Goal: Task Accomplishment & Management: Complete application form

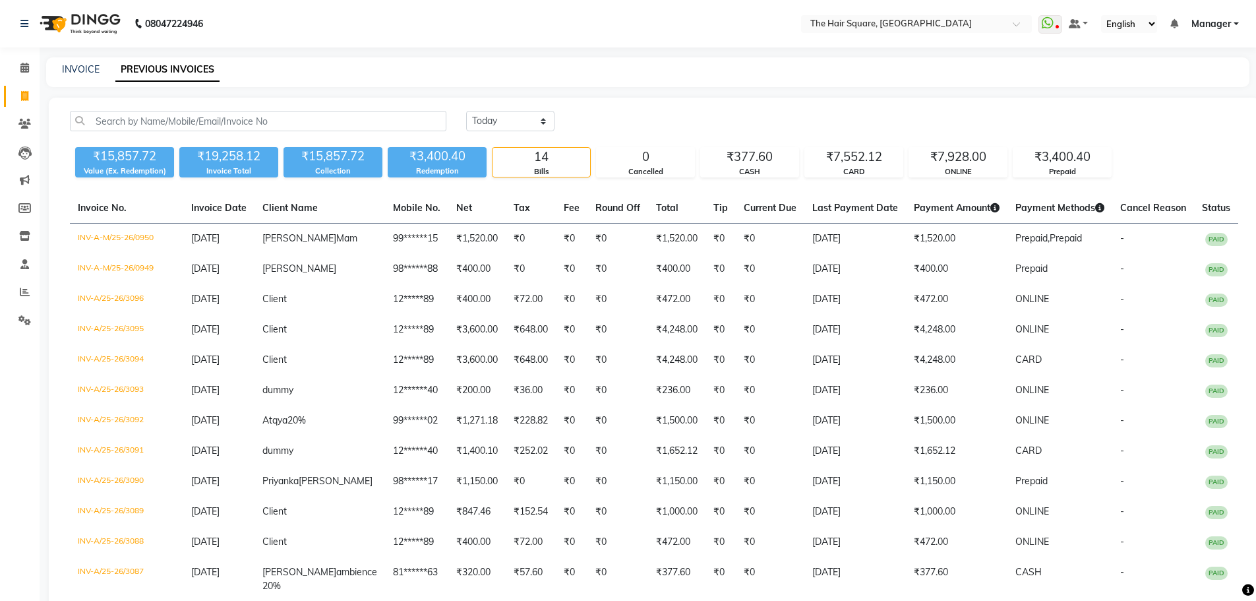
click at [6, 90] on link "Invoice" at bounding box center [20, 97] width 32 height 22
select select "service"
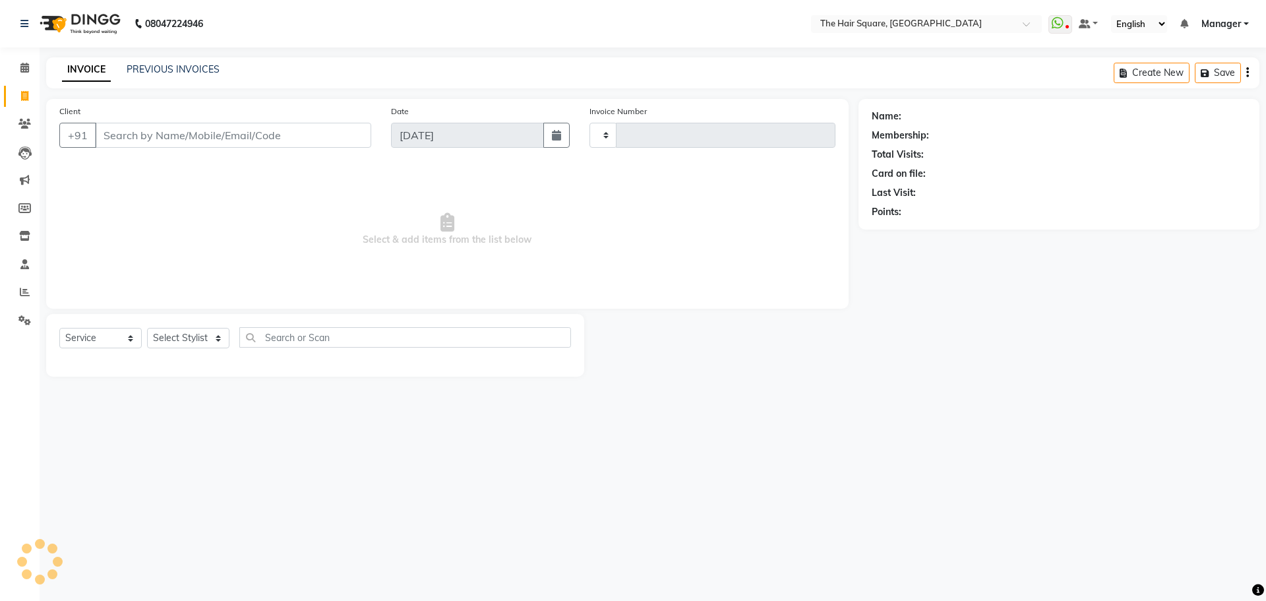
type input "3097"
select select "5768"
type input "123456789"
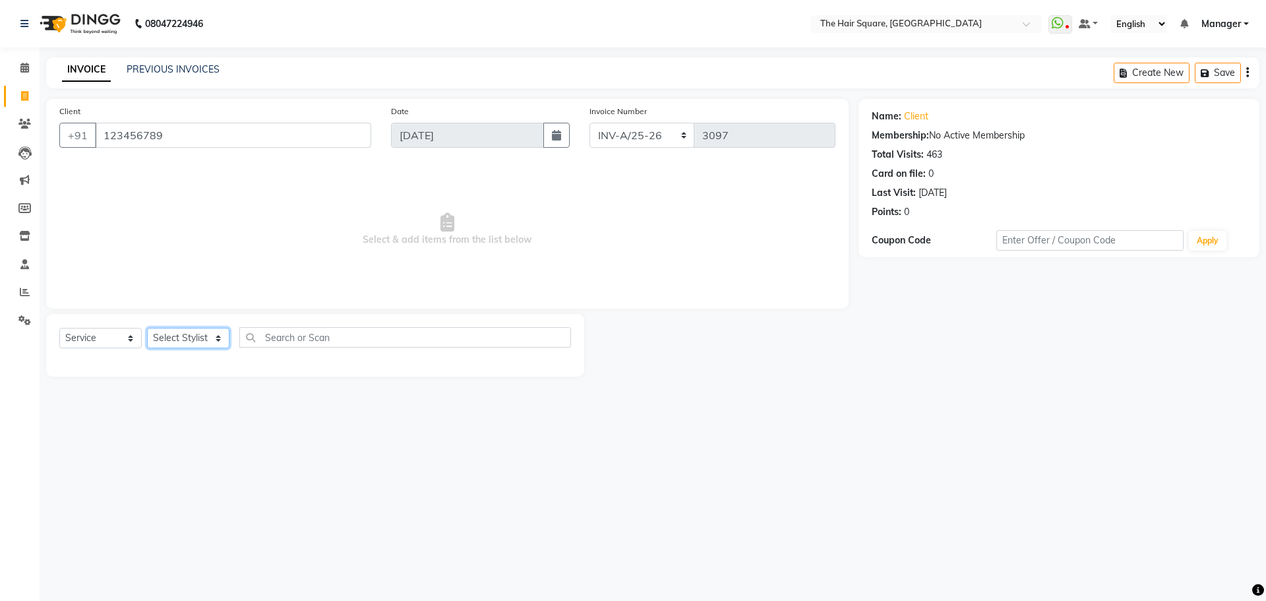
click at [149, 341] on select "Select Stylist Amit [PERSON_NAME] Dev Imran [PERSON_NAME] [PERSON_NAME] Manager…" at bounding box center [188, 338] width 82 height 20
select select "39369"
click at [147, 328] on select "Select Stylist Amit [PERSON_NAME] Dev Imran [PERSON_NAME] [PERSON_NAME] Manager…" at bounding box center [188, 338] width 82 height 20
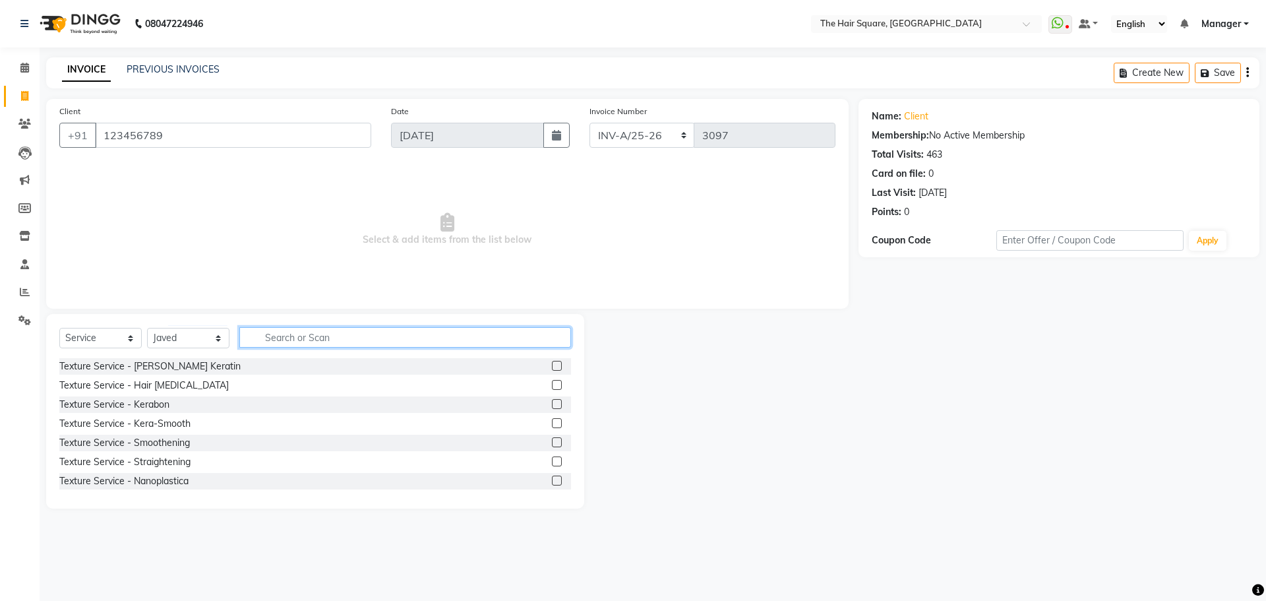
click at [286, 332] on input "text" at bounding box center [405, 337] width 332 height 20
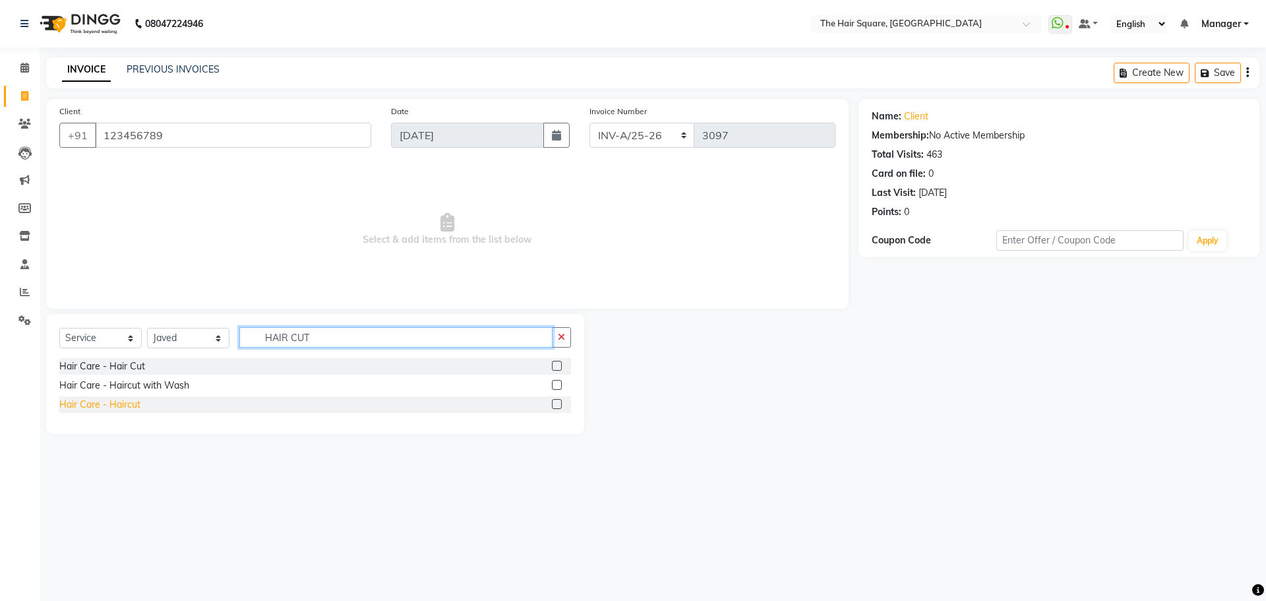
type input "HAIR CUT"
click at [108, 402] on div "Hair Care - Haircut" at bounding box center [99, 405] width 81 height 14
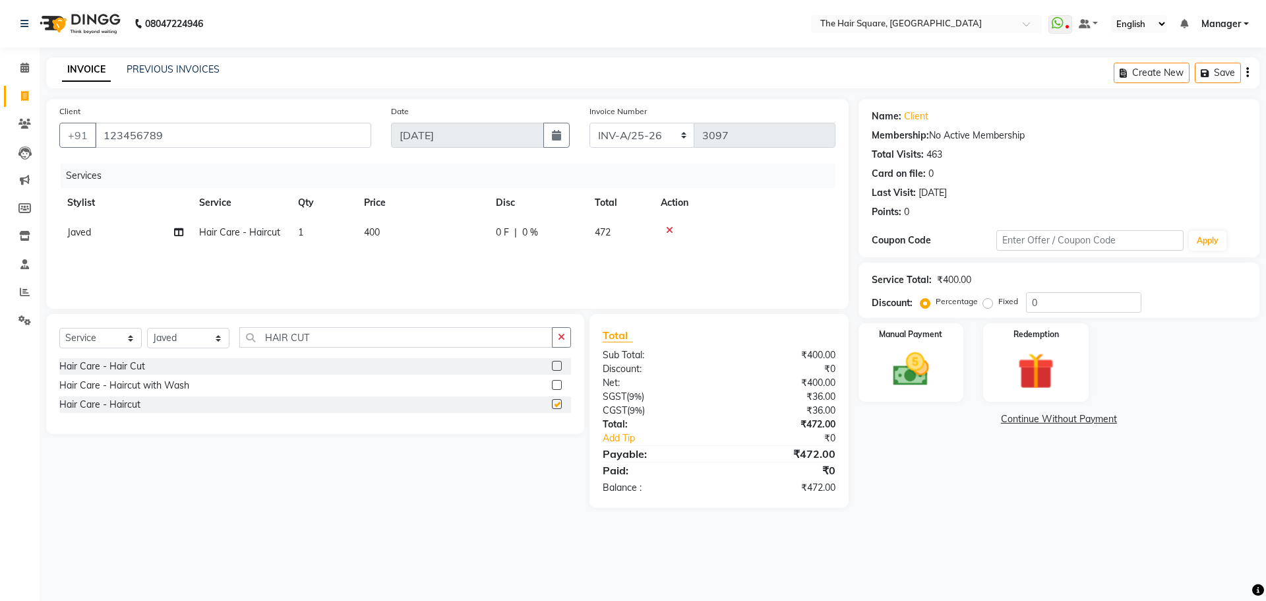
checkbox input "false"
click at [334, 339] on input "HAIR CUT" at bounding box center [395, 337] width 313 height 20
drag, startPoint x: 342, startPoint y: 332, endPoint x: 59, endPoint y: 342, distance: 283.7
click at [59, 342] on div "Select Service Product Membership Package Voucher Prepaid Gift Card Select Styl…" at bounding box center [315, 374] width 538 height 120
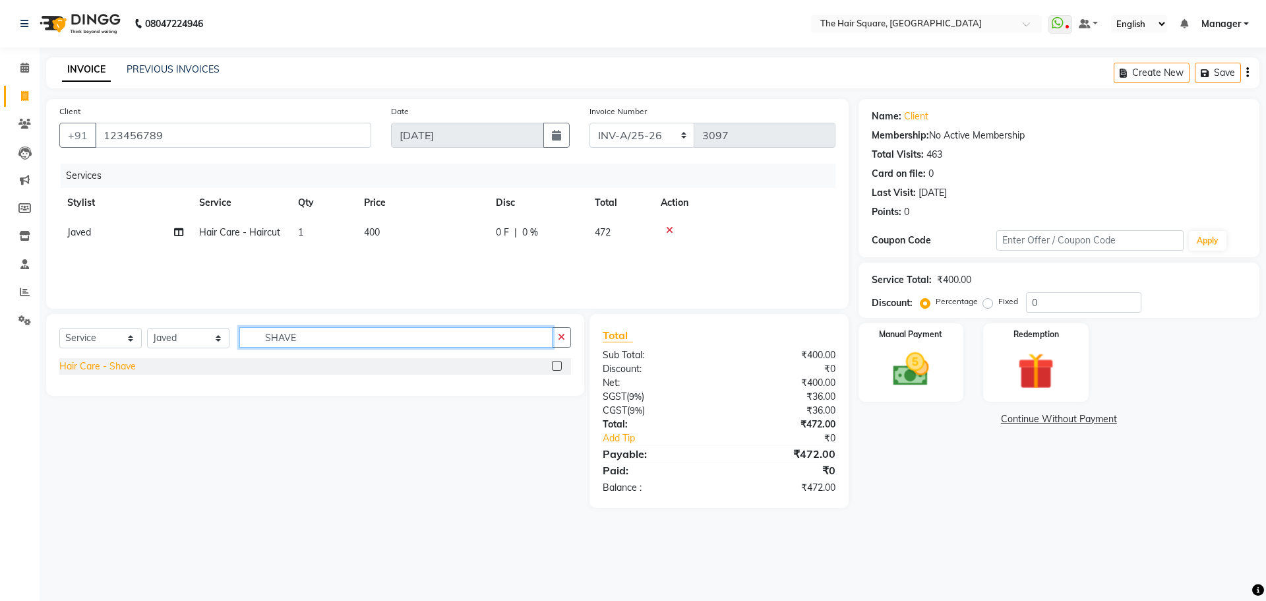
type input "SHAVE"
drag, startPoint x: 97, startPoint y: 364, endPoint x: 117, endPoint y: 346, distance: 26.6
click at [97, 364] on div "Hair Care - Shave" at bounding box center [97, 366] width 77 height 14
checkbox input "false"
click at [955, 400] on div "Manual Payment" at bounding box center [910, 362] width 109 height 81
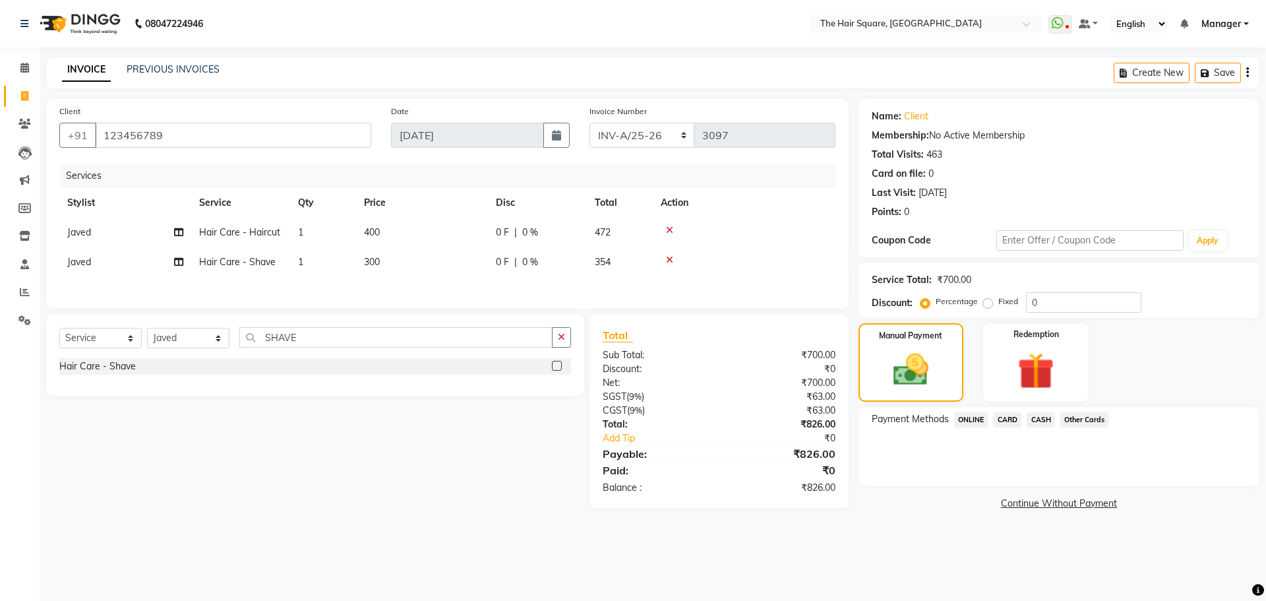
click at [979, 415] on span "ONLINE" at bounding box center [971, 419] width 34 height 15
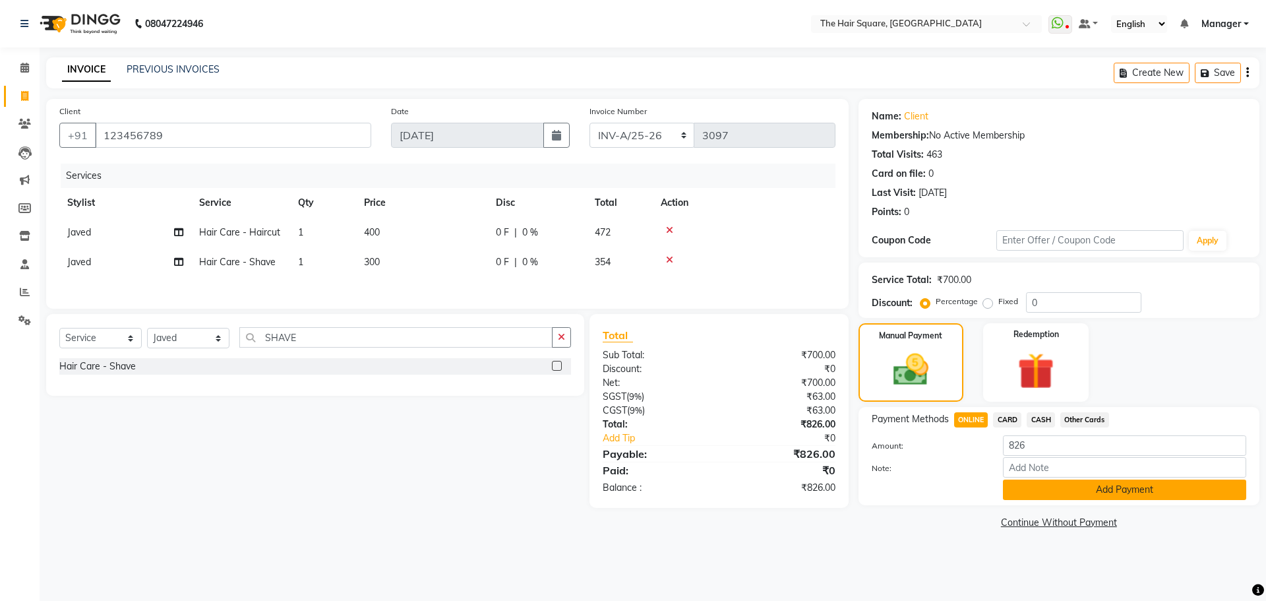
click at [1071, 491] on button "Add Payment" at bounding box center [1124, 489] width 243 height 20
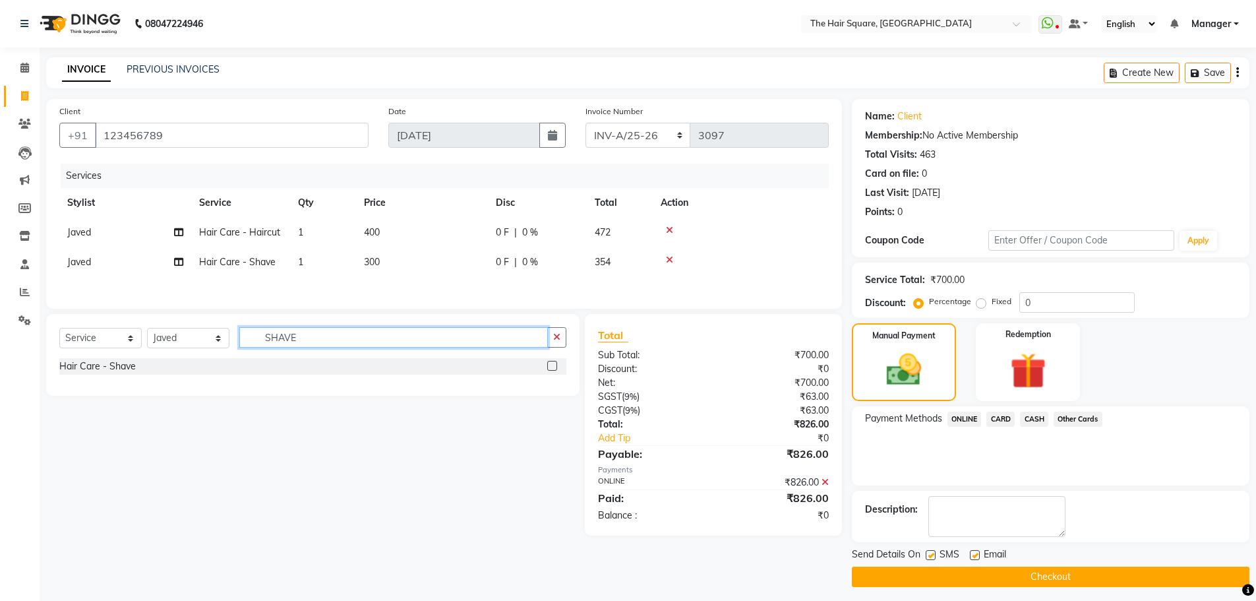
drag, startPoint x: 340, startPoint y: 342, endPoint x: 152, endPoint y: 343, distance: 188.0
click at [151, 343] on div "Select Service Product Membership Package Voucher Prepaid Gift Card Select Styl…" at bounding box center [312, 342] width 507 height 31
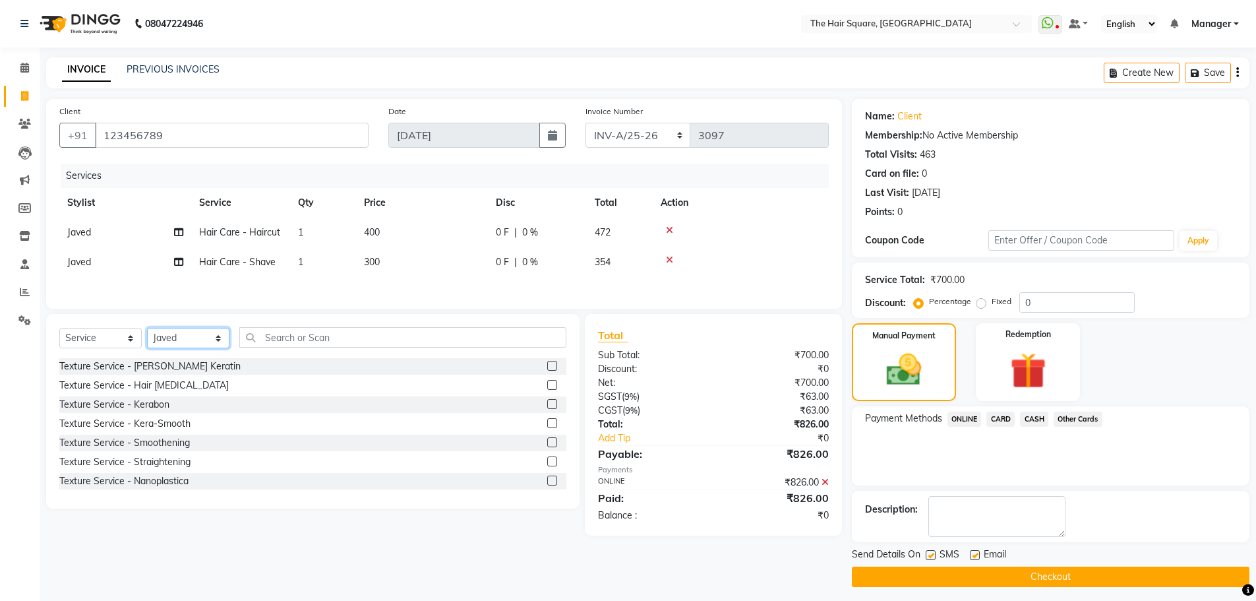
click at [185, 339] on select "Select Stylist Amit [PERSON_NAME] Dev Imran [PERSON_NAME] [PERSON_NAME] Manager…" at bounding box center [188, 338] width 82 height 20
select select "39370"
click at [147, 330] on select "Select Stylist Amit [PERSON_NAME] Dev Imran [PERSON_NAME] [PERSON_NAME] Manager…" at bounding box center [188, 338] width 82 height 20
click at [317, 334] on input "text" at bounding box center [402, 337] width 327 height 20
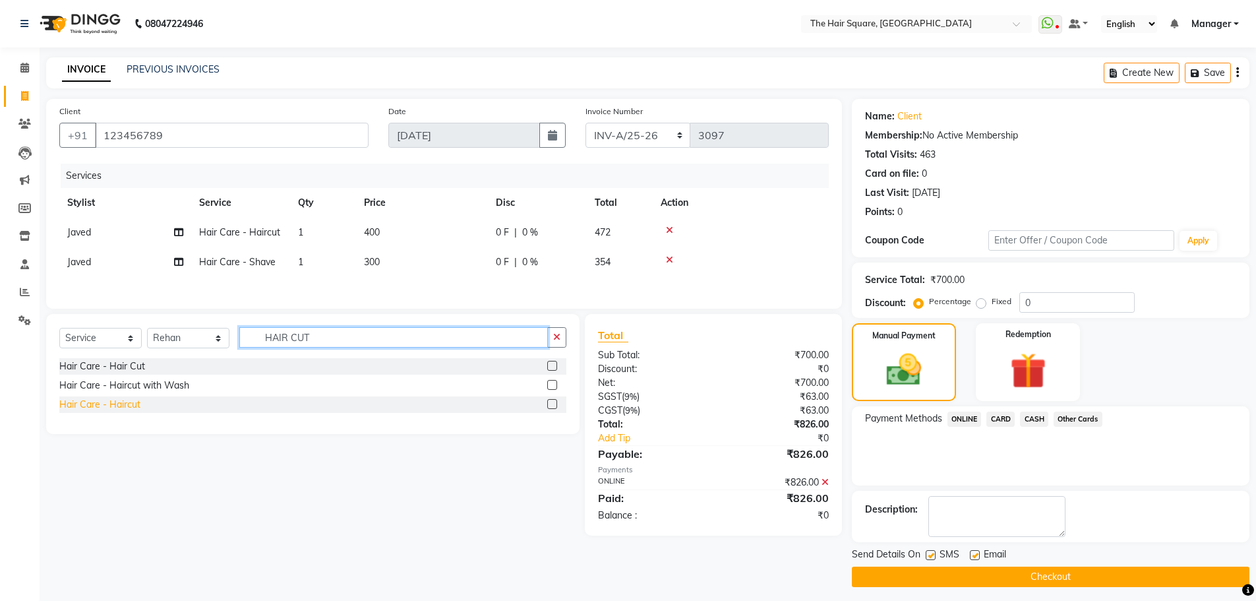
type input "HAIR CUT"
click at [119, 406] on div "Hair Care - Haircut" at bounding box center [99, 405] width 81 height 14
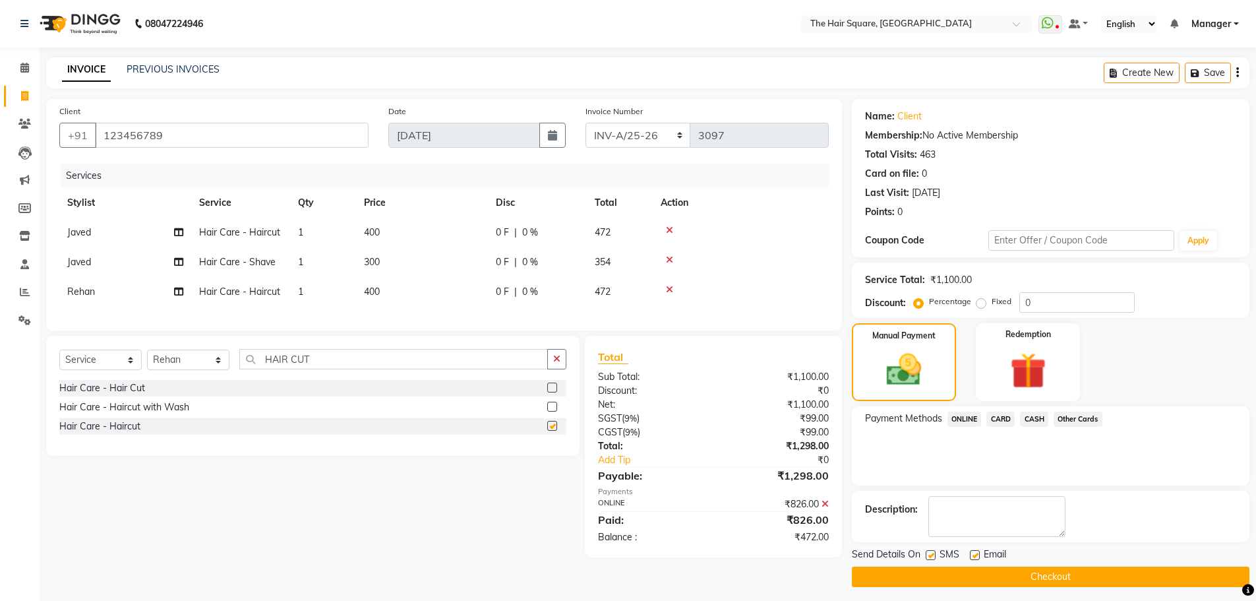
checkbox input "false"
drag, startPoint x: 371, startPoint y: 375, endPoint x: 73, endPoint y: 394, distance: 298.7
click at [87, 395] on div "Select Service Product Membership Package Voucher Prepaid Gift Card Select Styl…" at bounding box center [313, 396] width 534 height 120
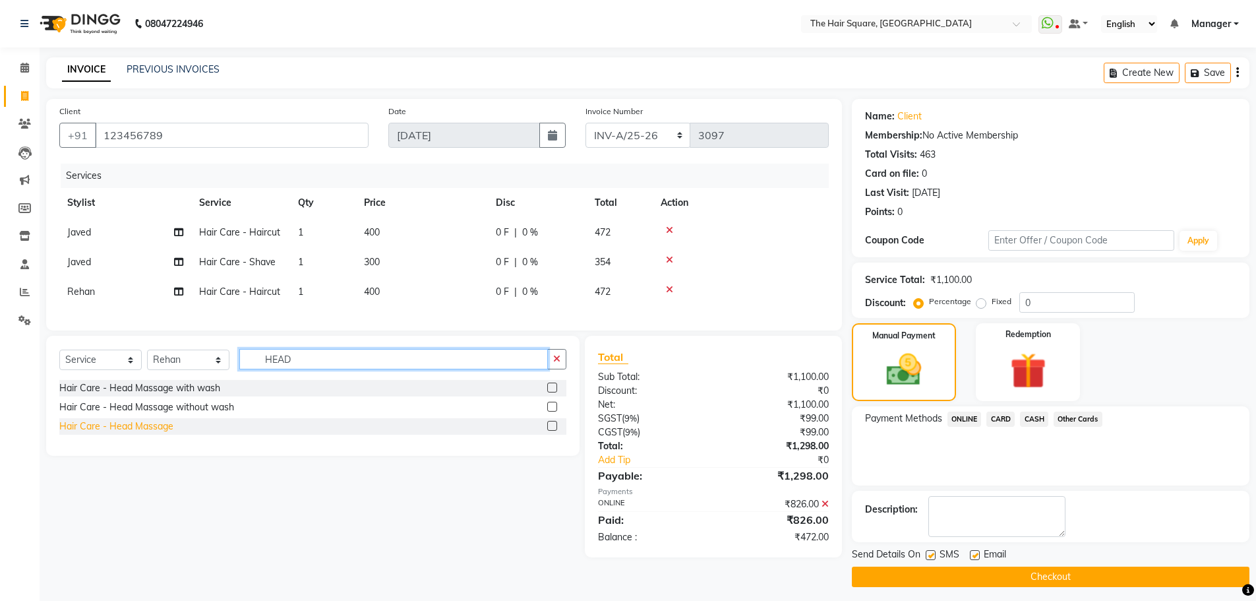
type input "HEAD"
click at [163, 433] on div "Hair Care - Head Massage" at bounding box center [116, 426] width 114 height 14
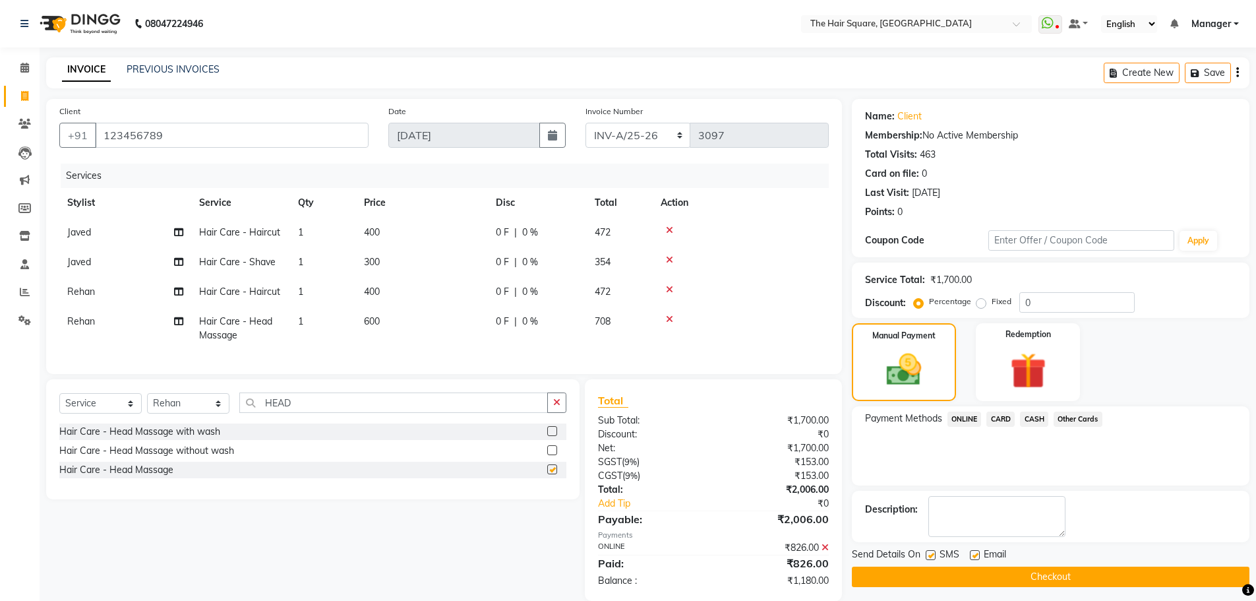
checkbox input "false"
click at [107, 307] on tbody "Javed Hair Care - Haircut 1 400 0 F | 0 % 472 Javed Hair Care - Shave 1 300 0 F…" at bounding box center [444, 284] width 770 height 133
click at [112, 315] on td "Rehan" at bounding box center [125, 329] width 132 height 44
select select "39370"
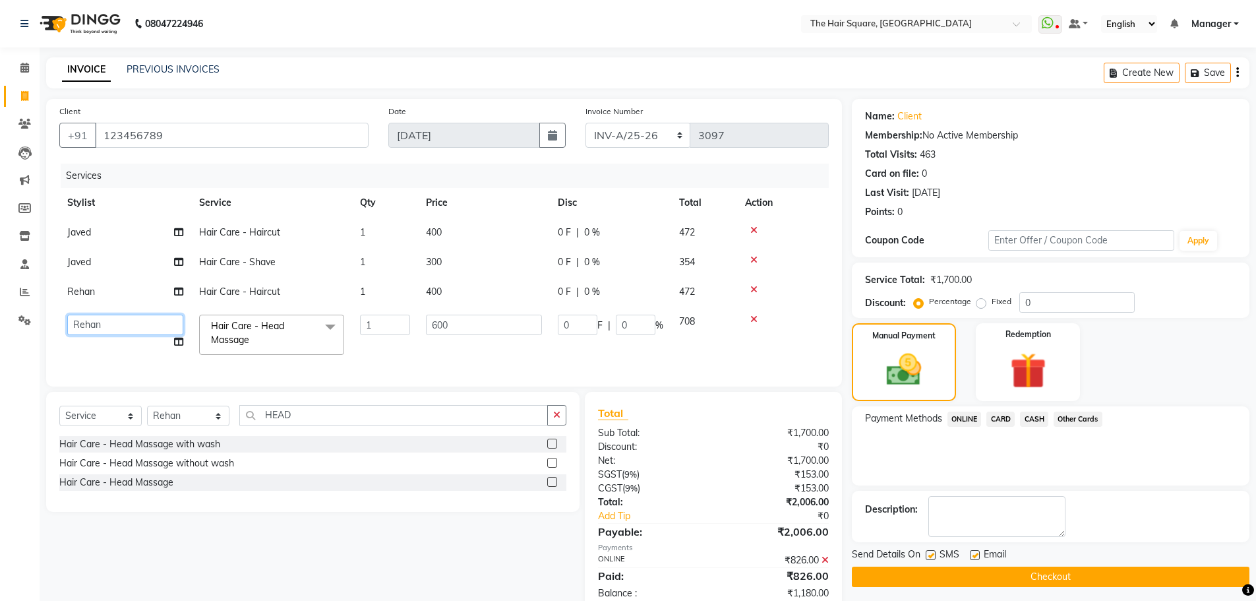
click at [115, 320] on select "Amit [PERSON_NAME] Dev [PERSON_NAME] [PERSON_NAME] [PERSON_NAME] Manager [PERSO…" at bounding box center [125, 325] width 116 height 20
select select "39381"
click at [983, 416] on div "CARD" at bounding box center [998, 421] width 34 height 18
click at [1000, 423] on span "CARD" at bounding box center [1001, 419] width 28 height 15
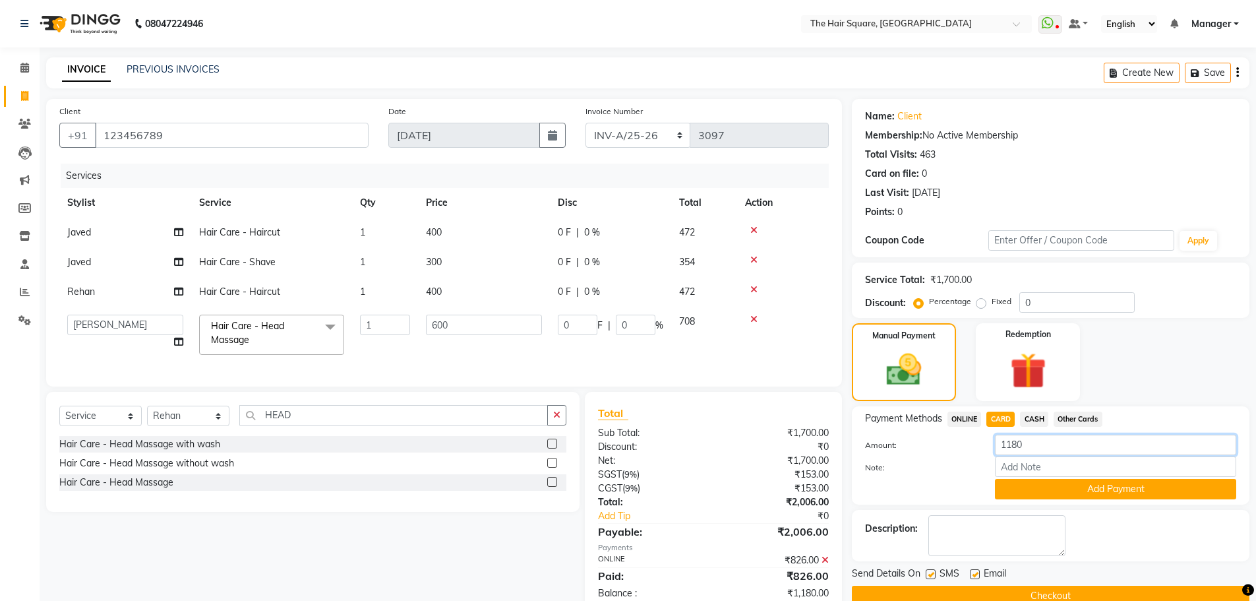
drag, startPoint x: 1039, startPoint y: 443, endPoint x: 774, endPoint y: 446, distance: 265.1
click at [783, 452] on div "Client +91 123456789 Date 03-09-2025 Invoice Number INV-A-M/25-26 INV-A/25-26 3…" at bounding box center [647, 356] width 1223 height 514
click at [1039, 483] on button "Add Payment" at bounding box center [1115, 489] width 241 height 20
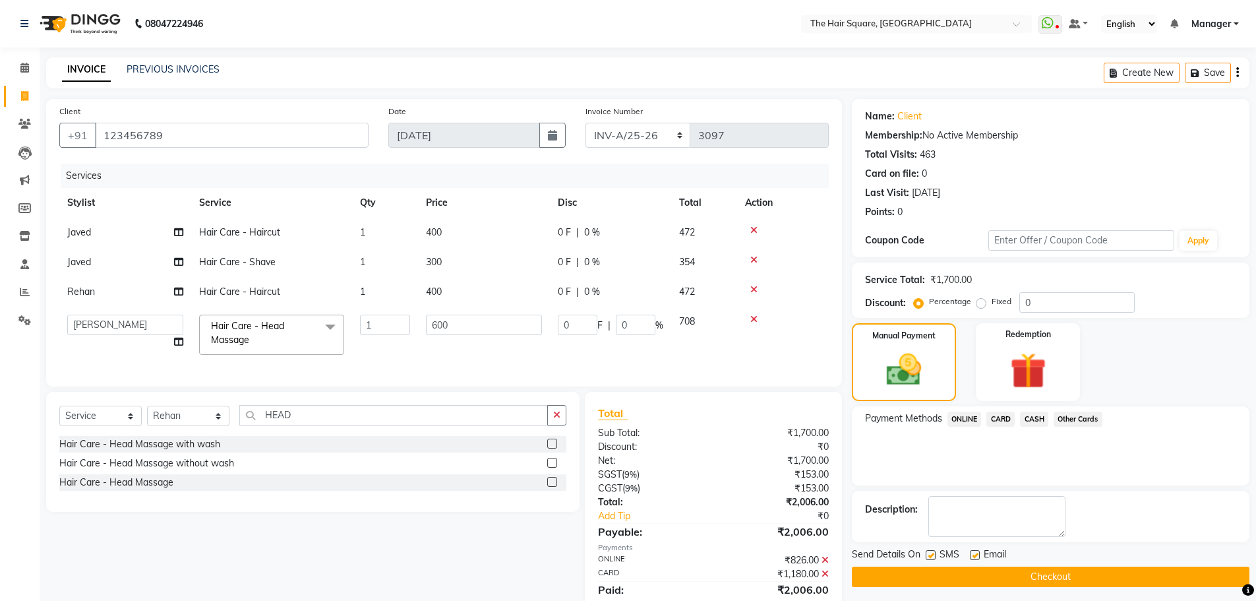
scroll to position [56, 0]
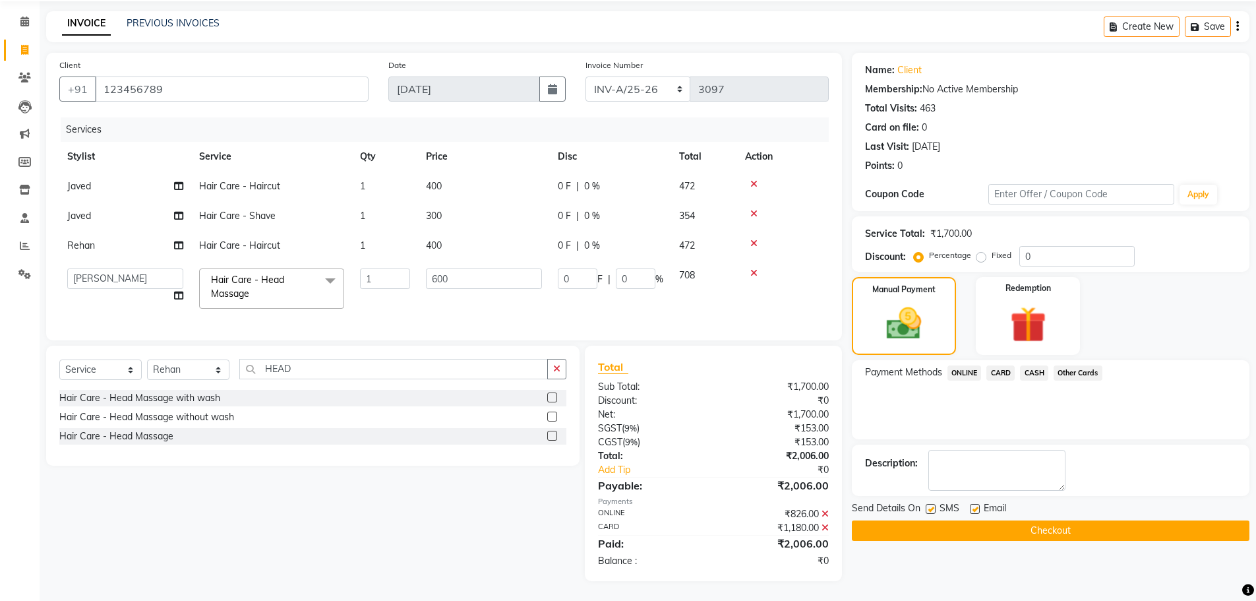
click at [933, 504] on label at bounding box center [931, 509] width 10 height 10
click at [933, 505] on input "checkbox" at bounding box center [930, 509] width 9 height 9
checkbox input "false"
click at [972, 504] on label at bounding box center [975, 509] width 10 height 10
click at [972, 505] on input "checkbox" at bounding box center [974, 509] width 9 height 9
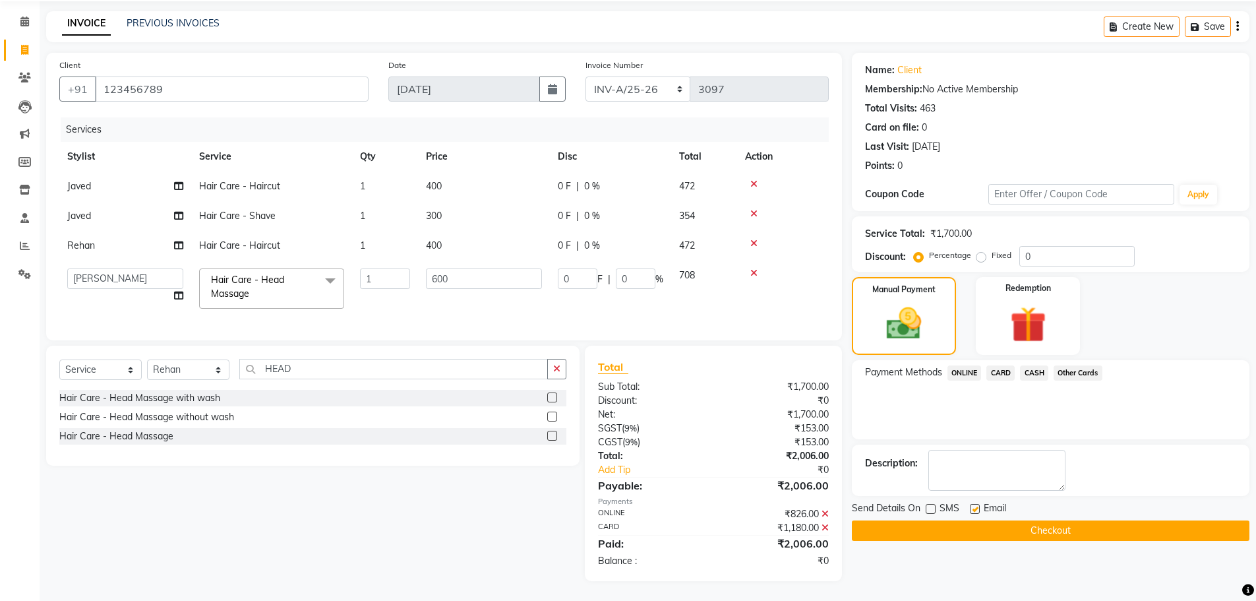
checkbox input "false"
click at [976, 520] on button "Checkout" at bounding box center [1051, 530] width 398 height 20
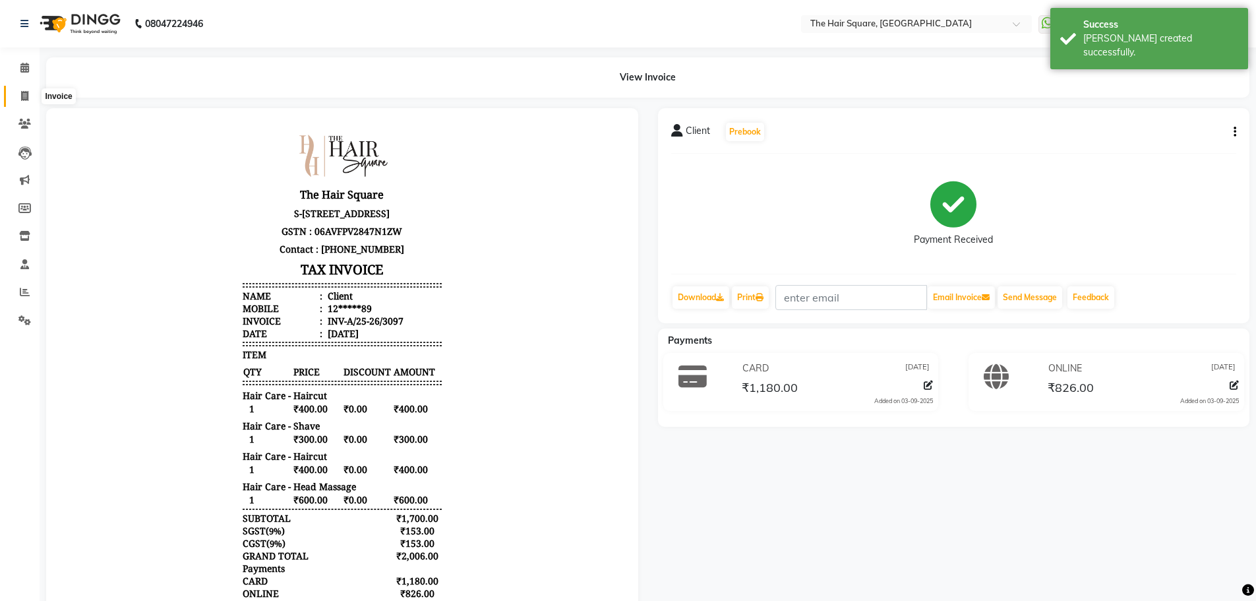
click at [26, 92] on icon at bounding box center [24, 96] width 7 height 10
select select "service"
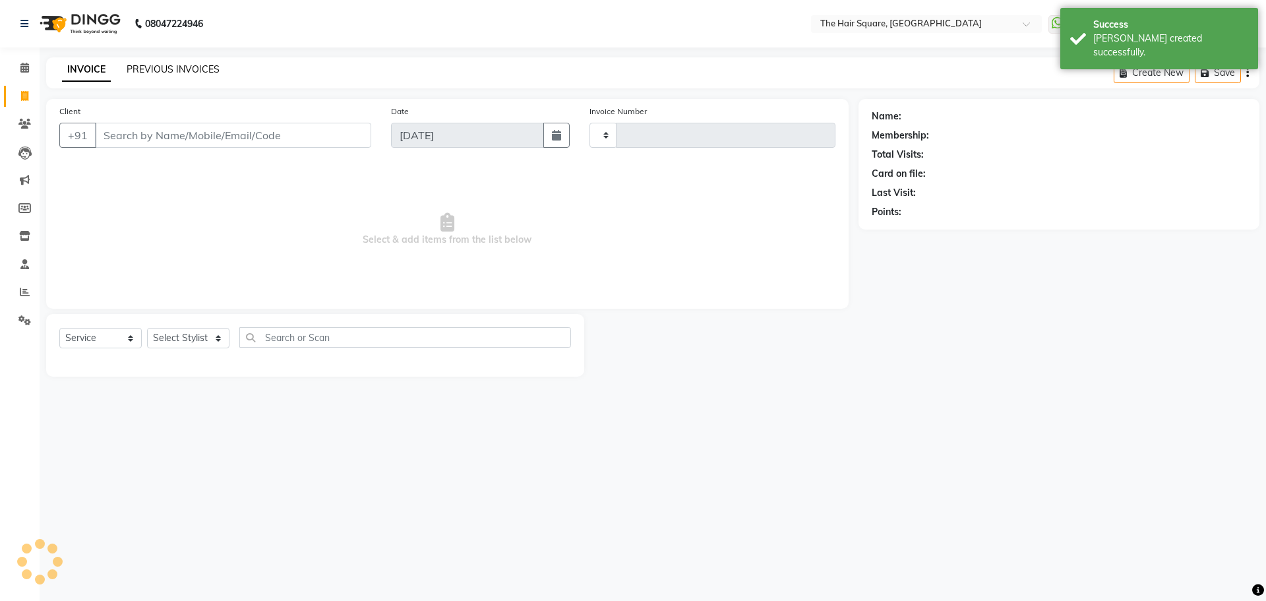
type input "3098"
select select "5768"
click at [184, 63] on link "PREVIOUS INVOICES" at bounding box center [173, 69] width 93 height 12
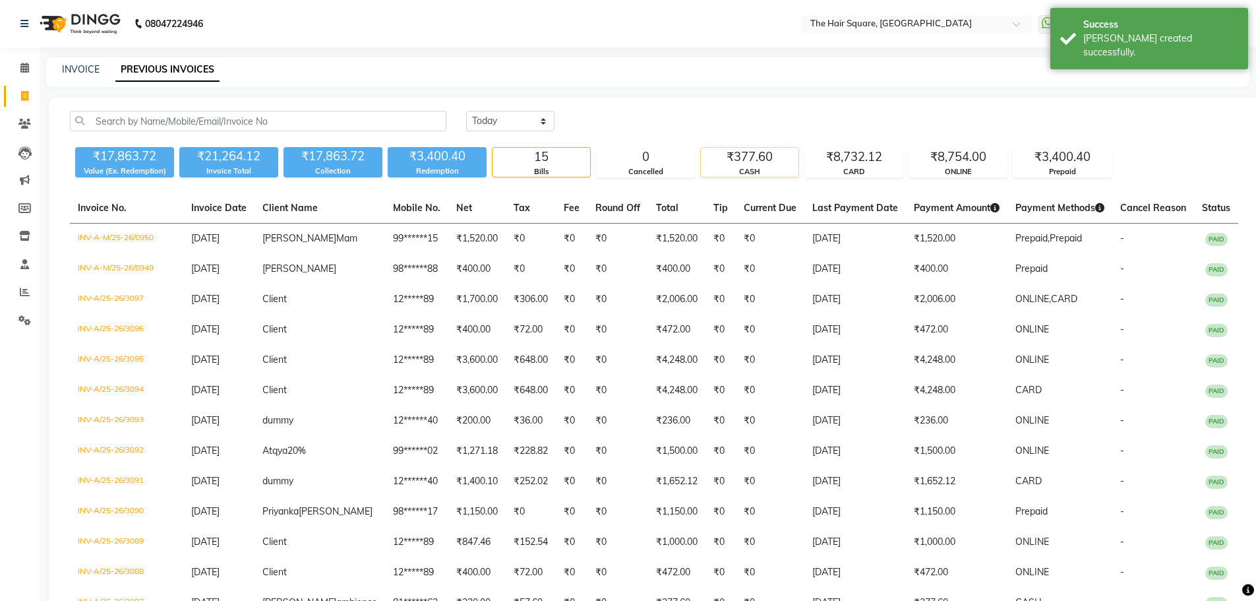
click at [723, 151] on div "₹377.60" at bounding box center [750, 157] width 98 height 18
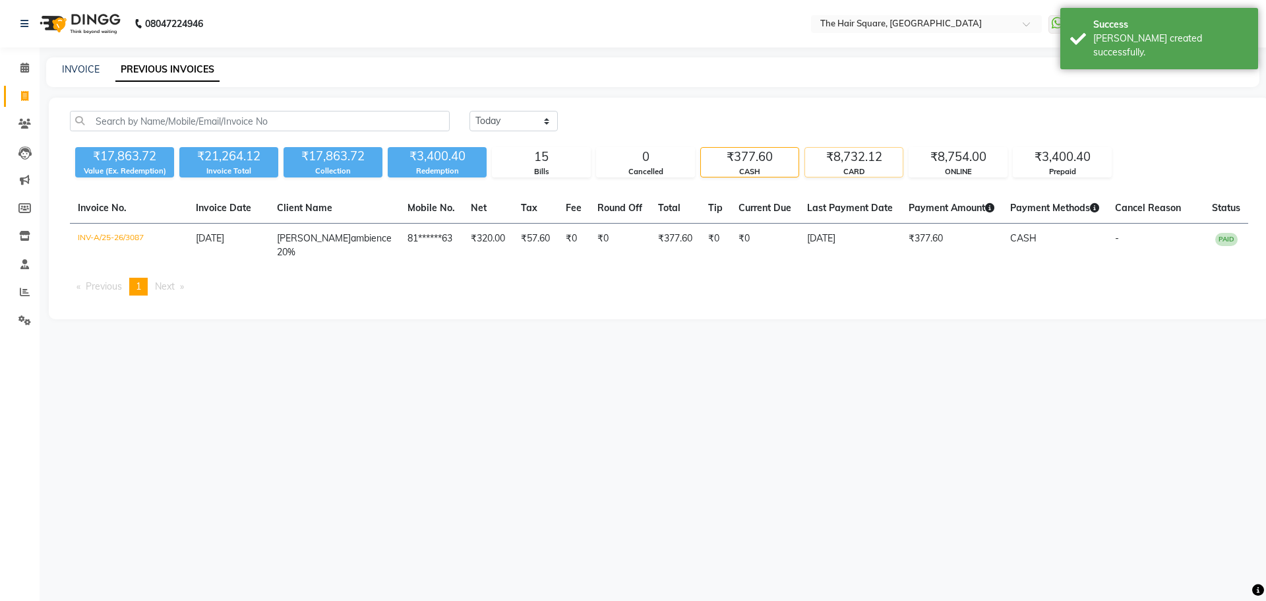
click at [824, 171] on div "CARD" at bounding box center [854, 171] width 98 height 11
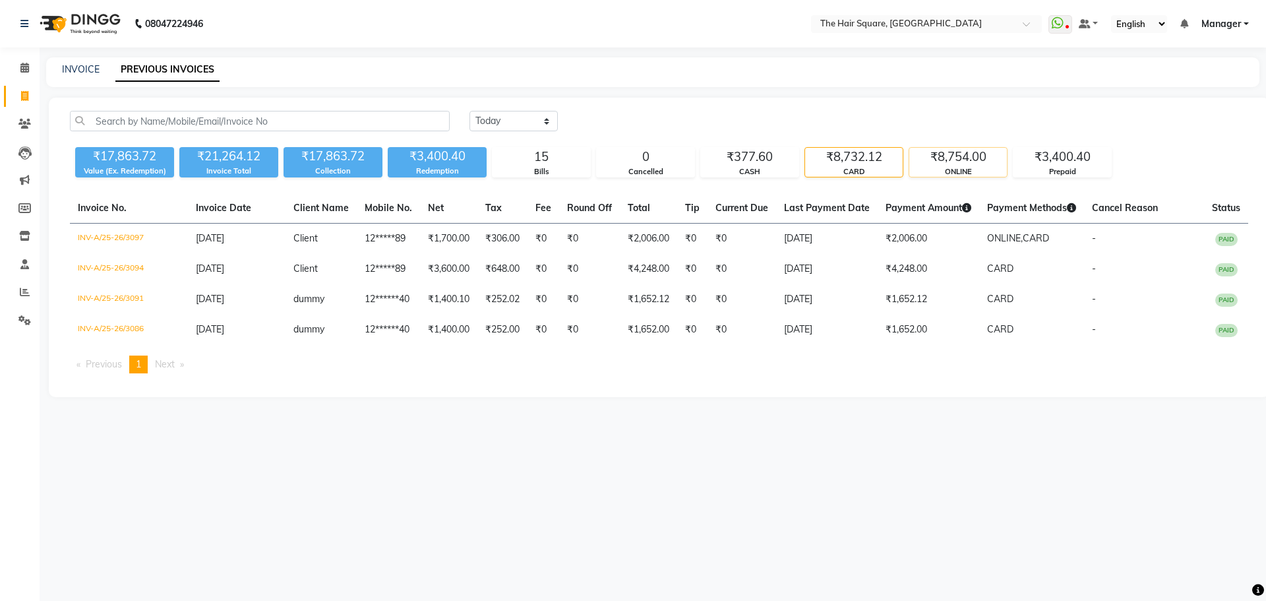
click at [951, 159] on div "₹8,754.00" at bounding box center [958, 157] width 98 height 18
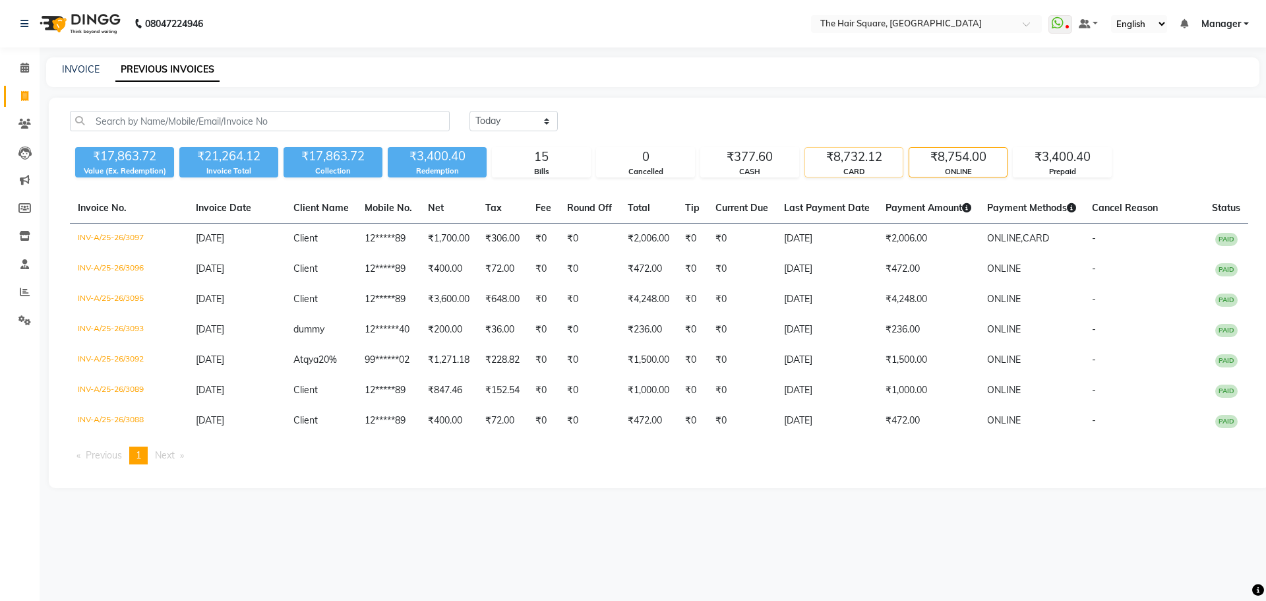
click at [842, 162] on div "₹8,732.12" at bounding box center [854, 157] width 98 height 18
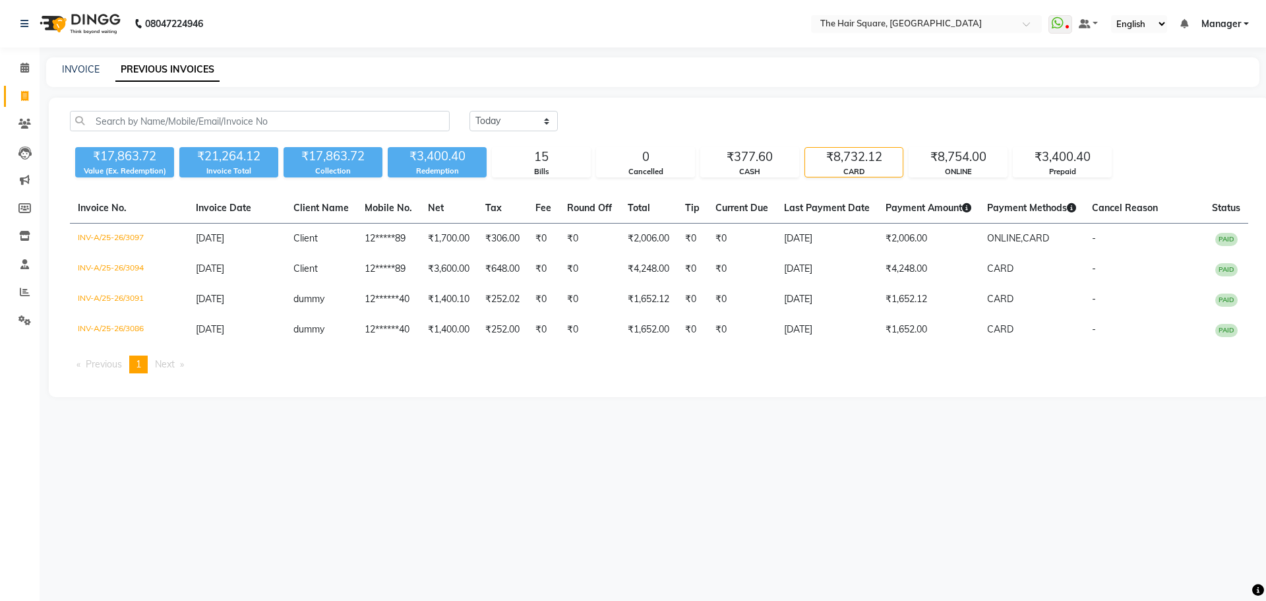
click at [21, 105] on link "Invoice" at bounding box center [20, 97] width 32 height 22
select select "service"
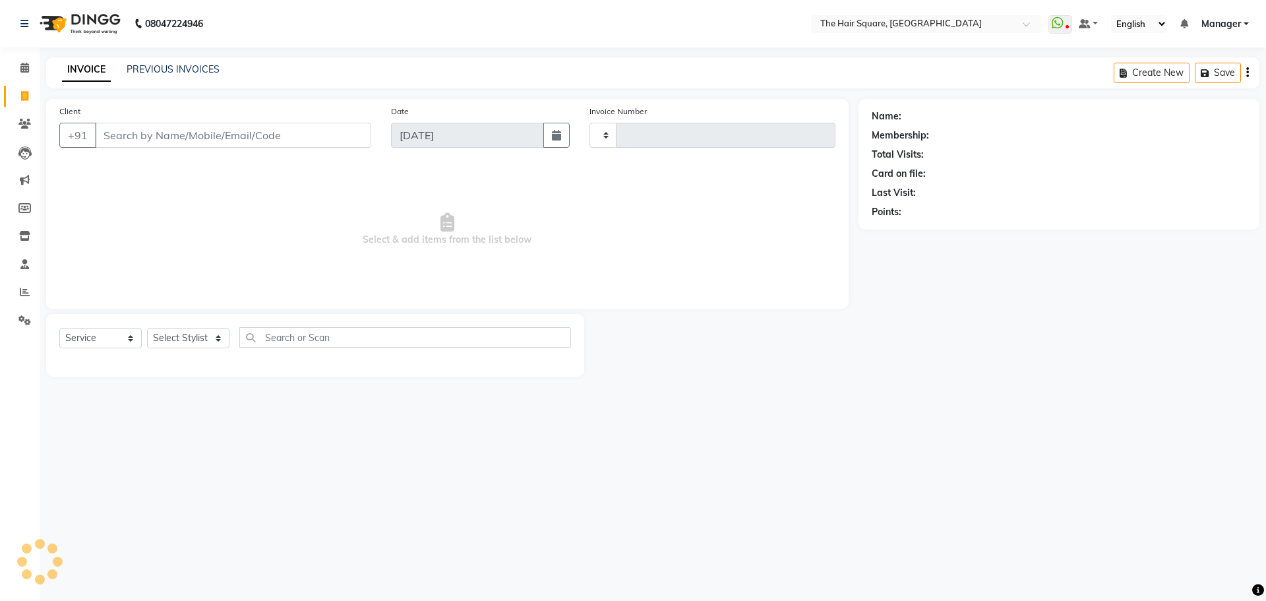
type input "3098"
select select "5768"
click at [141, 65] on link "PREVIOUS INVOICES" at bounding box center [173, 69] width 93 height 12
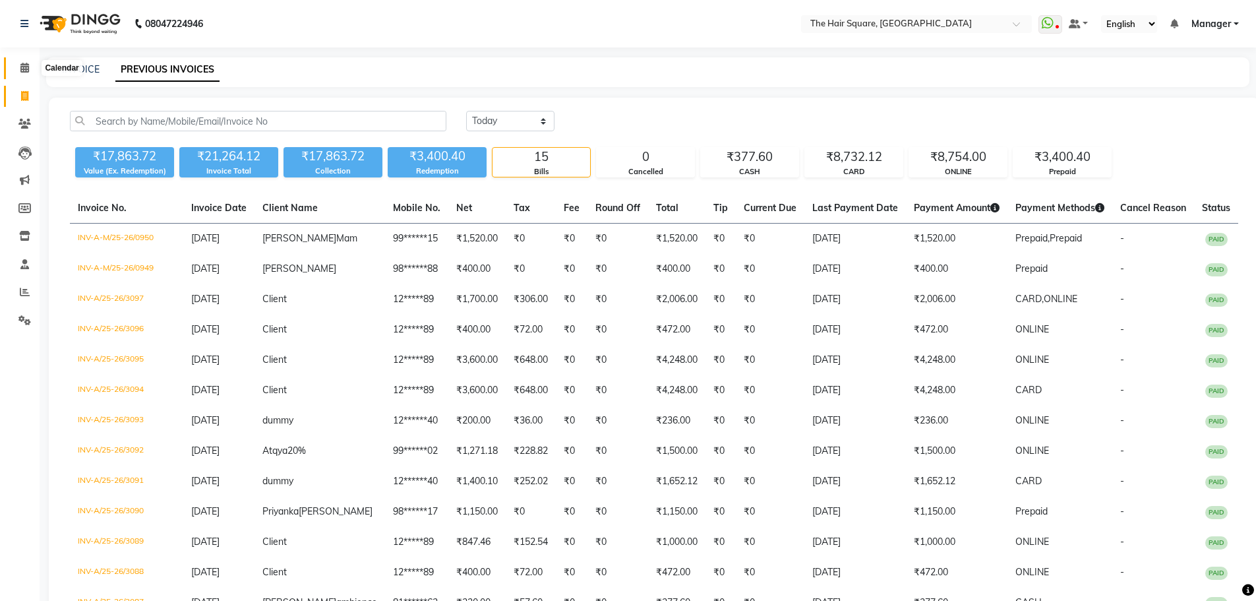
click at [20, 73] on span at bounding box center [24, 68] width 23 height 15
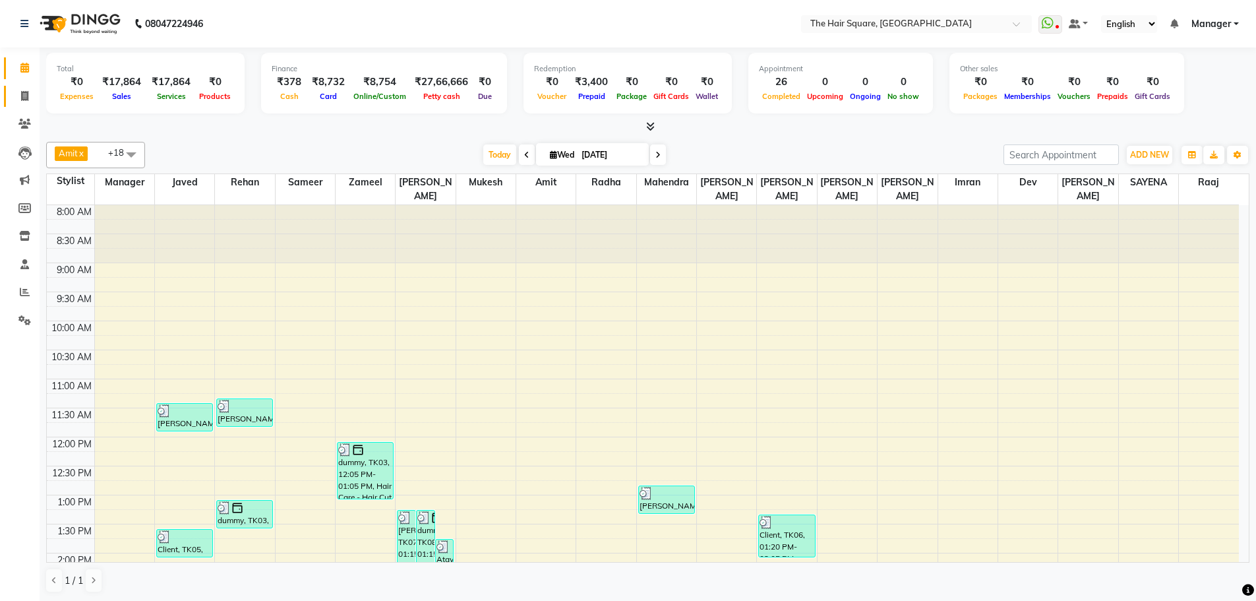
click at [9, 102] on link "Invoice" at bounding box center [20, 97] width 32 height 22
select select "service"
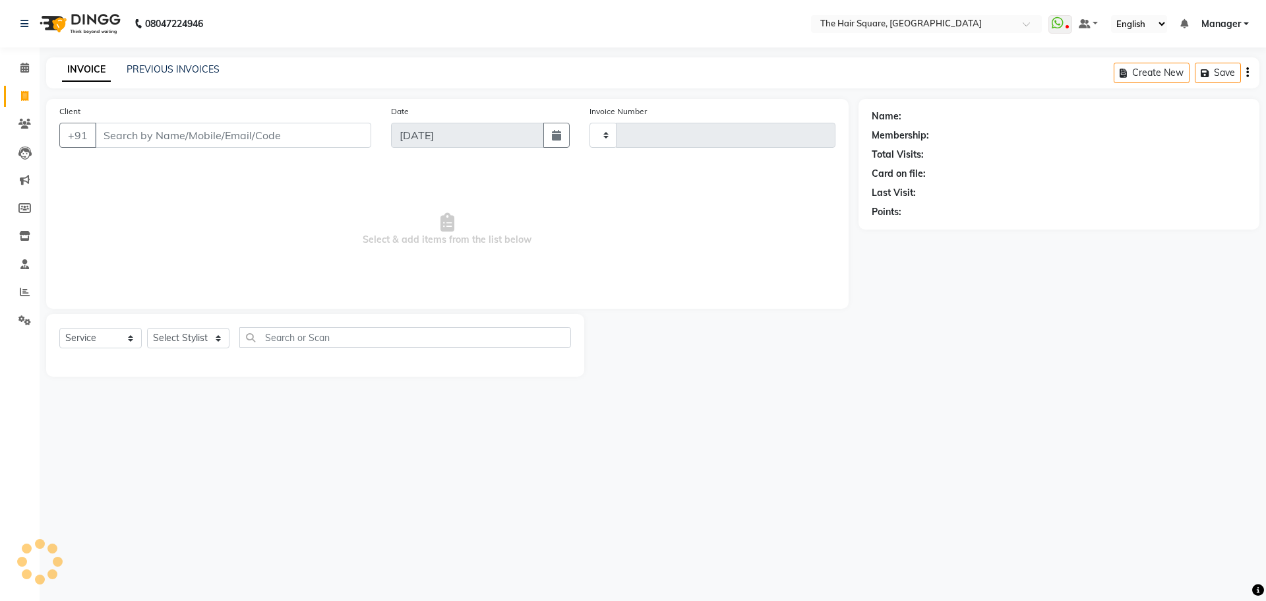
type input "3098"
select select "5768"
click at [175, 71] on link "PREVIOUS INVOICES" at bounding box center [173, 69] width 93 height 12
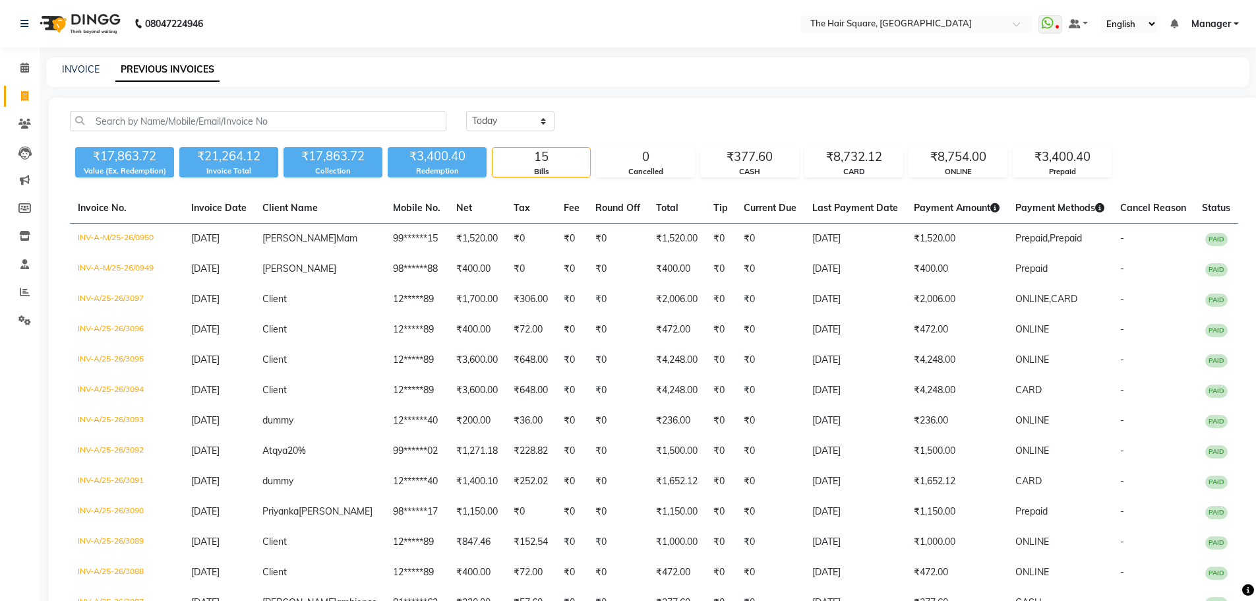
click at [843, 180] on div "Today Yesterday Custom Range ₹17,863.72 Value (Ex. Redemption) ₹21,264.12 Invoi…" at bounding box center [654, 421] width 1211 height 646
click at [854, 168] on div "CARD" at bounding box center [854, 171] width 98 height 11
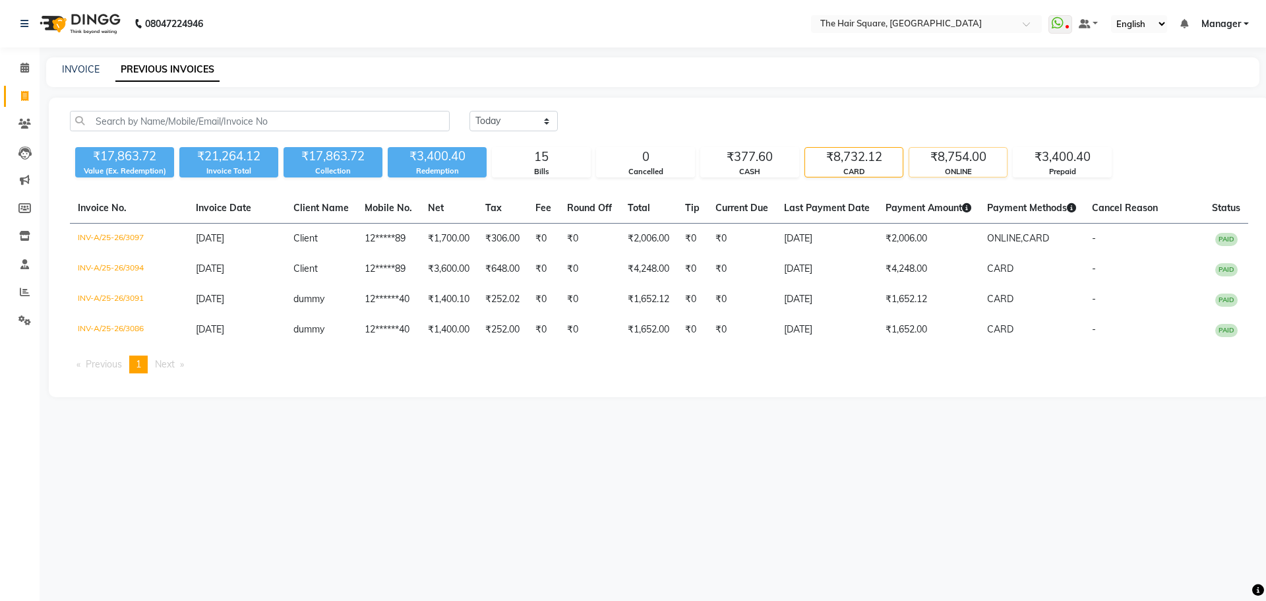
click at [945, 164] on div "₹8,754.00" at bounding box center [958, 157] width 98 height 18
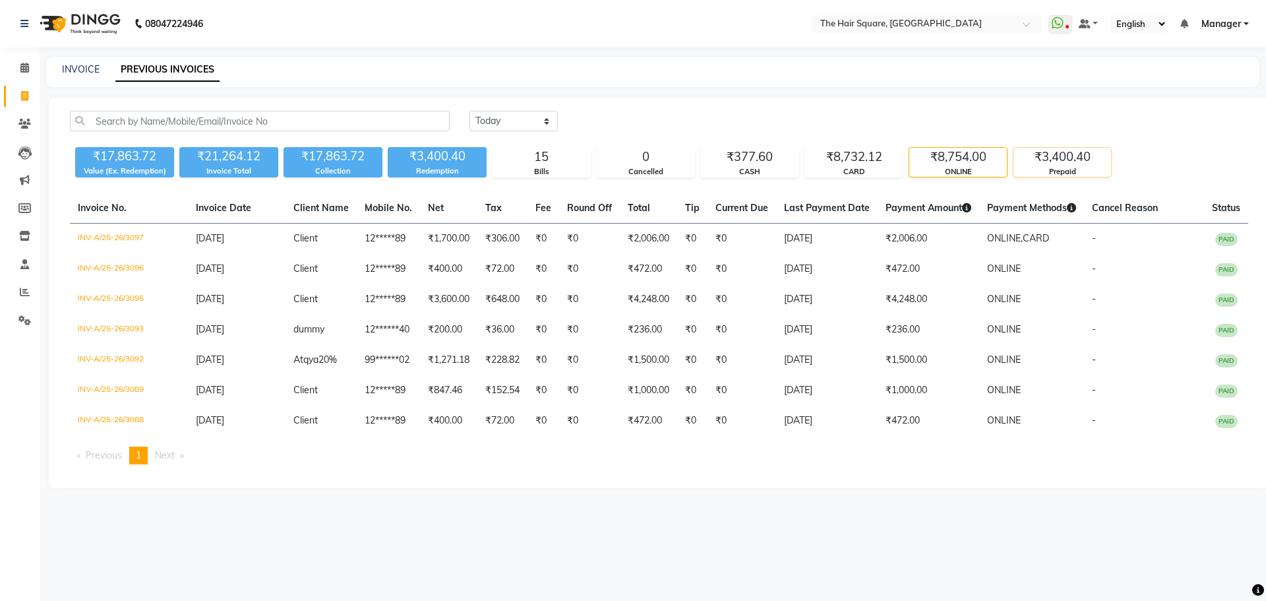
click at [1018, 158] on div "₹3,400.40" at bounding box center [1063, 157] width 98 height 18
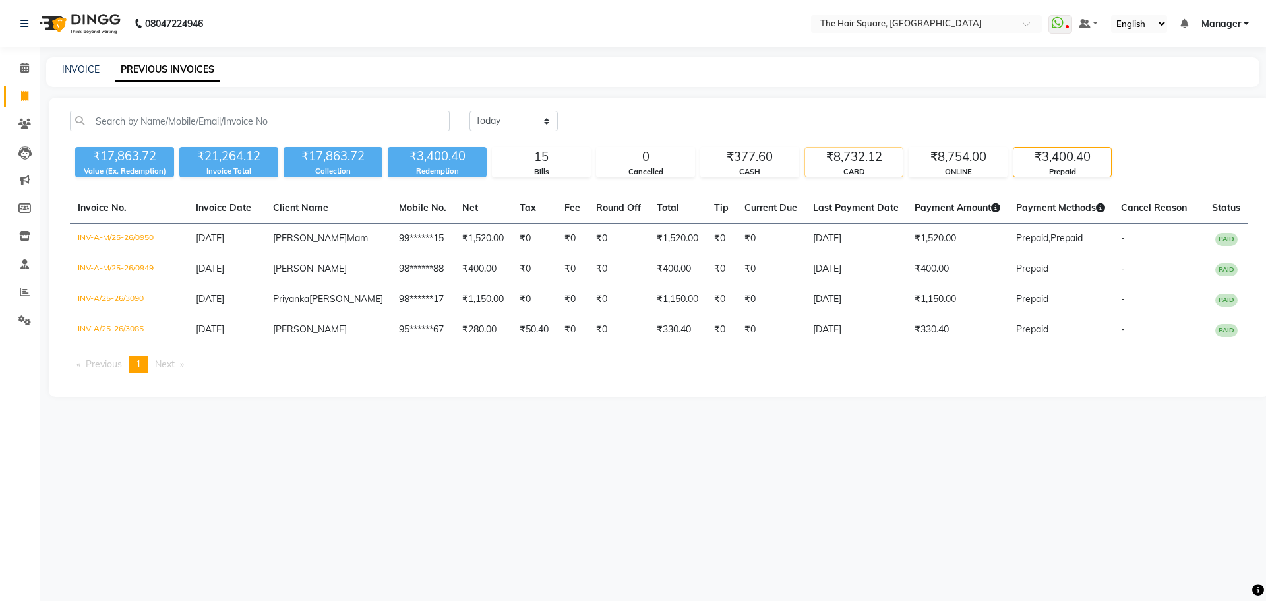
drag, startPoint x: 911, startPoint y: 164, endPoint x: 877, endPoint y: 168, distance: 34.5
click at [909, 165] on div "₹8,754.00 ONLINE" at bounding box center [958, 162] width 99 height 30
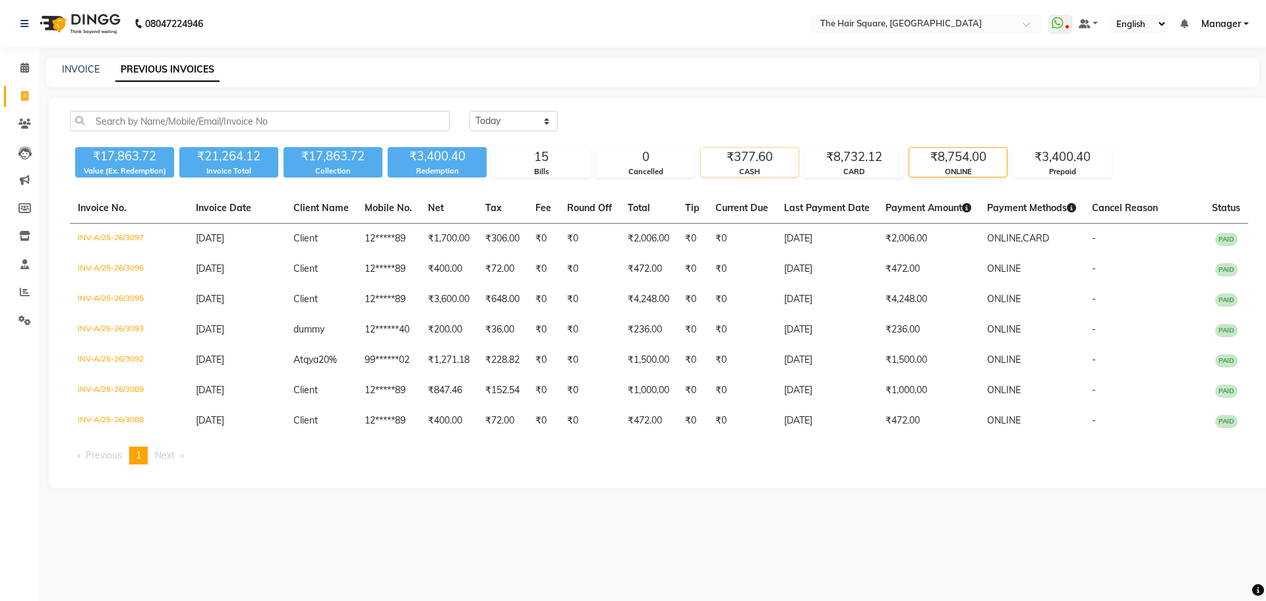
click at [744, 171] on div "CASH" at bounding box center [750, 171] width 98 height 11
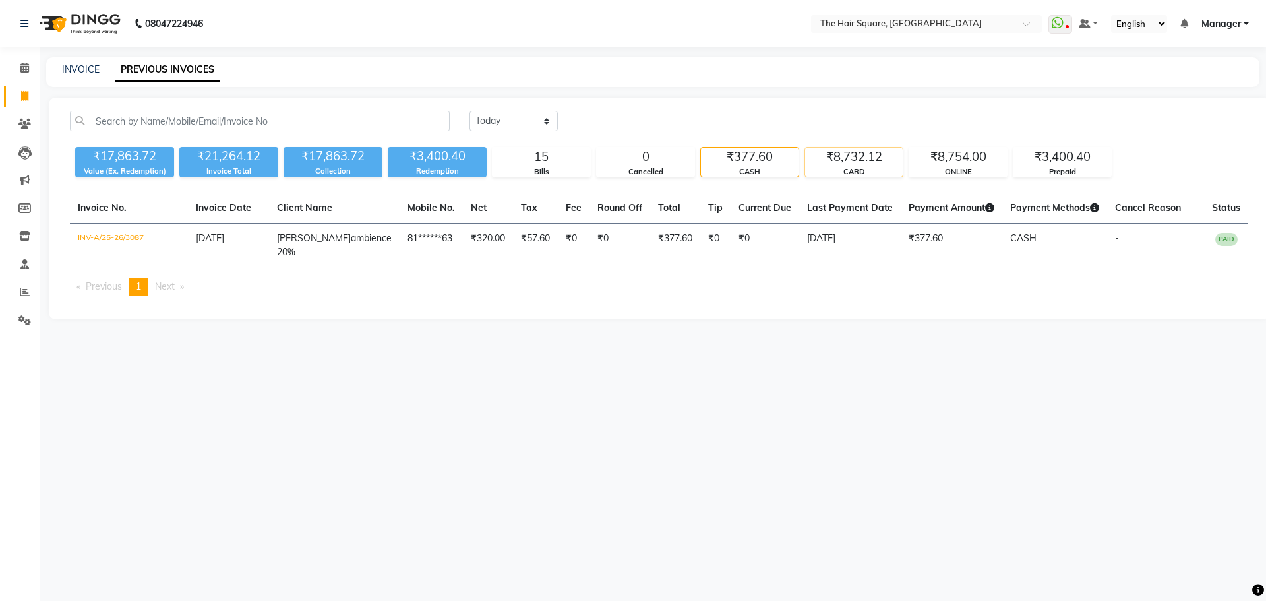
click at [832, 173] on div "CARD" at bounding box center [854, 171] width 98 height 11
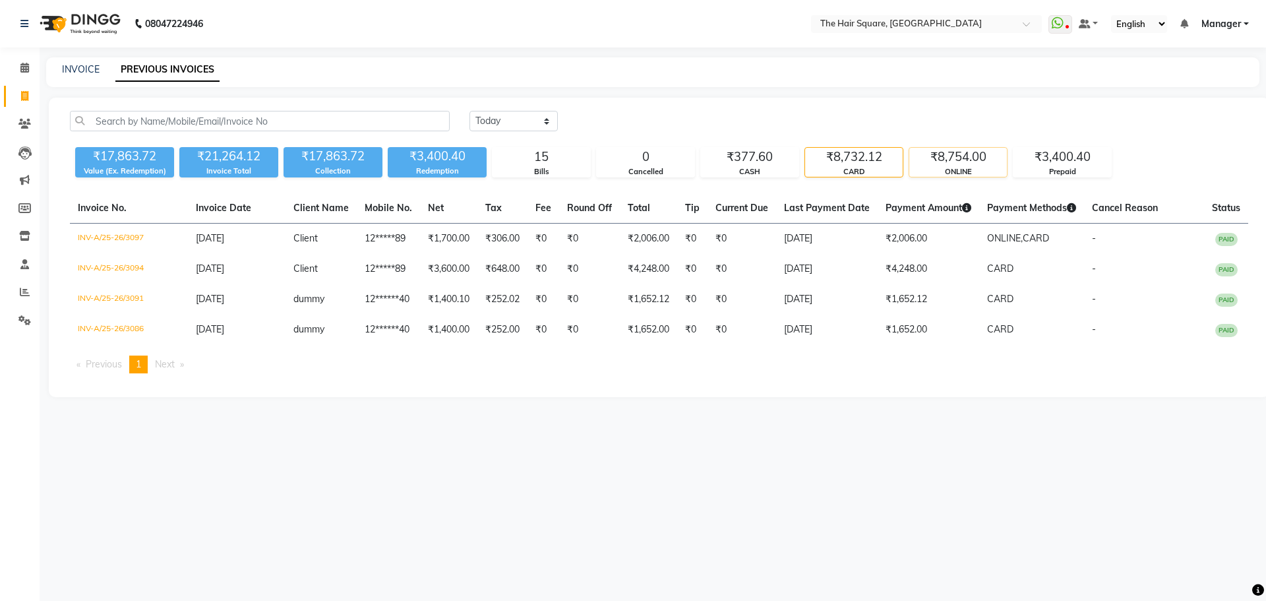
click at [931, 162] on div "₹8,754.00" at bounding box center [958, 157] width 98 height 18
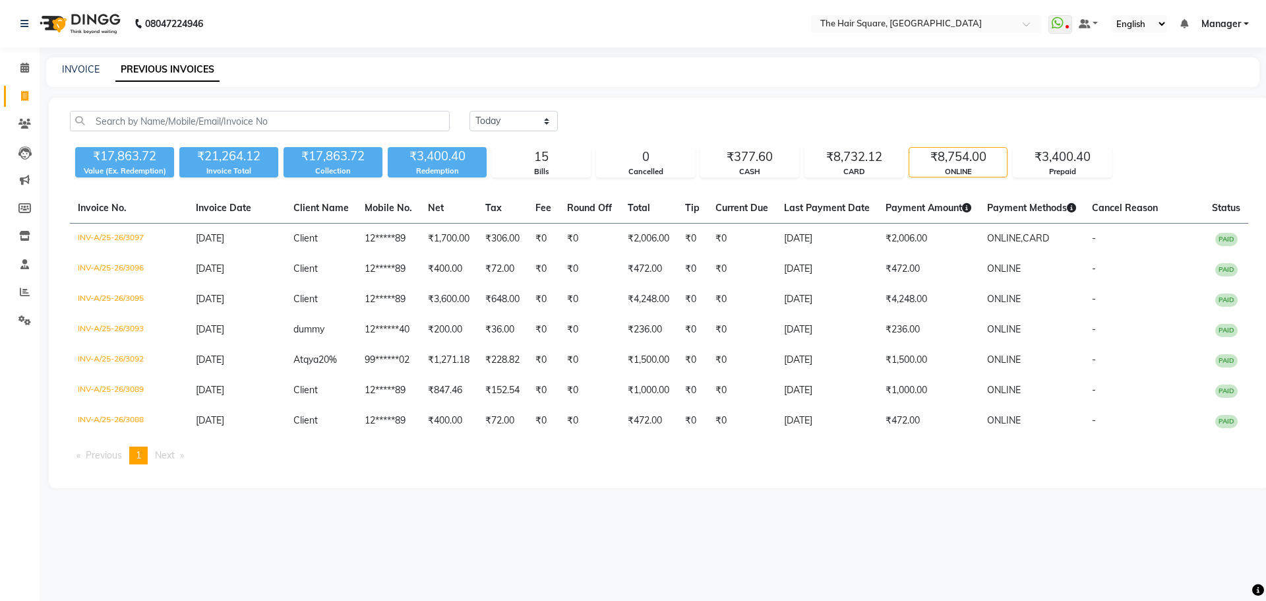
click at [907, 160] on div "₹17,863.72 Value (Ex. Redemption) ₹21,264.12 Invoice Total ₹17,863.72 Collectio…" at bounding box center [659, 160] width 1178 height 36
click at [840, 164] on div "₹8,732.12" at bounding box center [854, 157] width 98 height 18
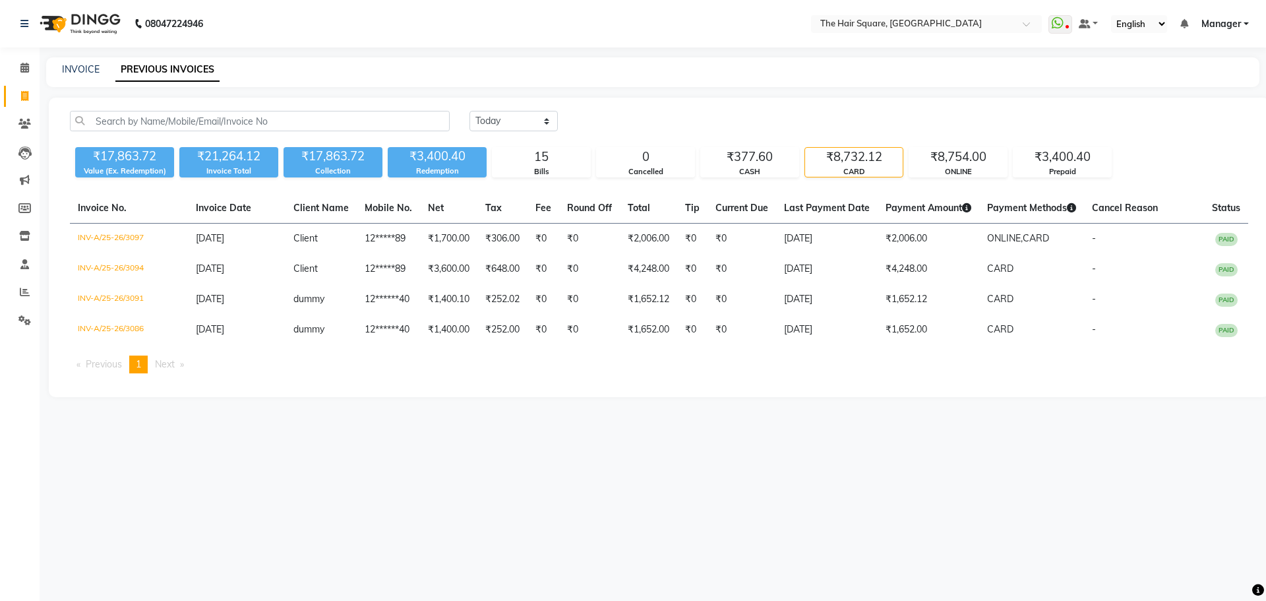
click at [1010, 173] on div "₹17,863.72 Value (Ex. Redemption) ₹21,264.12 Invoice Total ₹17,863.72 Collectio…" at bounding box center [659, 160] width 1178 height 36
click at [946, 160] on div "₹8,754.00" at bounding box center [958, 157] width 98 height 18
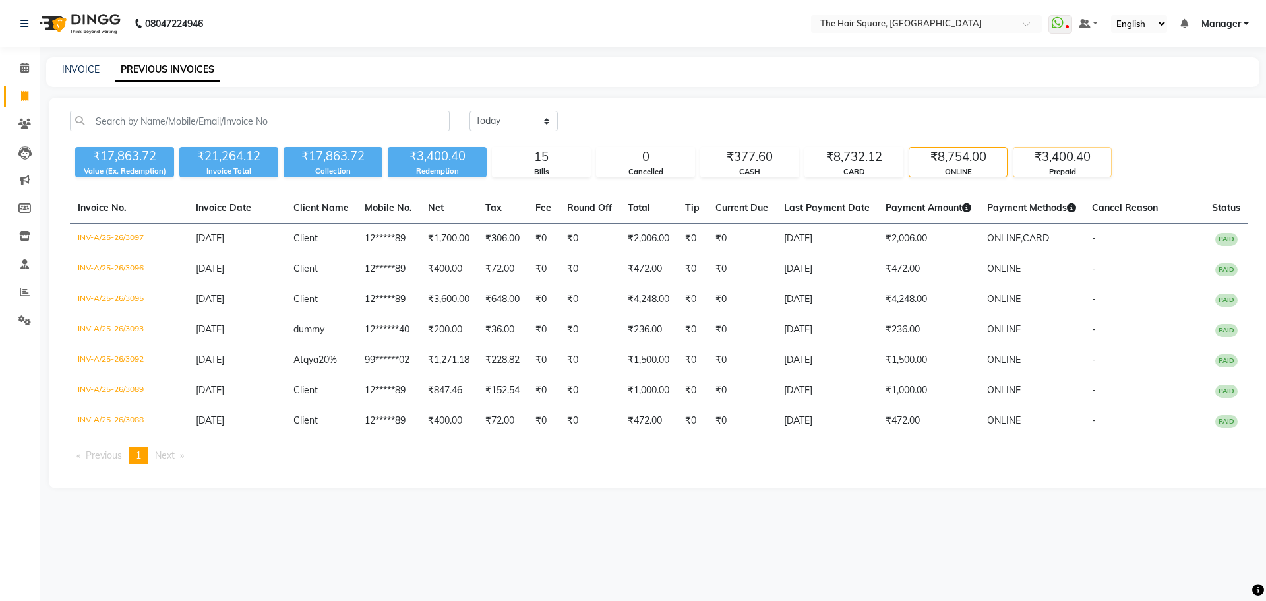
click at [1039, 160] on div "₹3,400.40" at bounding box center [1063, 157] width 98 height 18
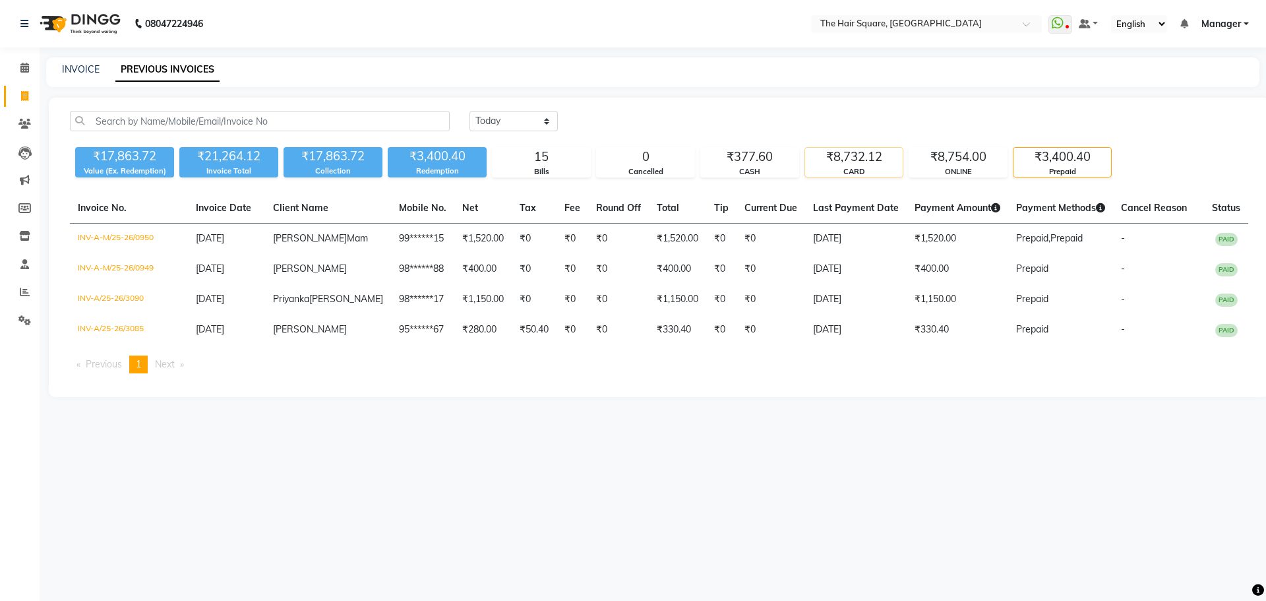
click at [873, 160] on div "₹8,732.12" at bounding box center [854, 157] width 98 height 18
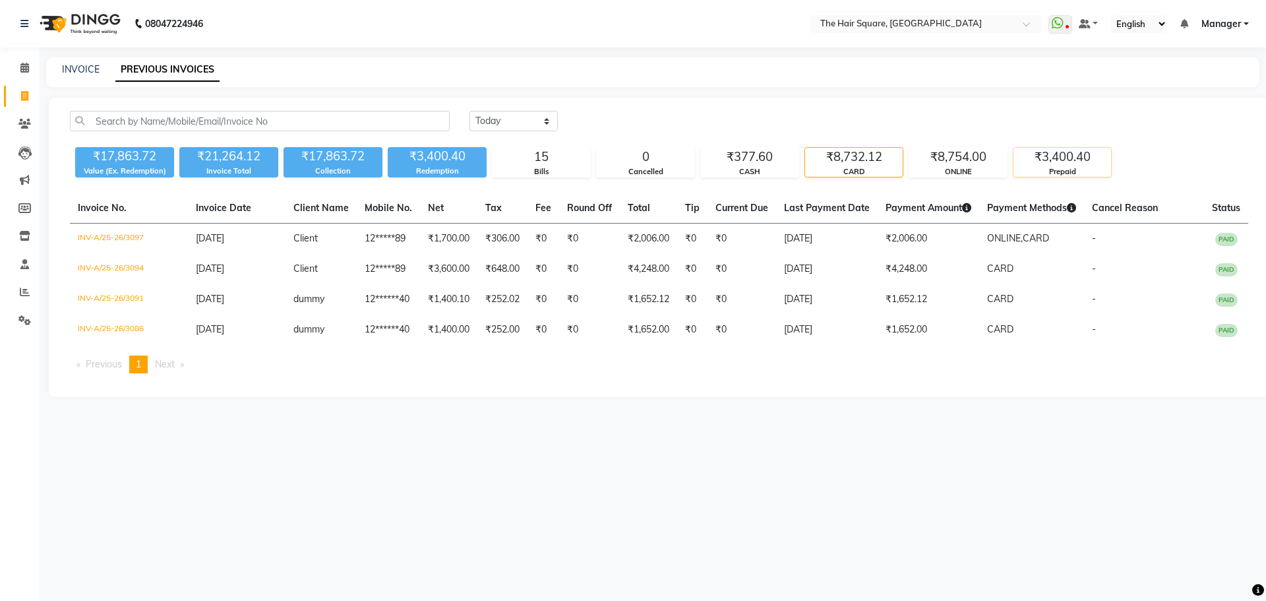
click at [1043, 156] on div "₹3,400.40" at bounding box center [1063, 157] width 98 height 18
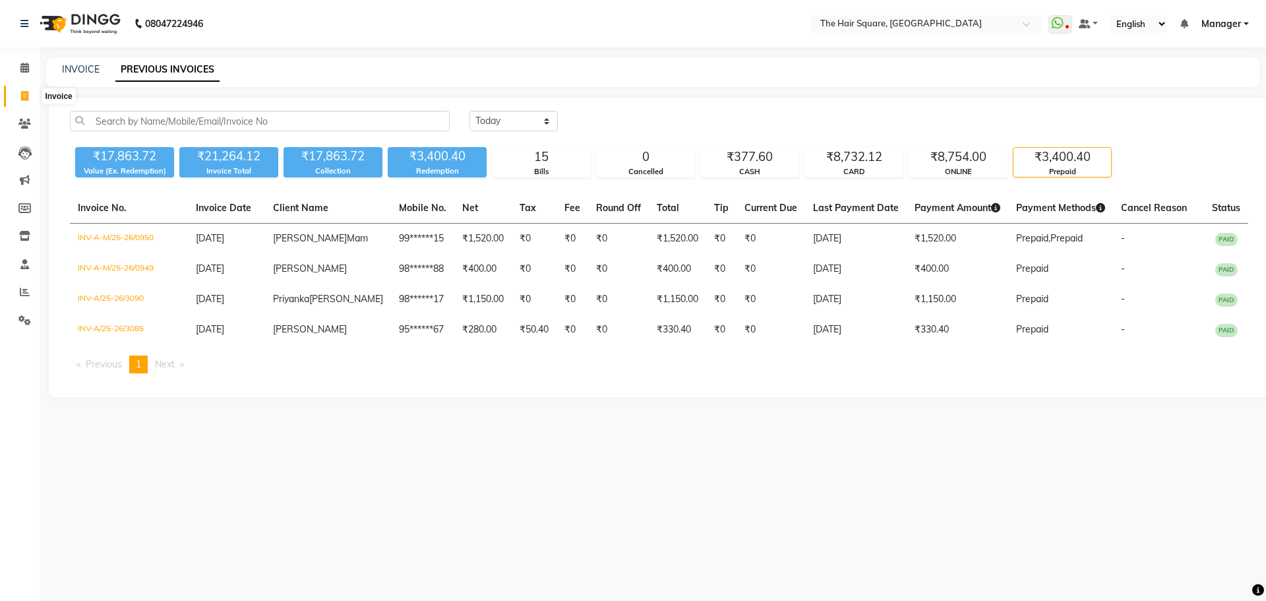
click at [16, 101] on span at bounding box center [24, 96] width 23 height 15
select select "service"
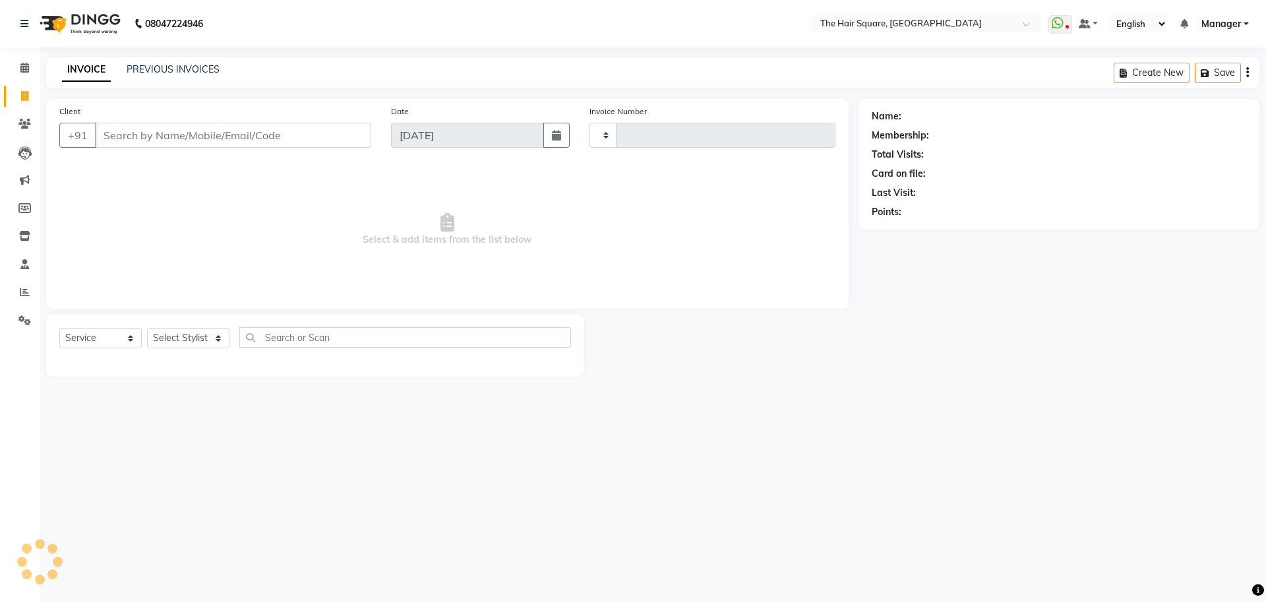
type input "3098"
select select "5768"
click at [178, 343] on select "Select Stylist" at bounding box center [188, 338] width 82 height 20
click at [173, 330] on select "Select Stylist" at bounding box center [188, 338] width 82 height 20
click at [176, 336] on select "Select Stylist" at bounding box center [188, 338] width 82 height 20
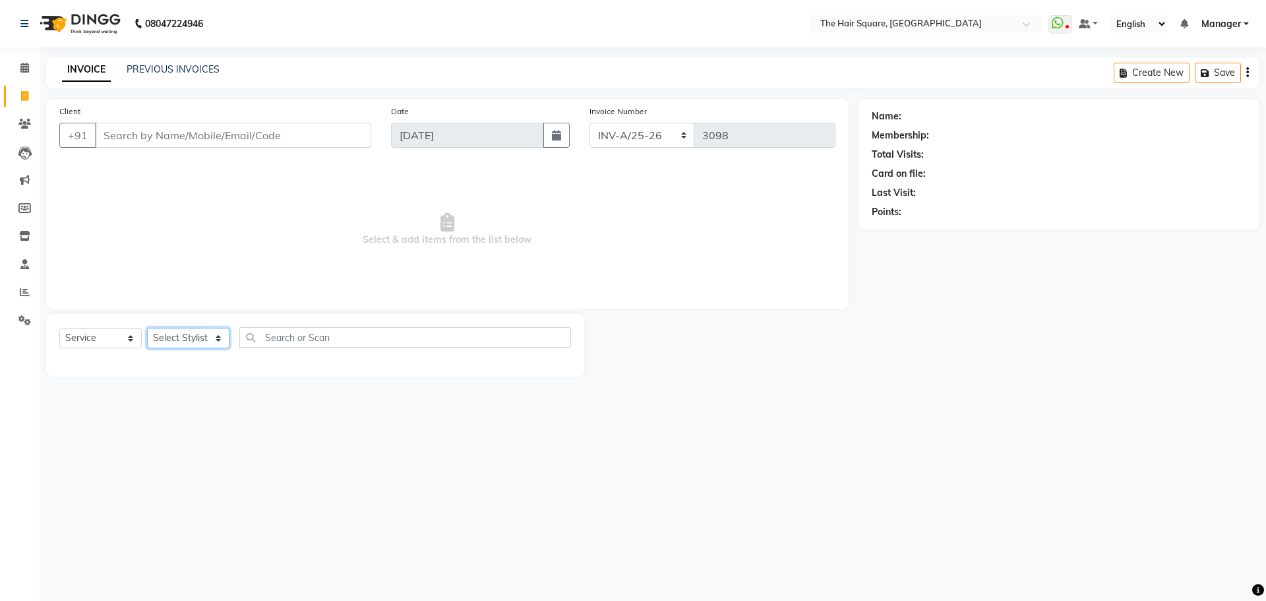
click at [208, 343] on select "Select Stylist" at bounding box center [188, 338] width 82 height 20
click at [208, 343] on select "Select Stylist Amit [PERSON_NAME] Dev Imran [PERSON_NAME] [PERSON_NAME] Manager…" at bounding box center [188, 338] width 82 height 20
select select "39380"
click at [147, 328] on select "Select Stylist Amit [PERSON_NAME] Dev Imran [PERSON_NAME] [PERSON_NAME] Manager…" at bounding box center [188, 338] width 82 height 20
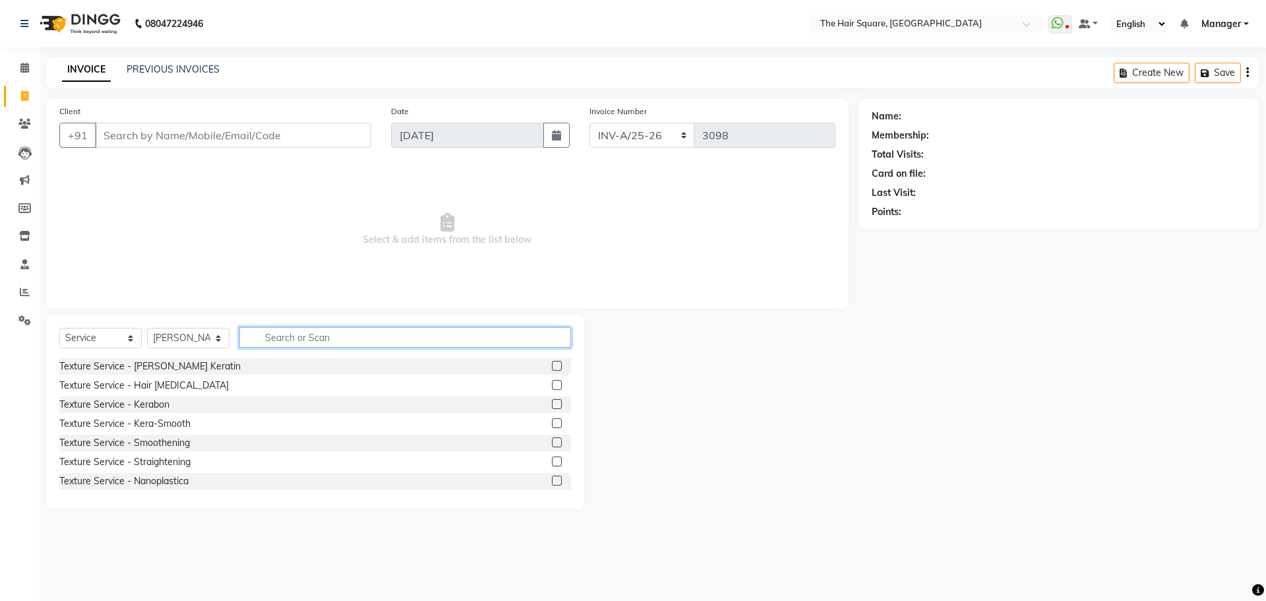
click at [272, 335] on input "text" at bounding box center [405, 337] width 332 height 20
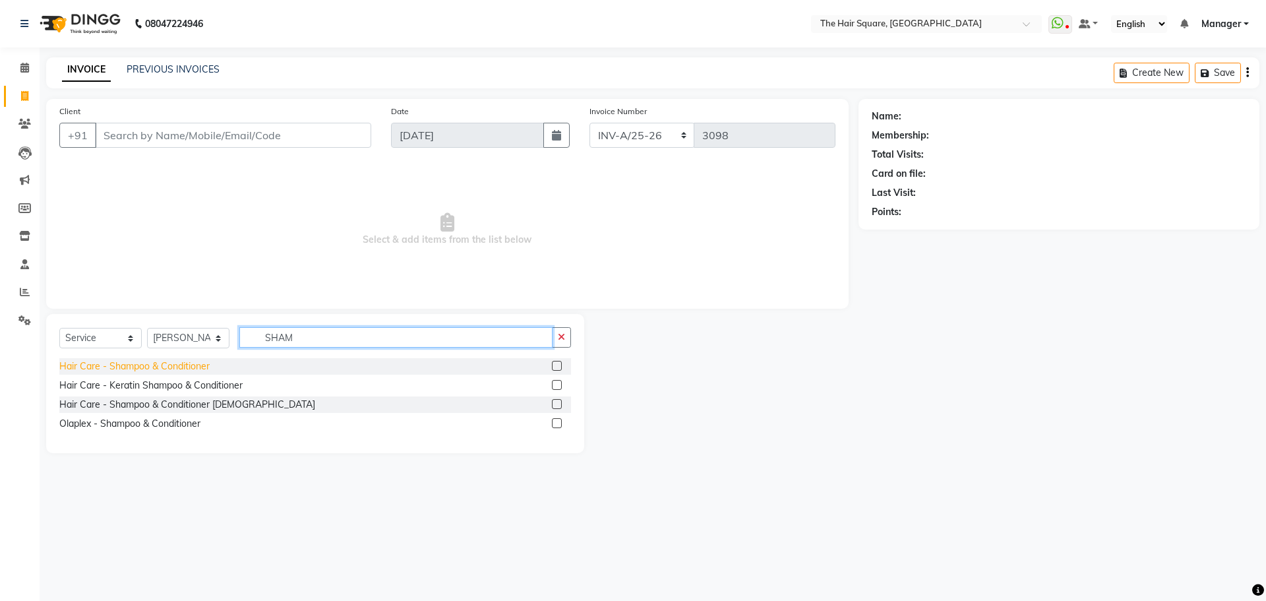
type input "SHAM"
click at [169, 371] on div "Hair Care - Shampoo & Conditioner" at bounding box center [134, 366] width 150 height 14
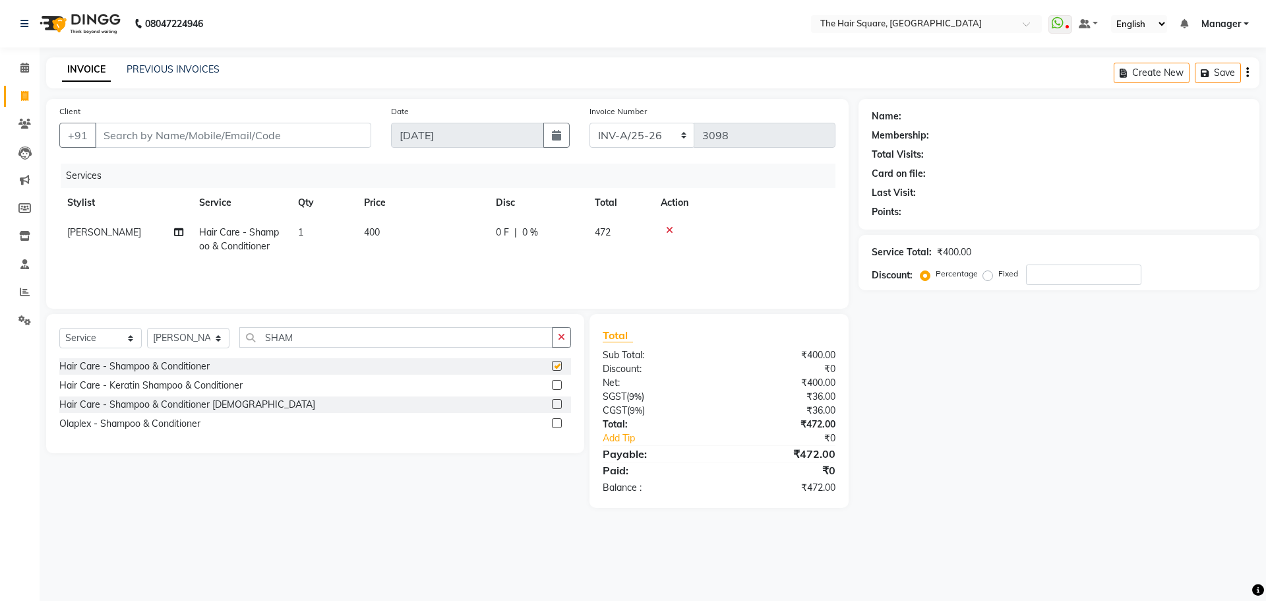
checkbox input "false"
drag, startPoint x: 352, startPoint y: 336, endPoint x: 174, endPoint y: 346, distance: 178.3
click at [177, 346] on div "Select Service Product Membership Package Voucher Prepaid Gift Card Select Styl…" at bounding box center [315, 342] width 512 height 31
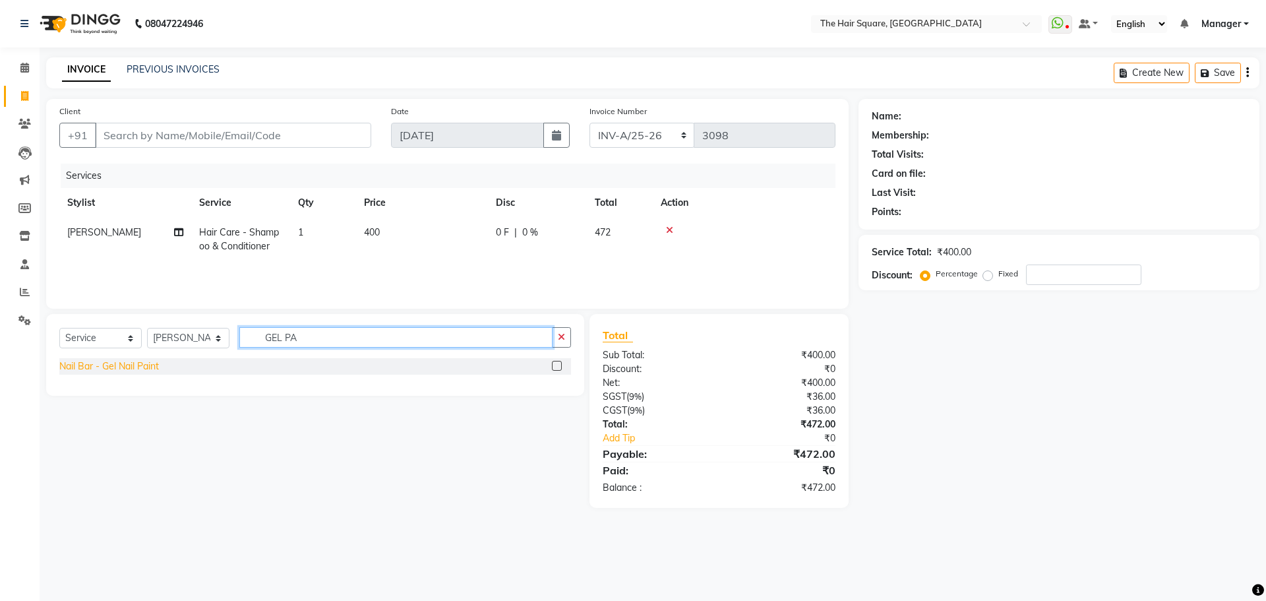
type input "GEL PA"
click at [134, 368] on div "Nail Bar - Gel Nail Paint" at bounding box center [109, 366] width 100 height 14
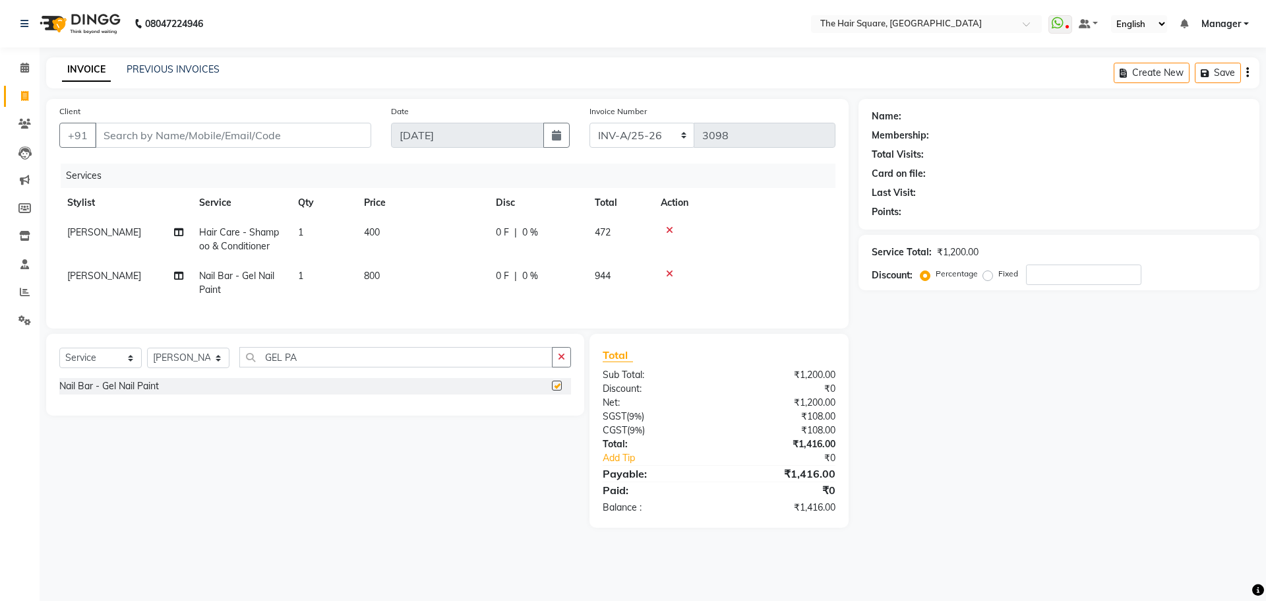
checkbox input "false"
click at [416, 293] on td "800" at bounding box center [422, 283] width 132 height 44
select select "39380"
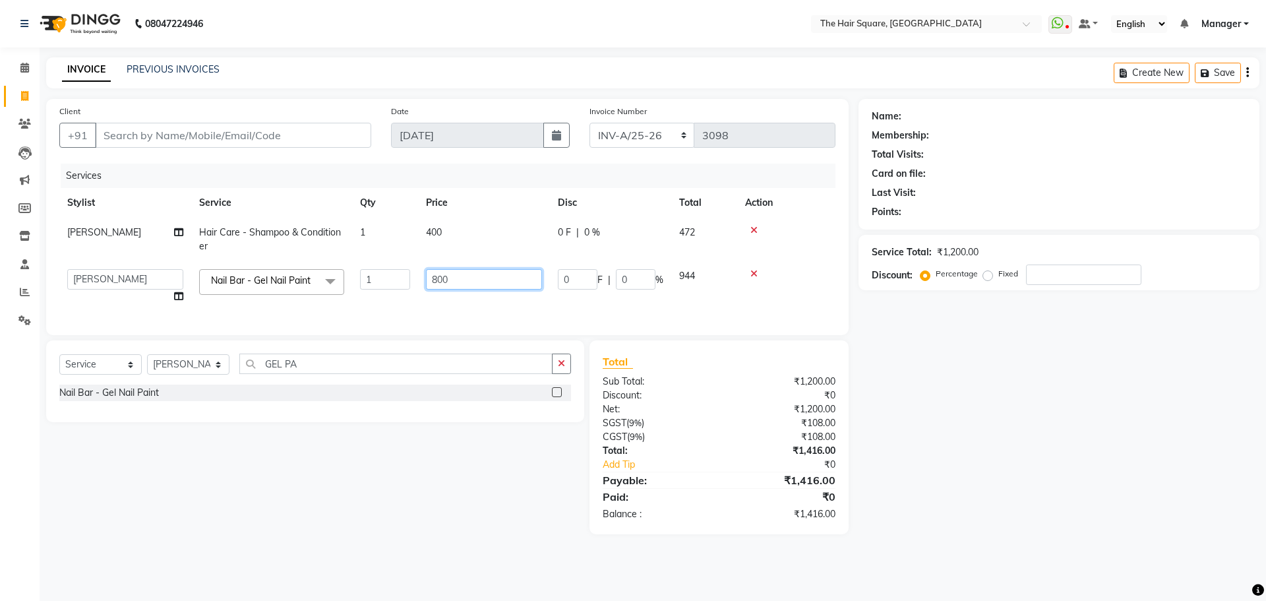
drag, startPoint x: 491, startPoint y: 276, endPoint x: 152, endPoint y: 330, distance: 343.2
click at [156, 322] on div "Services Stylist Service Qty Price Disc Total Action Bittu Hair Care - Shampoo …" at bounding box center [447, 243] width 776 height 158
click at [480, 476] on div "Select Service Product Membership Package Voucher Prepaid Gift Card Select Styl…" at bounding box center [310, 437] width 548 height 194
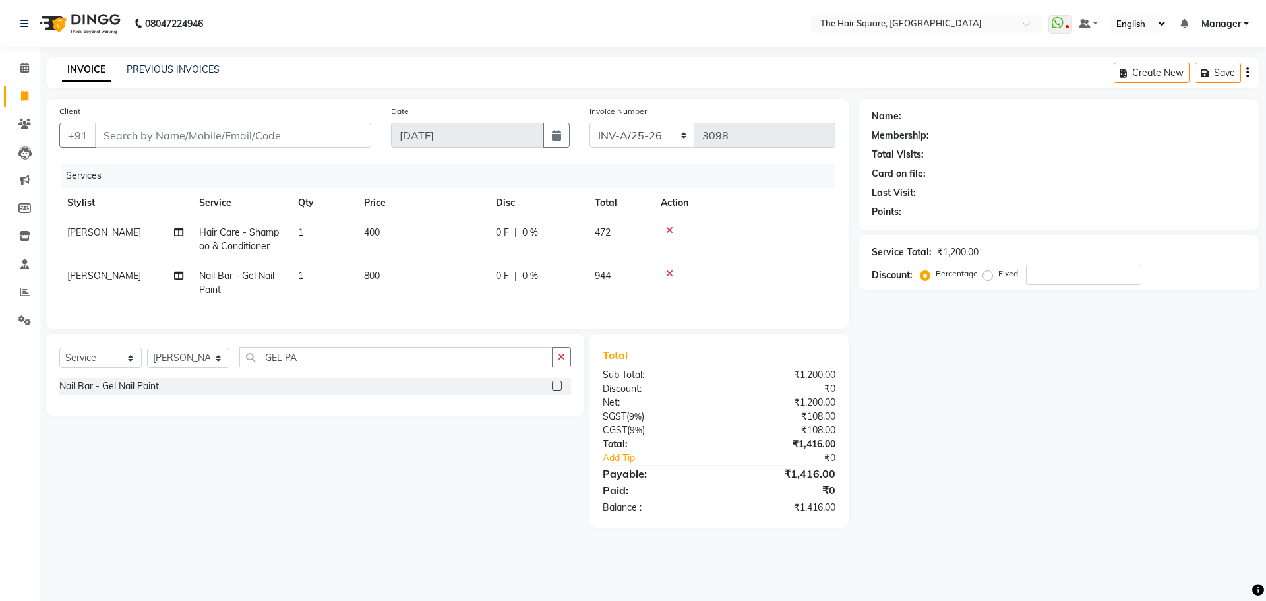
click at [461, 283] on td "800" at bounding box center [422, 283] width 132 height 44
select select "39380"
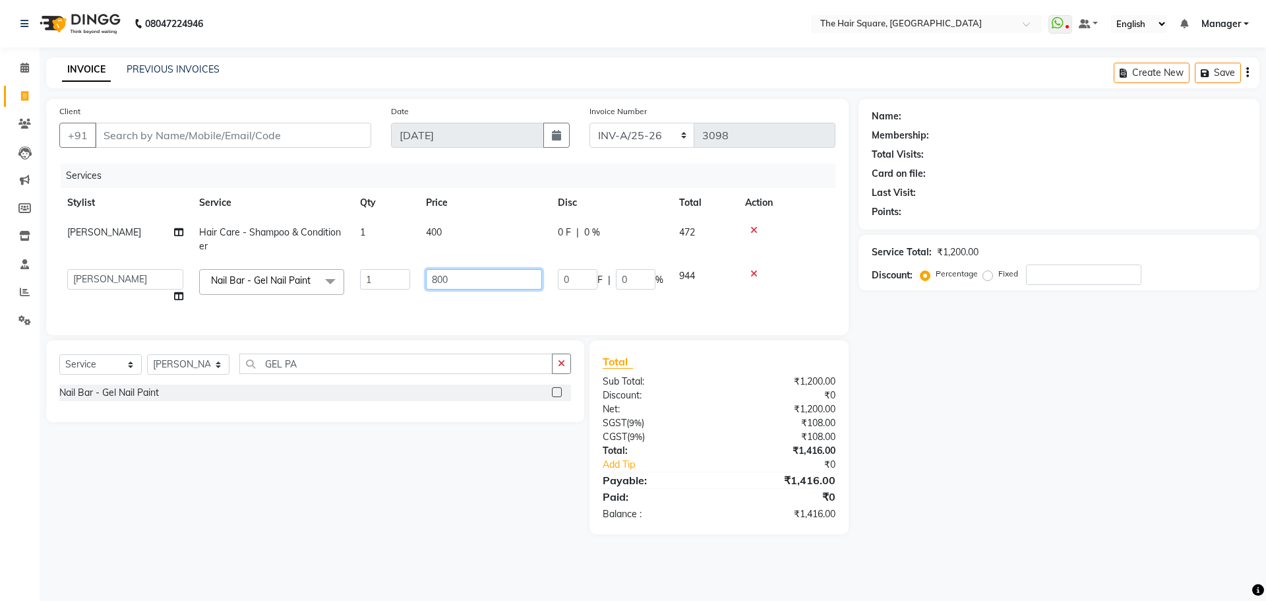
drag, startPoint x: 496, startPoint y: 273, endPoint x: 346, endPoint y: 295, distance: 151.9
click at [346, 295] on tr "Amit Aradhana Bittu Dev Imran Inder Javed Kim Mahendra Manager Mukesh Raaj Radh…" at bounding box center [447, 286] width 776 height 50
type input "700"
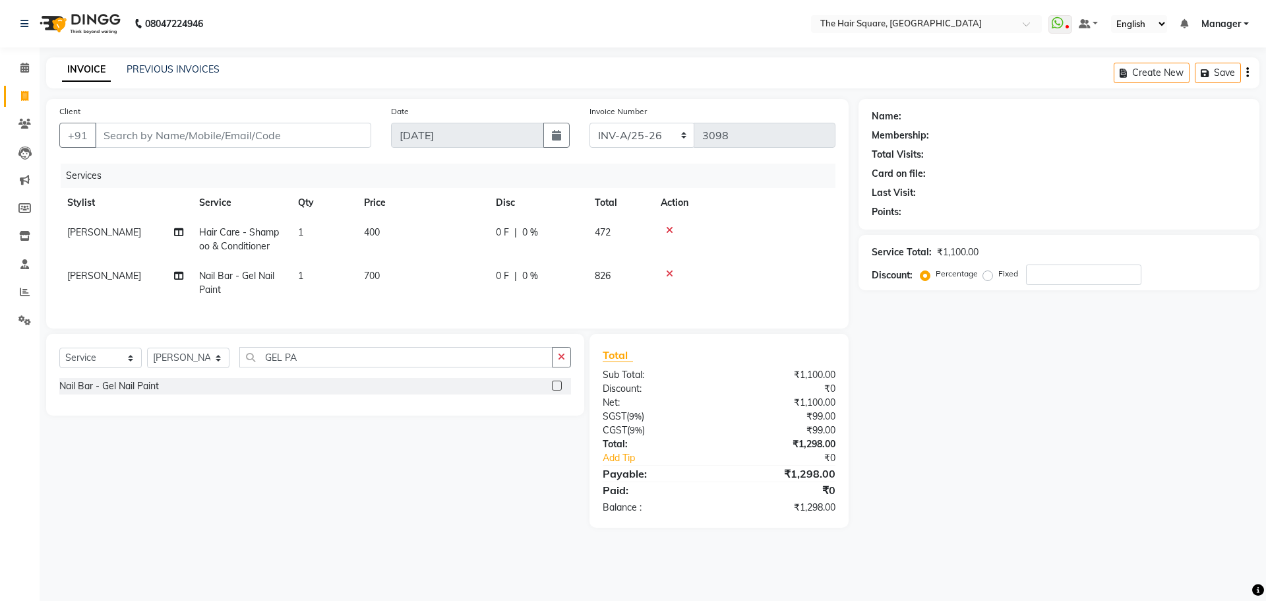
click at [413, 265] on td "700" at bounding box center [422, 283] width 132 height 44
select select "39380"
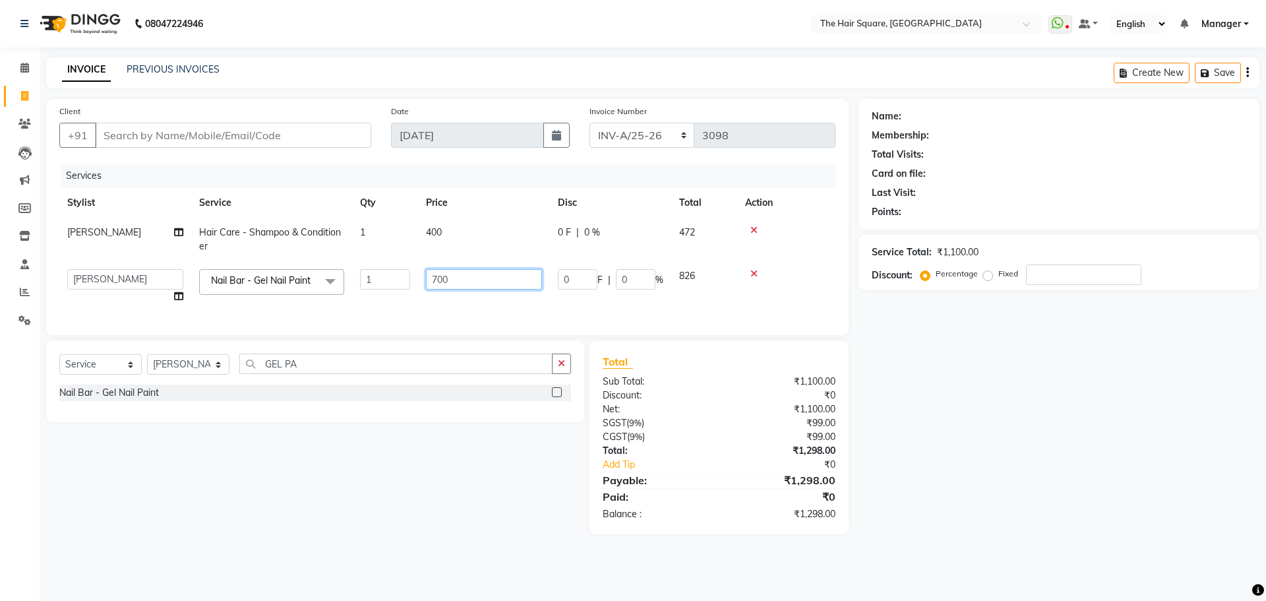
drag, startPoint x: 449, startPoint y: 280, endPoint x: 321, endPoint y: 277, distance: 128.0
click at [339, 285] on tr "Amit Aradhana Bittu Dev Imran Inder Javed Kim Mahendra Manager Mukesh Raaj Radh…" at bounding box center [447, 286] width 776 height 50
type input "1200"
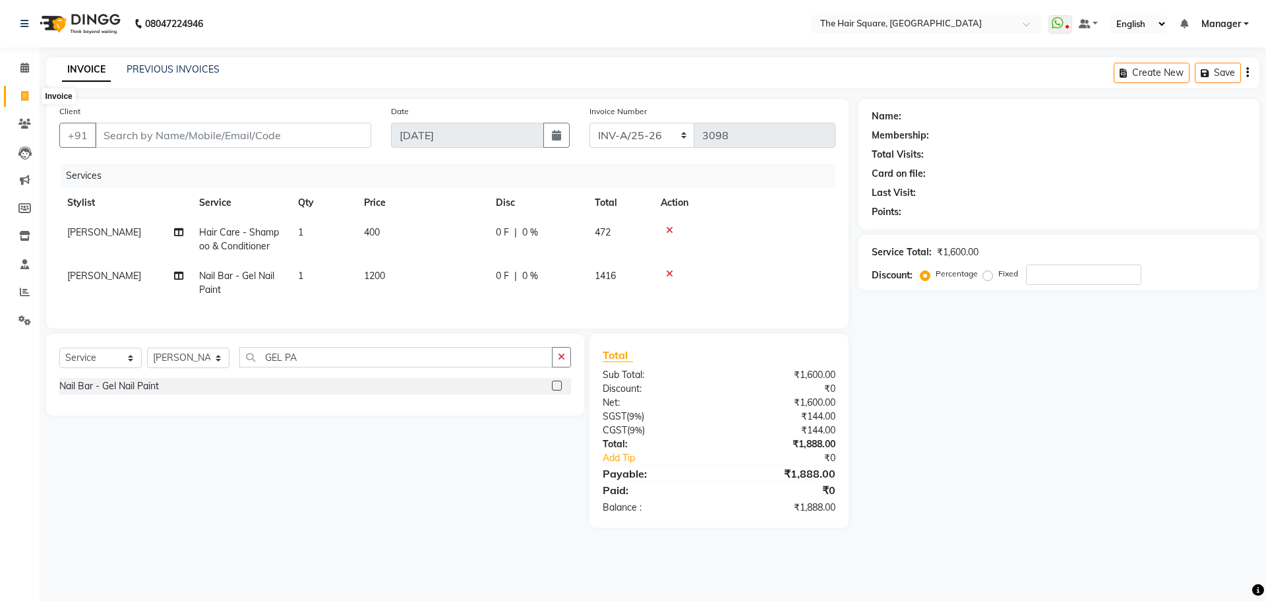
click at [29, 97] on span at bounding box center [24, 96] width 23 height 15
select select "service"
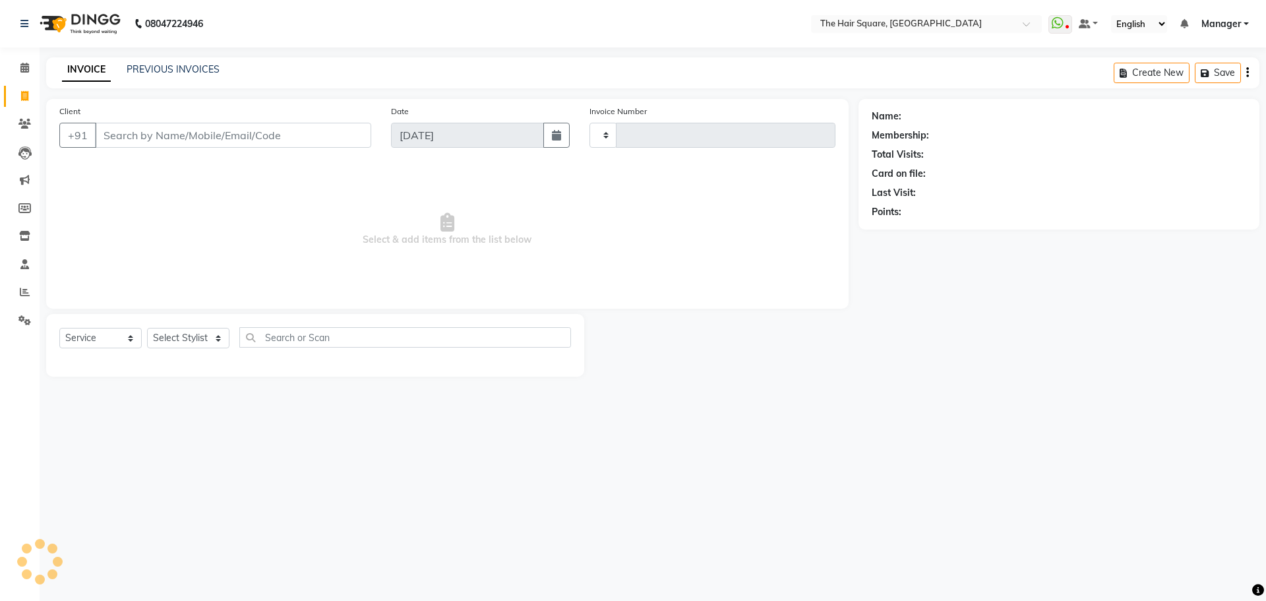
type input "3098"
select select "5768"
drag, startPoint x: 141, startPoint y: 62, endPoint x: 145, endPoint y: 82, distance: 20.2
click at [139, 64] on div "INVOICE PREVIOUS INVOICES Create New Save" at bounding box center [652, 72] width 1213 height 31
click at [144, 74] on link "PREVIOUS INVOICES" at bounding box center [173, 69] width 93 height 12
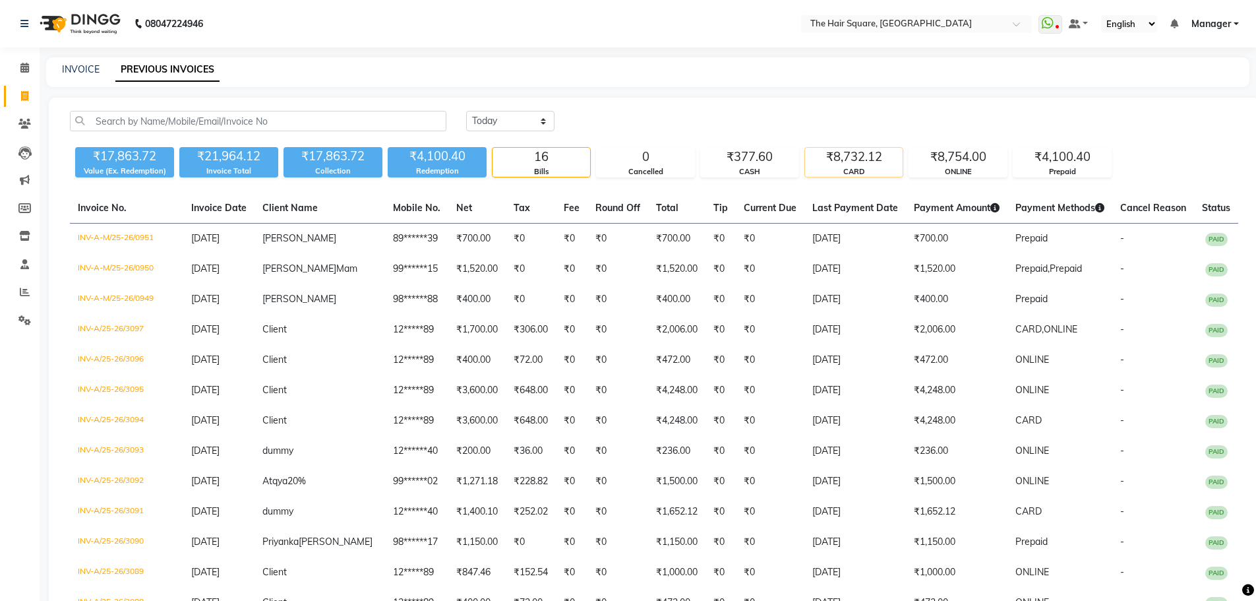
click at [842, 168] on div "CARD" at bounding box center [854, 171] width 98 height 11
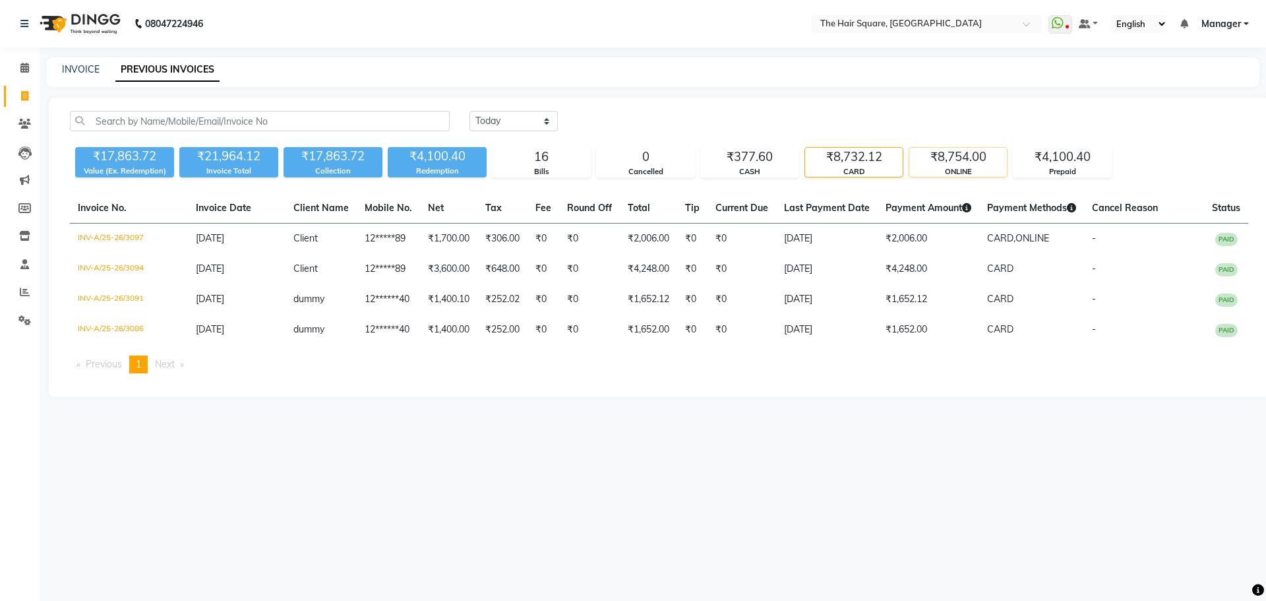
click at [937, 162] on div "₹8,754.00" at bounding box center [958, 157] width 98 height 18
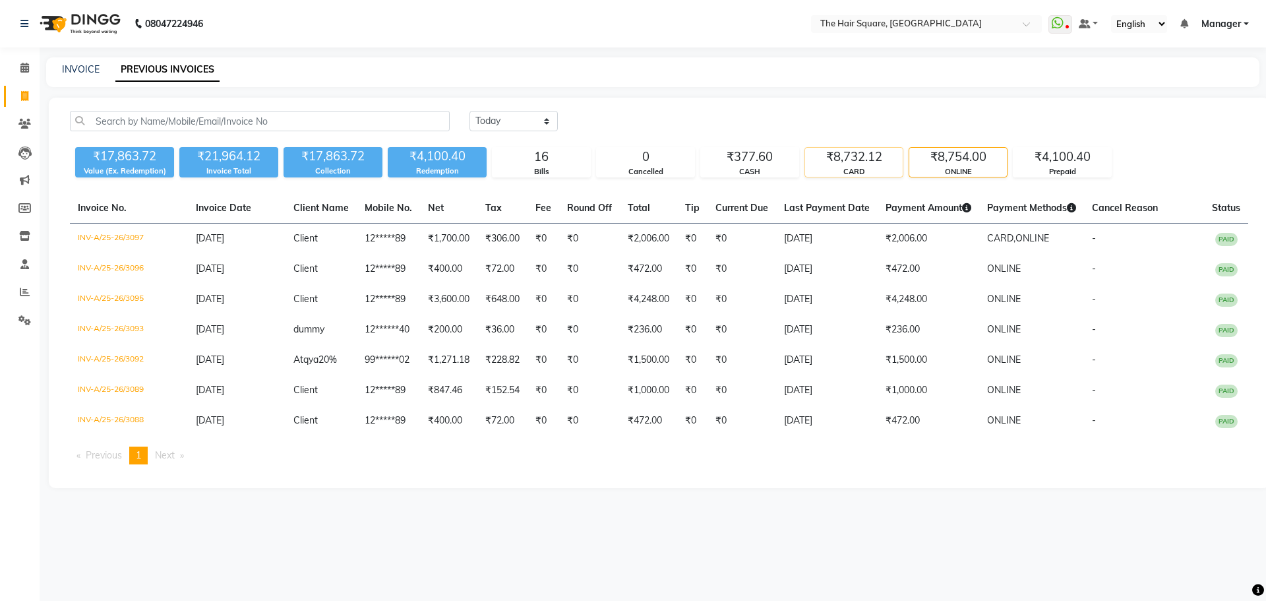
click at [855, 166] on div "CARD" at bounding box center [854, 171] width 98 height 11
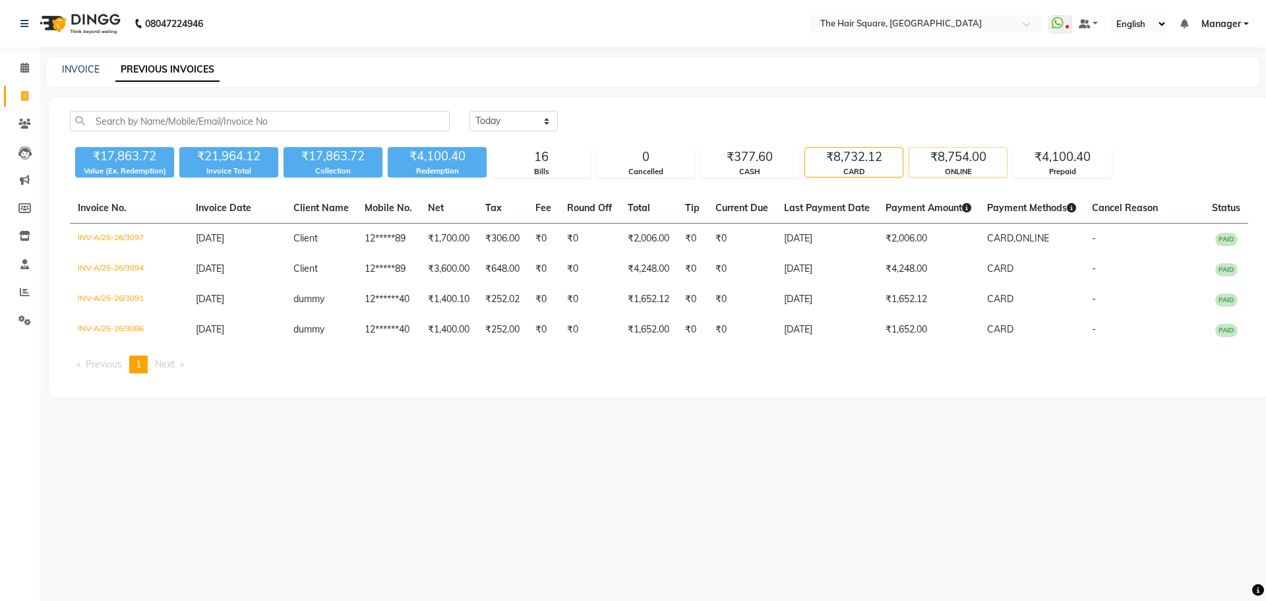
click at [946, 168] on div "ONLINE" at bounding box center [958, 171] width 98 height 11
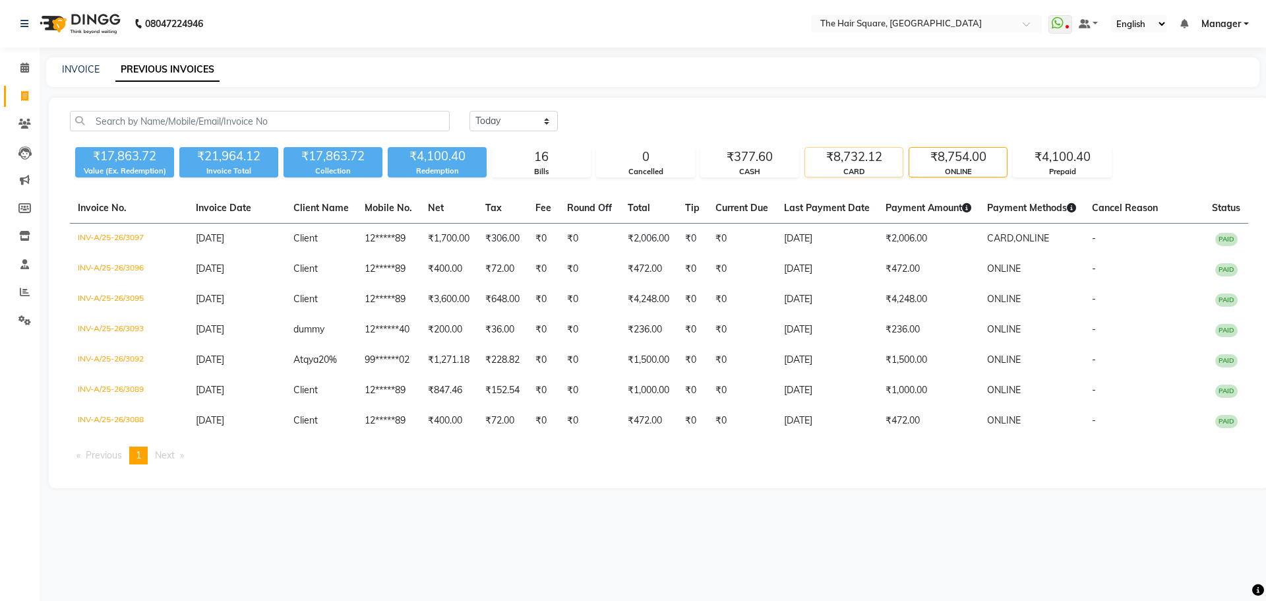
click at [854, 168] on div "CARD" at bounding box center [854, 171] width 98 height 11
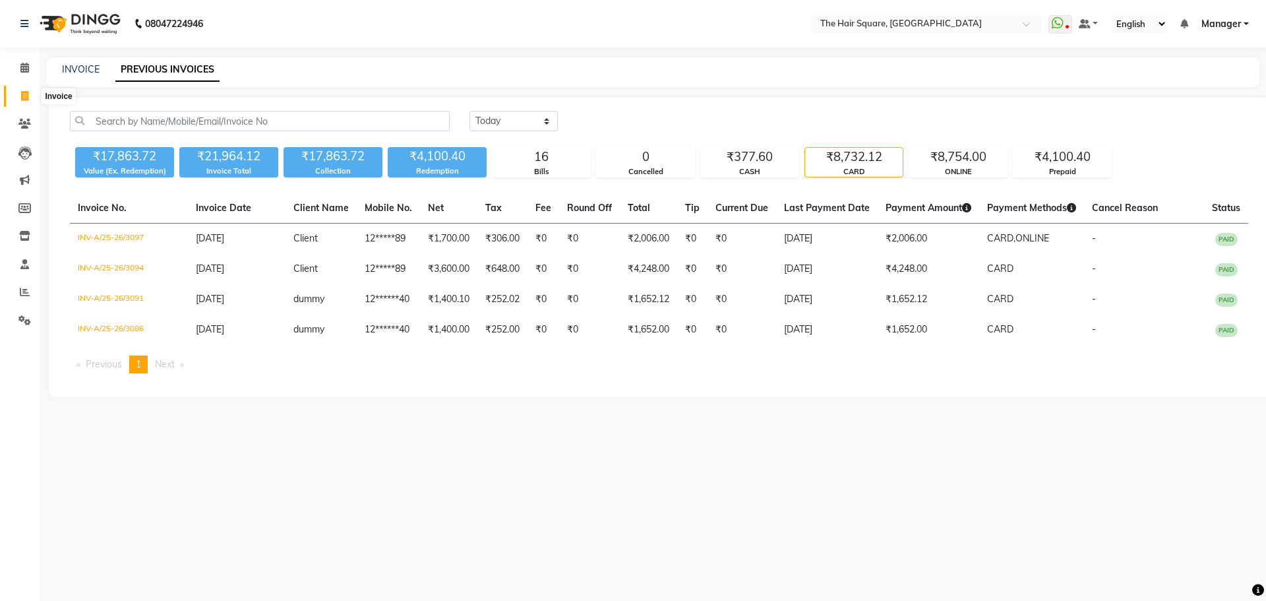
click at [32, 100] on span at bounding box center [24, 96] width 23 height 15
select select "service"
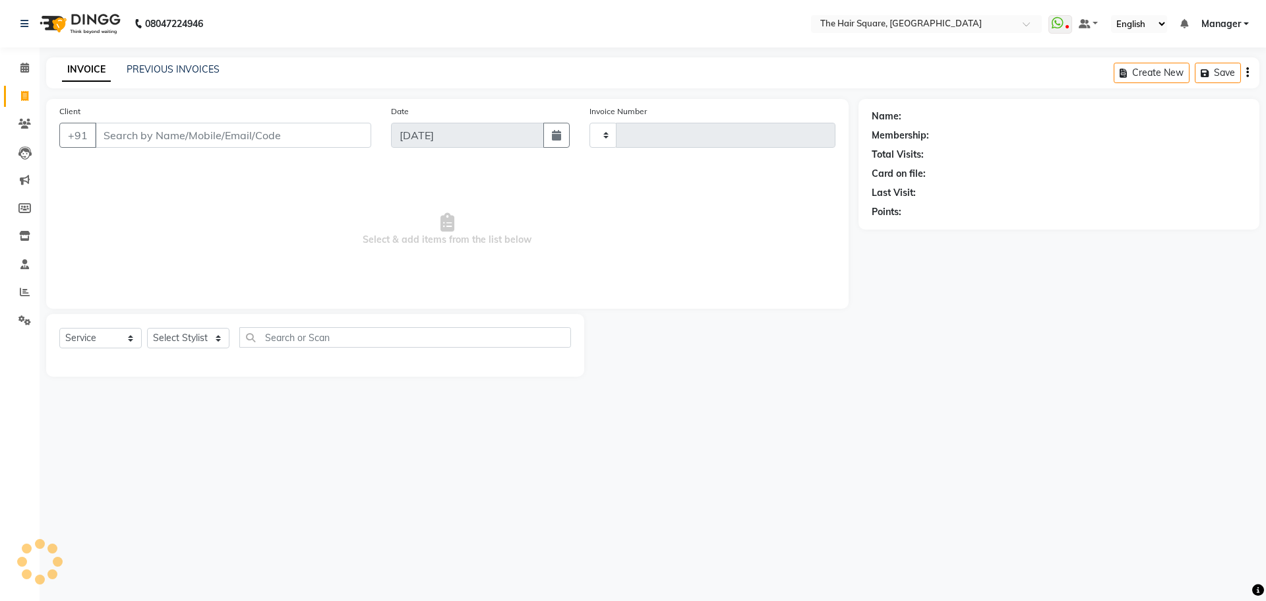
type input "3099"
select select "5768"
click at [160, 72] on link "PREVIOUS INVOICES" at bounding box center [173, 69] width 93 height 12
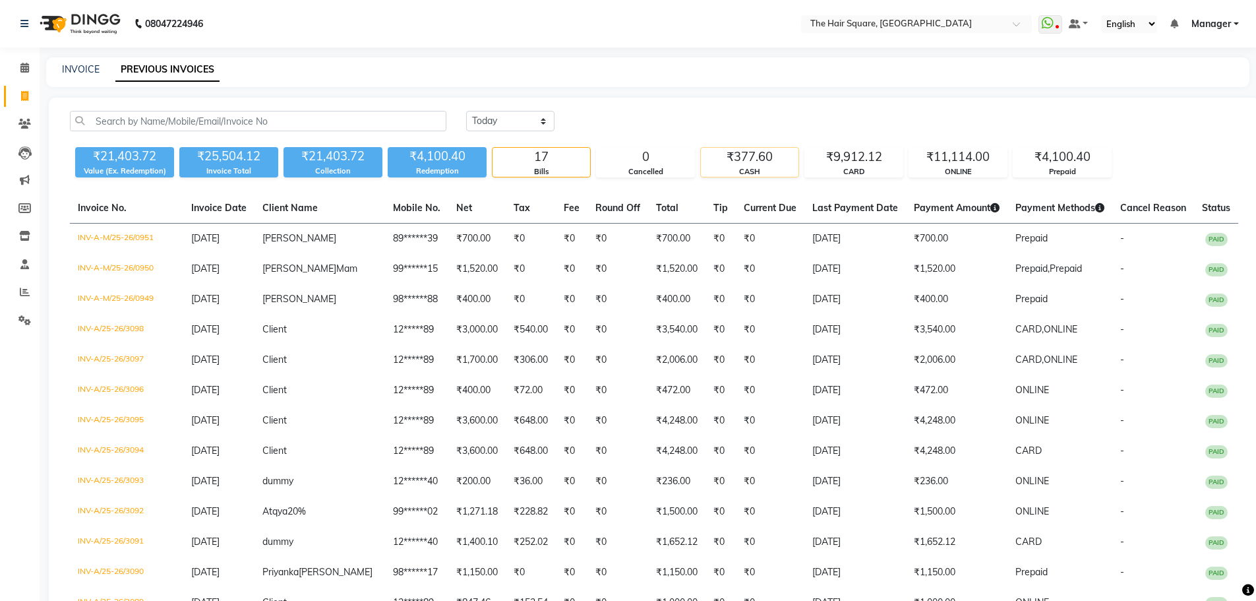
click at [766, 169] on div "CASH" at bounding box center [750, 171] width 98 height 11
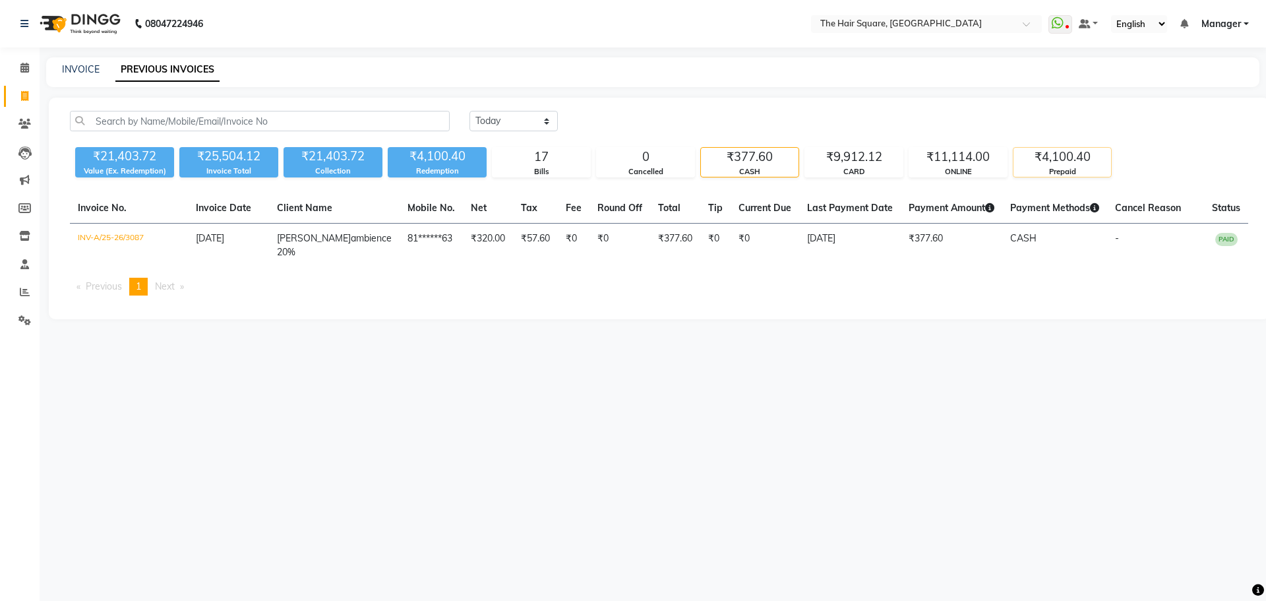
click at [1049, 176] on div "Prepaid" at bounding box center [1063, 171] width 98 height 11
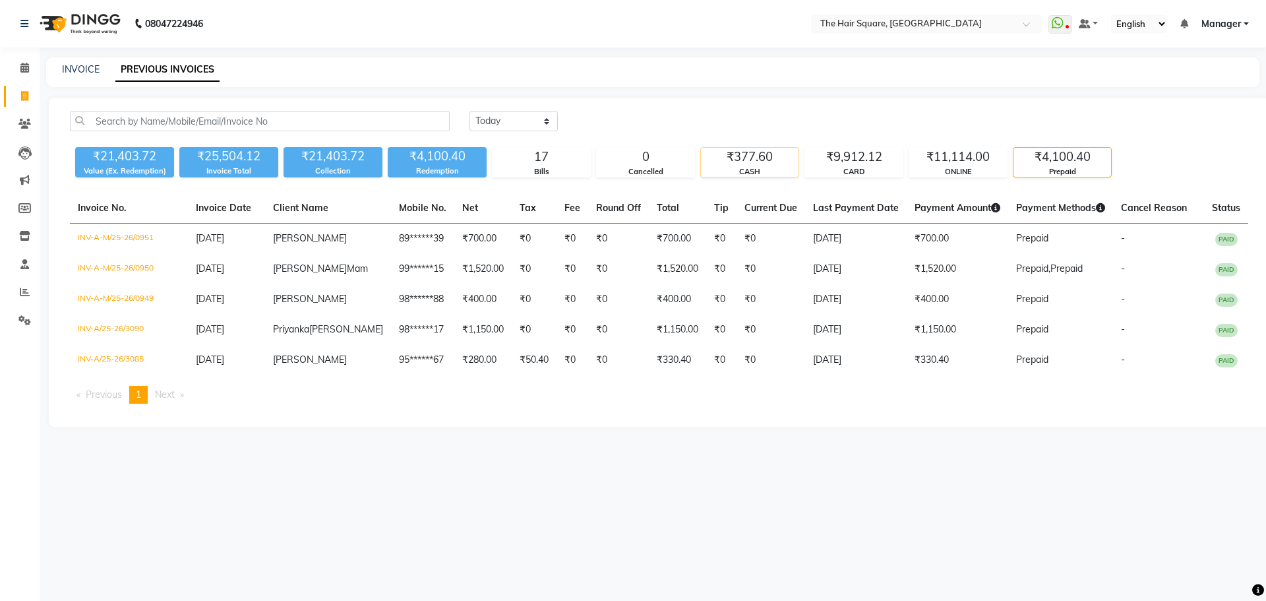
click at [755, 159] on div "₹377.60" at bounding box center [750, 157] width 98 height 18
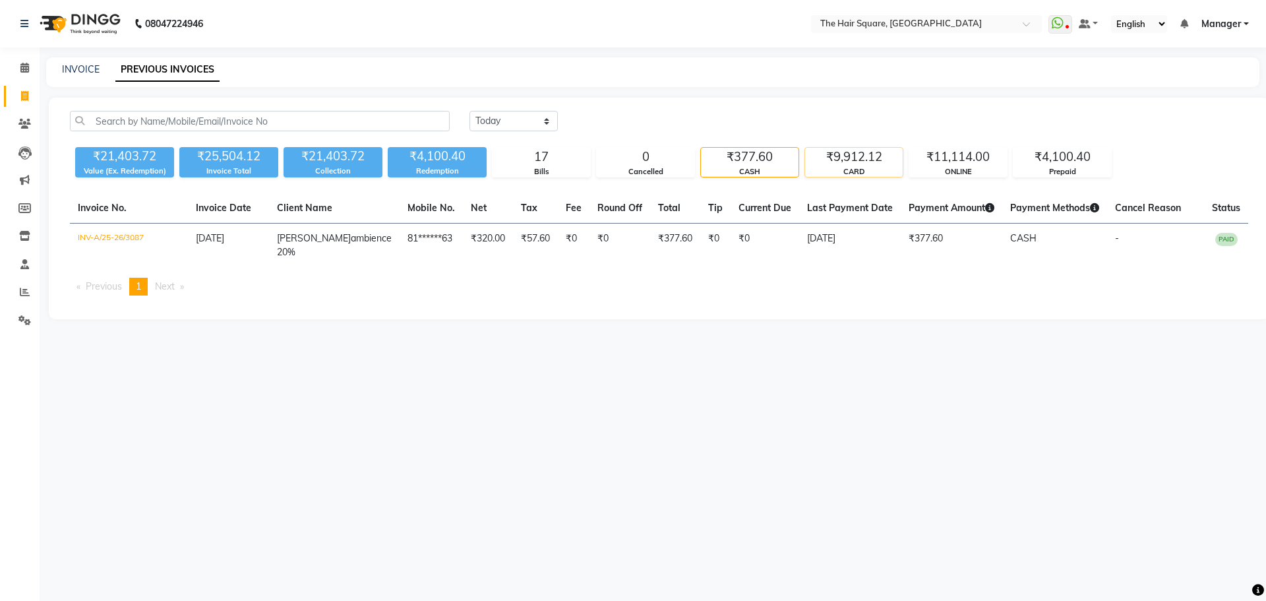
click at [839, 158] on div "₹9,912.12" at bounding box center [854, 157] width 98 height 18
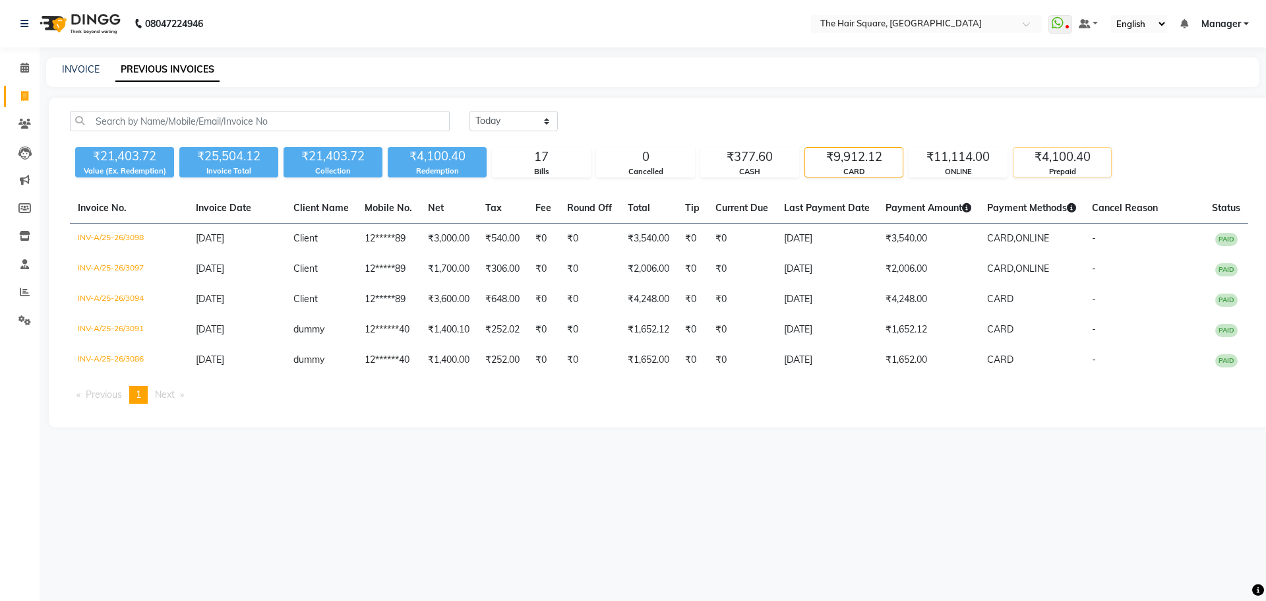
click at [1064, 156] on div "₹4,100.40" at bounding box center [1063, 157] width 98 height 18
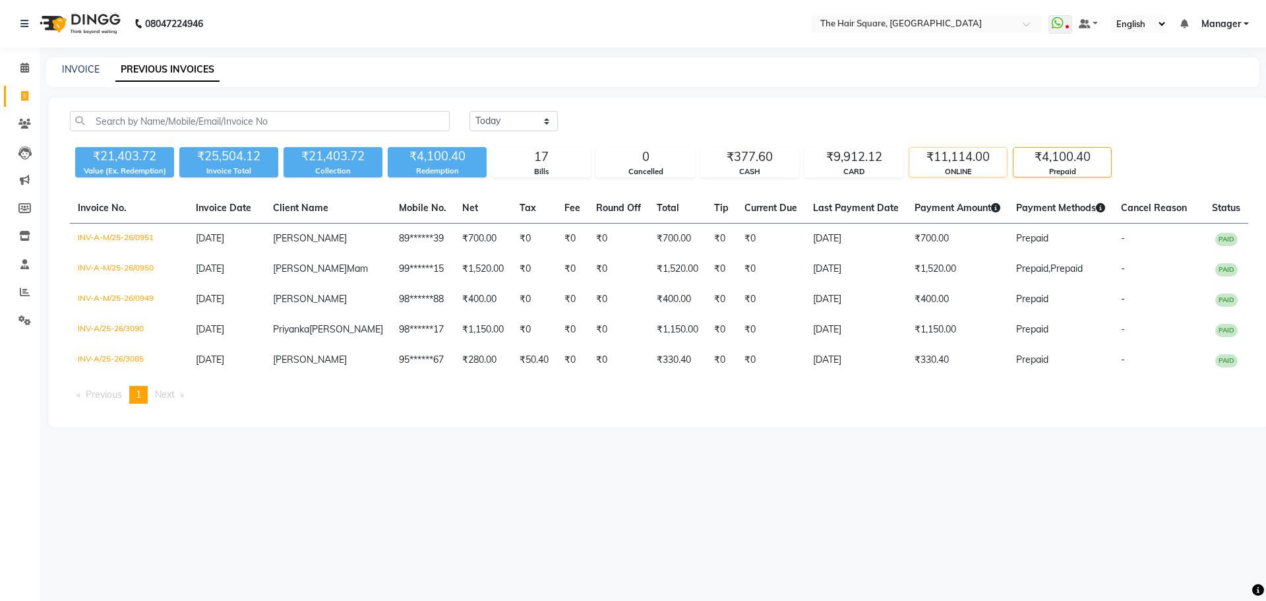
click at [938, 160] on div "₹11,114.00" at bounding box center [958, 157] width 98 height 18
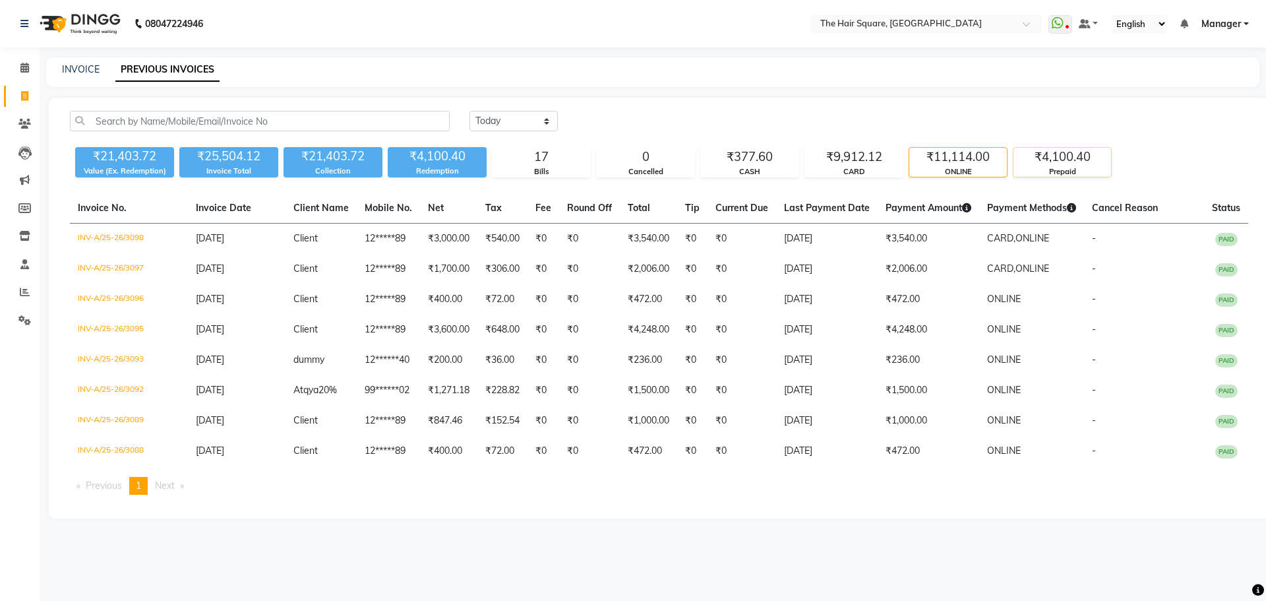
click at [1078, 156] on div "₹4,100.40" at bounding box center [1063, 157] width 98 height 18
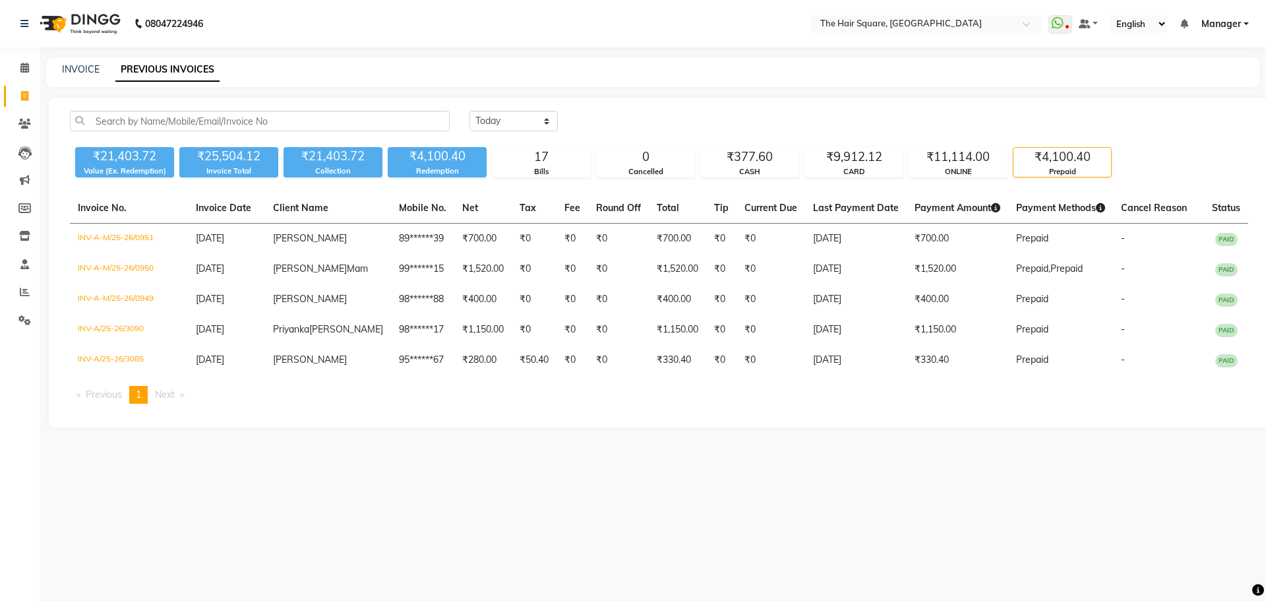
click at [12, 100] on link "Invoice" at bounding box center [20, 97] width 32 height 22
select select "5768"
select select "service"
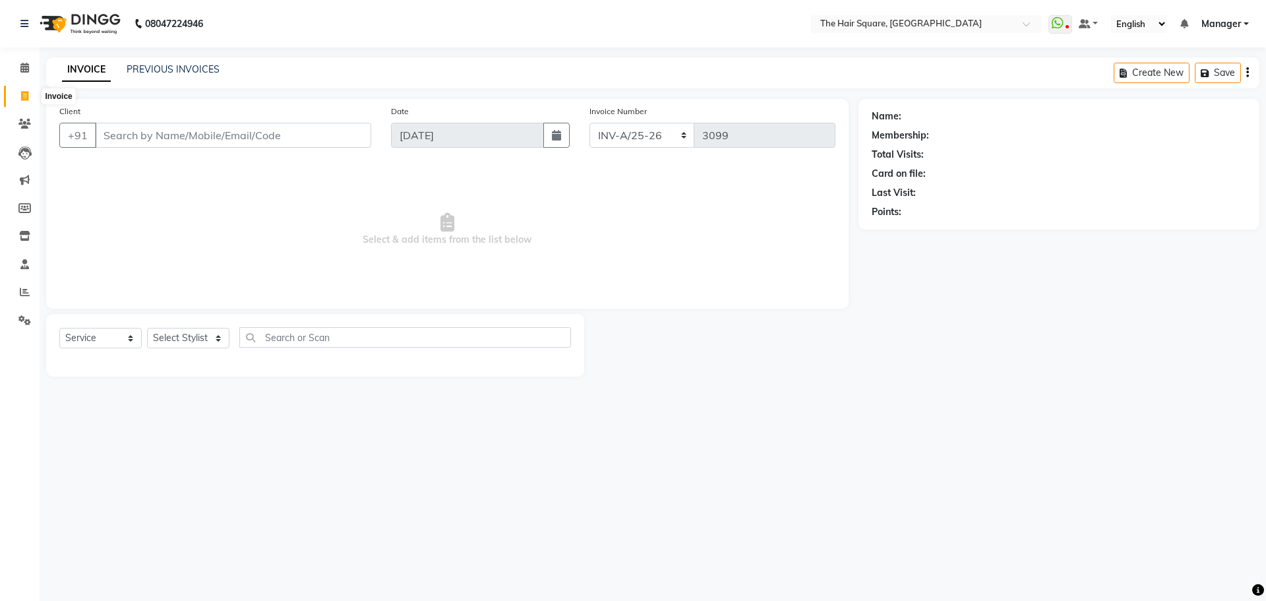
click at [18, 100] on span at bounding box center [24, 96] width 23 height 15
select select "service"
type input "3099"
select select "5768"
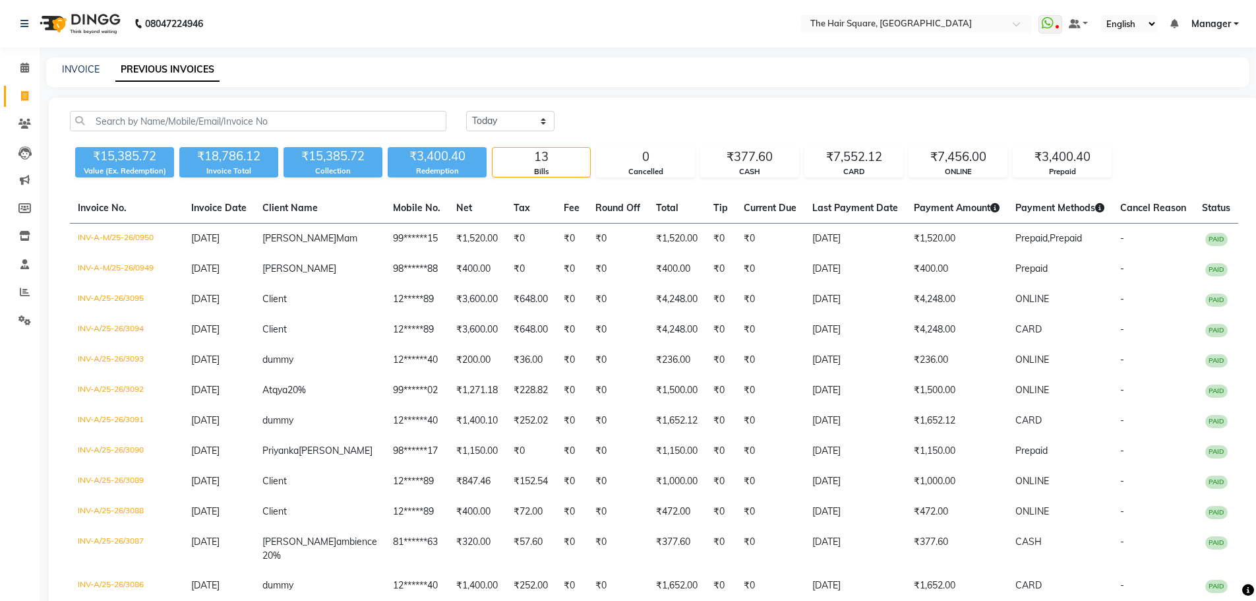
click at [30, 90] on span at bounding box center [24, 96] width 23 height 15
select select "service"
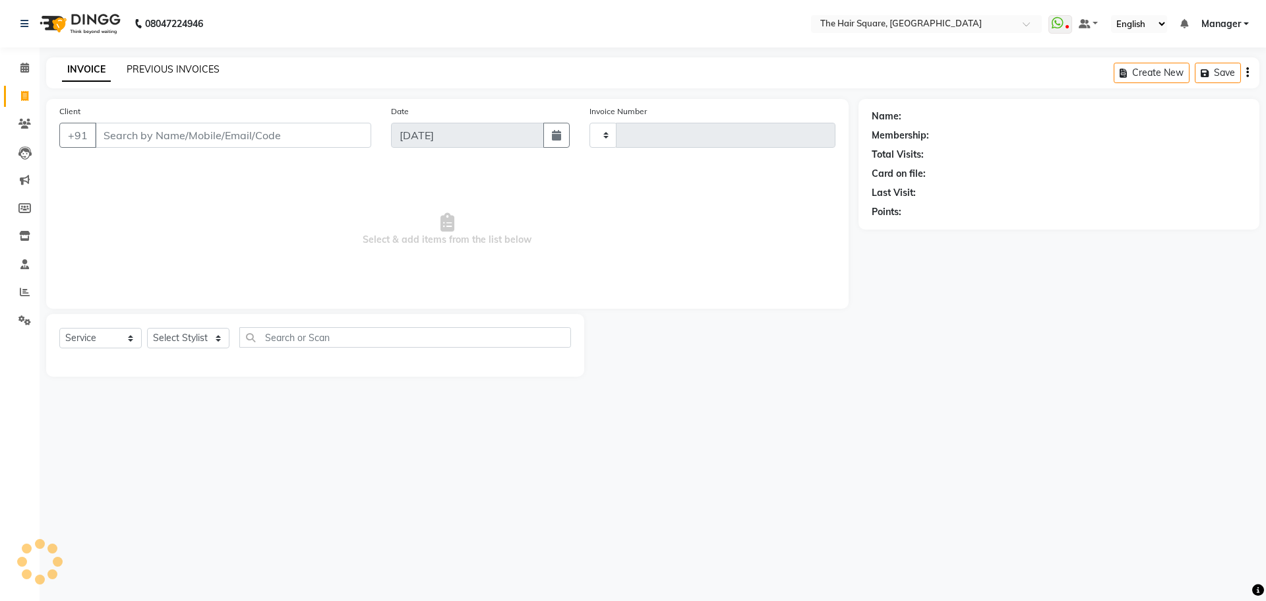
type input "3097"
select select "5768"
click at [172, 66] on link "PREVIOUS INVOICES" at bounding box center [173, 69] width 93 height 12
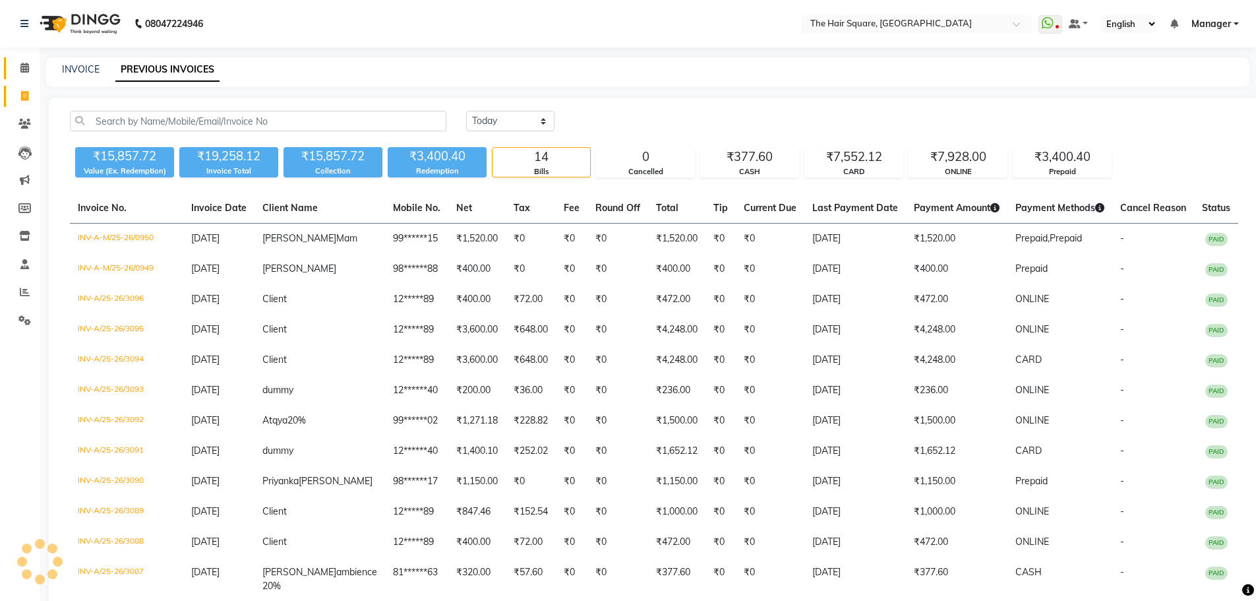
click at [13, 71] on span at bounding box center [24, 68] width 23 height 15
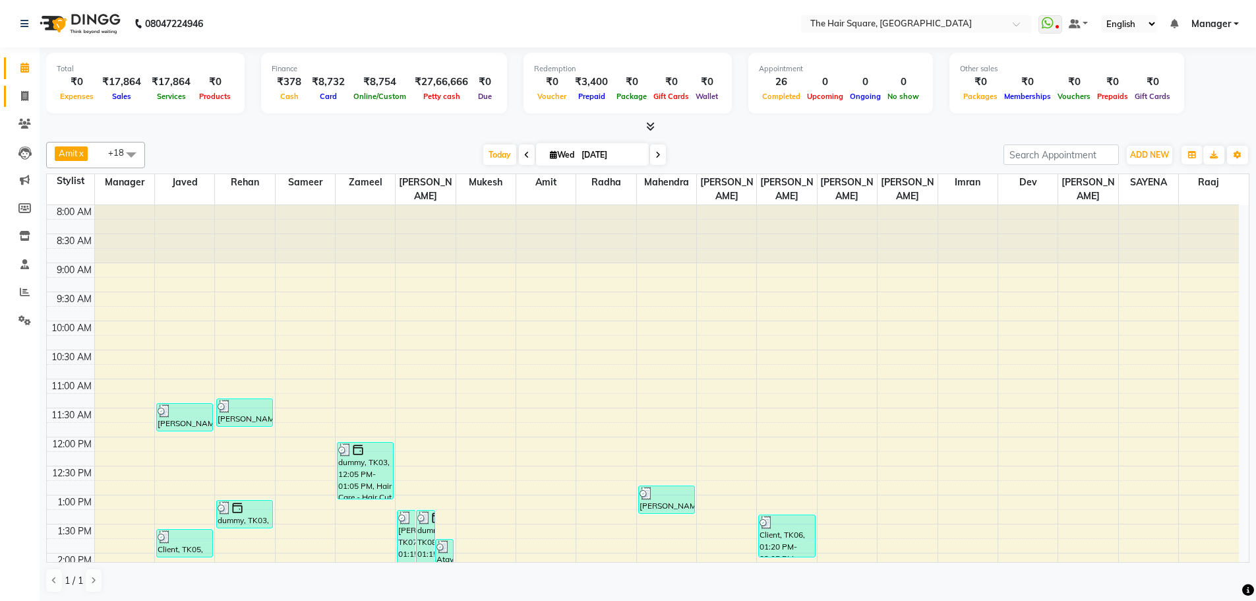
click at [10, 90] on link "Invoice" at bounding box center [20, 97] width 32 height 22
select select "service"
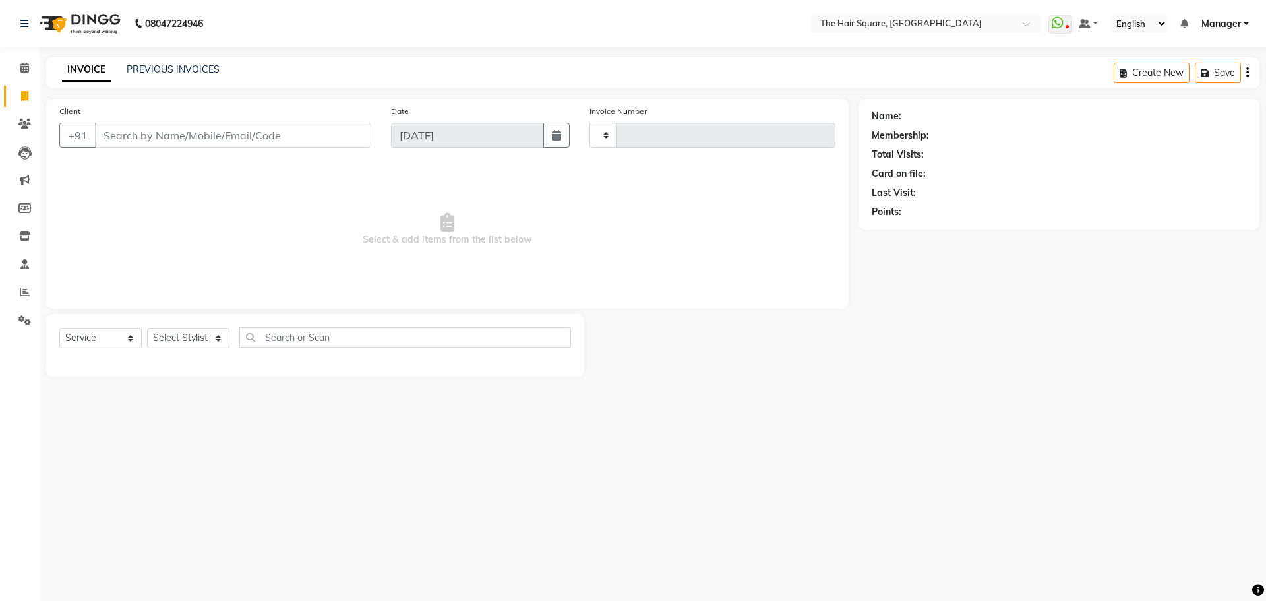
type input "3098"
select select "5768"
click at [34, 70] on span at bounding box center [24, 68] width 23 height 15
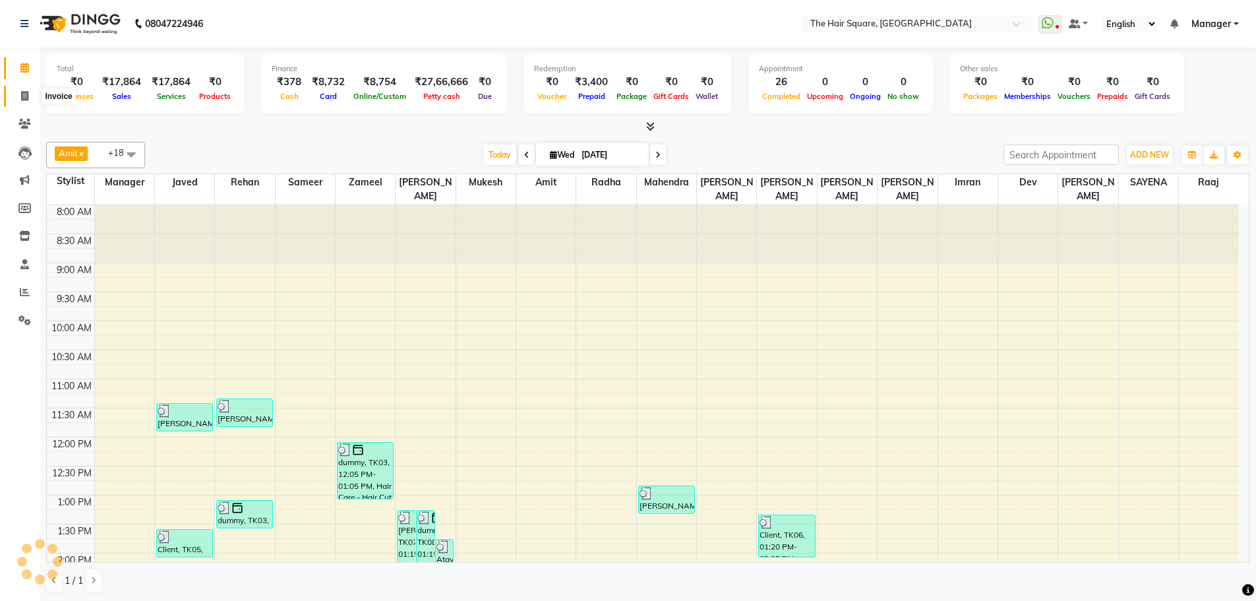
click at [16, 100] on span at bounding box center [24, 96] width 23 height 15
select select "service"
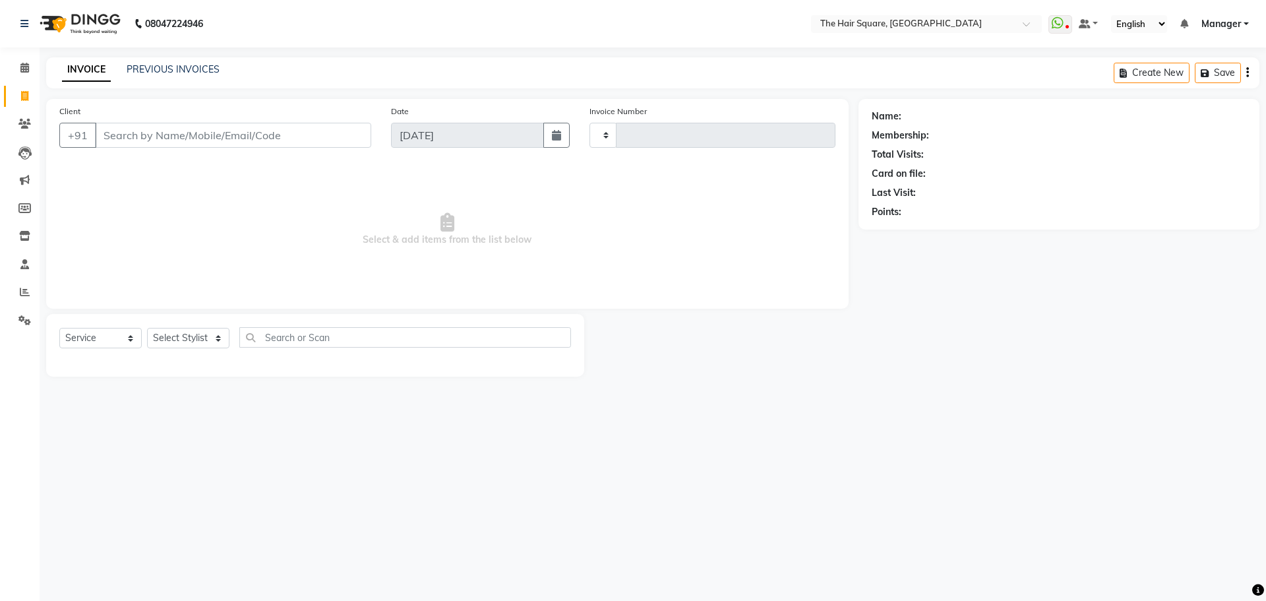
type input "3098"
select select "5768"
click at [204, 72] on link "PREVIOUS INVOICES" at bounding box center [173, 69] width 93 height 12
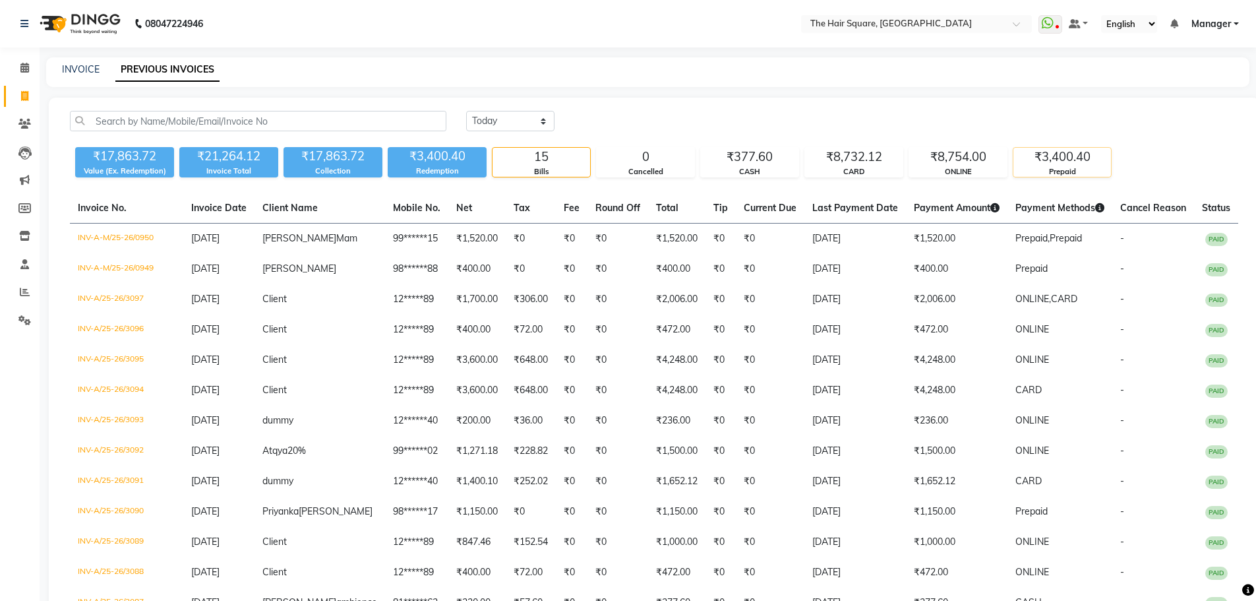
click at [1110, 161] on div "₹3,400.40" at bounding box center [1063, 157] width 98 height 18
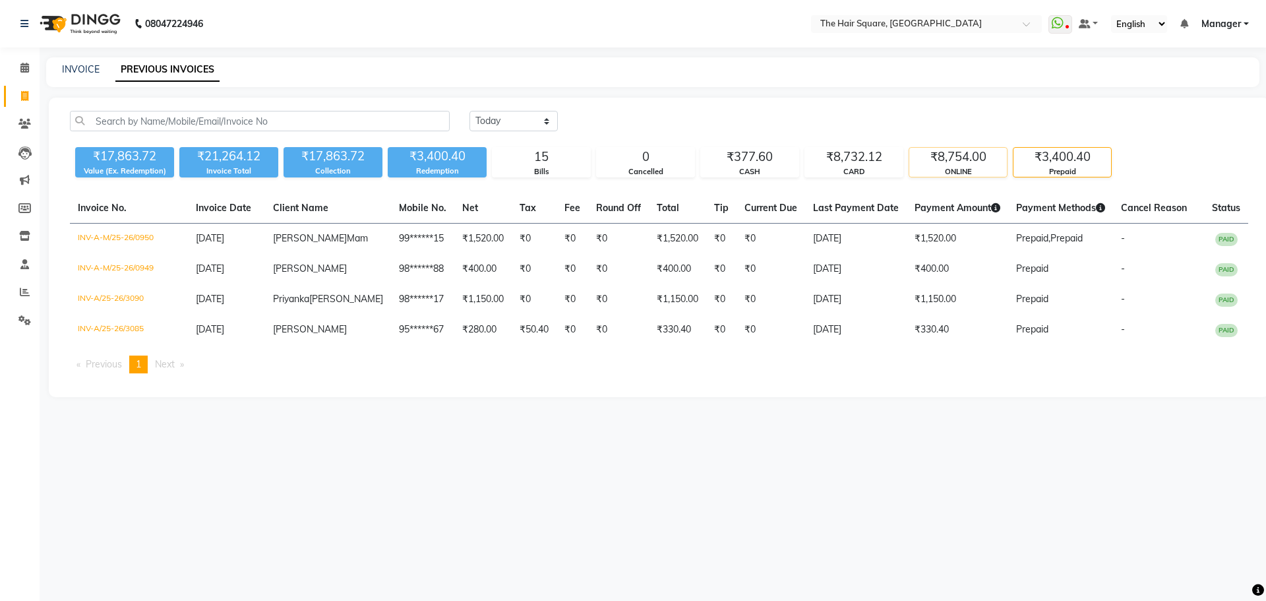
click at [978, 157] on div "₹8,754.00" at bounding box center [958, 157] width 98 height 18
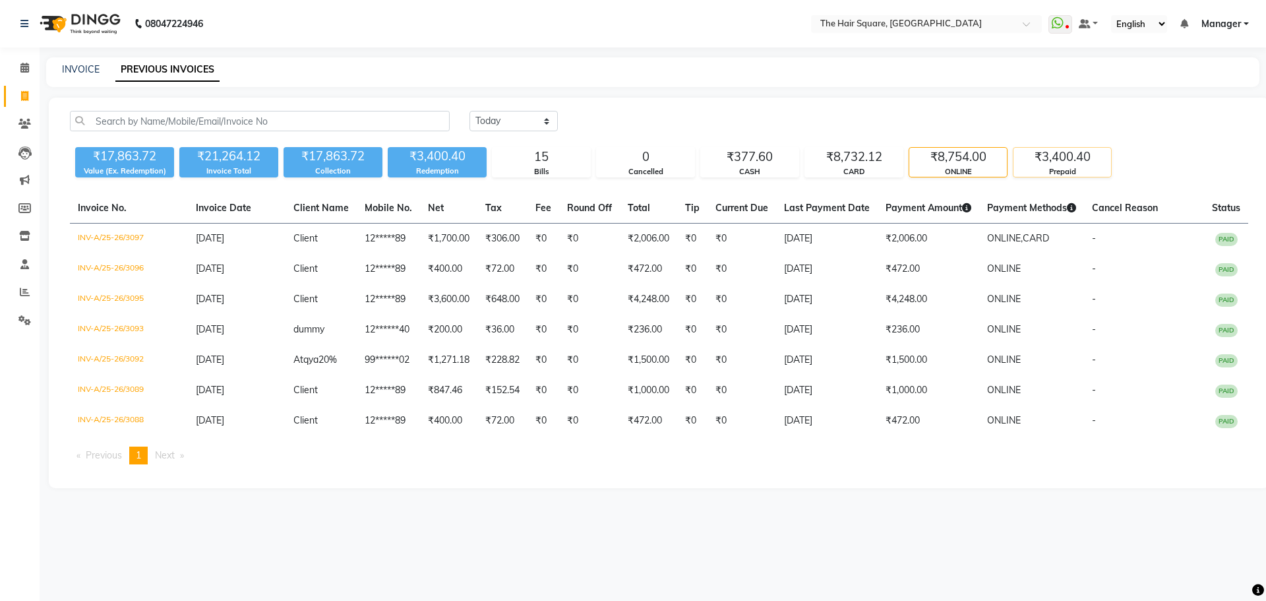
click at [1076, 157] on div "₹3,400.40" at bounding box center [1063, 157] width 98 height 18
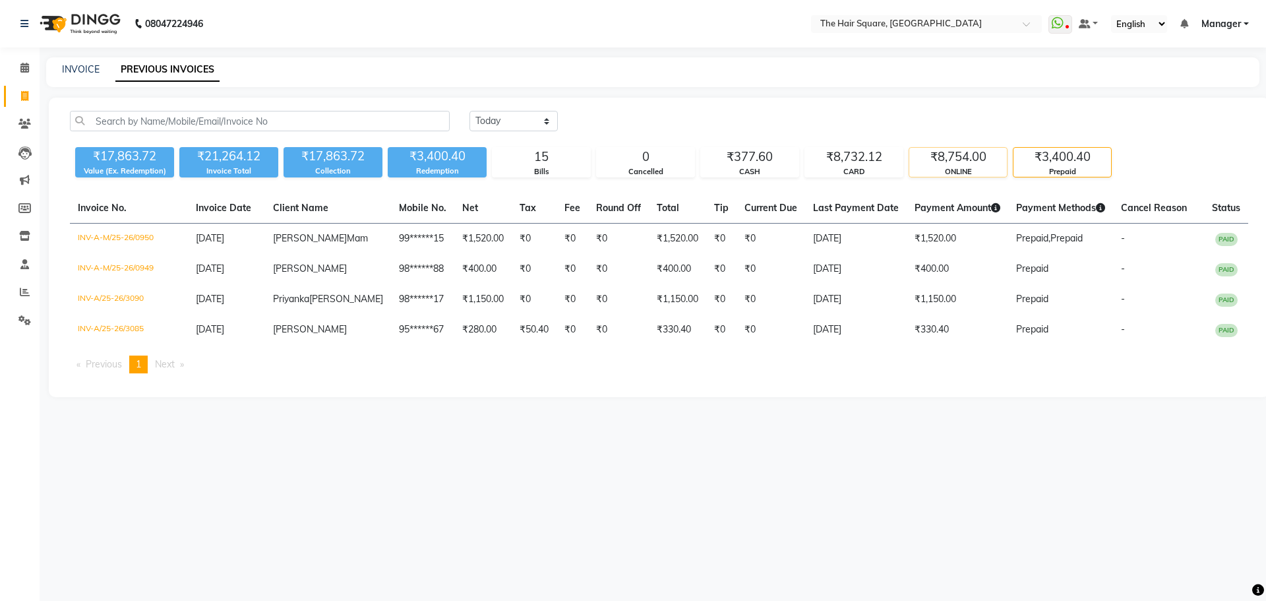
click at [967, 162] on div "₹8,754.00" at bounding box center [958, 157] width 98 height 18
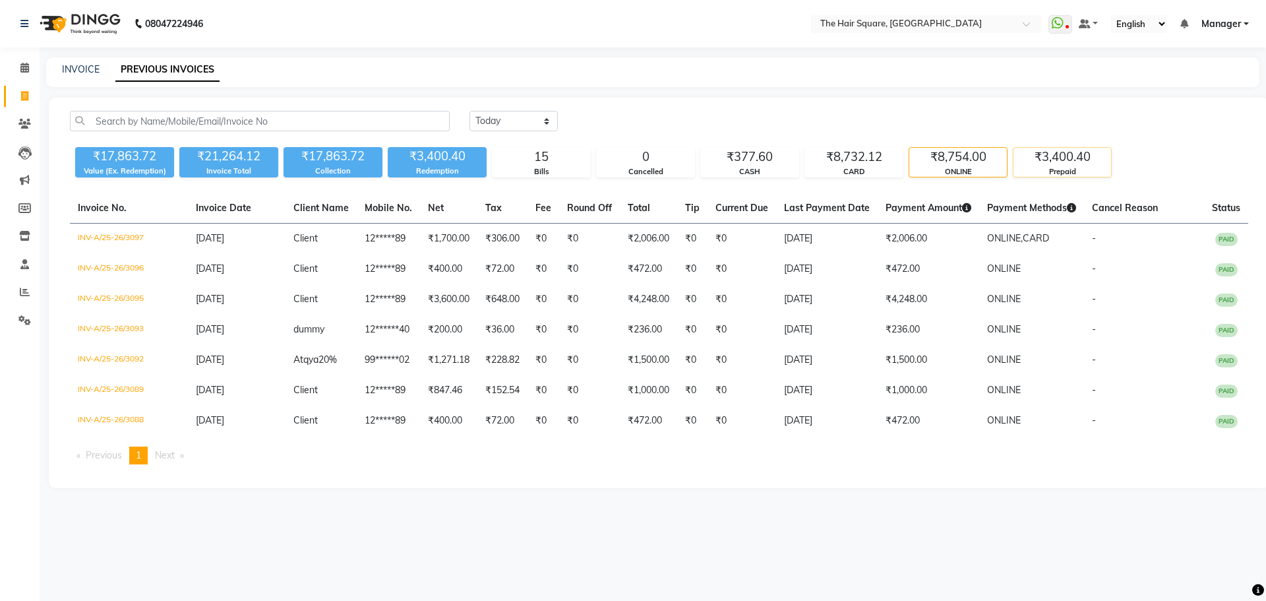
click at [1037, 171] on div "Prepaid" at bounding box center [1063, 171] width 98 height 11
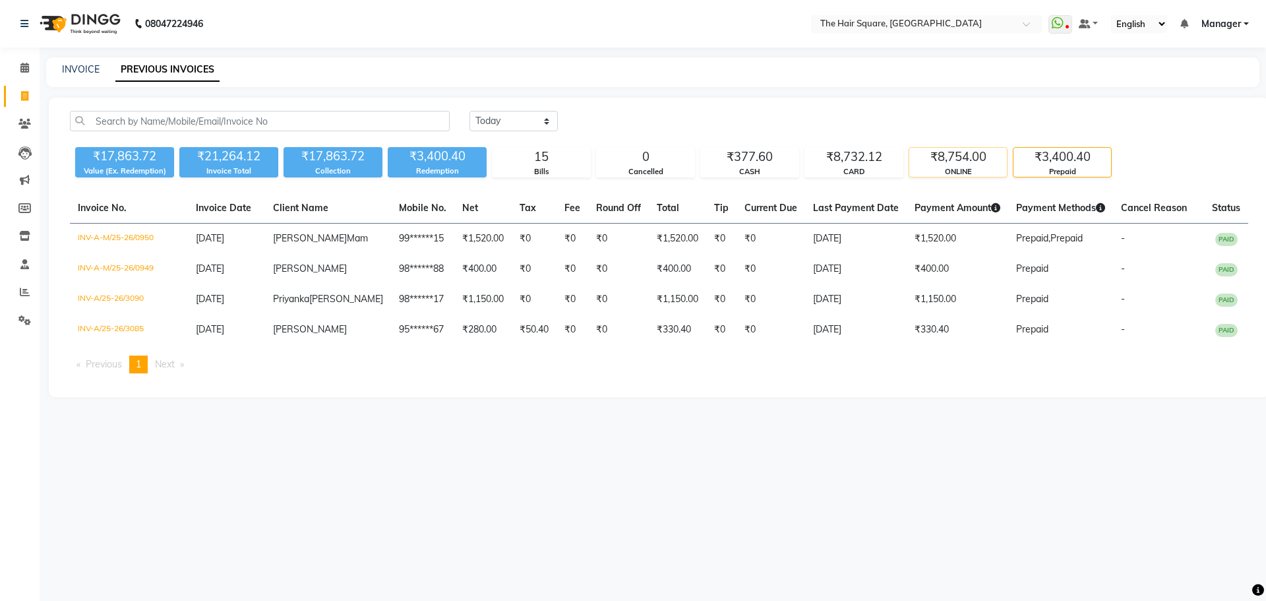
click at [953, 155] on div "₹8,754.00" at bounding box center [958, 157] width 98 height 18
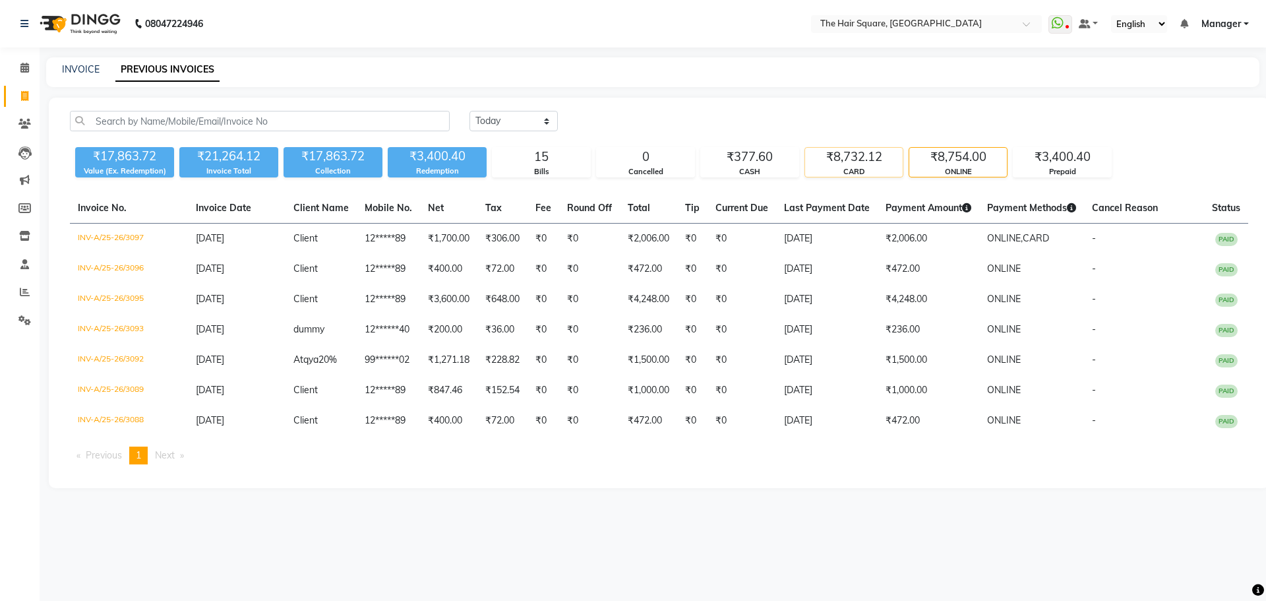
click at [813, 154] on div "₹8,732.12" at bounding box center [854, 157] width 98 height 18
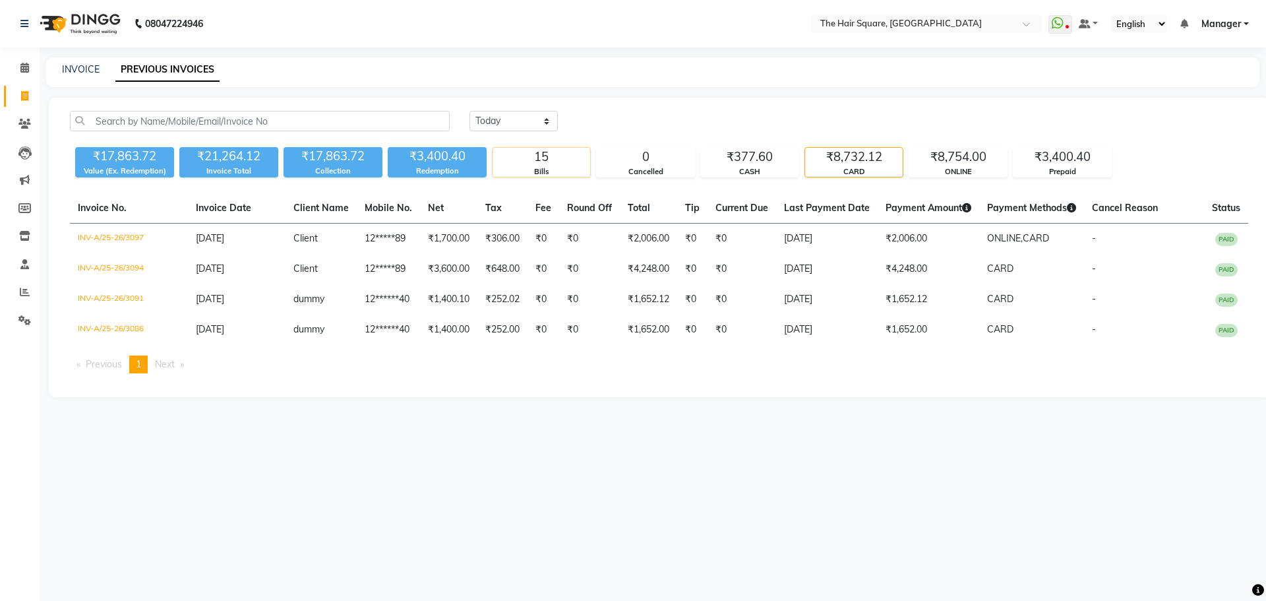
click at [585, 160] on div "15" at bounding box center [542, 157] width 98 height 18
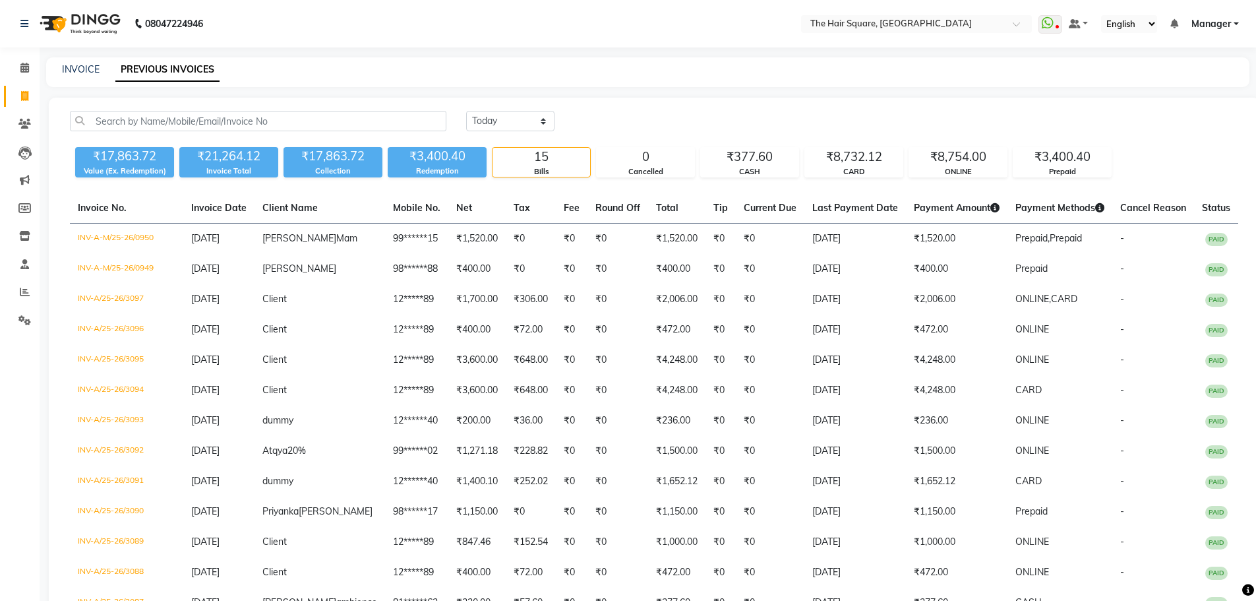
click at [7, 100] on link "Invoice" at bounding box center [20, 97] width 32 height 22
select select "service"
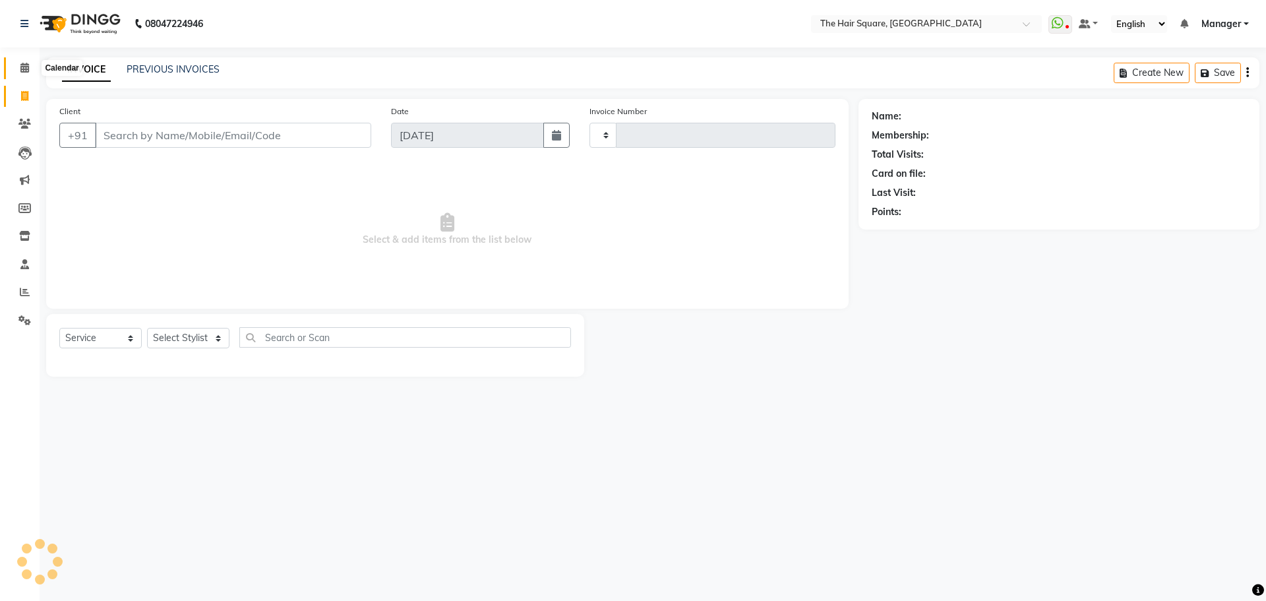
click at [29, 65] on icon at bounding box center [24, 68] width 9 height 10
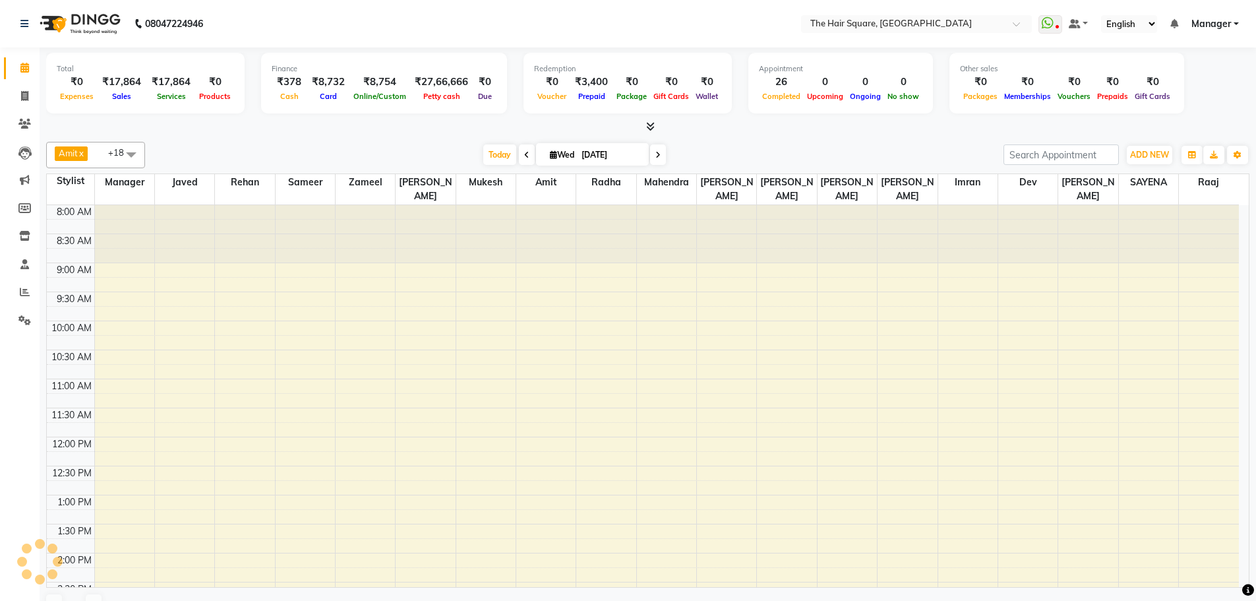
click at [28, 83] on li "Invoice" at bounding box center [20, 96] width 40 height 28
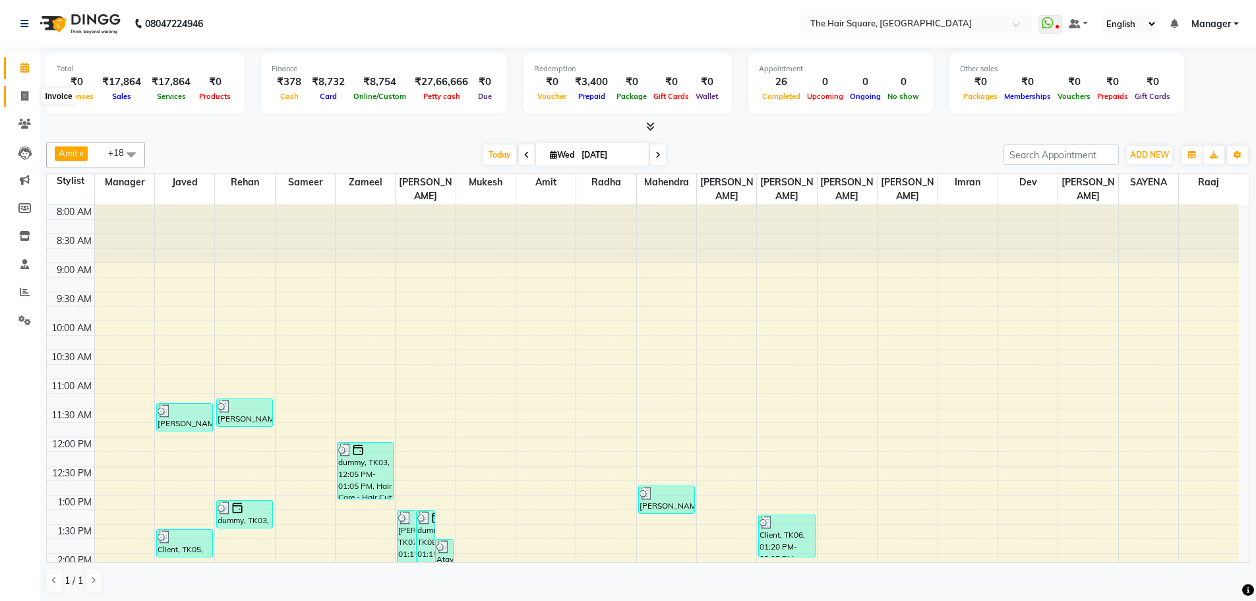
click at [18, 100] on span at bounding box center [24, 96] width 23 height 15
select select "5768"
select select "service"
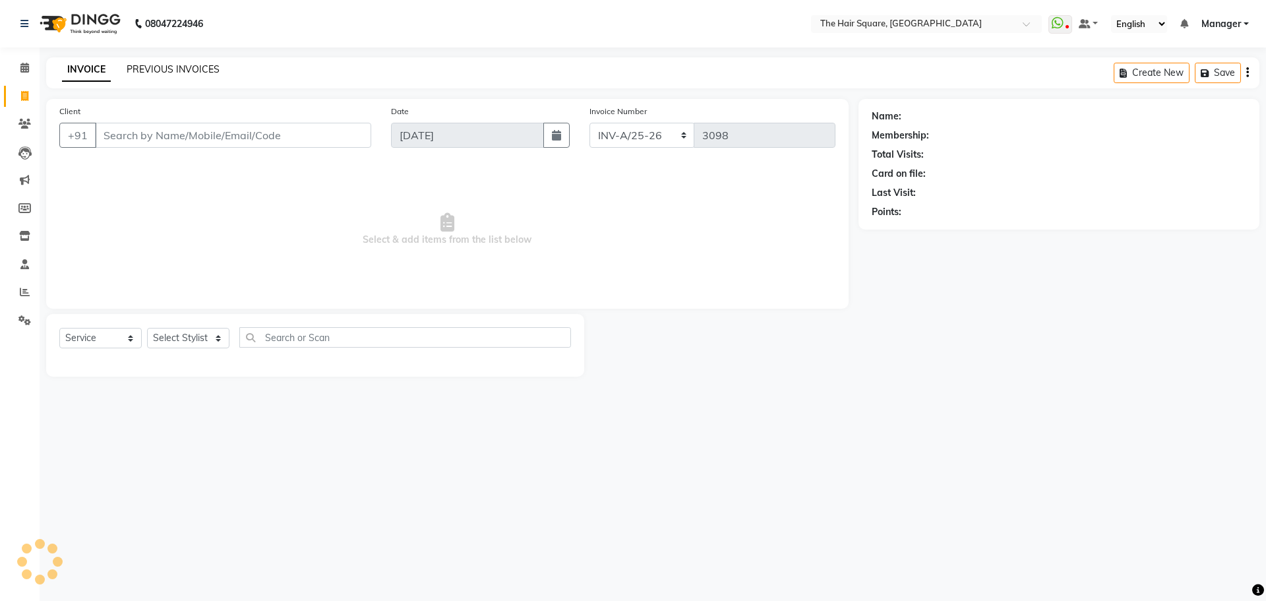
click at [158, 71] on link "PREVIOUS INVOICES" at bounding box center [173, 69] width 93 height 12
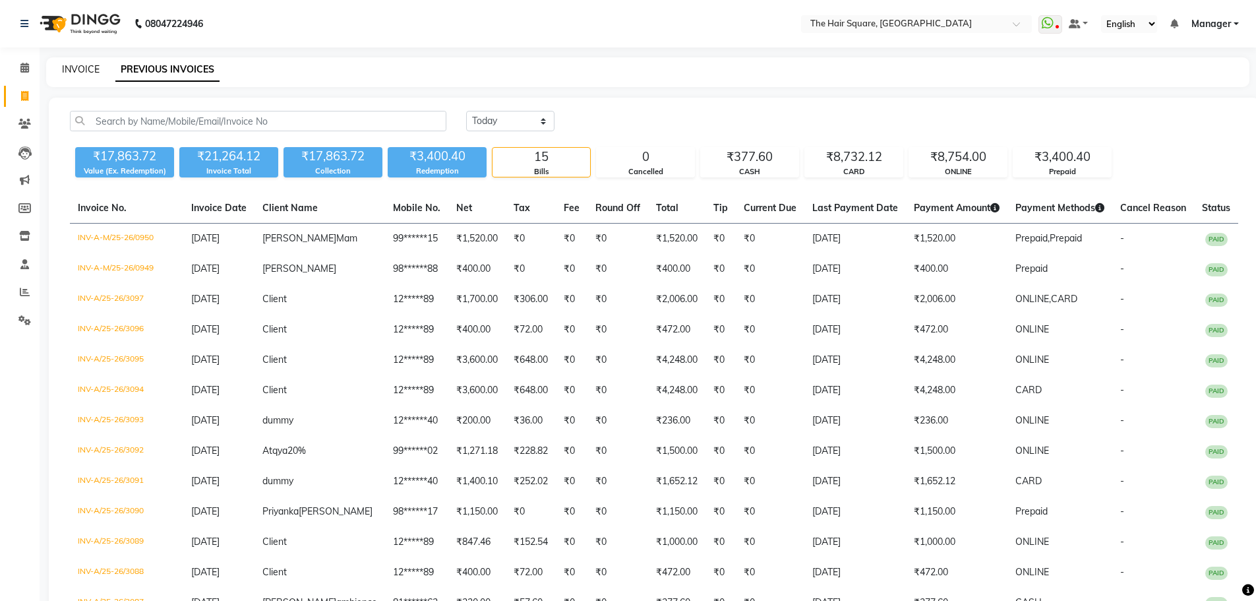
click at [69, 74] on link "INVOICE" at bounding box center [81, 69] width 38 height 12
select select "service"
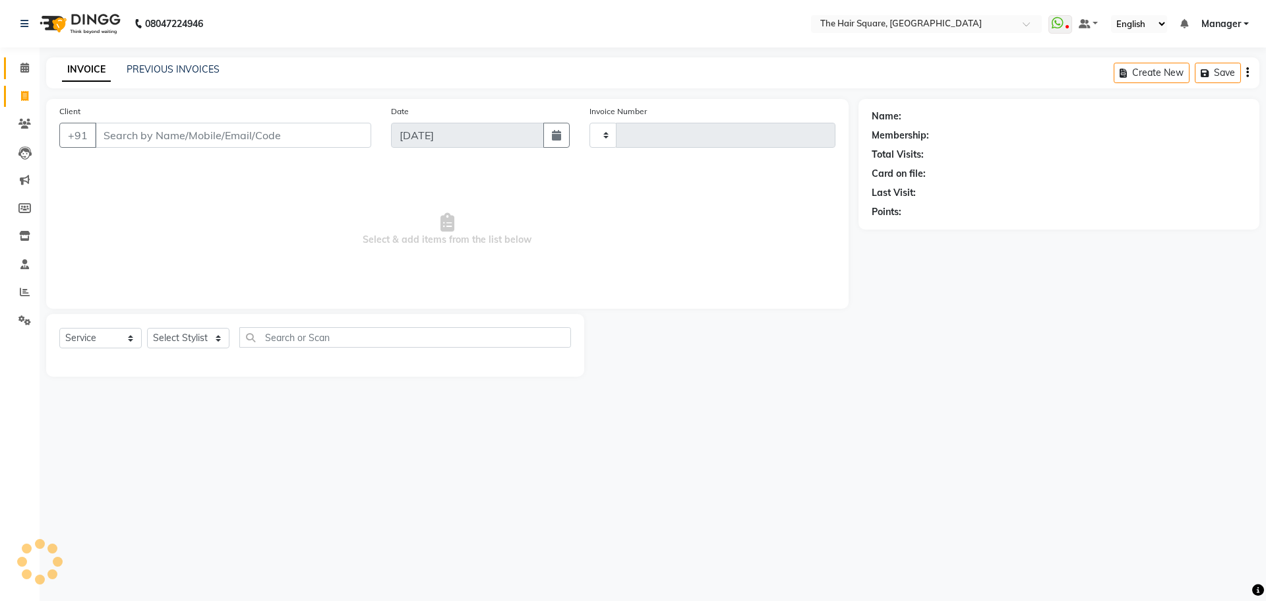
type input "3098"
select select "5768"
click at [28, 75] on span at bounding box center [24, 68] width 23 height 15
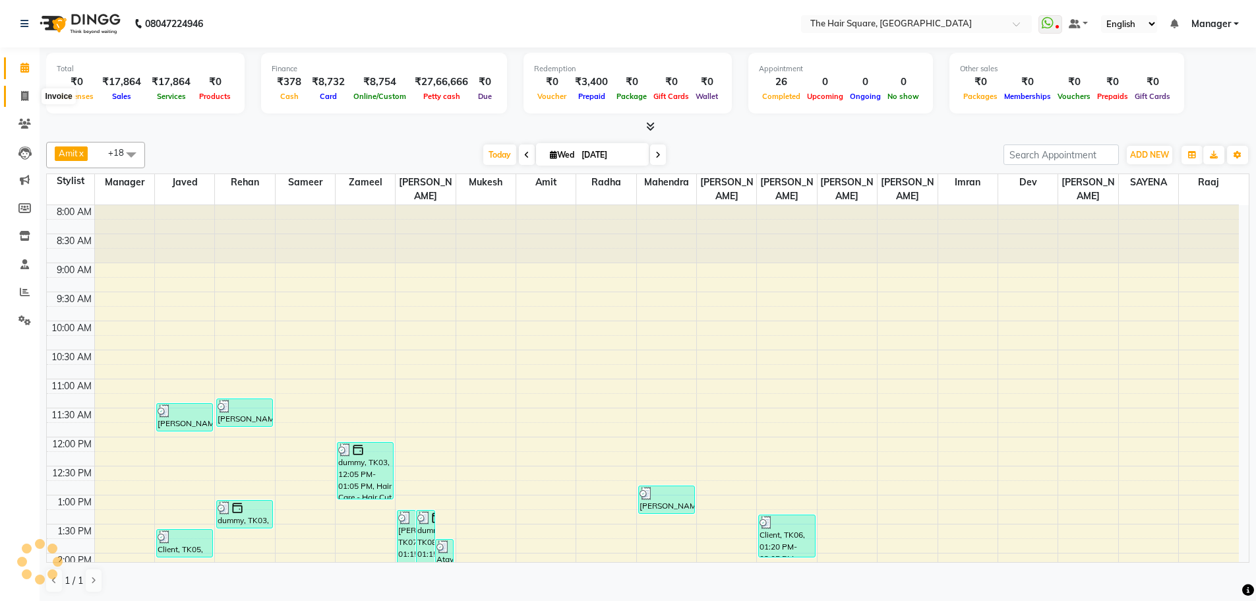
scroll to position [532, 0]
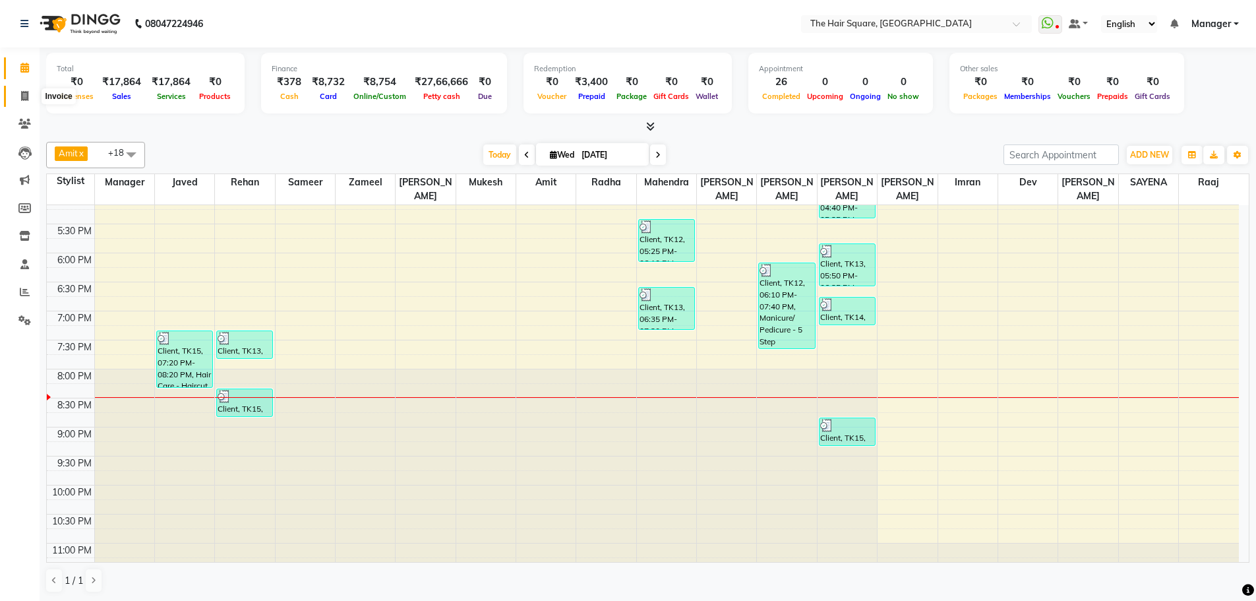
click at [22, 100] on icon at bounding box center [24, 96] width 7 height 10
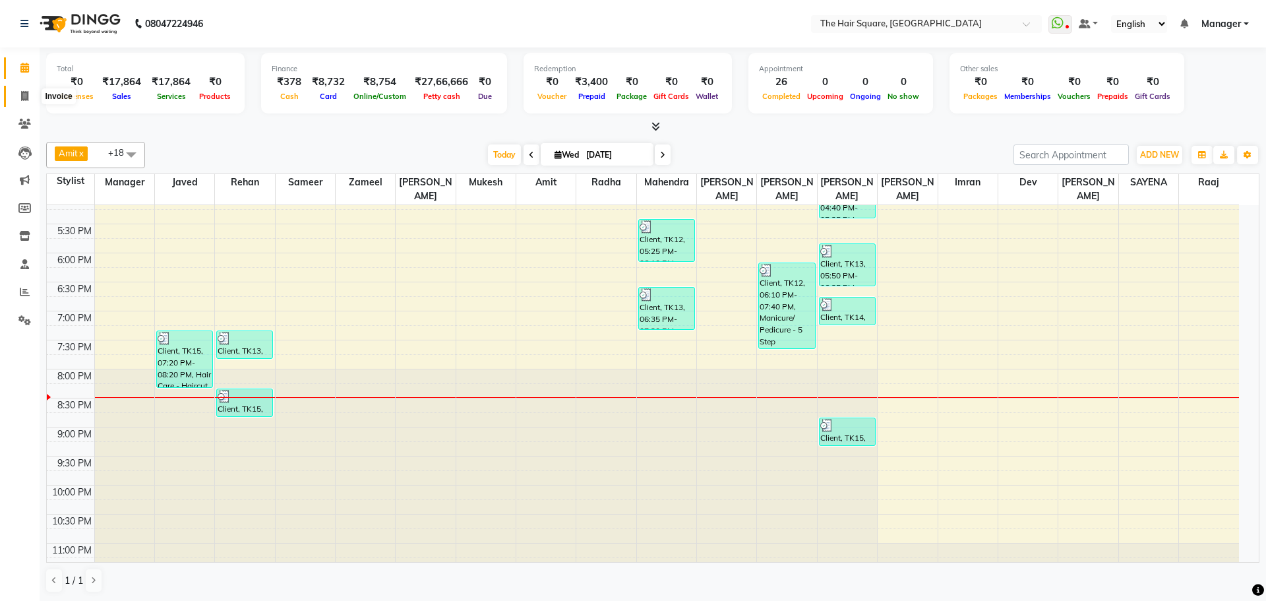
select select "5768"
select select "service"
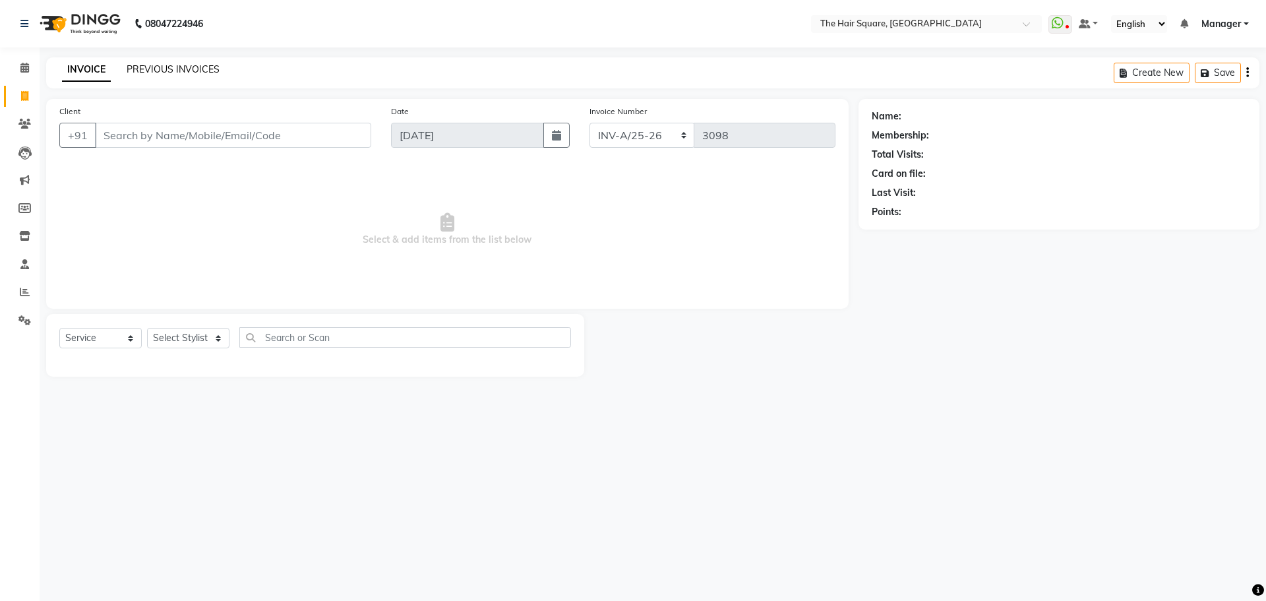
click at [166, 71] on link "PREVIOUS INVOICES" at bounding box center [173, 69] width 93 height 12
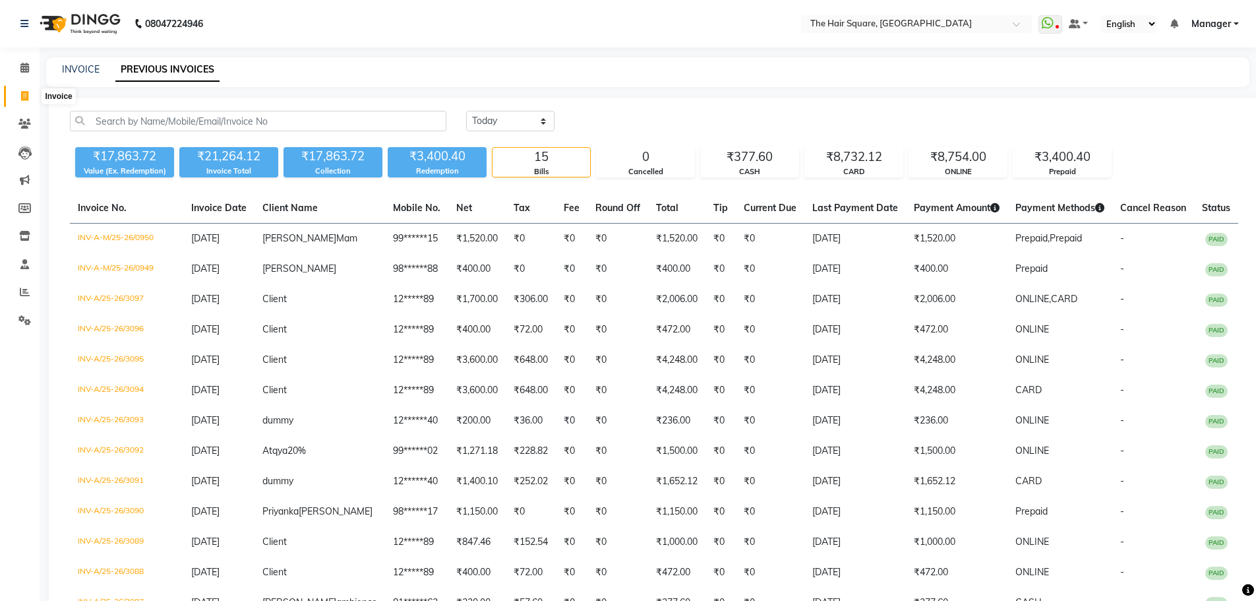
click at [28, 97] on icon at bounding box center [24, 96] width 7 height 10
select select "service"
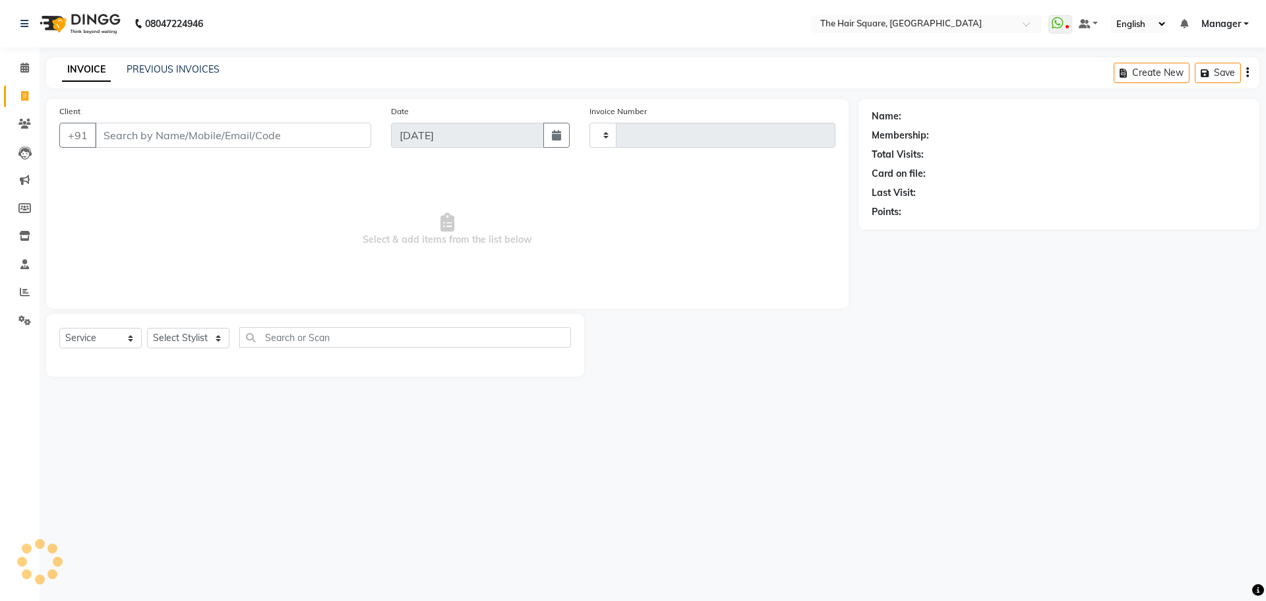
click at [82, 69] on link "INVOICE" at bounding box center [86, 70] width 49 height 24
type input "3098"
select select "5768"
click at [162, 70] on link "PREVIOUS INVOICES" at bounding box center [173, 69] width 93 height 12
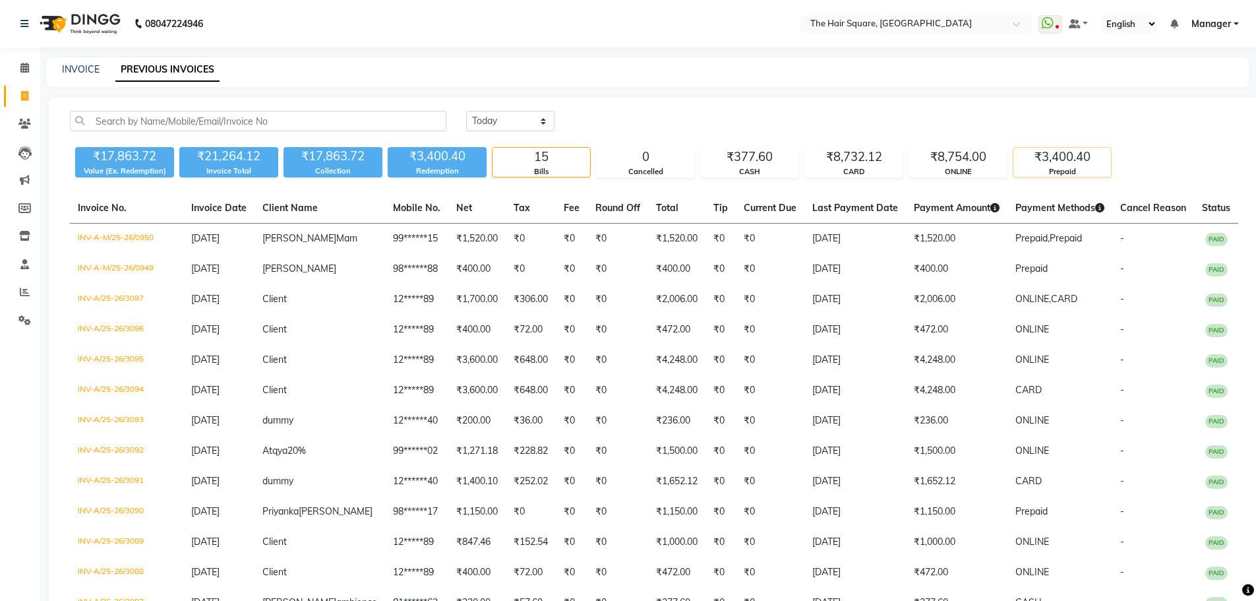
click at [1033, 162] on div "₹3,400.40" at bounding box center [1063, 157] width 98 height 18
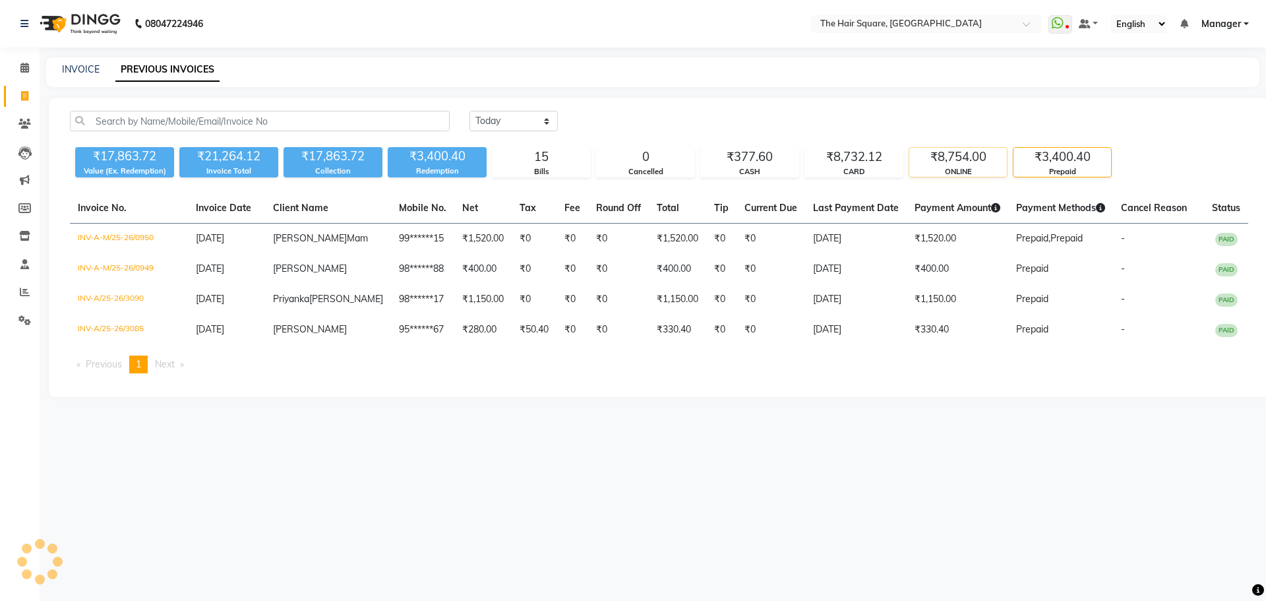
click at [977, 162] on div "₹8,754.00" at bounding box center [958, 157] width 98 height 18
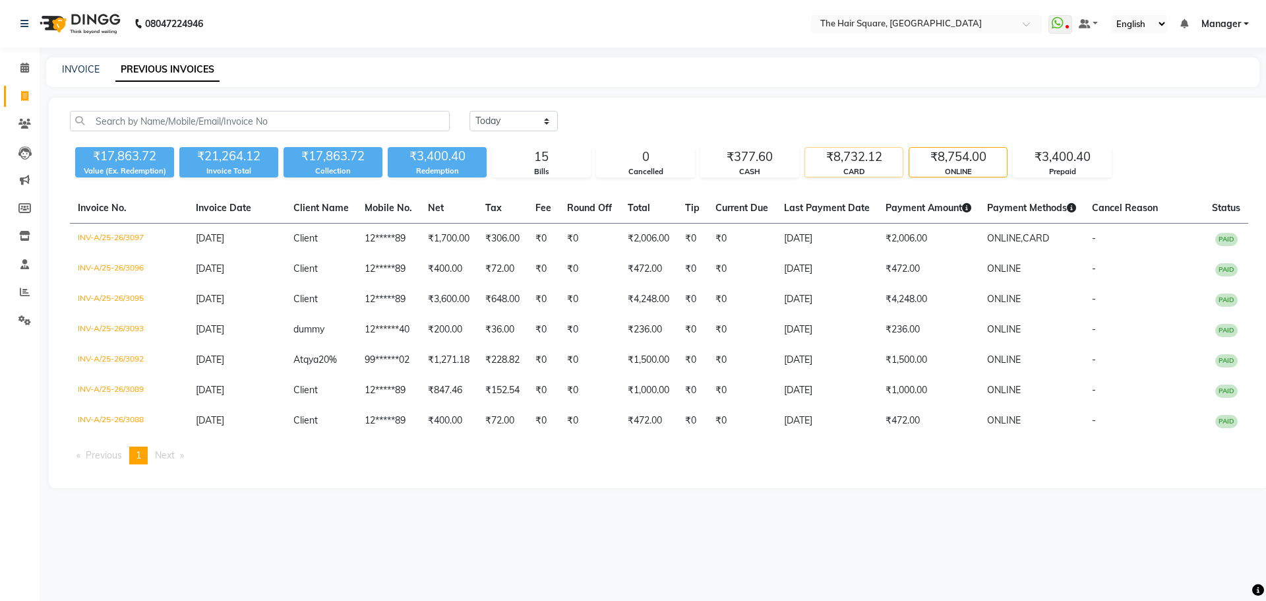
click at [820, 164] on div "₹8,732.12" at bounding box center [854, 157] width 98 height 18
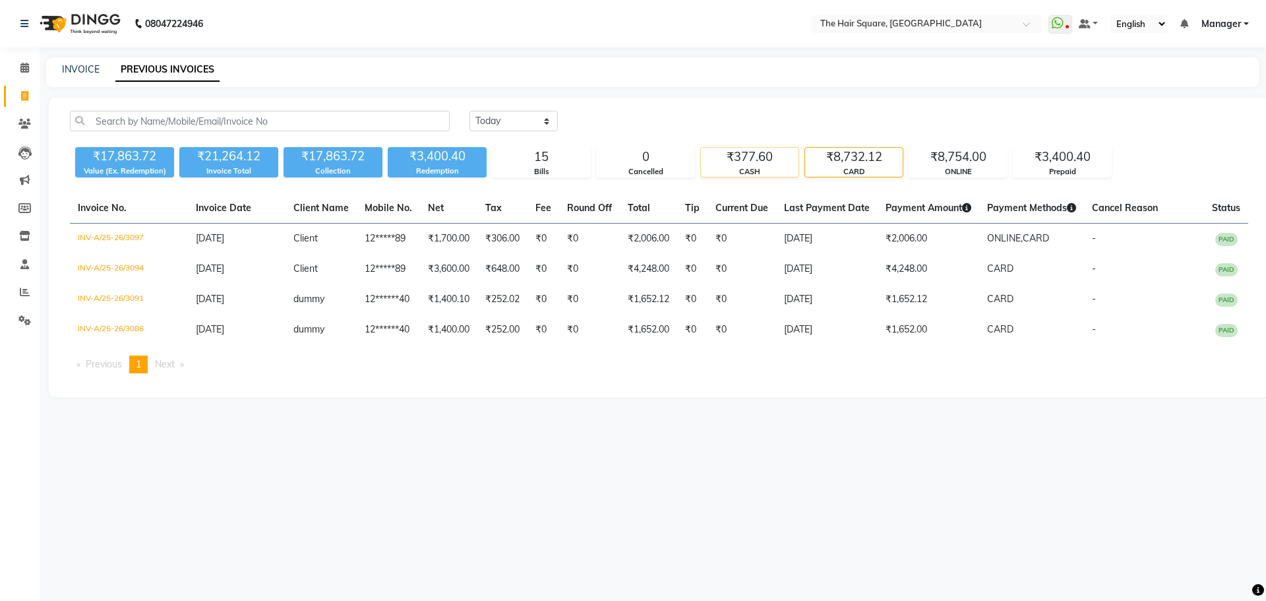
click at [757, 160] on div "₹377.60" at bounding box center [750, 157] width 98 height 18
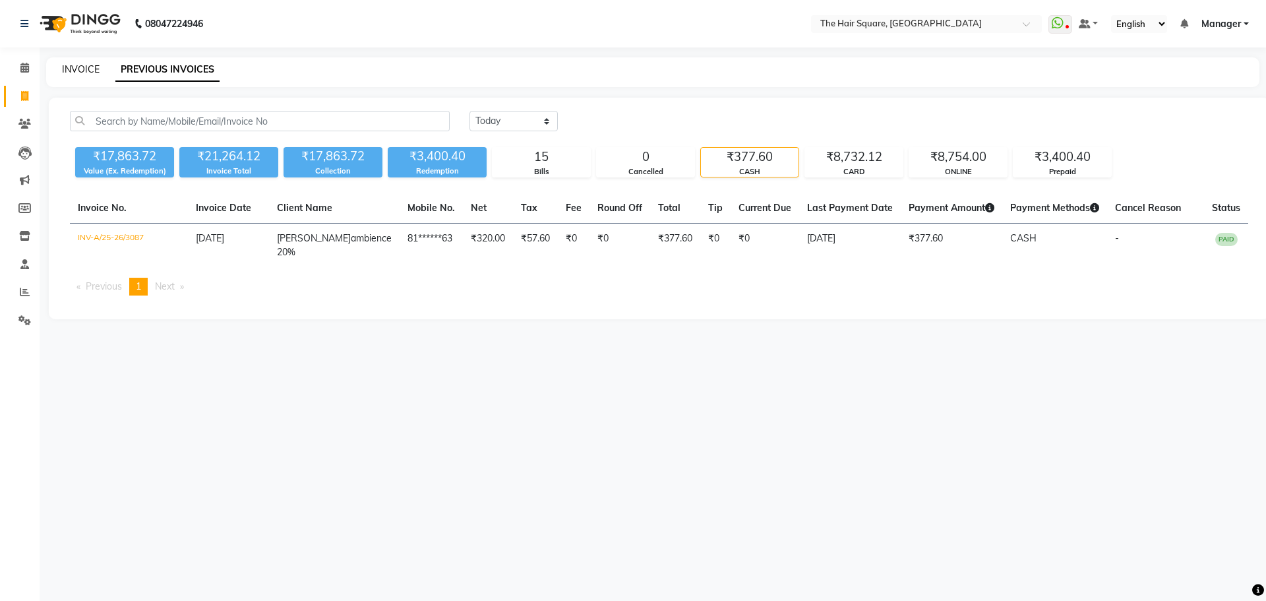
click at [80, 71] on link "INVOICE" at bounding box center [81, 69] width 38 height 12
select select "5768"
select select "service"
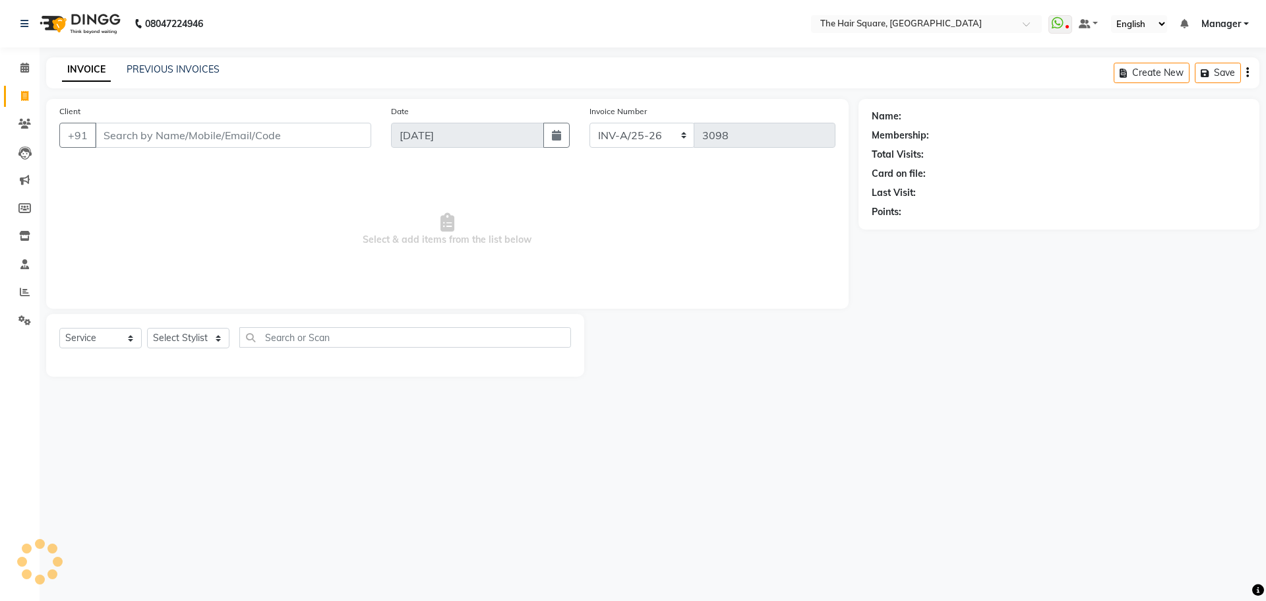
click at [37, 71] on li "Calendar" at bounding box center [20, 68] width 40 height 28
click at [23, 78] on link "Calendar" at bounding box center [20, 68] width 32 height 22
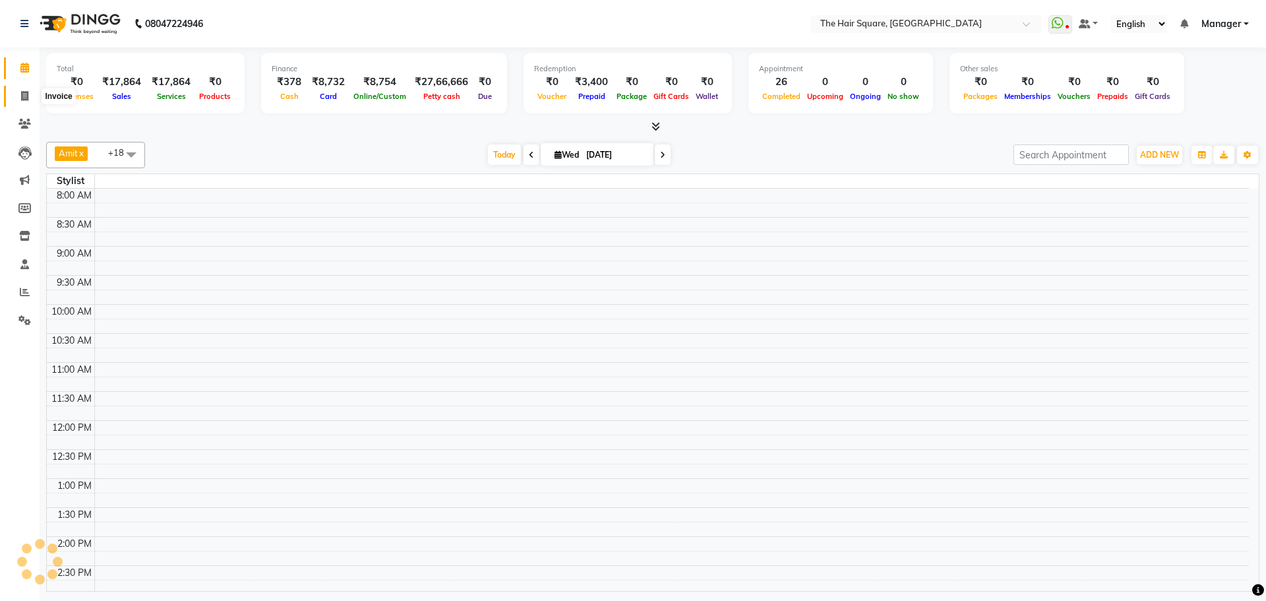
click at [30, 93] on span at bounding box center [24, 96] width 23 height 15
select select "5768"
select select "service"
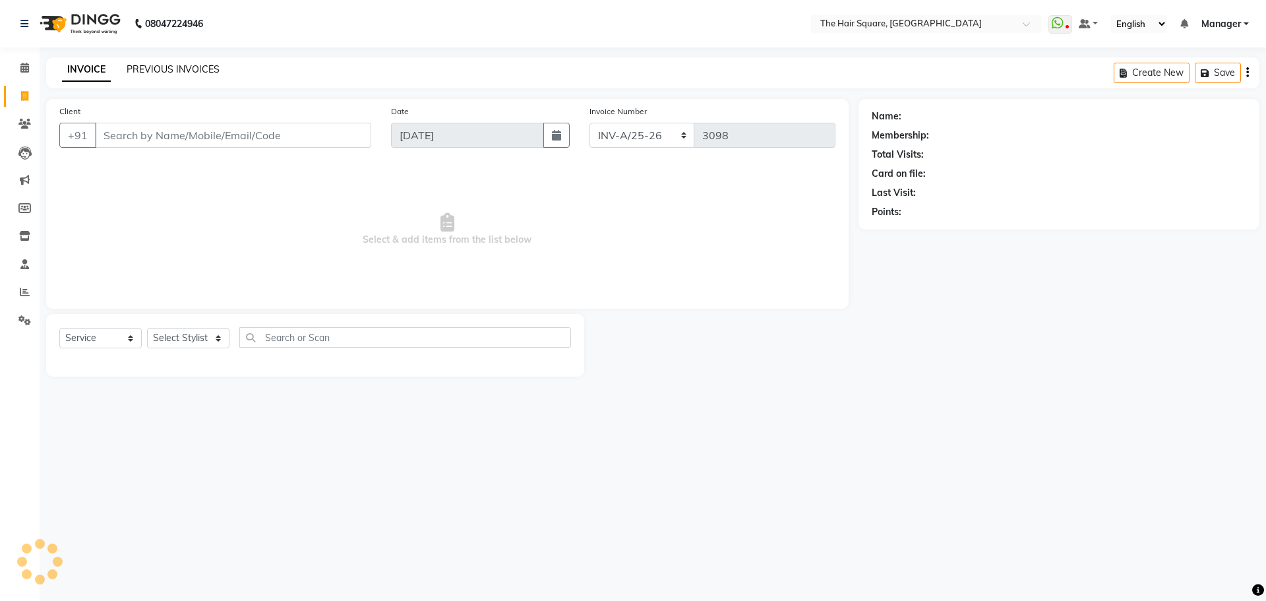
click at [192, 69] on link "PREVIOUS INVOICES" at bounding box center [173, 69] width 93 height 12
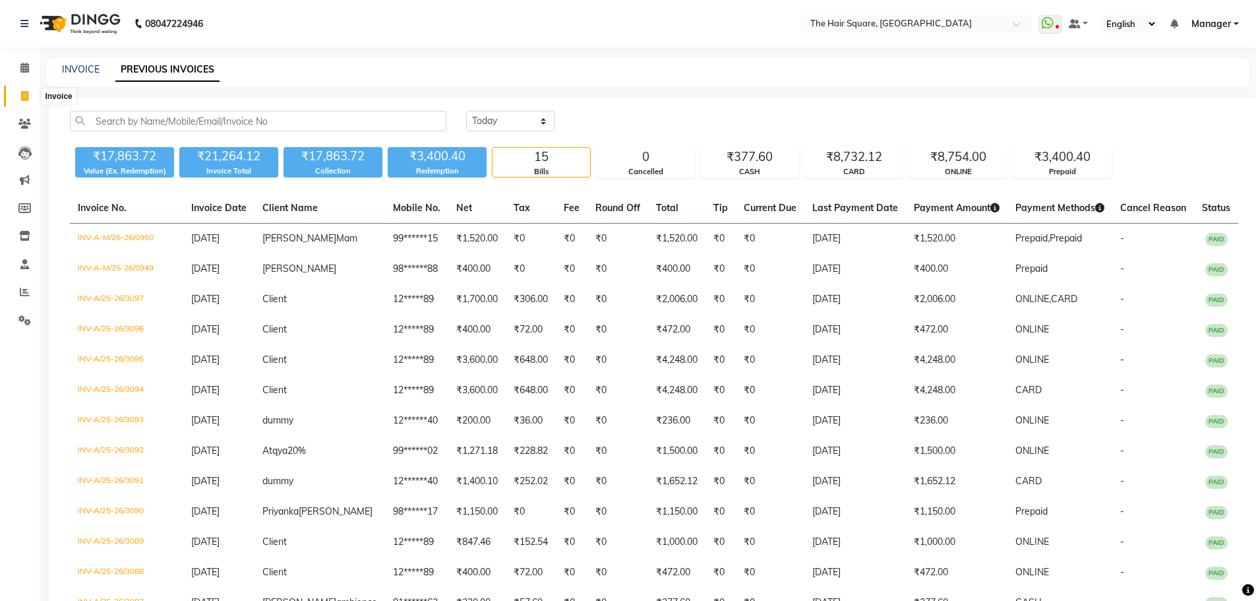
click at [20, 100] on span at bounding box center [24, 96] width 23 height 15
select select "5768"
select select "service"
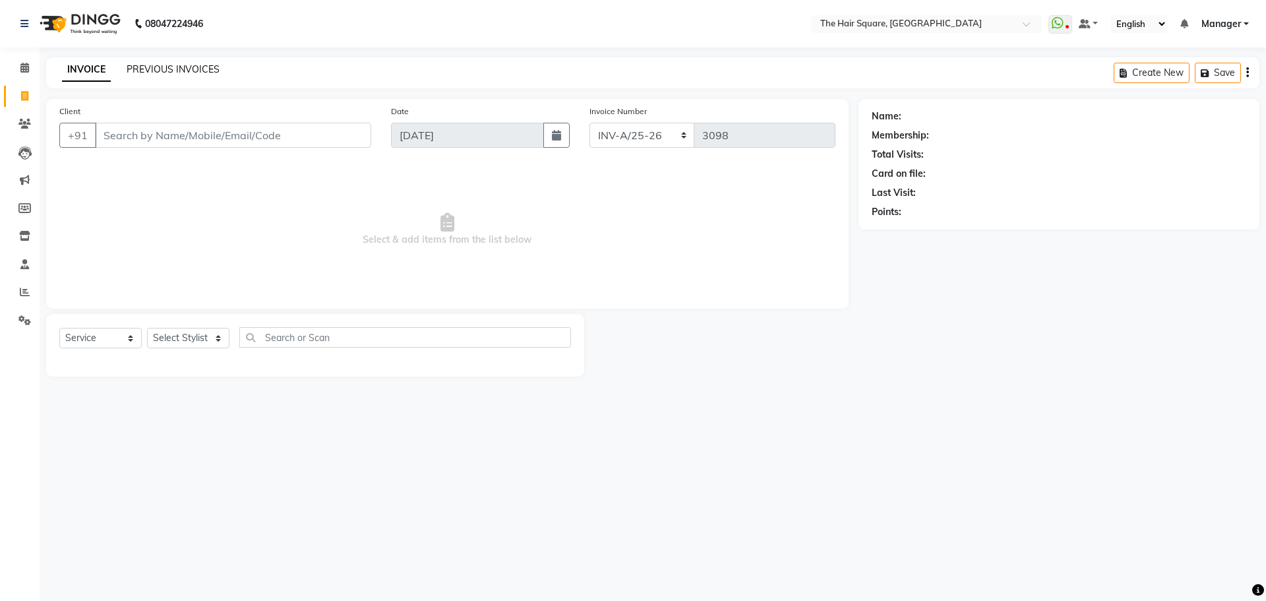
click at [176, 66] on link "PREVIOUS INVOICES" at bounding box center [173, 69] width 93 height 12
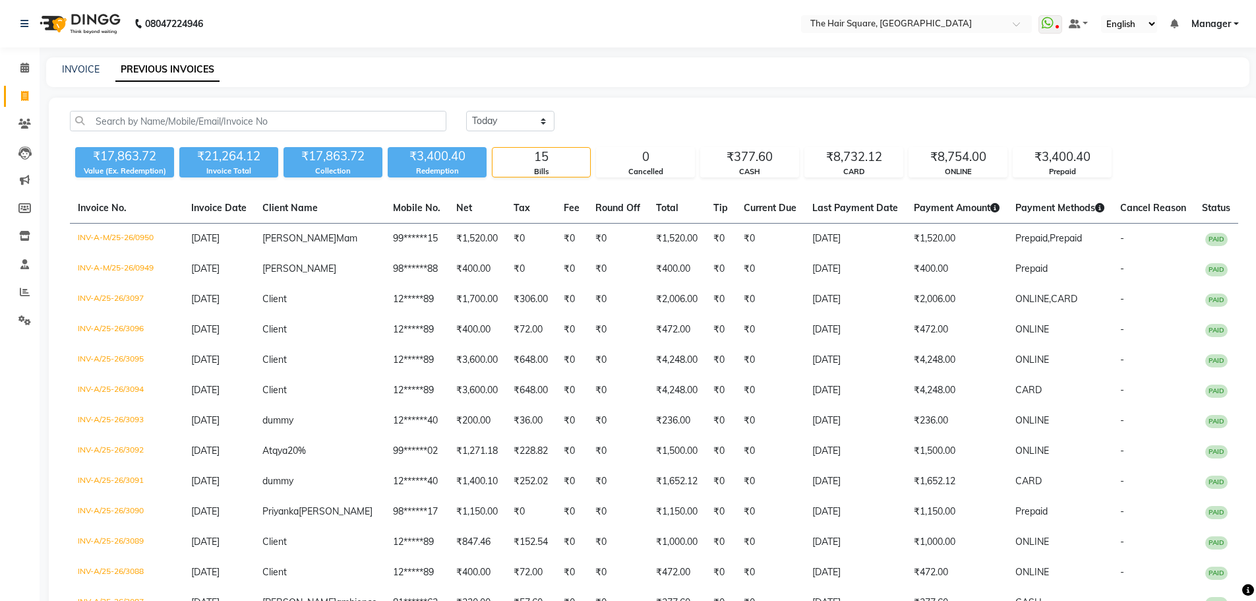
click at [24, 105] on link "Invoice" at bounding box center [20, 97] width 32 height 22
select select "service"
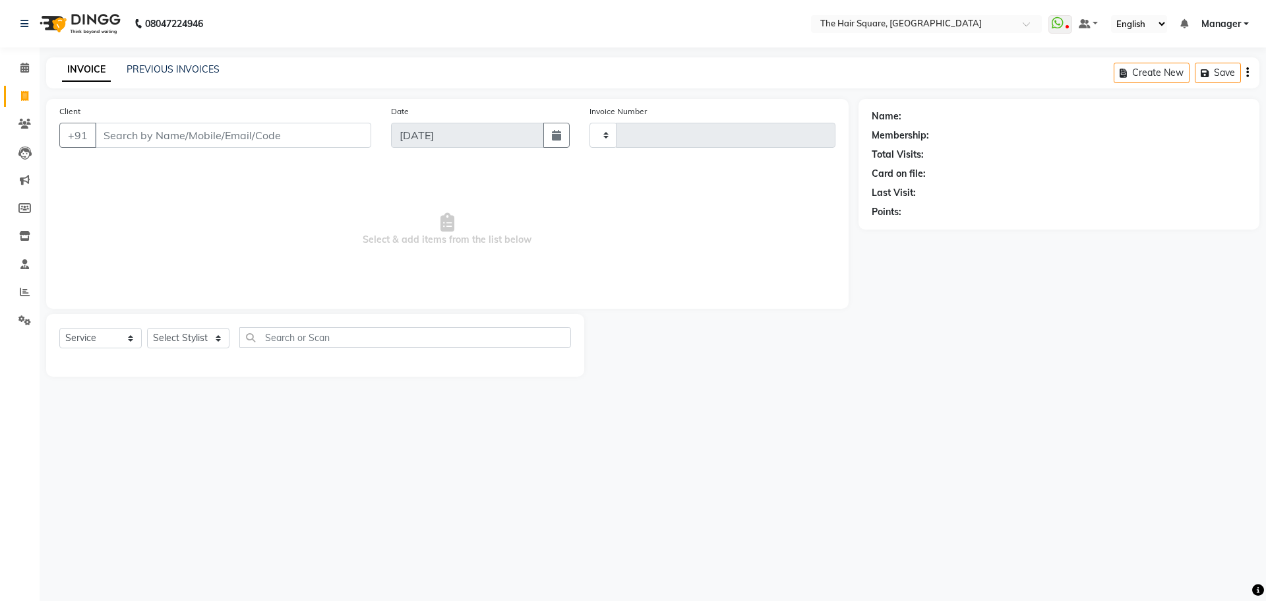
type input "3098"
select select "5768"
click at [214, 69] on link "PREVIOUS INVOICES" at bounding box center [173, 69] width 93 height 12
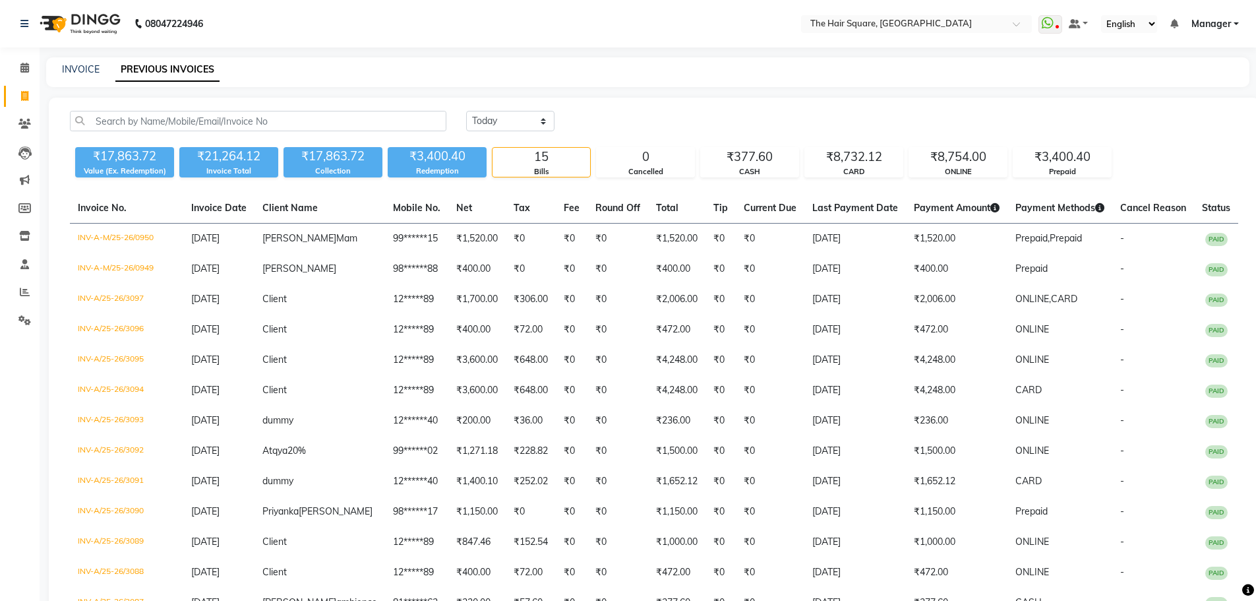
click at [56, 95] on main "INVOICE PREVIOUS INVOICES [DATE] [DATE] Custom Range ₹17,863.72 Value (Ex. Rede…" at bounding box center [648, 410] width 1217 height 706
click at [33, 90] on span at bounding box center [24, 96] width 23 height 15
select select "service"
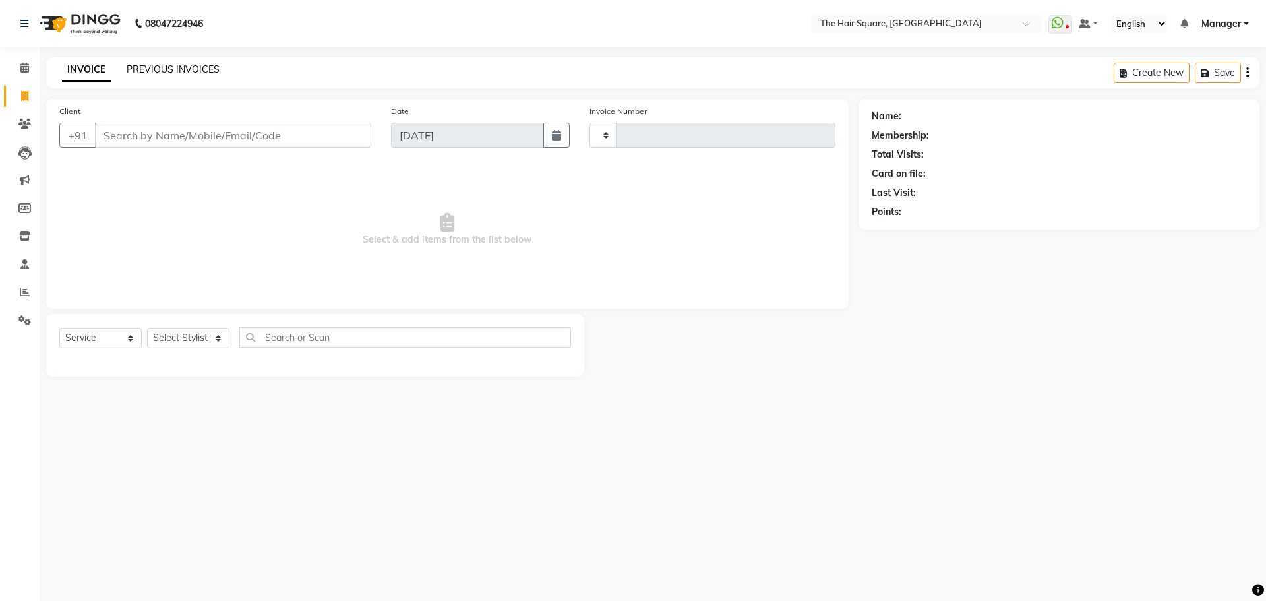
type input "3098"
select select "5768"
click at [194, 63] on link "PREVIOUS INVOICES" at bounding box center [173, 69] width 93 height 12
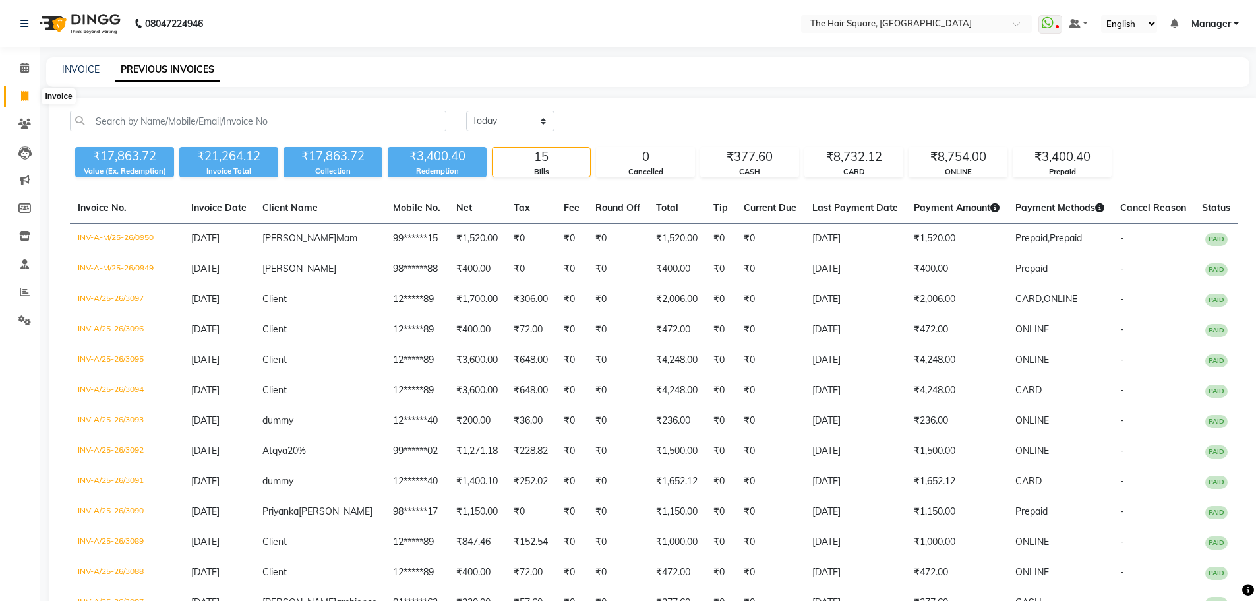
click at [24, 93] on icon at bounding box center [24, 96] width 7 height 10
select select "service"
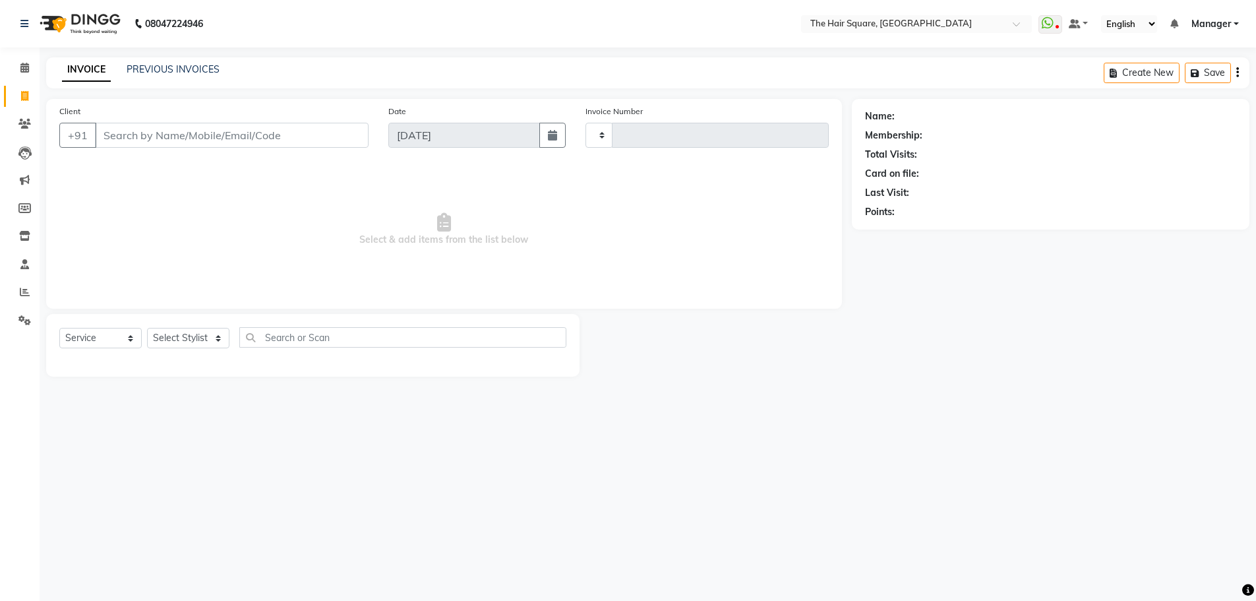
type input "3098"
select select "5768"
click at [169, 67] on link "PREVIOUS INVOICES" at bounding box center [173, 69] width 93 height 12
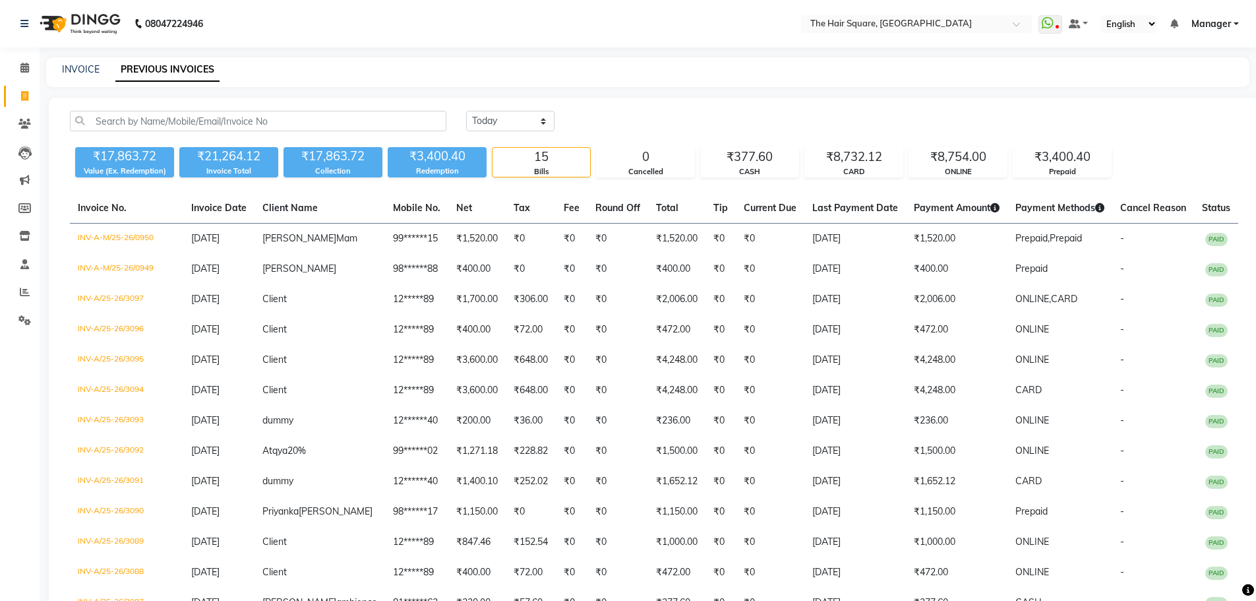
click at [82, 78] on div "INVOICE PREVIOUS INVOICES" at bounding box center [648, 72] width 1204 height 30
click at [100, 69] on div "INVOICE PREVIOUS INVOICES" at bounding box center [640, 70] width 1188 height 14
drag, startPoint x: 59, startPoint y: 78, endPoint x: 93, endPoint y: 76, distance: 34.4
click at [88, 78] on div "INVOICE PREVIOUS INVOICES" at bounding box center [648, 72] width 1204 height 30
click at [89, 69] on link "INVOICE" at bounding box center [81, 69] width 38 height 12
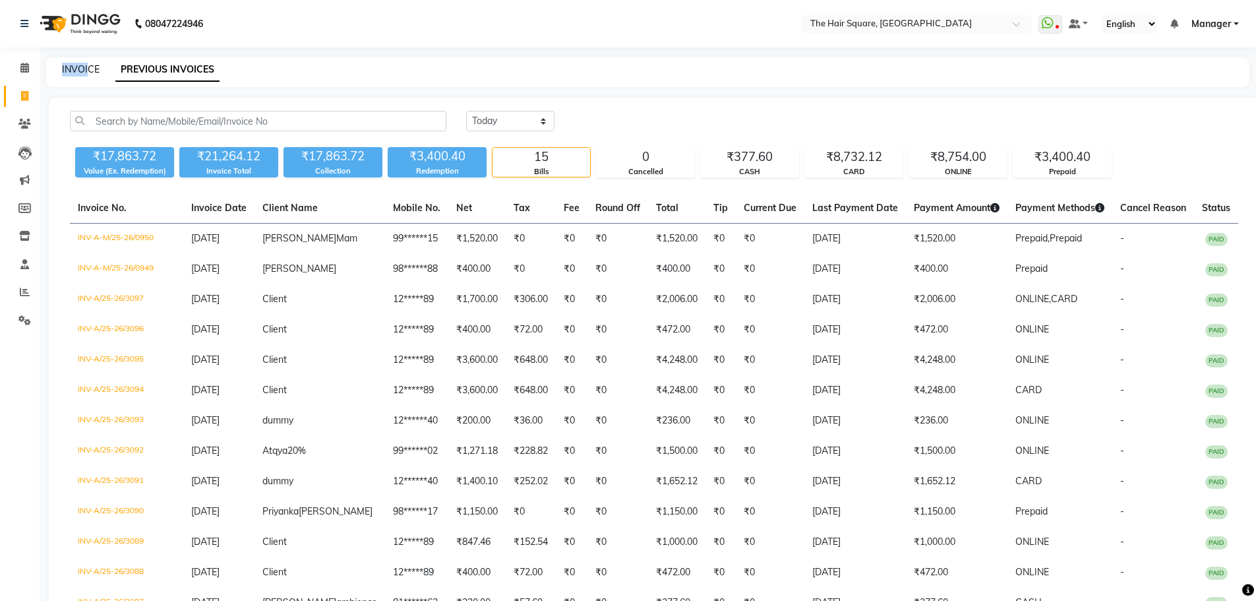
select select "service"
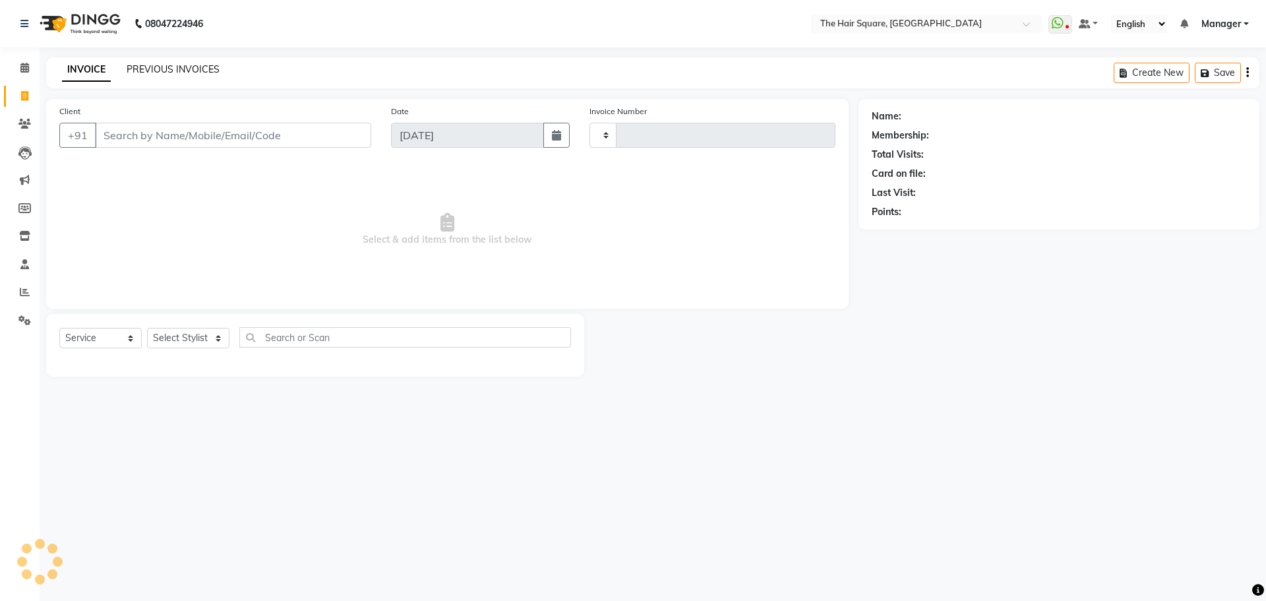
type input "3098"
select select "5768"
click at [156, 65] on link "PREVIOUS INVOICES" at bounding box center [173, 69] width 93 height 12
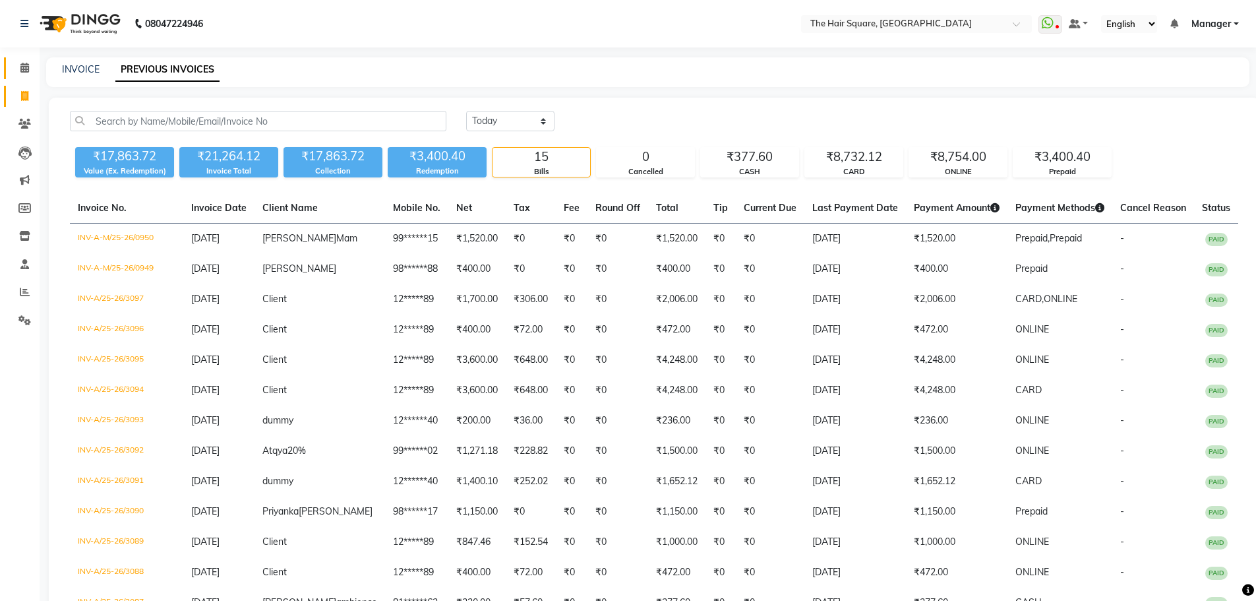
click at [11, 68] on link "Calendar" at bounding box center [20, 68] width 32 height 22
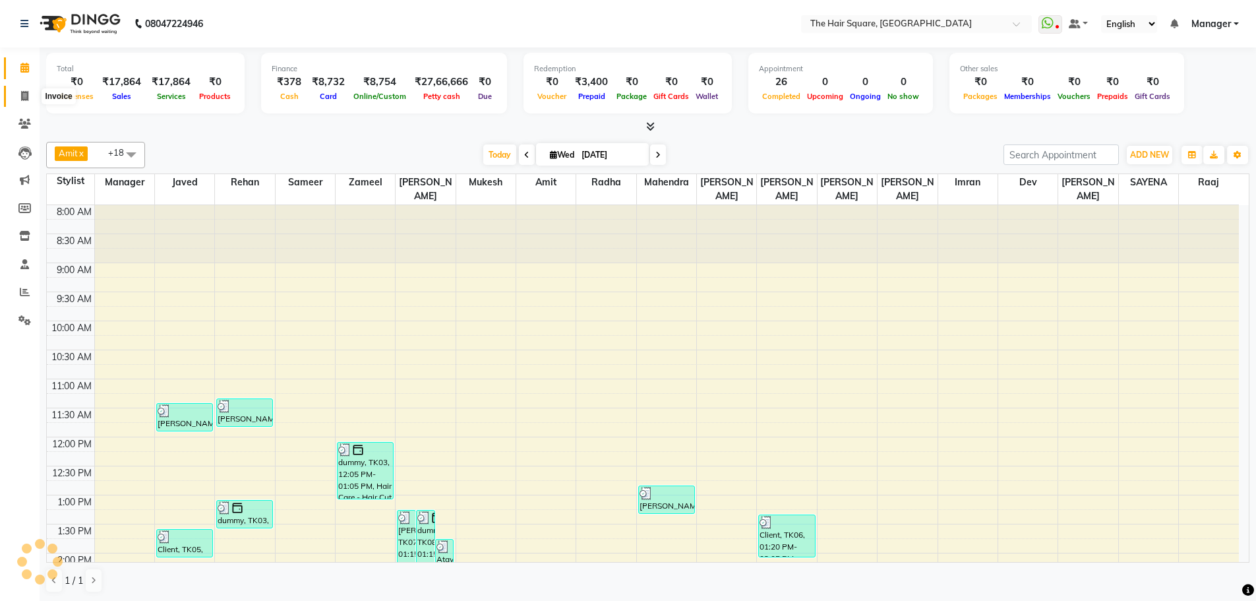
click at [24, 102] on span at bounding box center [24, 96] width 23 height 15
select select "5768"
select select "service"
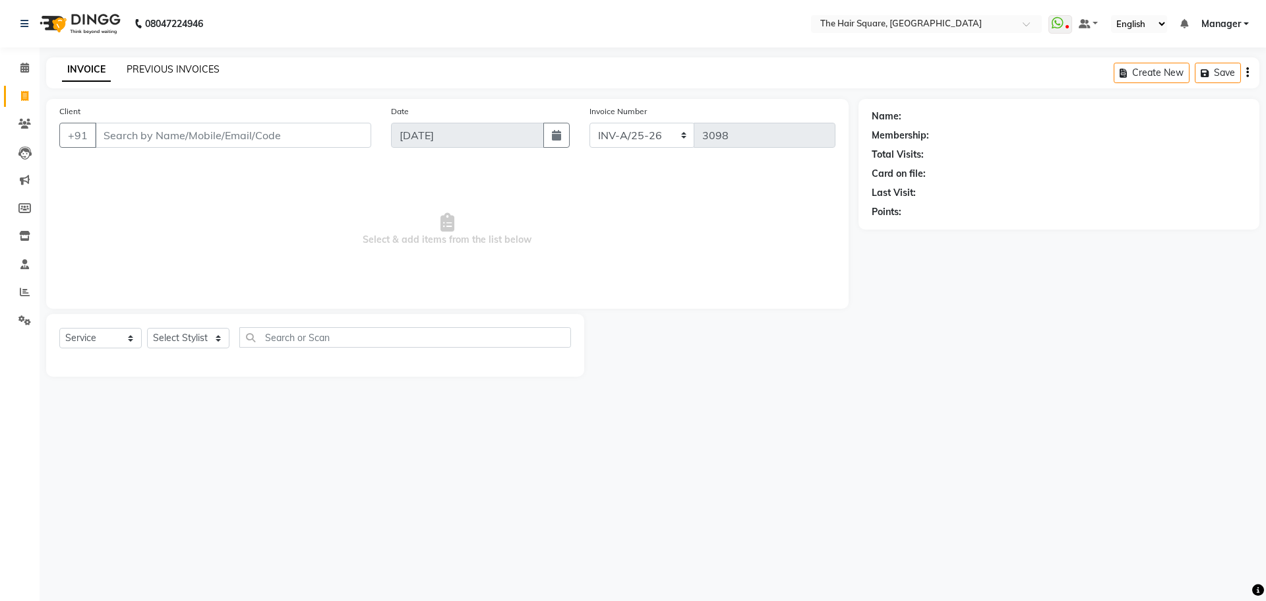
click at [175, 73] on div "INVOICE PREVIOUS INVOICES" at bounding box center [140, 70] width 189 height 15
click at [271, 70] on div "INVOICE PREVIOUS INVOICES Create New Save" at bounding box center [652, 72] width 1213 height 31
drag, startPoint x: 231, startPoint y: 79, endPoint x: 125, endPoint y: 72, distance: 106.4
click at [125, 72] on div "INVOICE PREVIOUS INVOICES Create New Save" at bounding box center [652, 72] width 1213 height 31
click at [124, 88] on div "INVOICE PREVIOUS INVOICES Create New Save" at bounding box center [652, 72] width 1213 height 31
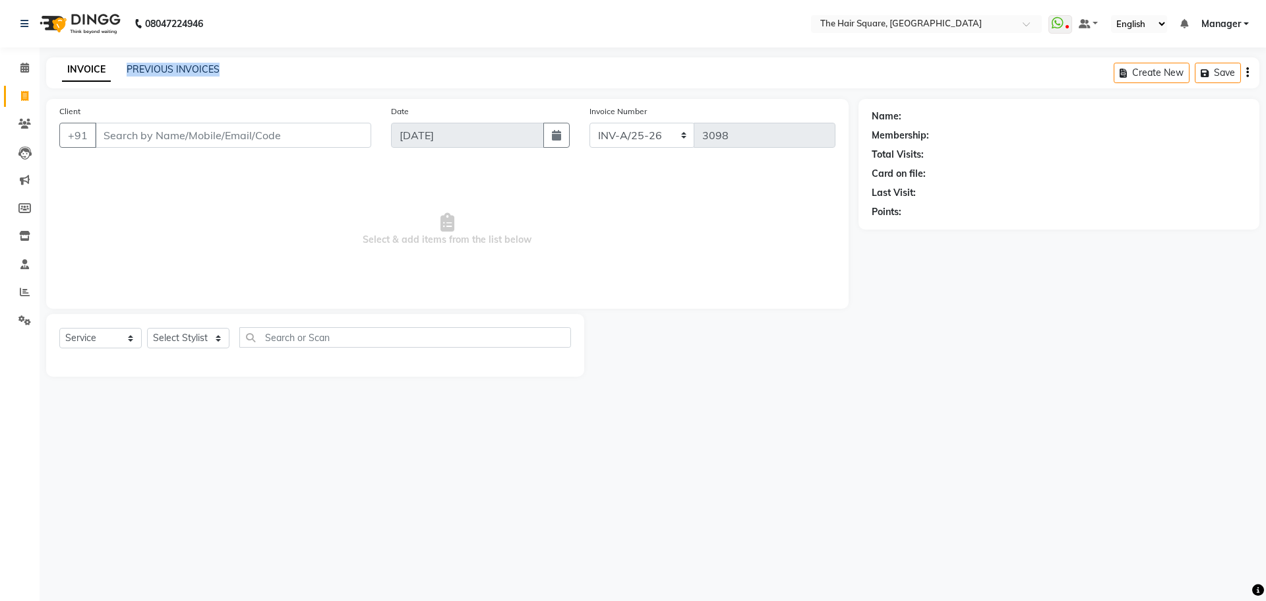
drag, startPoint x: 222, startPoint y: 76, endPoint x: 121, endPoint y: 69, distance: 100.5
click at [121, 69] on div "INVOICE PREVIOUS INVOICES" at bounding box center [140, 70] width 189 height 15
click at [131, 75] on link "PREVIOUS INVOICES" at bounding box center [173, 69] width 93 height 12
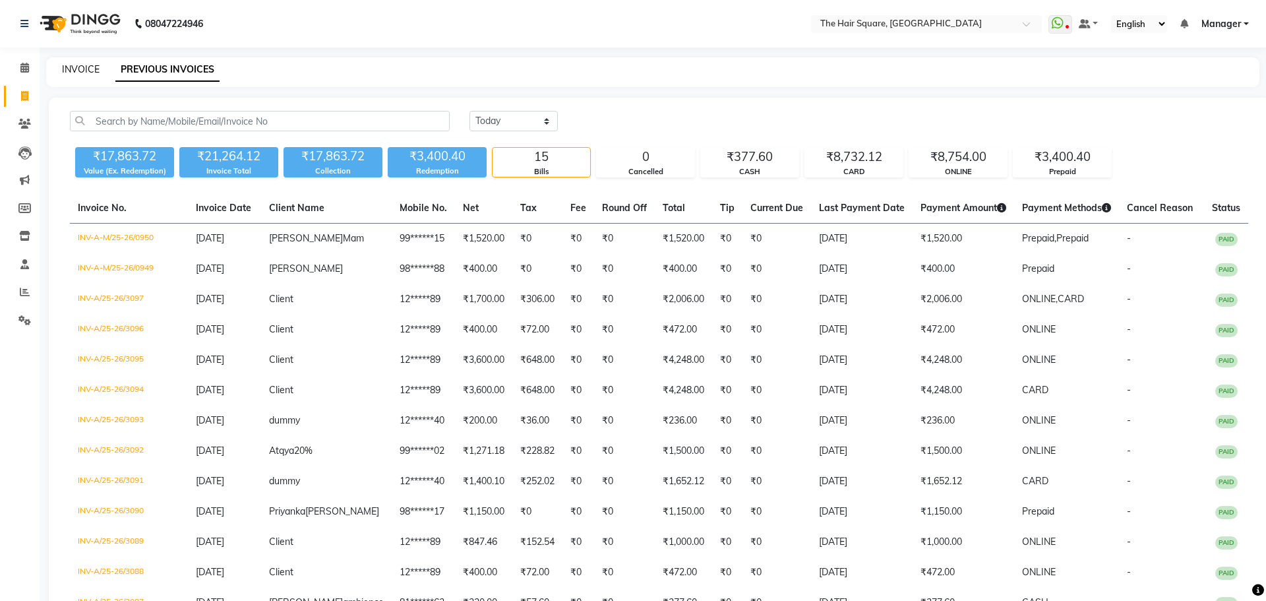
click at [83, 65] on link "INVOICE" at bounding box center [81, 69] width 38 height 12
select select "service"
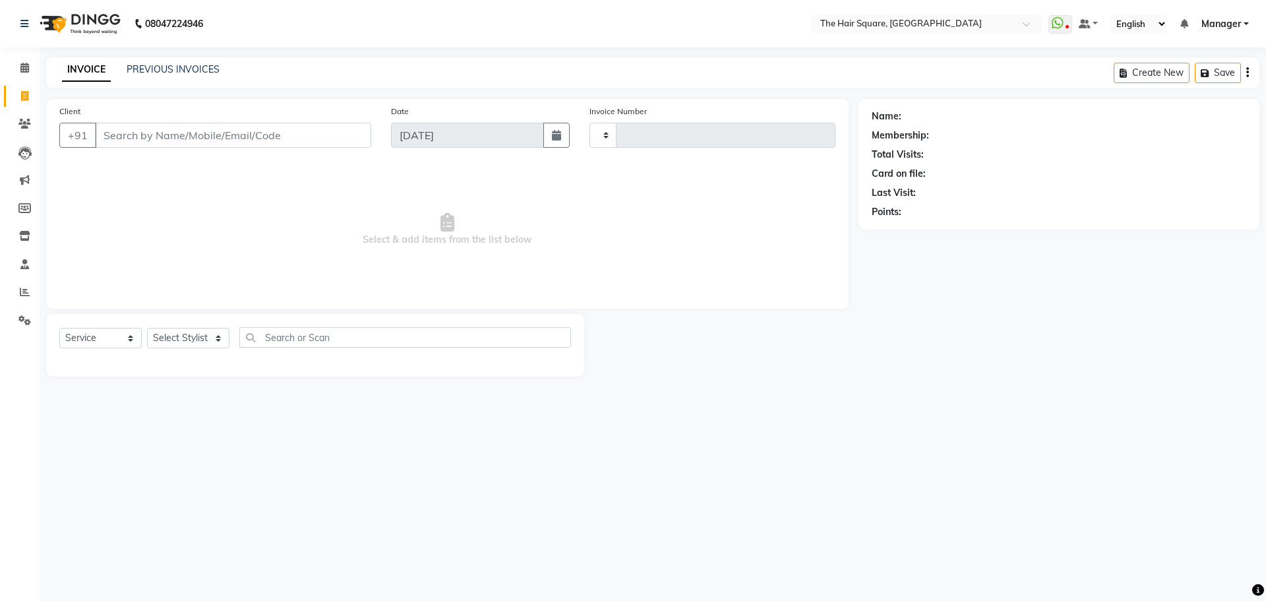
type input "3098"
select select "5768"
click at [179, 74] on link "PREVIOUS INVOICES" at bounding box center [173, 69] width 93 height 12
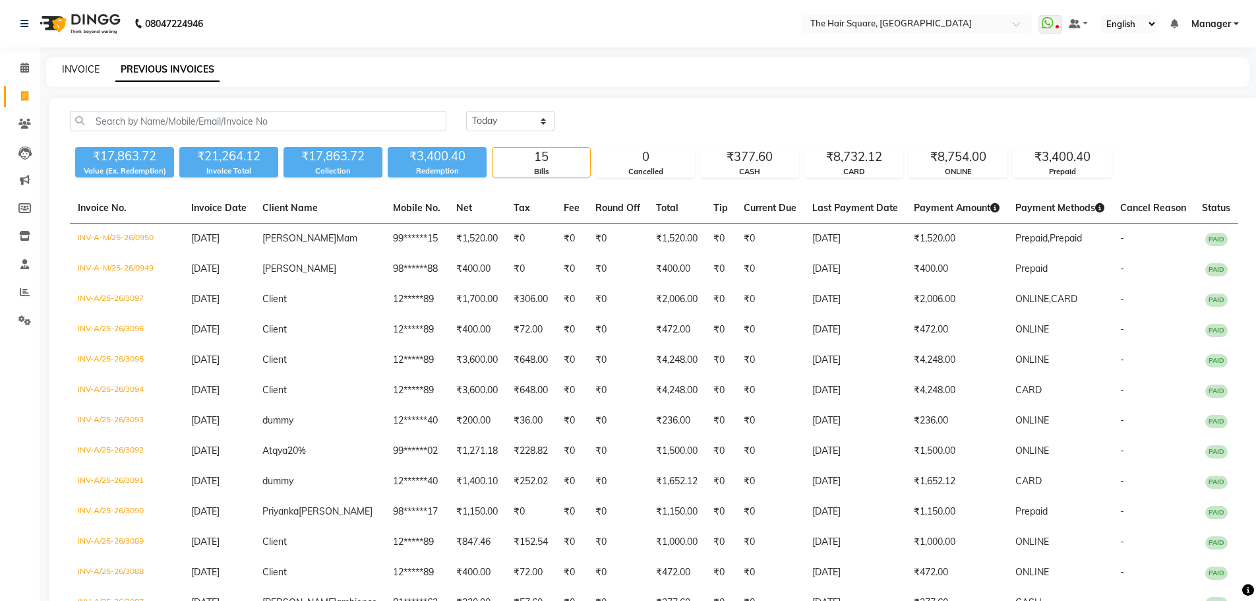
click at [78, 69] on link "INVOICE" at bounding box center [81, 69] width 38 height 12
select select "5768"
select select "service"
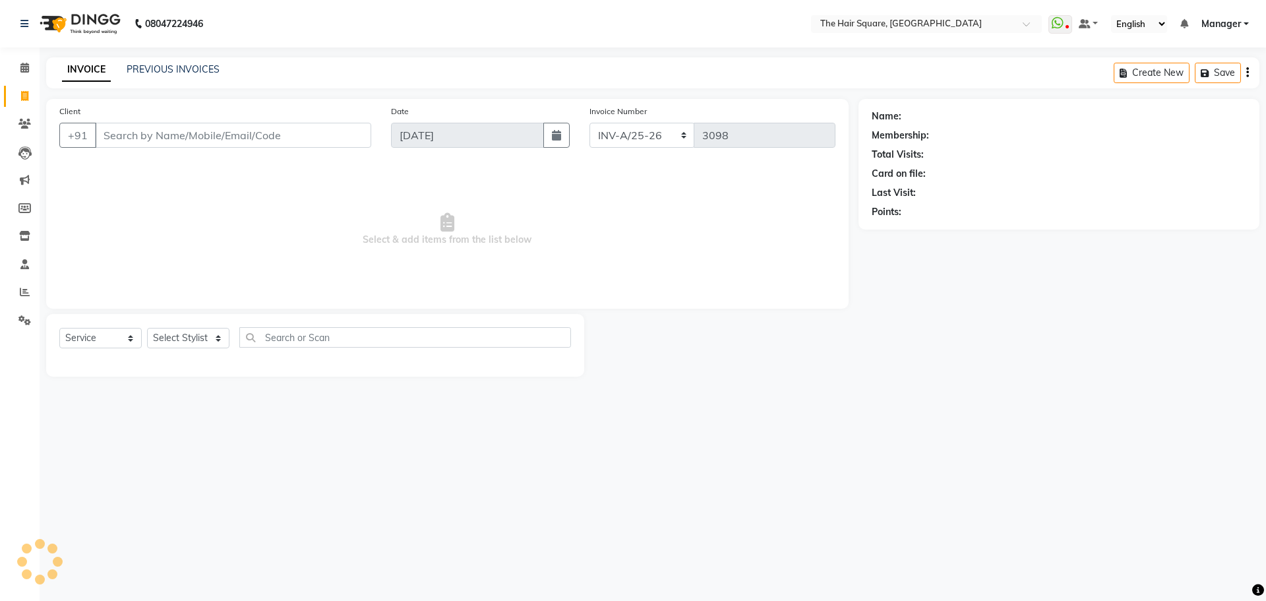
drag, startPoint x: 78, startPoint y: 69, endPoint x: 188, endPoint y: 76, distance: 110.3
click at [188, 76] on div "PREVIOUS INVOICES" at bounding box center [173, 70] width 93 height 14
click at [187, 69] on link "PREVIOUS INVOICES" at bounding box center [173, 69] width 93 height 12
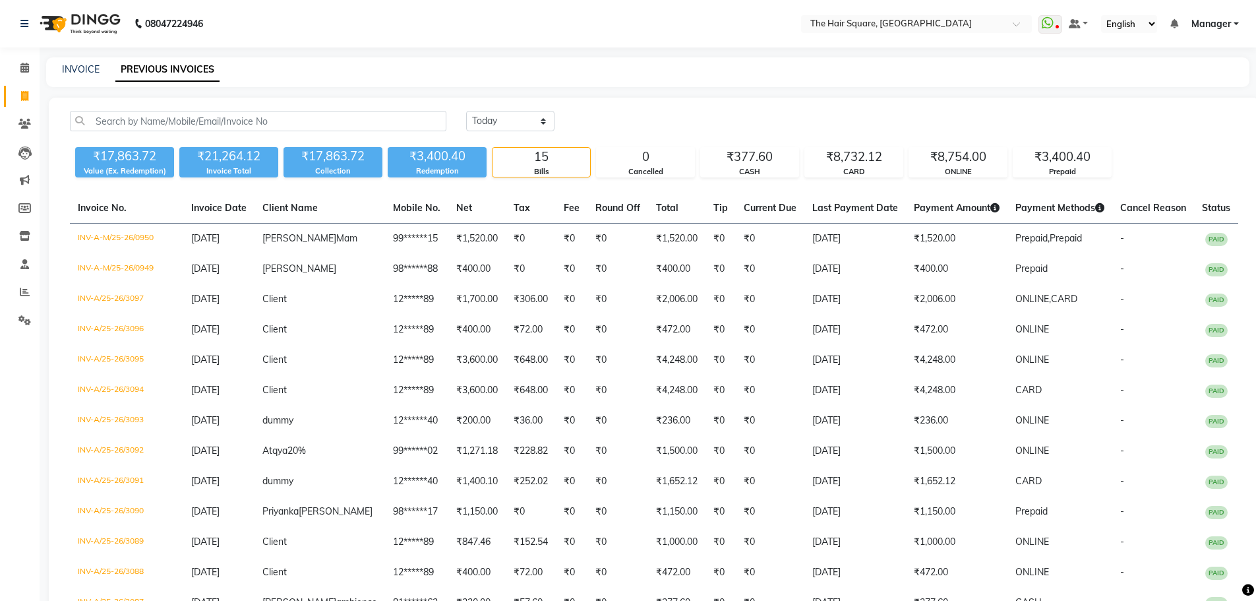
click at [218, 80] on link "PREVIOUS INVOICES" at bounding box center [167, 70] width 104 height 24
click at [69, 65] on link "INVOICE" at bounding box center [81, 69] width 38 height 12
select select "5768"
select select "service"
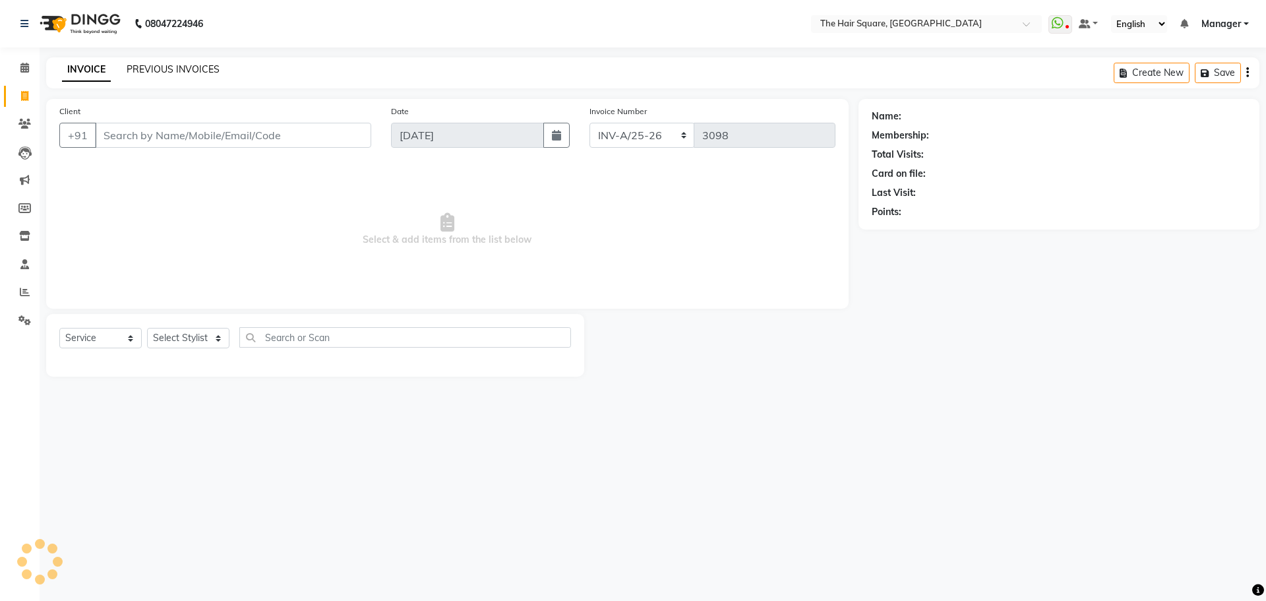
click at [153, 74] on link "PREVIOUS INVOICES" at bounding box center [173, 69] width 93 height 12
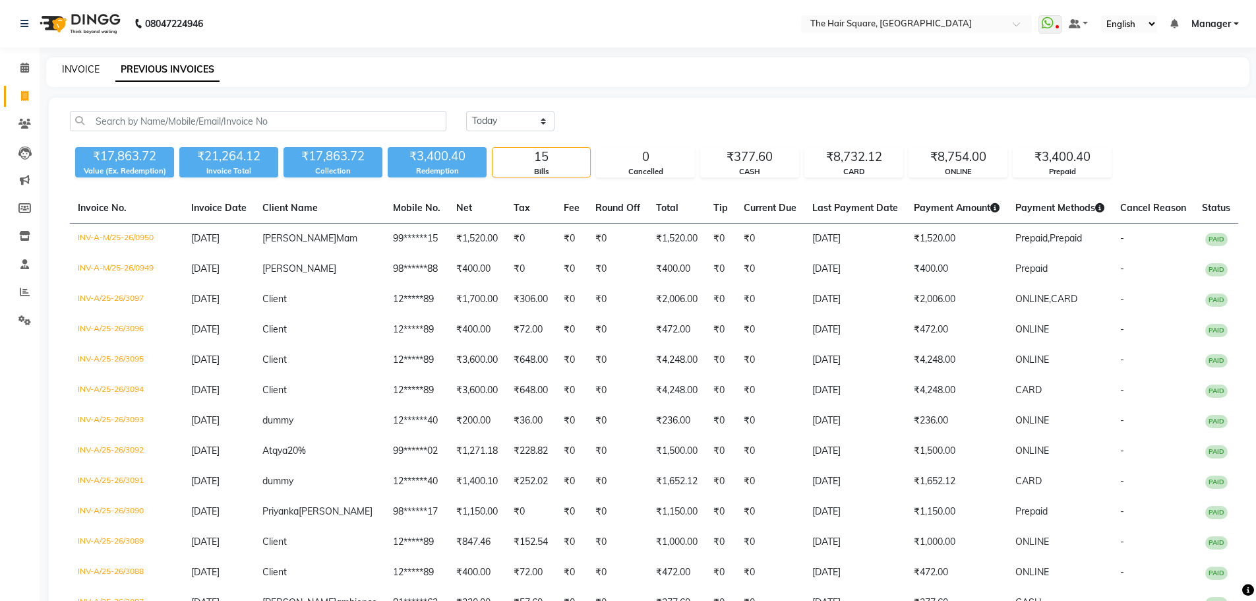
click at [73, 70] on link "INVOICE" at bounding box center [81, 69] width 38 height 12
select select "5768"
select select "service"
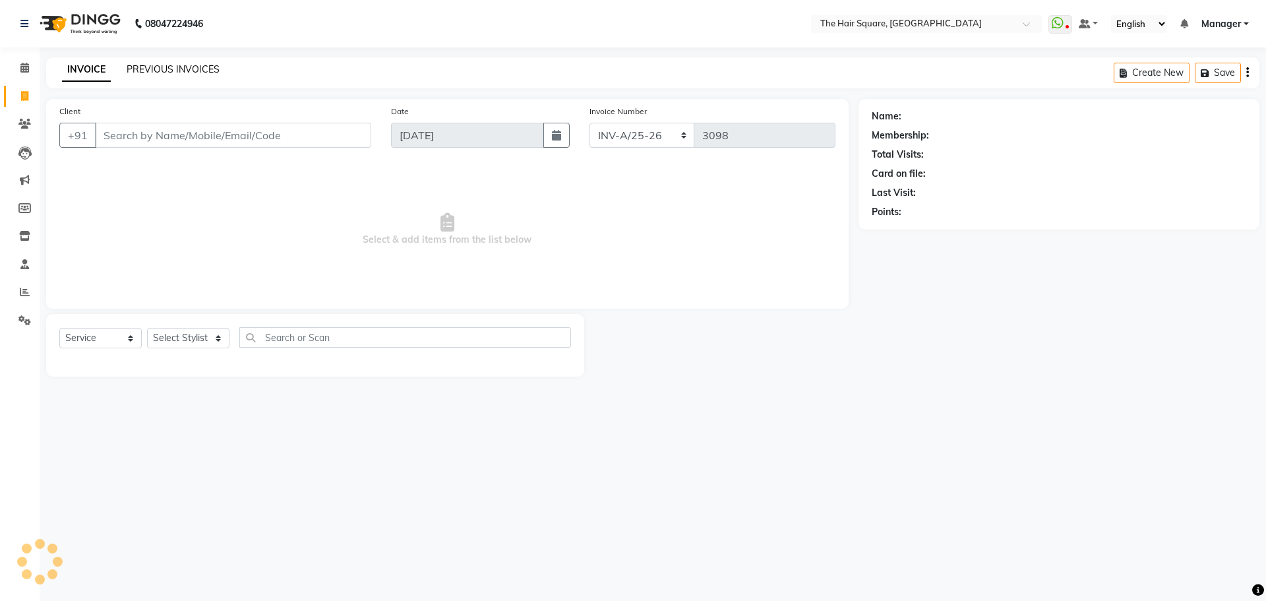
click at [147, 66] on link "PREVIOUS INVOICES" at bounding box center [173, 69] width 93 height 12
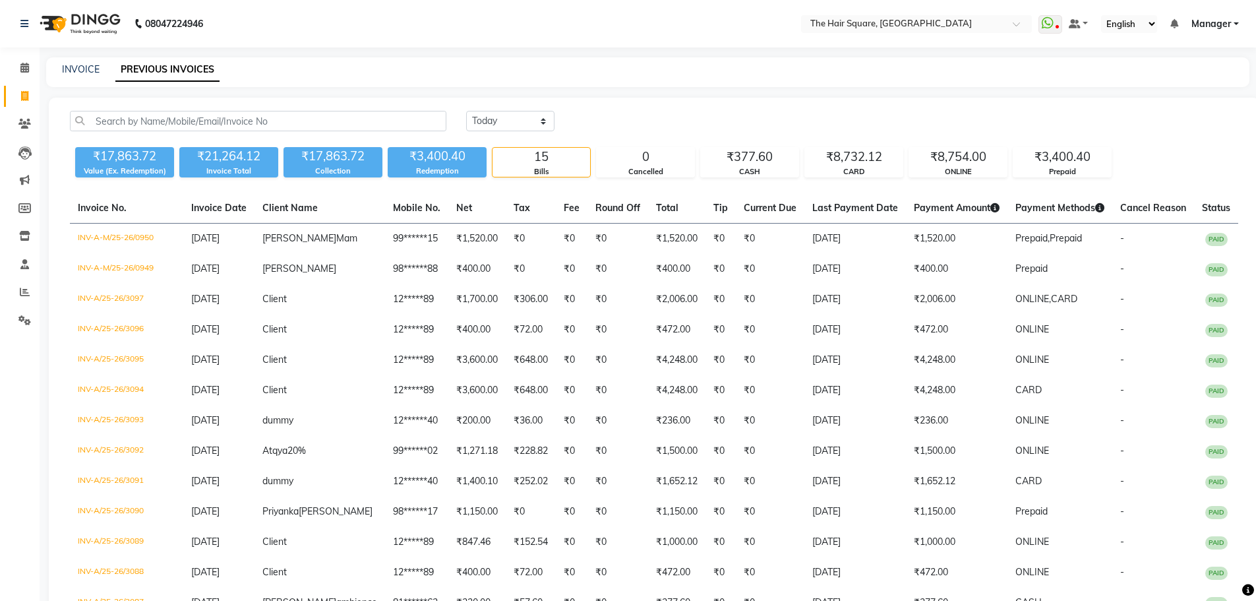
click at [239, 79] on div "INVOICE PREVIOUS INVOICES" at bounding box center [648, 72] width 1204 height 30
click at [72, 67] on link "INVOICE" at bounding box center [81, 69] width 38 height 12
select select "5768"
select select "service"
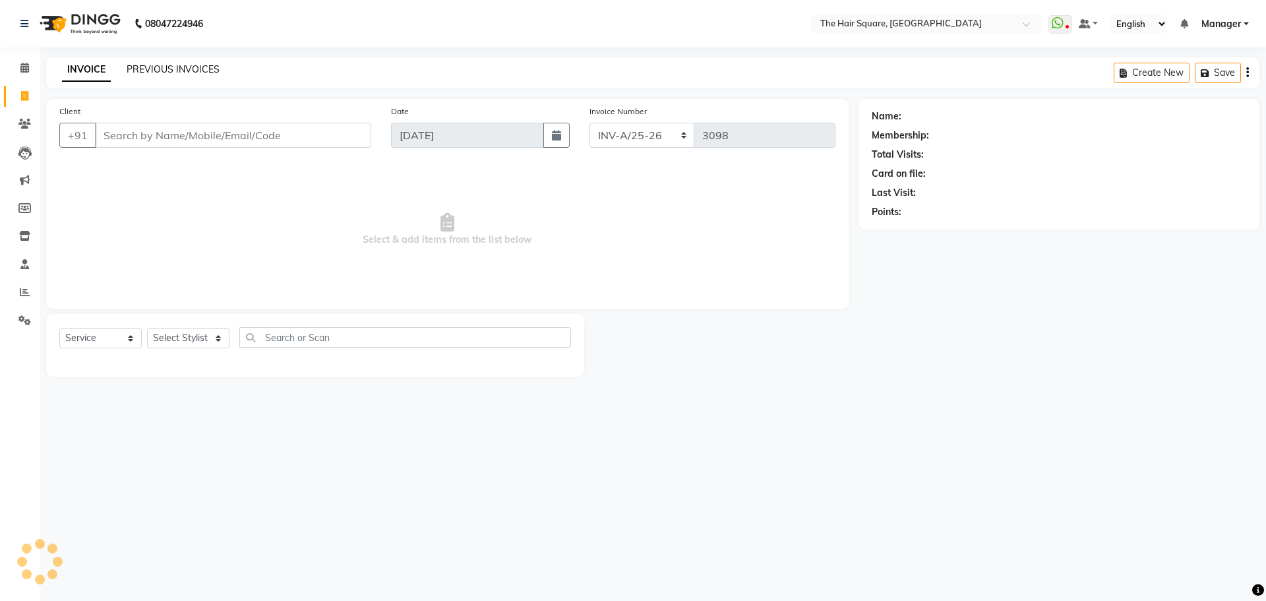
click at [156, 72] on link "PREVIOUS INVOICES" at bounding box center [173, 69] width 93 height 12
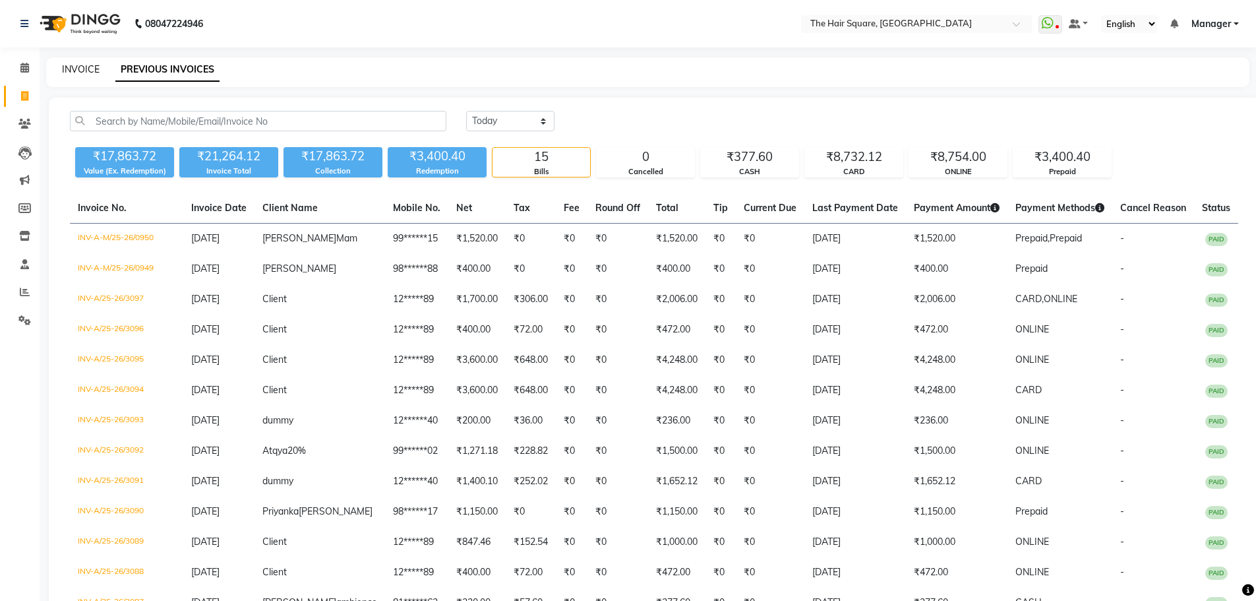
click at [84, 67] on link "INVOICE" at bounding box center [81, 69] width 38 height 12
select select "service"
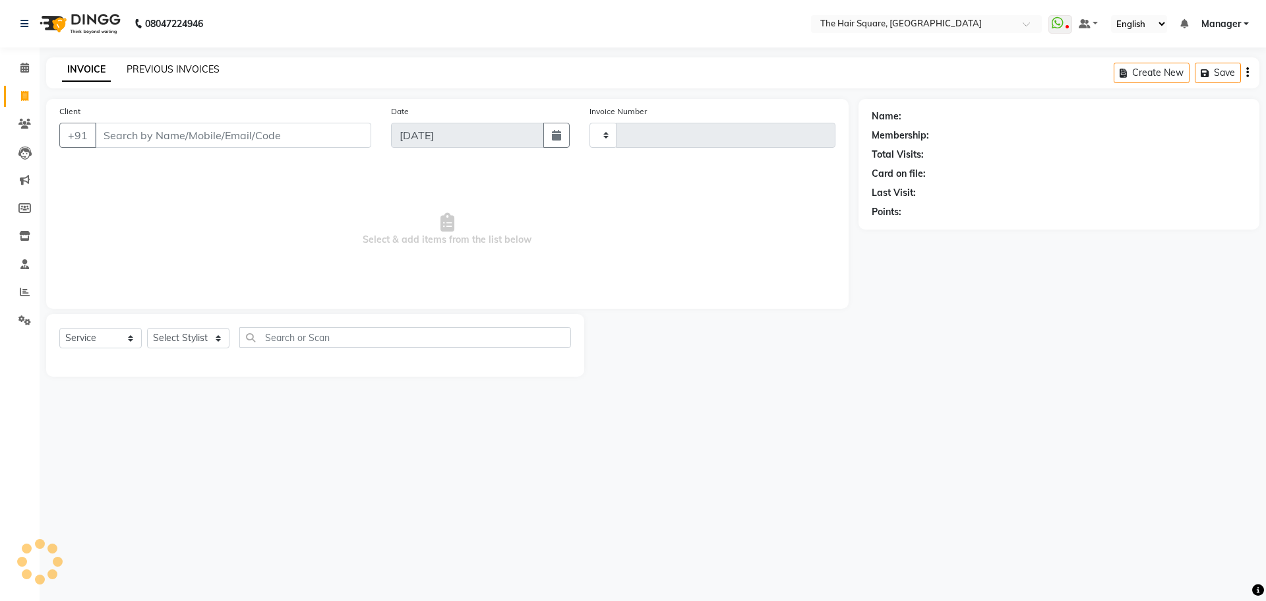
type input "3098"
click at [156, 69] on link "PREVIOUS INVOICES" at bounding box center [173, 69] width 93 height 12
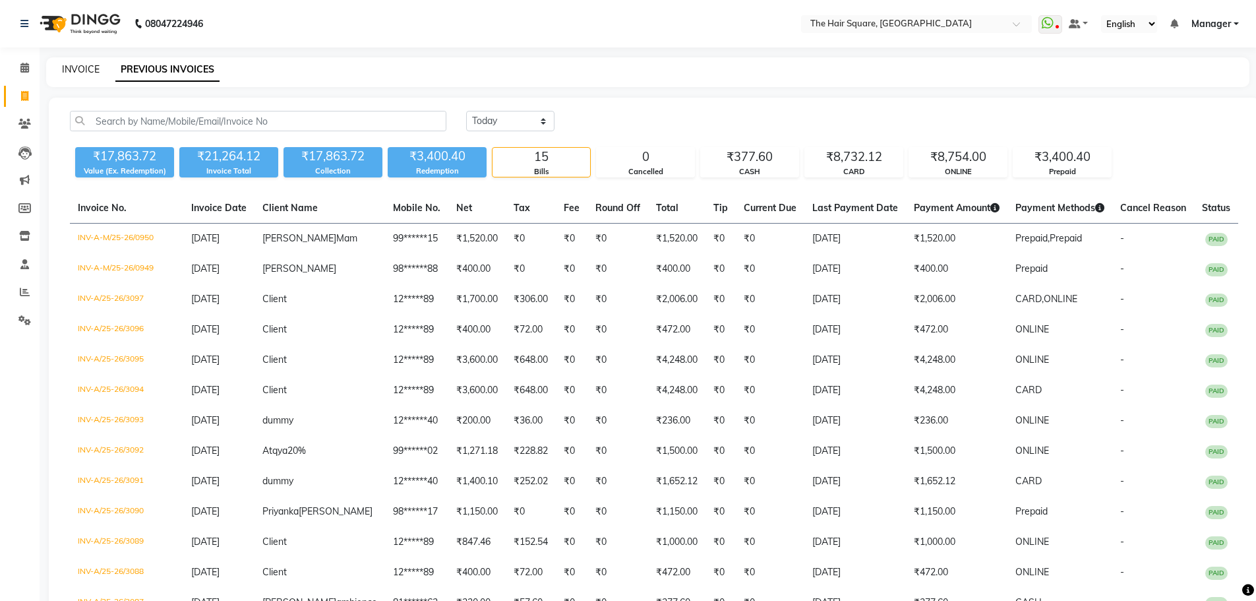
click at [77, 71] on link "INVOICE" at bounding box center [81, 69] width 38 height 12
select select "5768"
select select "service"
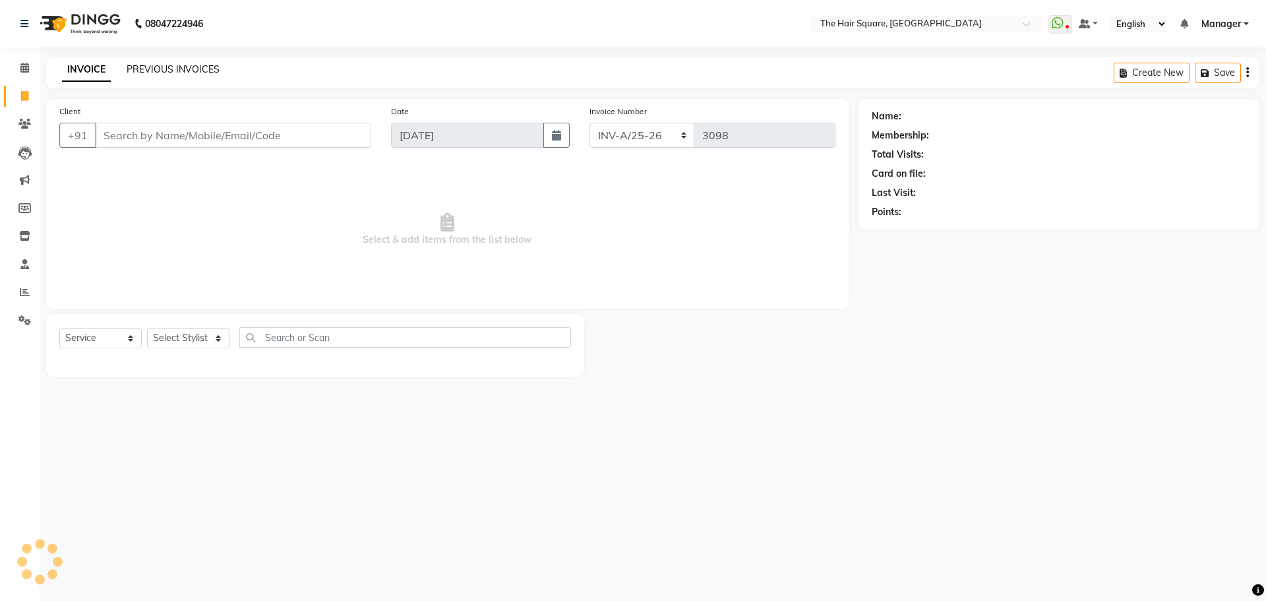
click at [142, 71] on link "PREVIOUS INVOICES" at bounding box center [173, 69] width 93 height 12
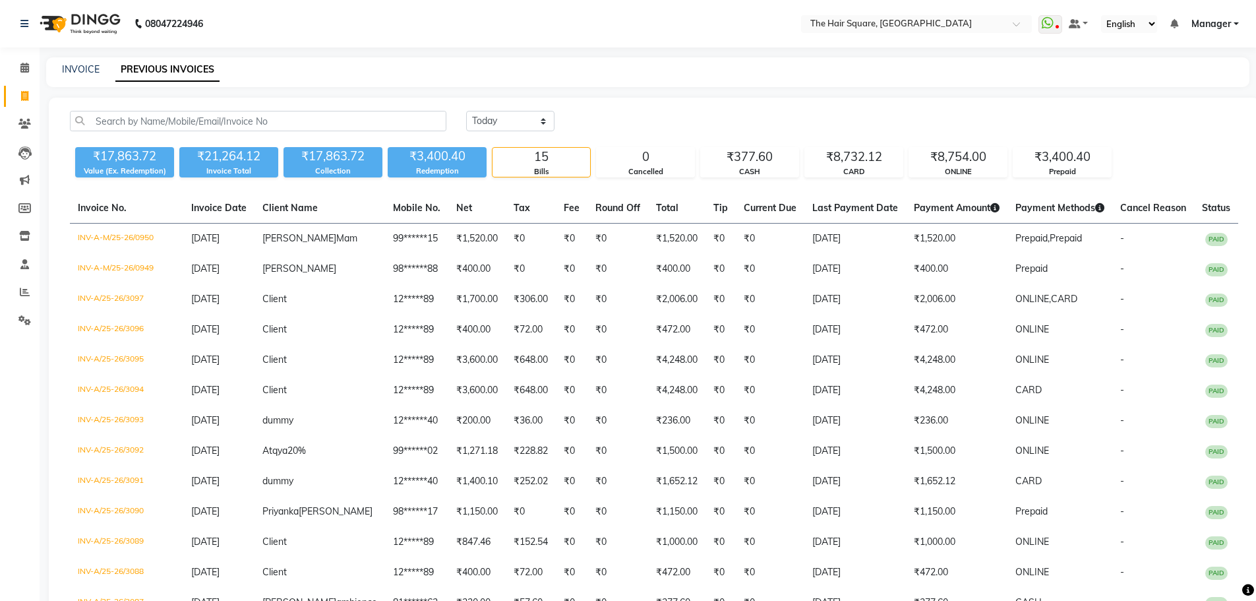
click at [15, 103] on span at bounding box center [24, 96] width 23 height 15
select select "service"
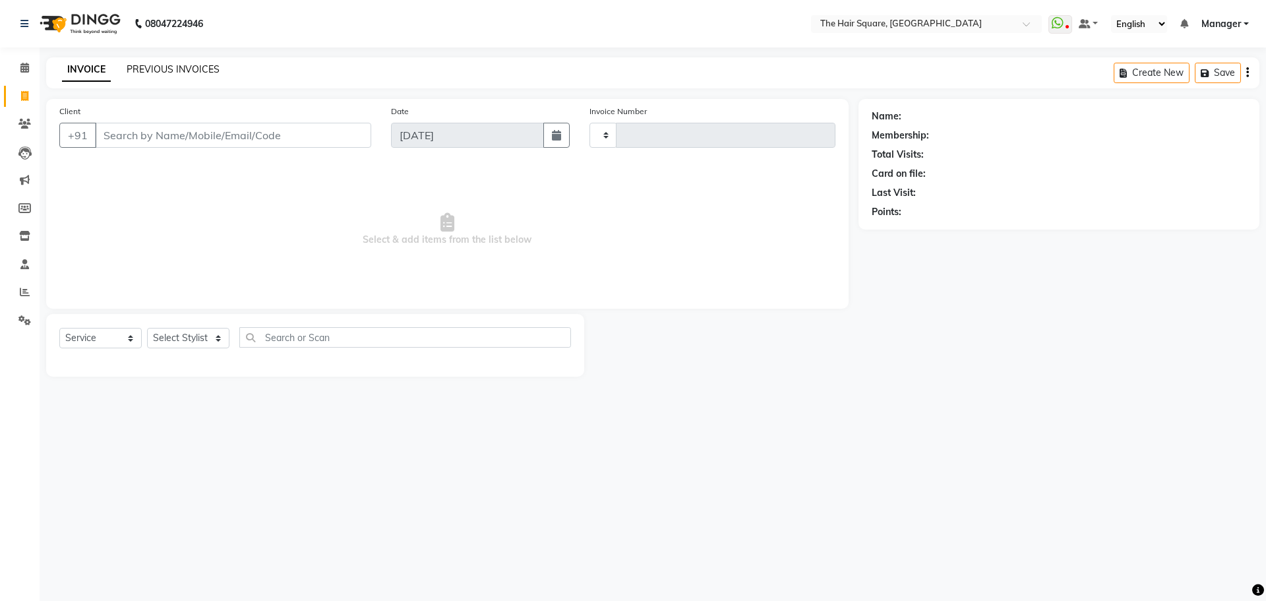
type input "3098"
click at [179, 71] on link "PREVIOUS INVOICES" at bounding box center [173, 69] width 93 height 12
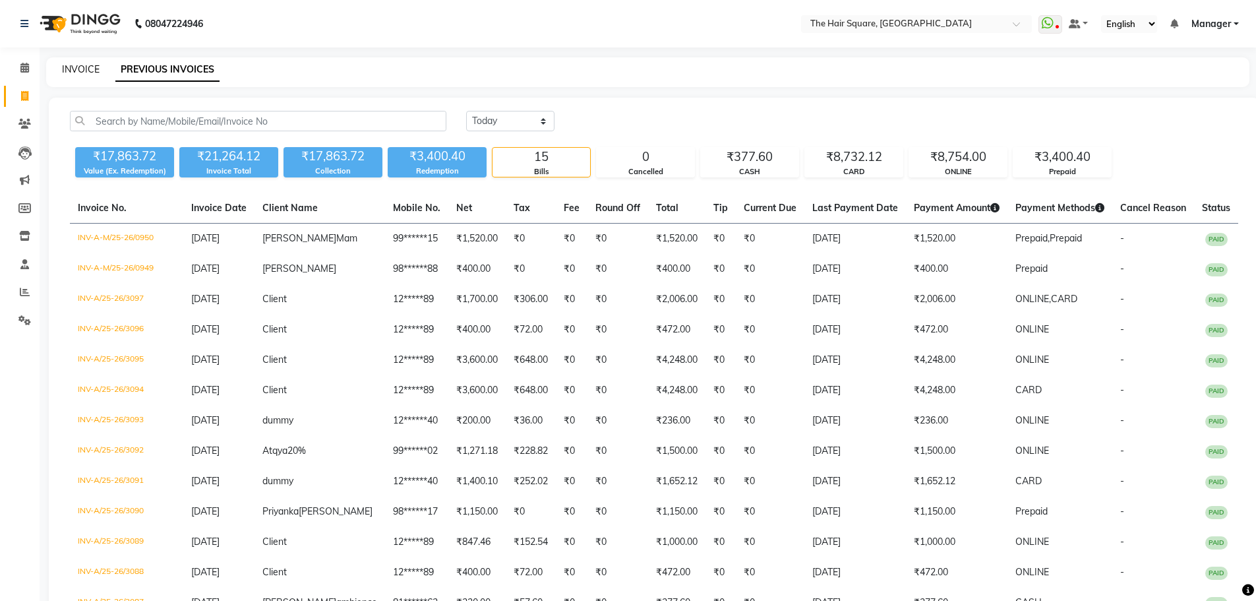
click at [82, 75] on link "INVOICE" at bounding box center [81, 69] width 38 height 12
select select "5768"
select select "service"
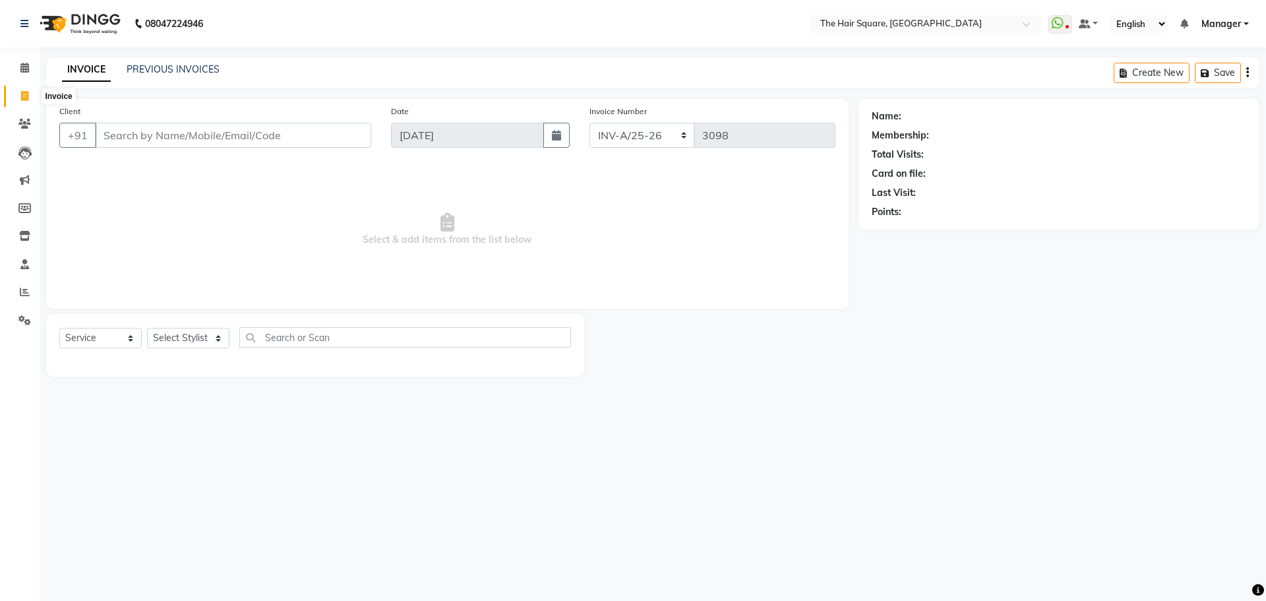
click at [31, 94] on span at bounding box center [24, 96] width 23 height 15
select select "5768"
select select "service"
click at [159, 71] on link "PREVIOUS INVOICES" at bounding box center [173, 69] width 93 height 12
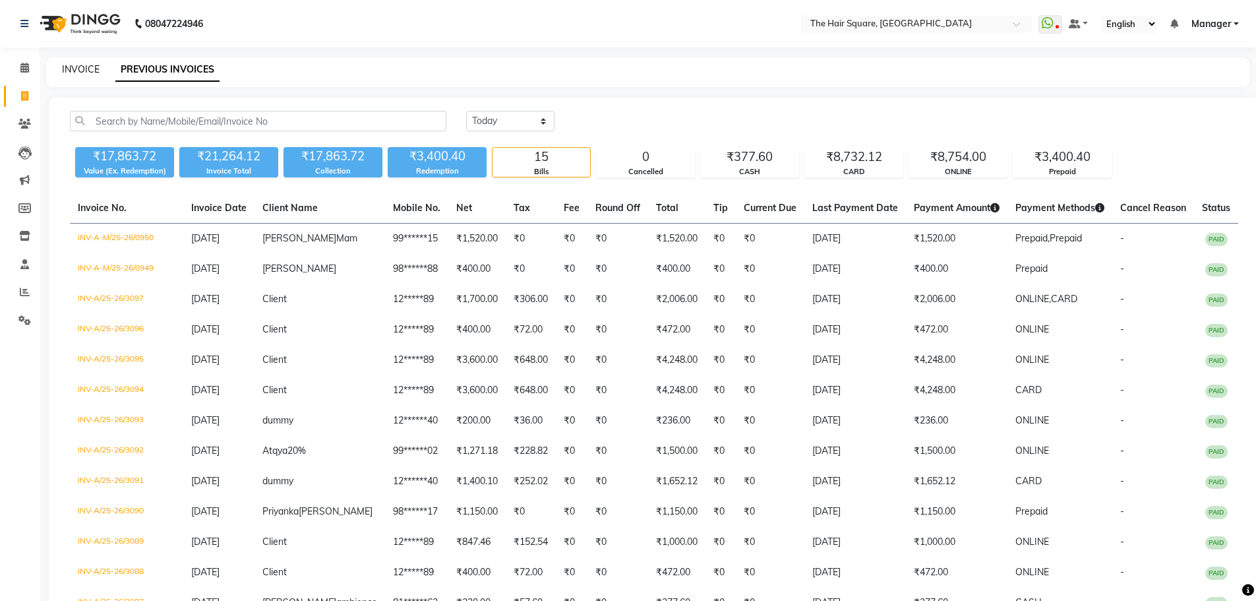
click at [67, 65] on link "INVOICE" at bounding box center [81, 69] width 38 height 12
select select "service"
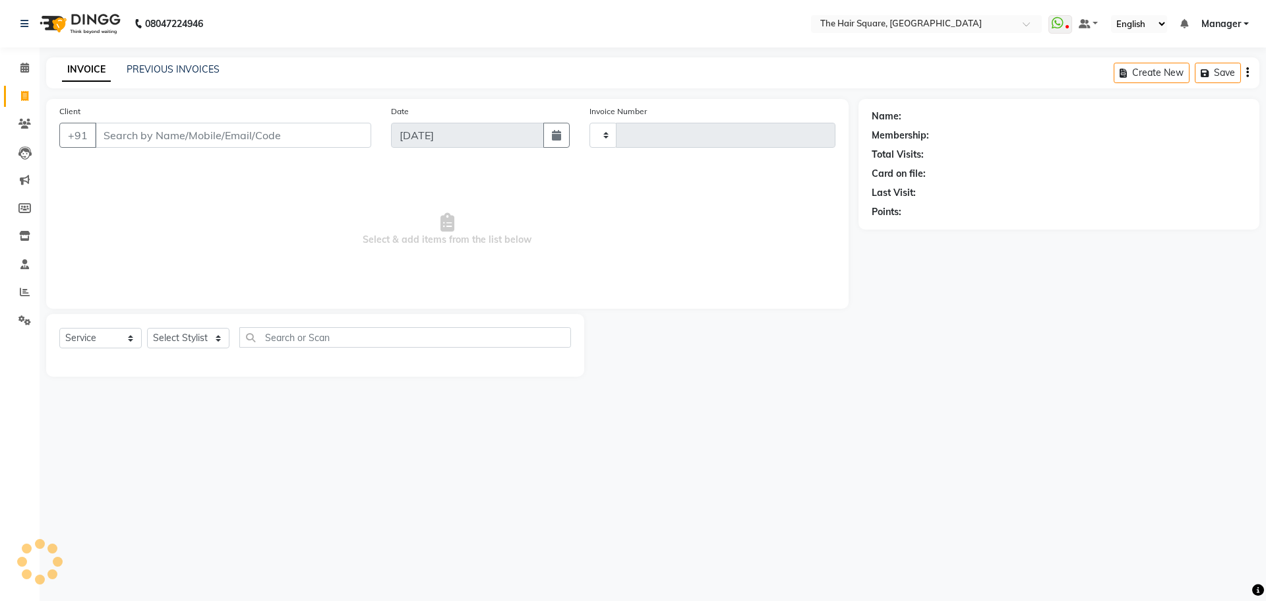
type input "3098"
select select "5768"
click at [31, 98] on span at bounding box center [24, 96] width 23 height 15
select select "5768"
select select "service"
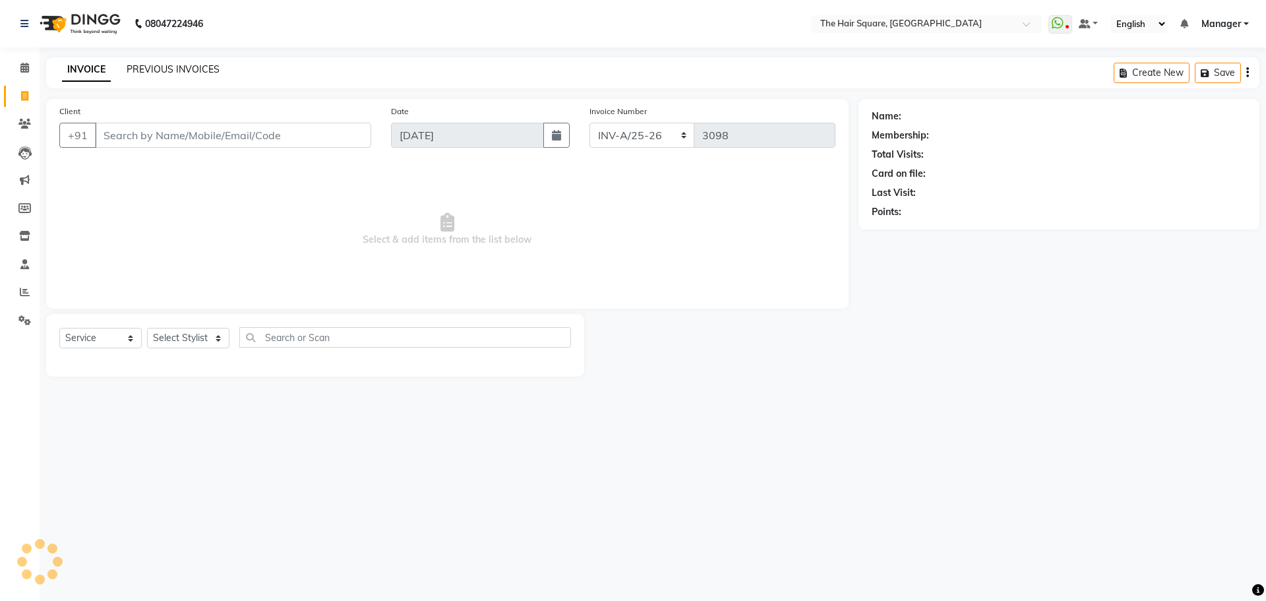
click at [190, 69] on link "PREVIOUS INVOICES" at bounding box center [173, 69] width 93 height 12
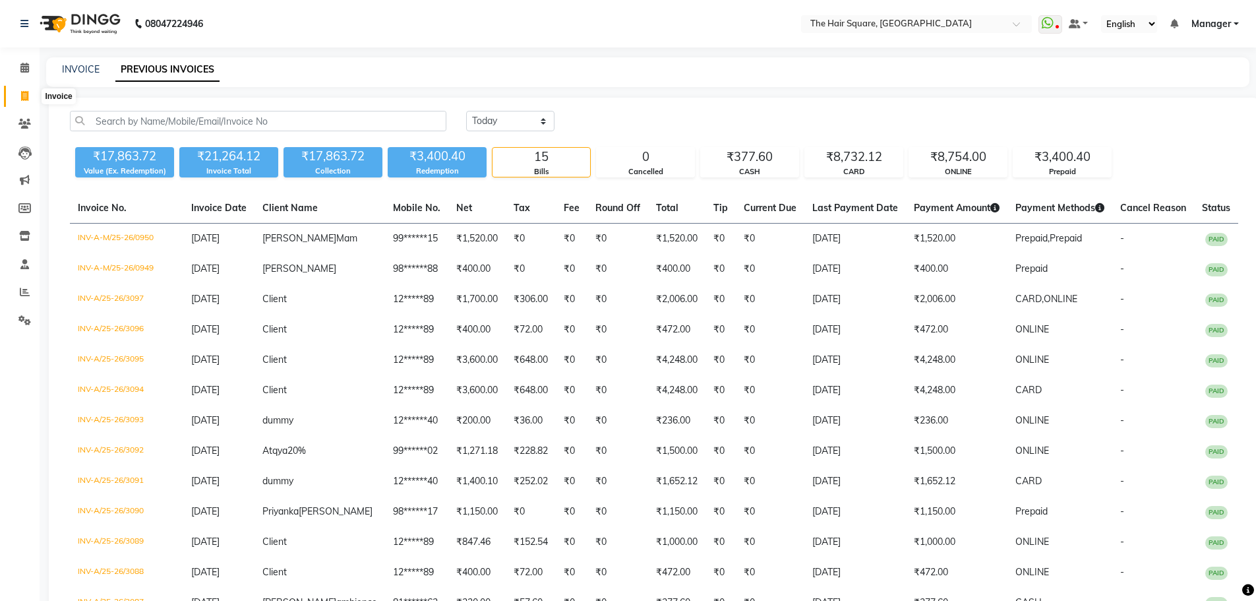
click at [26, 91] on icon at bounding box center [24, 96] width 7 height 10
select select "5768"
select select "service"
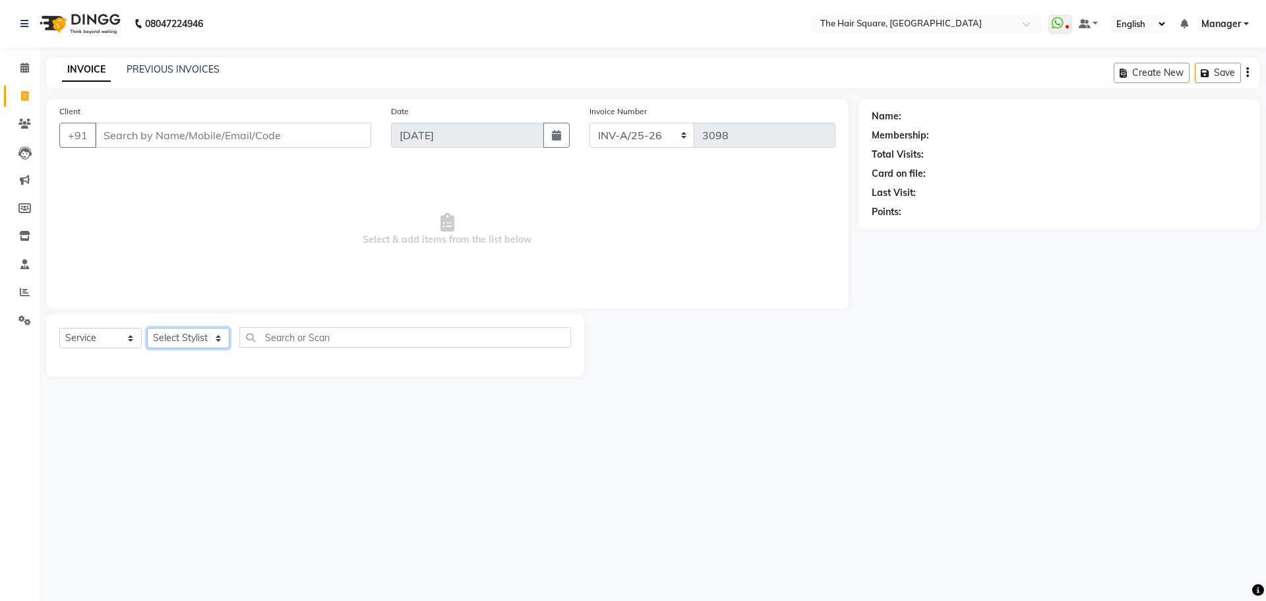
click at [172, 336] on select "Select Stylist Amit [PERSON_NAME] Dev Imran [PERSON_NAME] [PERSON_NAME] Manager…" at bounding box center [188, 338] width 82 height 20
select select "39378"
click at [147, 328] on select "Select Stylist Amit [PERSON_NAME] Dev Imran [PERSON_NAME] [PERSON_NAME] Manager…" at bounding box center [188, 338] width 82 height 20
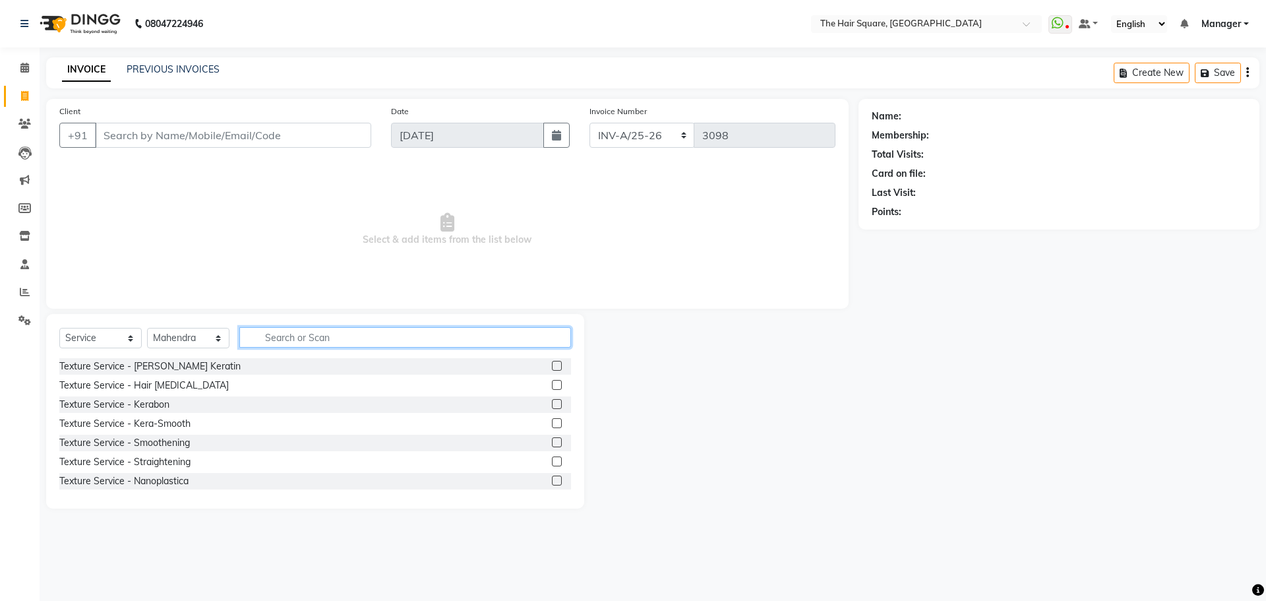
click at [300, 345] on input "text" at bounding box center [405, 337] width 332 height 20
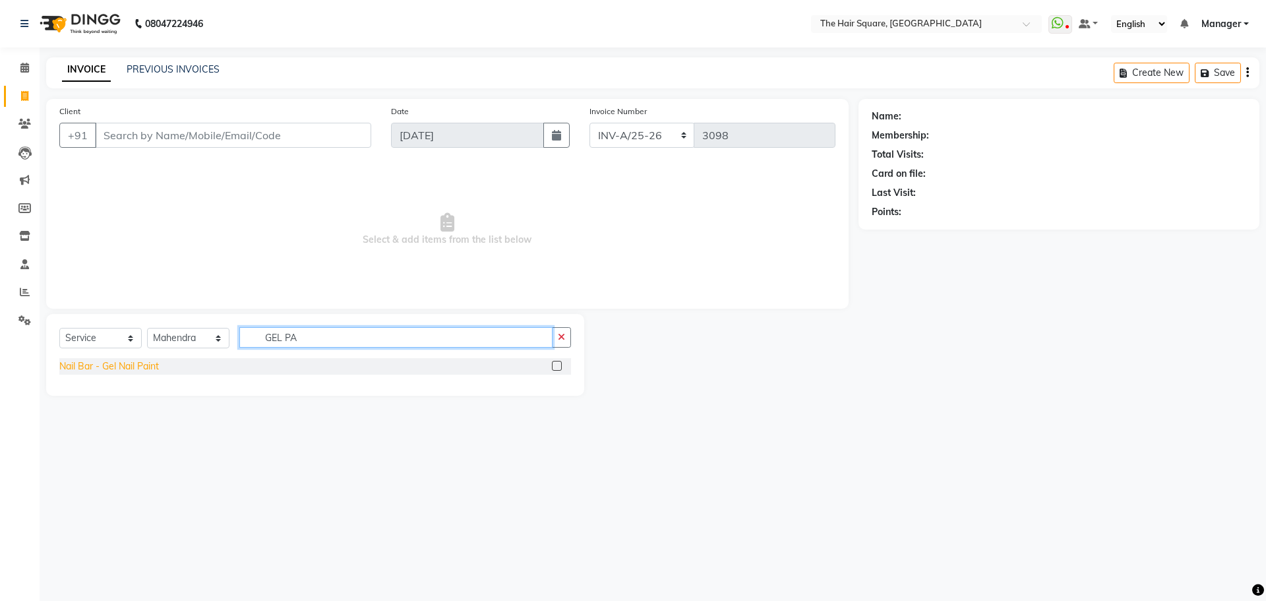
type input "GEL PA"
click at [145, 370] on div "Nail Bar - Gel Nail Paint" at bounding box center [109, 366] width 100 height 14
checkbox input "false"
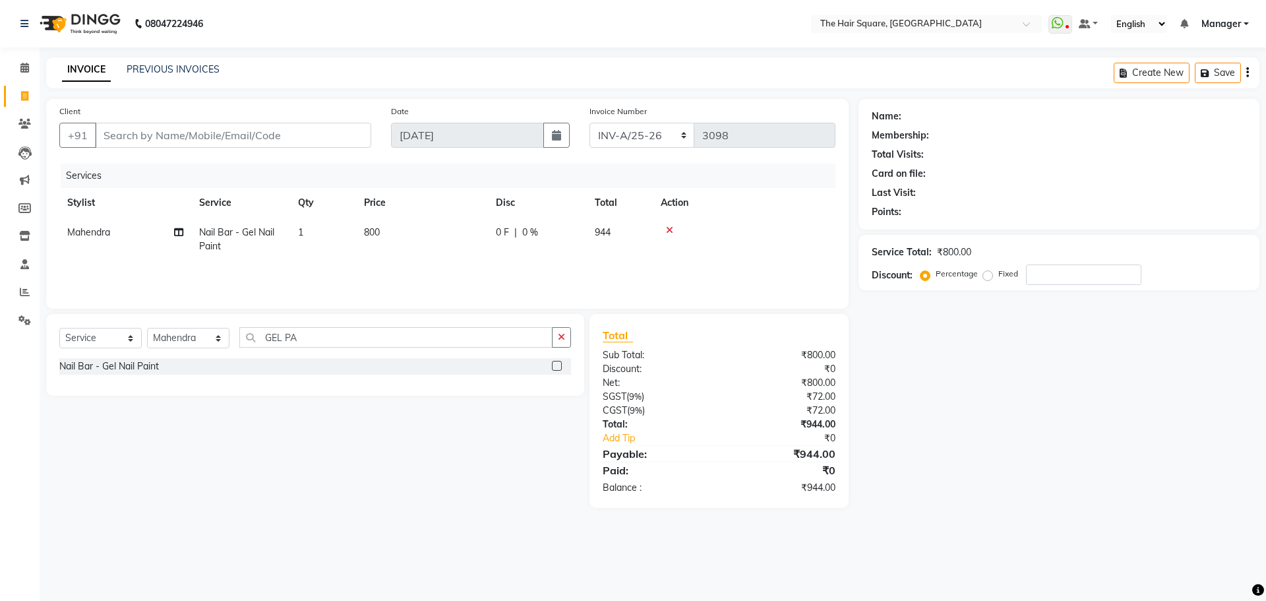
click at [663, 228] on div at bounding box center [744, 230] width 167 height 9
click at [668, 230] on icon at bounding box center [669, 230] width 7 height 9
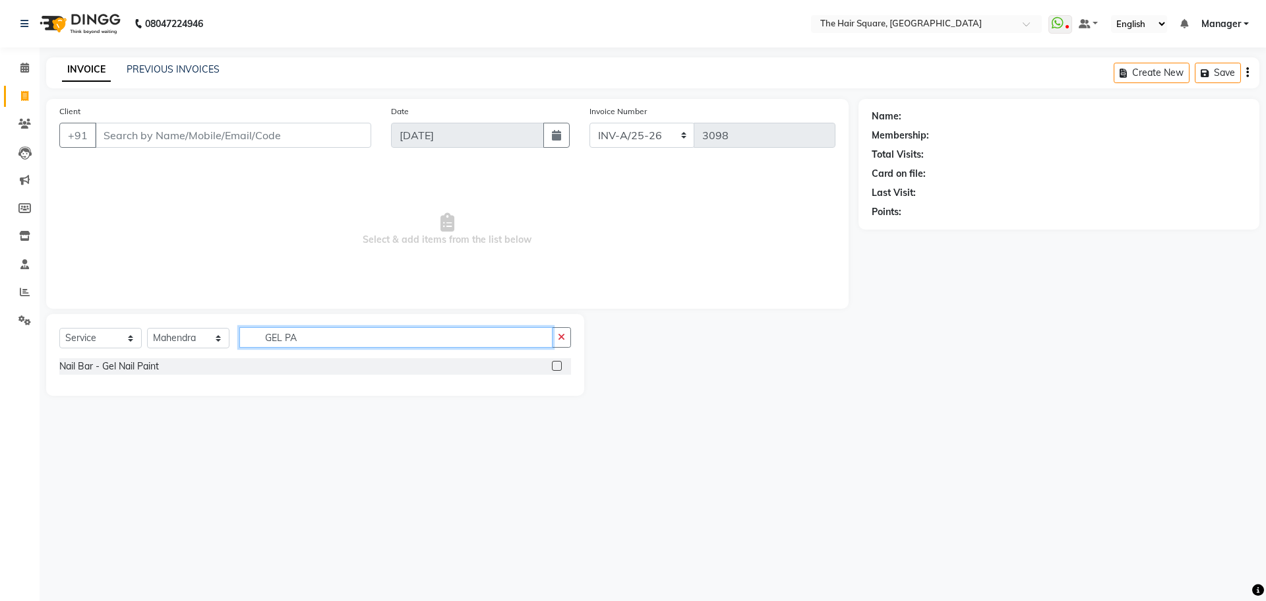
drag, startPoint x: 346, startPoint y: 334, endPoint x: 0, endPoint y: 337, distance: 346.2
click at [0, 337] on app-home "08047224946 Select Location × The Hair Square, [GEOGRAPHIC_DATA] Island WhatsAp…" at bounding box center [633, 207] width 1266 height 415
type input "NAIL EX"
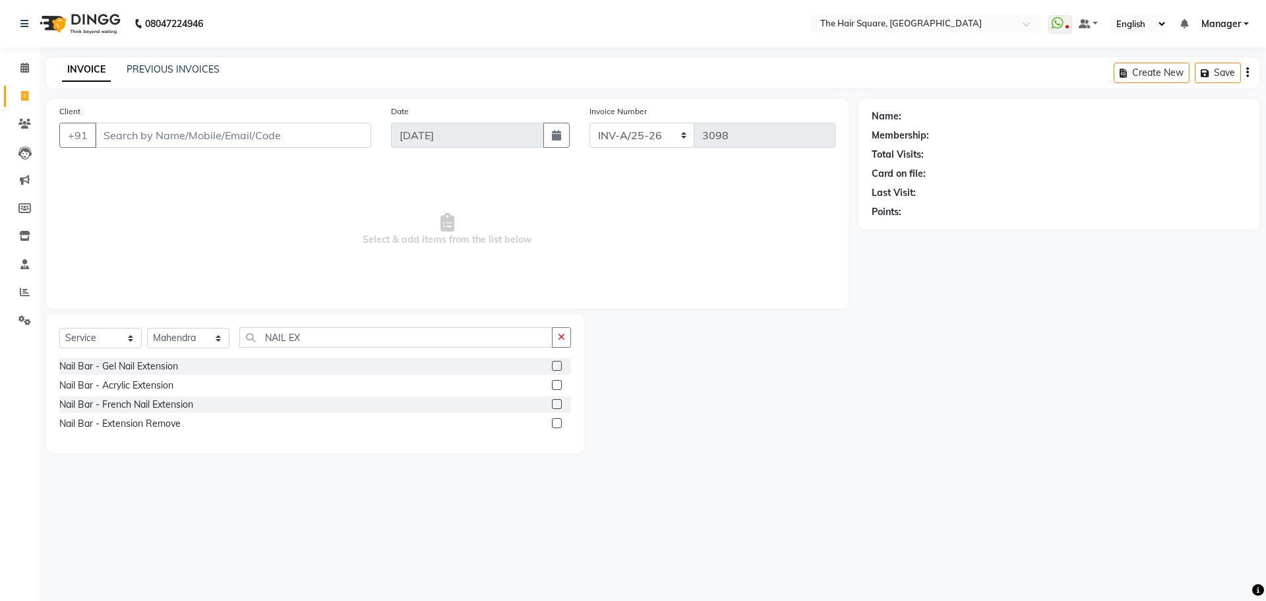
drag, startPoint x: 166, startPoint y: 365, endPoint x: 328, endPoint y: 314, distance: 170.8
click at [167, 365] on div "Nail Bar - Gel Nail Extension" at bounding box center [118, 366] width 119 height 14
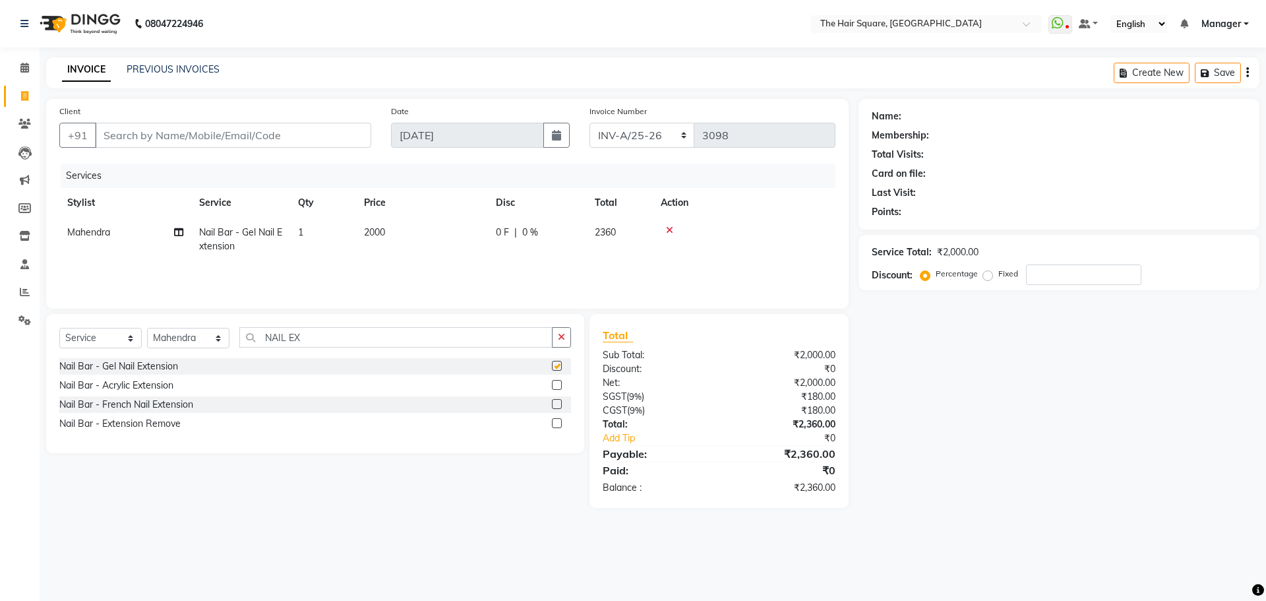
checkbox input "false"
click at [260, 137] on input "Client" at bounding box center [233, 135] width 276 height 25
click at [226, 234] on span "Nail Bar - Gel Nail Extension" at bounding box center [240, 239] width 83 height 26
select select "39378"
click at [226, 234] on span "Nail Bar - Gel Nail Extension" at bounding box center [248, 244] width 75 height 26
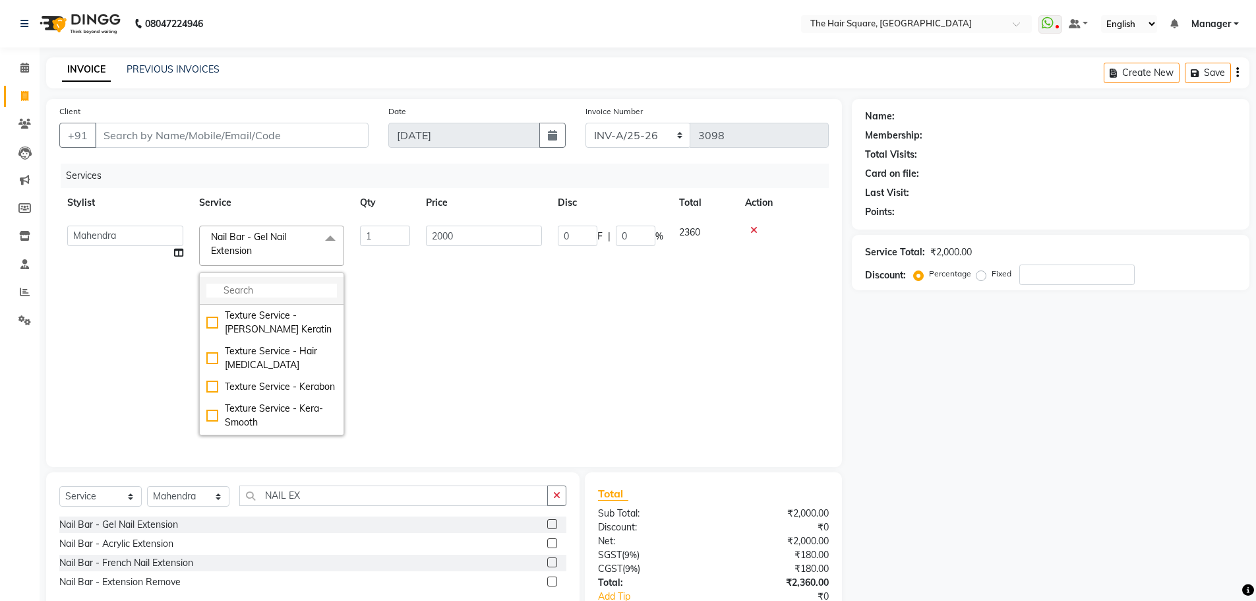
click at [255, 291] on input "multiselect-search" at bounding box center [271, 291] width 131 height 14
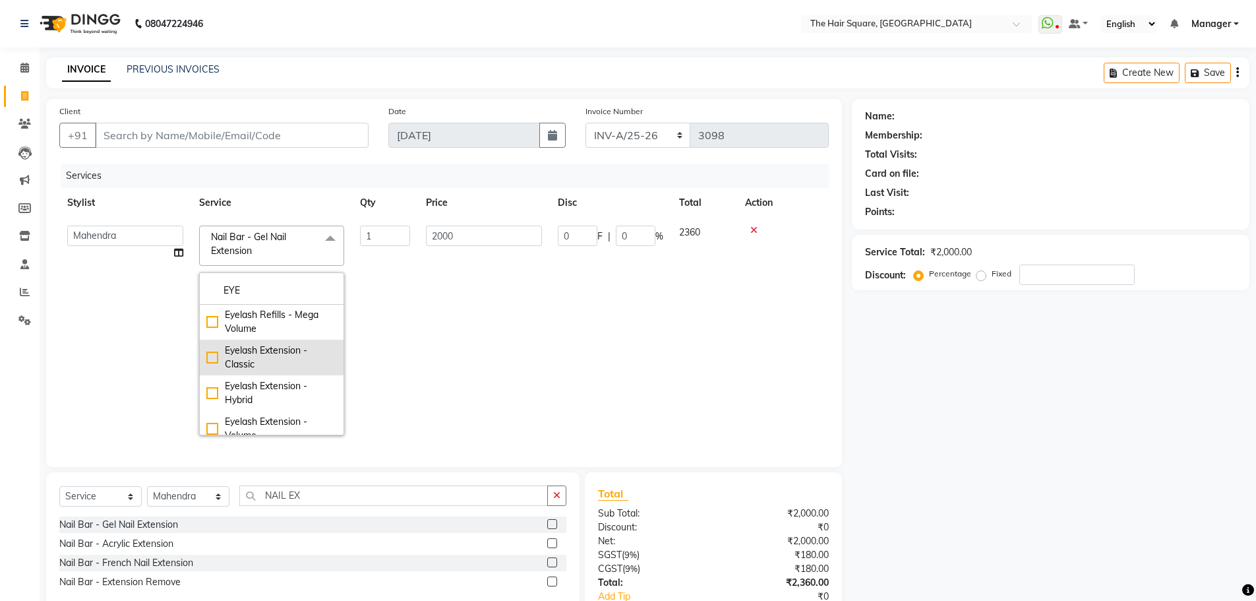
type input "EYE"
click at [212, 355] on div "Eyelash Extension - Classic" at bounding box center [271, 358] width 131 height 28
checkbox input "true"
click at [1039, 414] on div "Name: Membership: Total Visits: Card on file: Last Visit: Points: Service Total…" at bounding box center [1056, 382] width 408 height 567
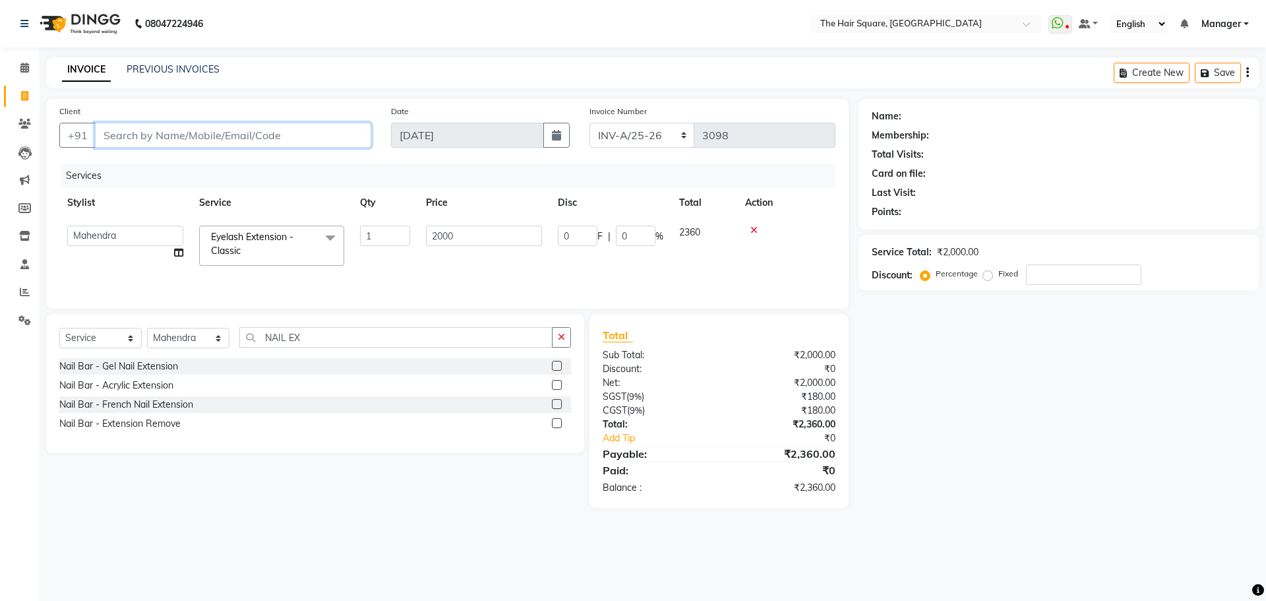
click at [215, 144] on input "Client" at bounding box center [233, 135] width 276 height 25
type input "1"
type input "0"
type input "123456789"
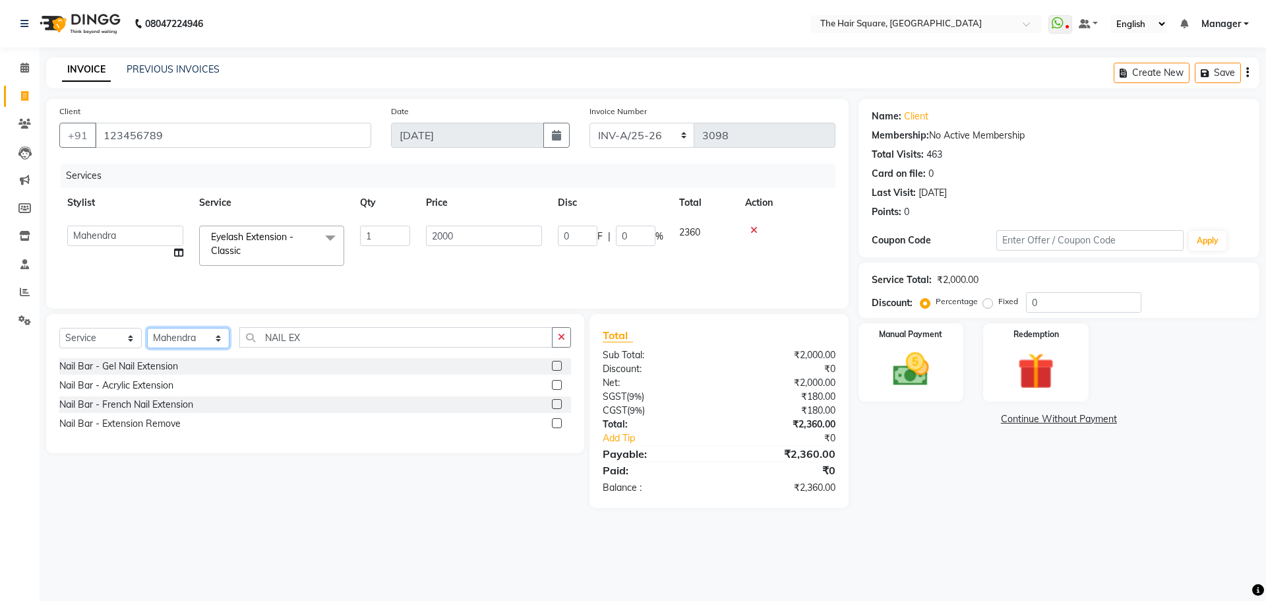
click at [177, 330] on select "Select Stylist Amit [PERSON_NAME] Dev Imran [PERSON_NAME] [PERSON_NAME] Manager…" at bounding box center [188, 338] width 82 height 20
select select "44563"
click at [147, 328] on select "Select Stylist Amit [PERSON_NAME] Dev Imran [PERSON_NAME] [PERSON_NAME] Manager…" at bounding box center [188, 338] width 82 height 20
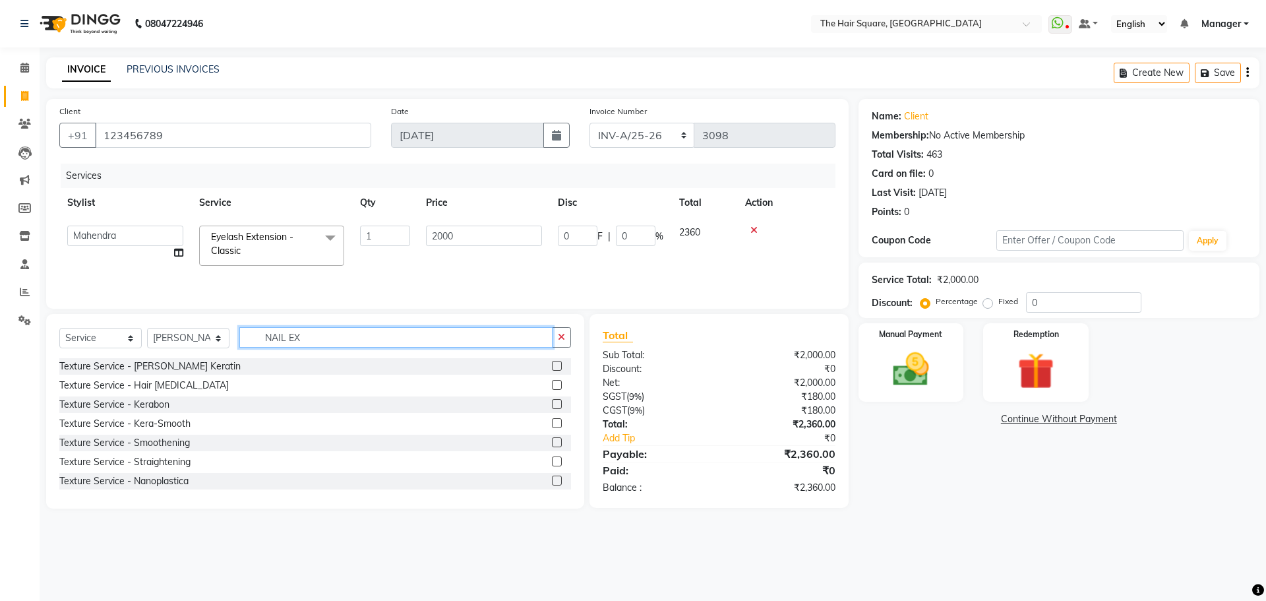
click at [301, 334] on input "NAIL EX" at bounding box center [395, 337] width 313 height 20
drag, startPoint x: 343, startPoint y: 340, endPoint x: 84, endPoint y: 328, distance: 258.8
click at [102, 350] on div "Select Service Product Membership Package Voucher Prepaid Gift Card Select Styl…" at bounding box center [315, 342] width 512 height 31
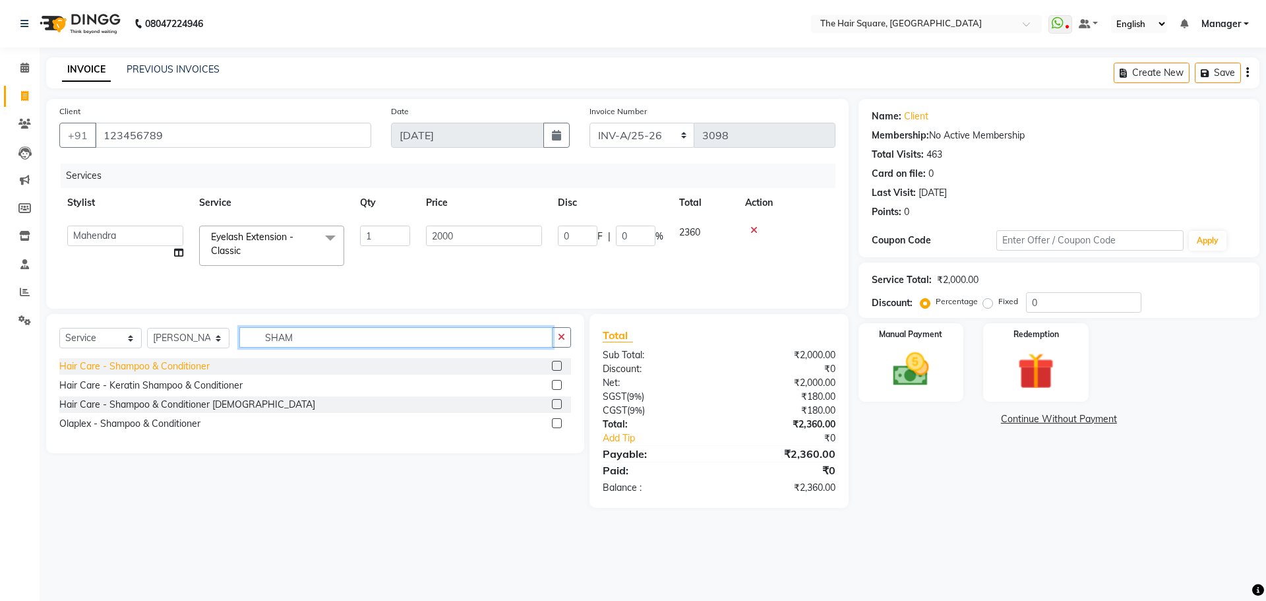
type input "SHAM"
click at [159, 364] on div "Hair Care - Shampoo & Conditioner" at bounding box center [134, 366] width 150 height 14
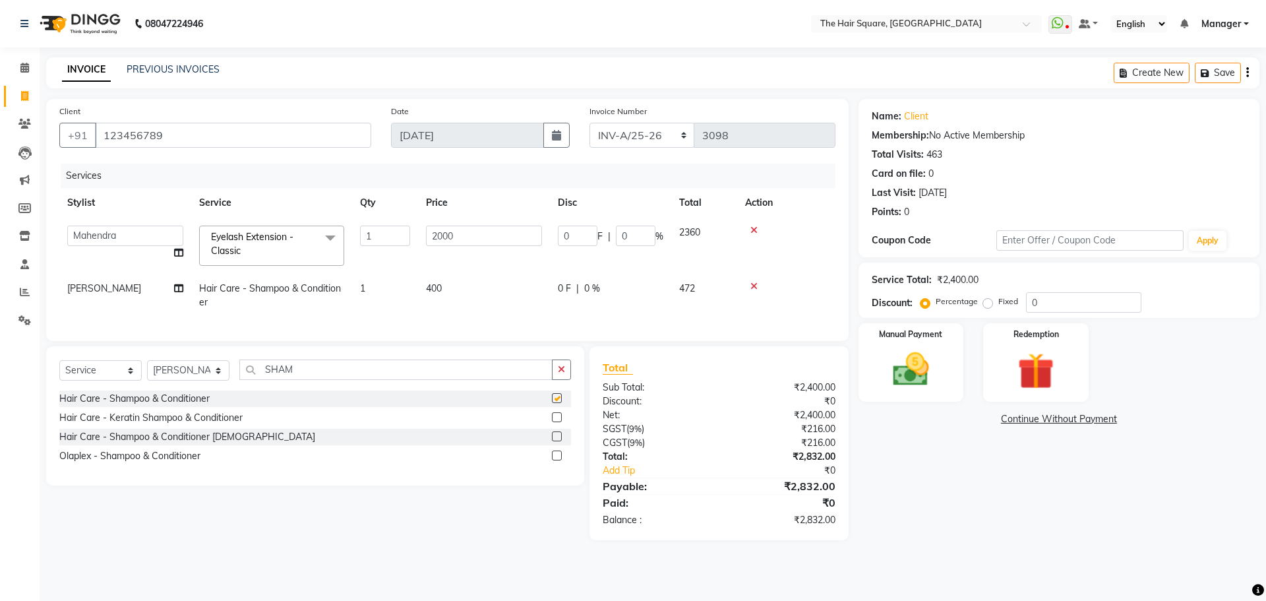
checkbox input "false"
drag, startPoint x: 317, startPoint y: 369, endPoint x: 51, endPoint y: 410, distance: 268.9
click at [86, 406] on div "Select Service Product Membership Package Voucher Prepaid Gift Card Select Styl…" at bounding box center [315, 415] width 538 height 139
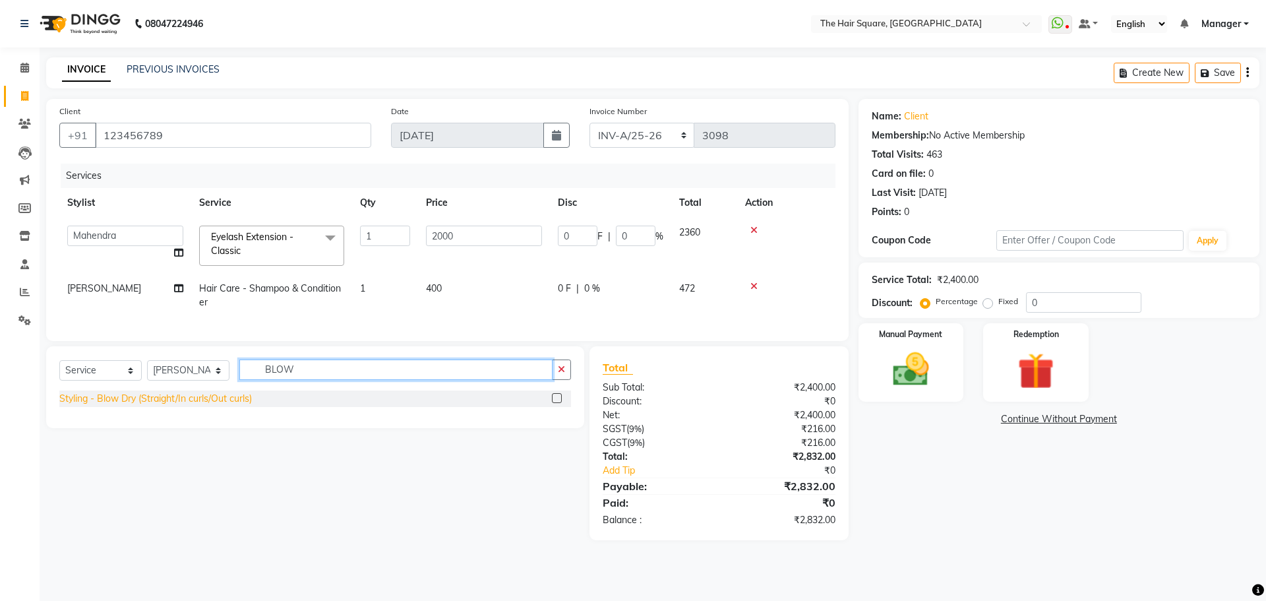
type input "BLOW"
click at [96, 406] on div "Styling - Blow Dry (Straight/In curls/Out curls)" at bounding box center [155, 399] width 193 height 14
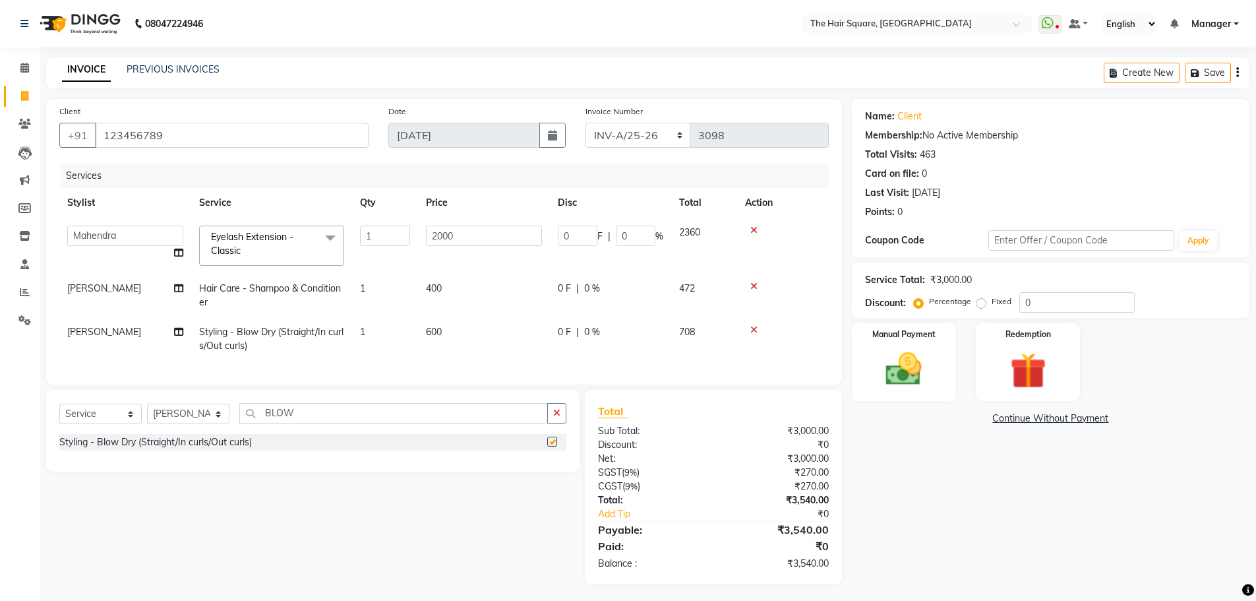
checkbox input "false"
click at [125, 326] on td "[PERSON_NAME]" at bounding box center [125, 339] width 132 height 44
select select "44563"
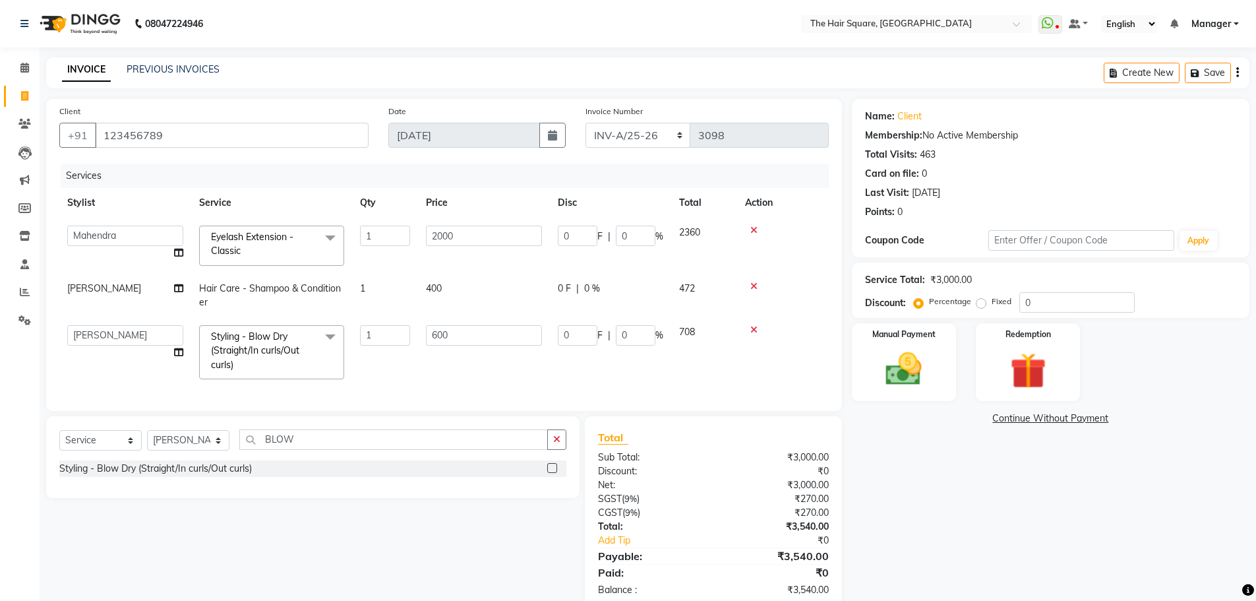
click at [125, 326] on select "Amit [PERSON_NAME] Dev [PERSON_NAME] [PERSON_NAME] [PERSON_NAME] Manager [PERSO…" at bounding box center [125, 335] width 116 height 20
select select "39378"
click at [117, 344] on select "Amit [PERSON_NAME] Dev [PERSON_NAME] [PERSON_NAME] [PERSON_NAME] Manager [PERSO…" at bounding box center [125, 335] width 116 height 20
select select "39373"
click at [905, 386] on img at bounding box center [904, 369] width 61 height 43
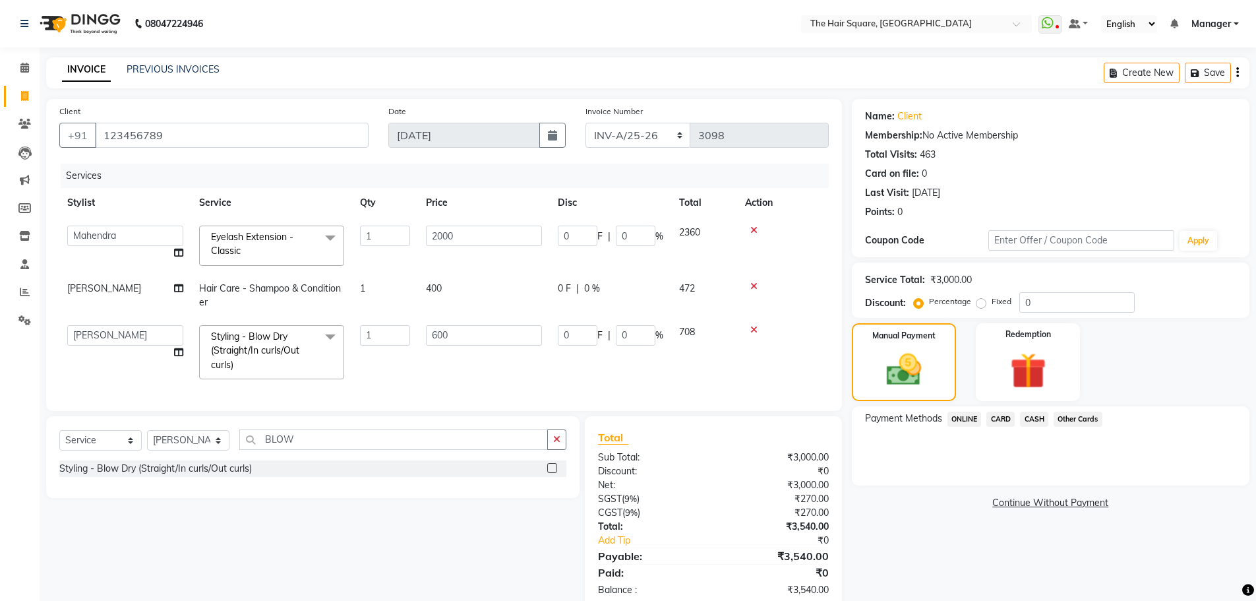
click at [1002, 419] on span "CARD" at bounding box center [1001, 419] width 28 height 15
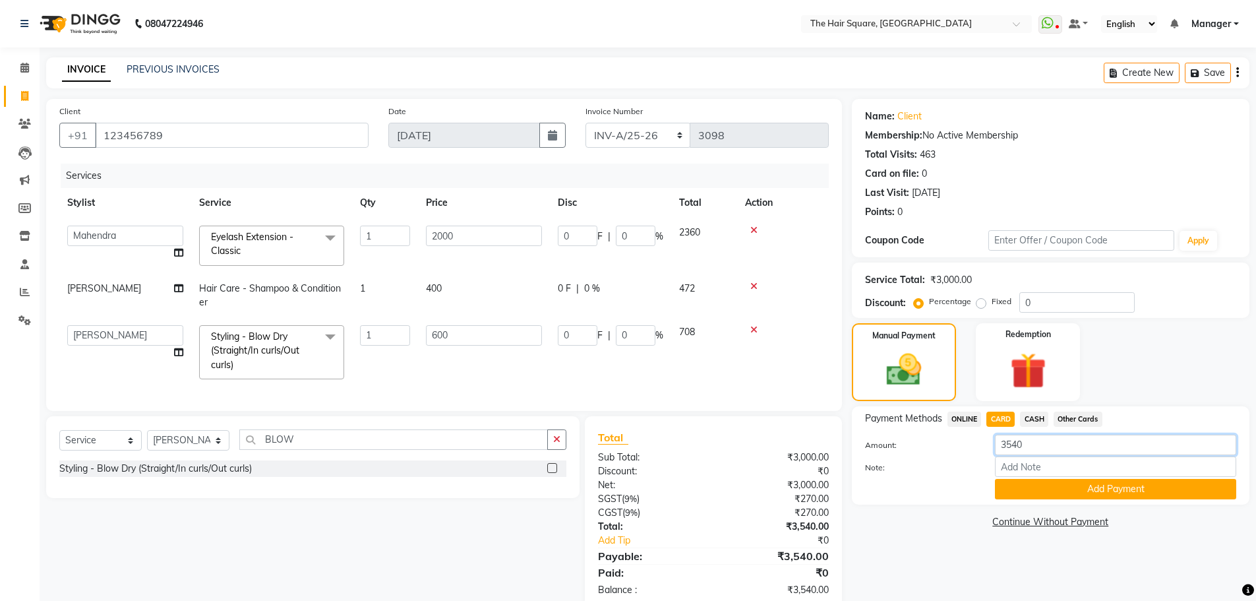
drag, startPoint x: 1039, startPoint y: 445, endPoint x: 767, endPoint y: 459, distance: 272.7
click at [790, 459] on div "Client [PHONE_NUMBER] Date [DATE] Invoice Number INV-A-M/25-26 INV-A/25-26 3098…" at bounding box center [647, 354] width 1223 height 511
type input "1180"
click at [1027, 483] on button "Add Payment" at bounding box center [1115, 489] width 241 height 20
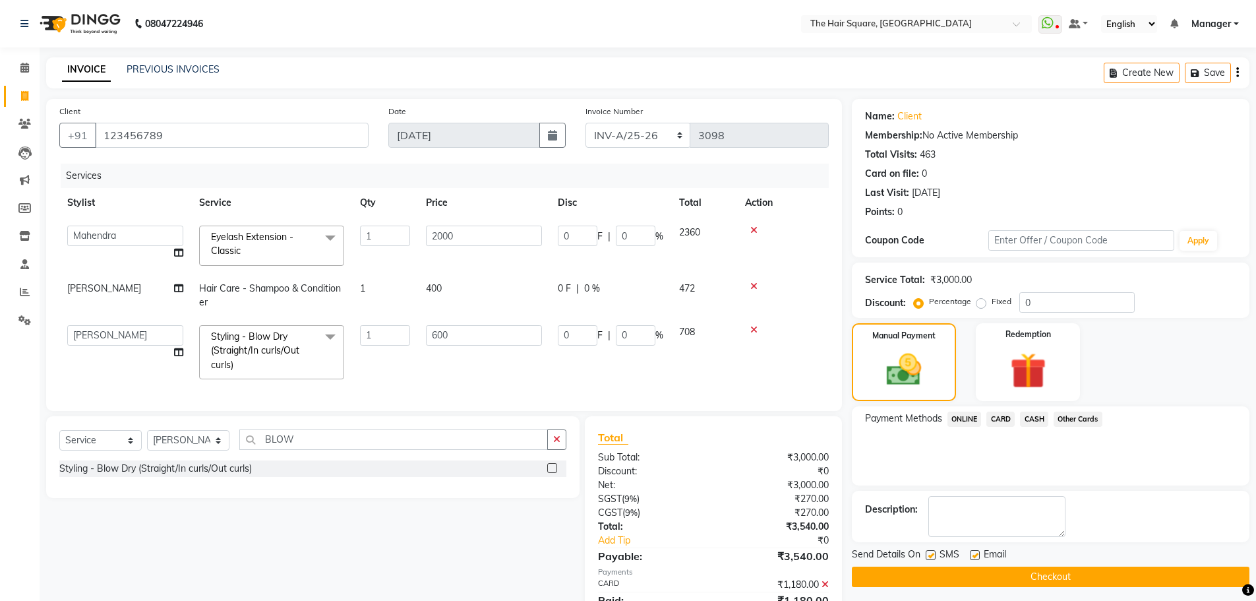
click at [964, 412] on span "ONLINE" at bounding box center [965, 419] width 34 height 15
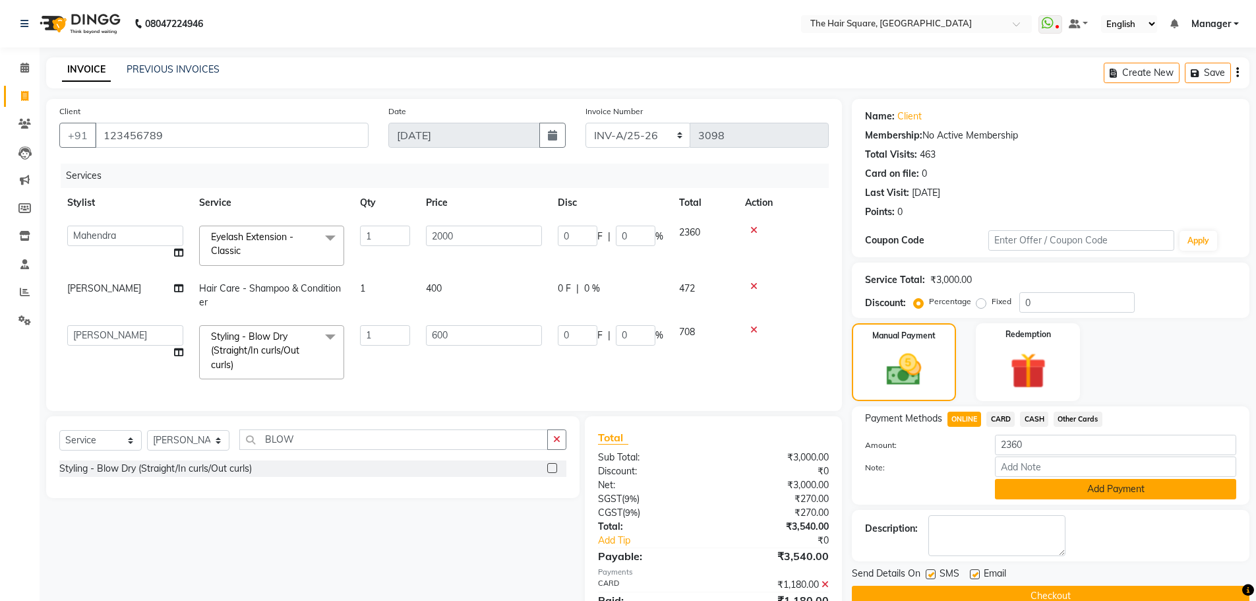
click at [1043, 489] on button "Add Payment" at bounding box center [1115, 489] width 241 height 20
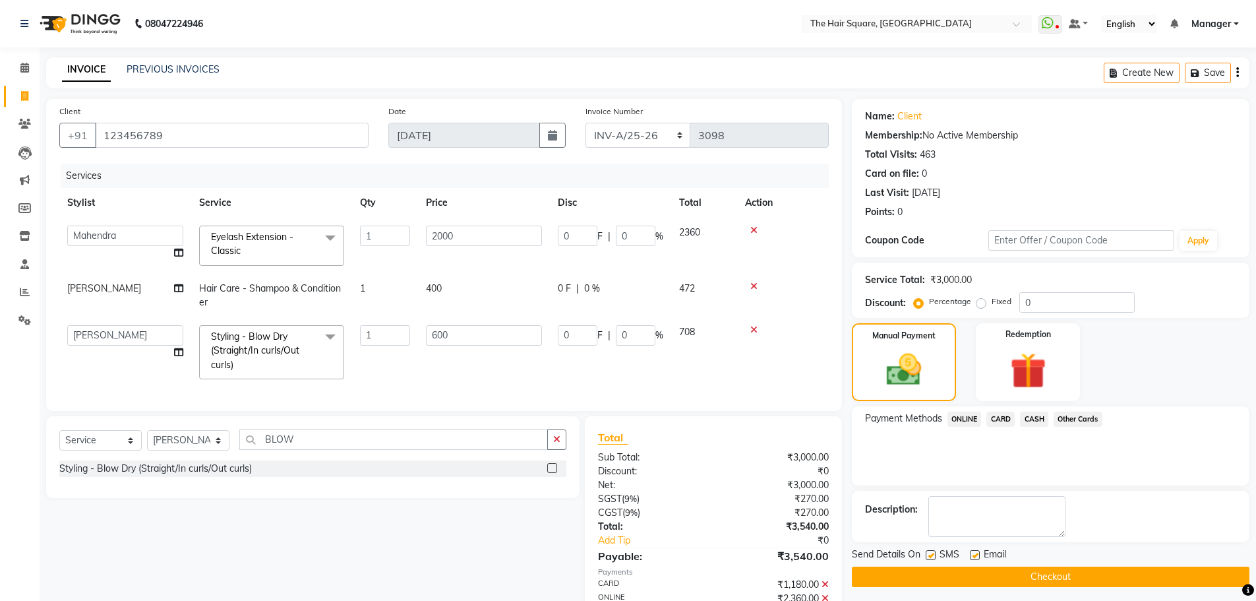
scroll to position [80, 0]
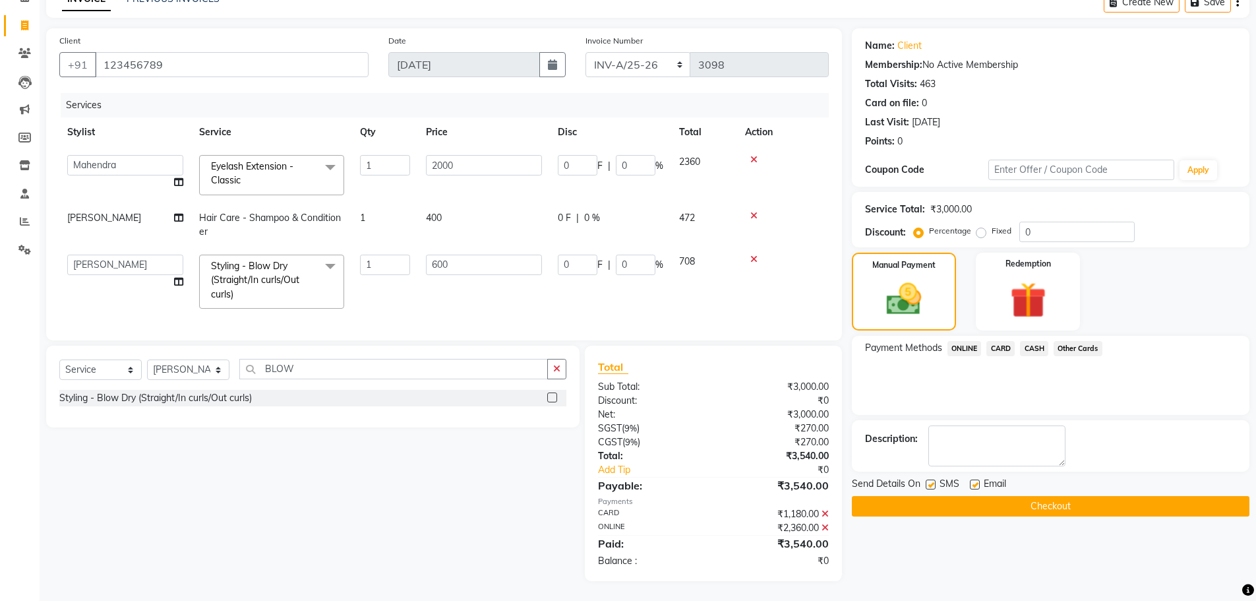
click at [928, 479] on label at bounding box center [931, 484] width 10 height 10
click at [928, 481] on input "checkbox" at bounding box center [930, 485] width 9 height 9
checkbox input "false"
click at [975, 479] on label at bounding box center [975, 484] width 10 height 10
click at [975, 481] on input "checkbox" at bounding box center [974, 485] width 9 height 9
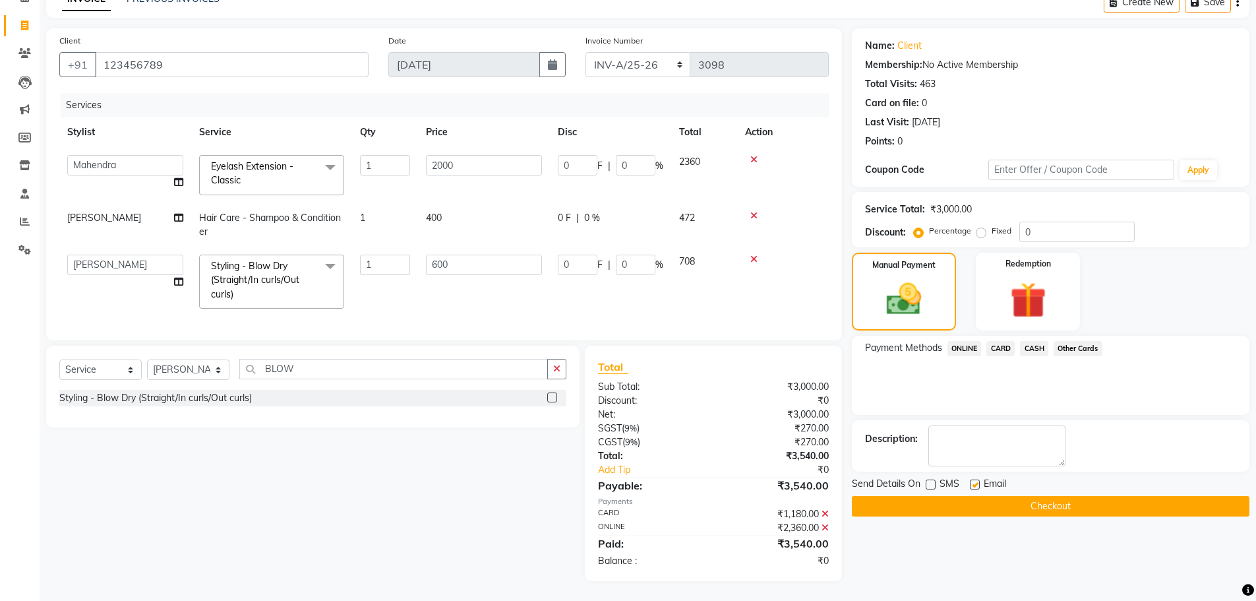
checkbox input "false"
click at [989, 496] on button "Checkout" at bounding box center [1051, 506] width 398 height 20
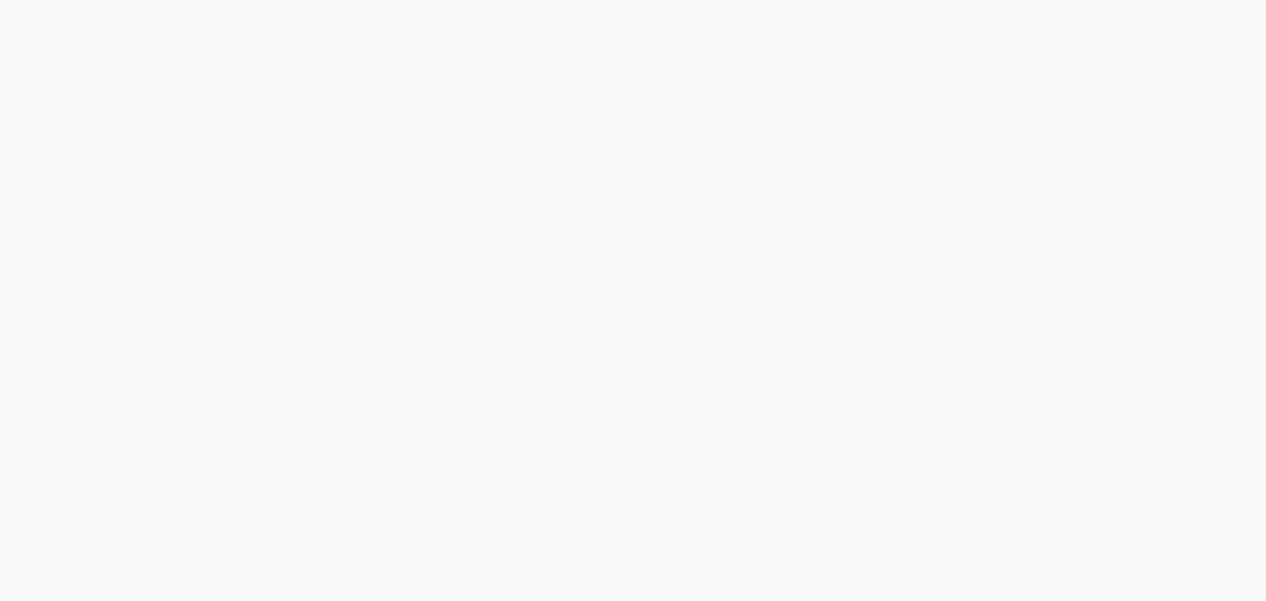
select select "service"
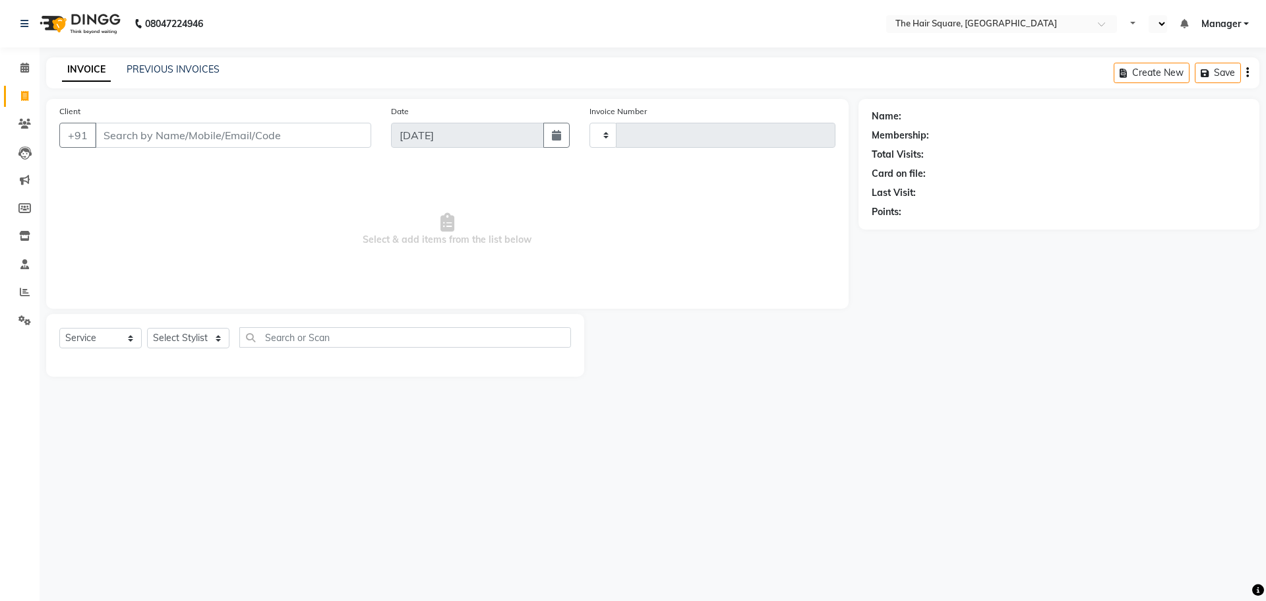
type input "3098"
select select "en"
select select "5768"
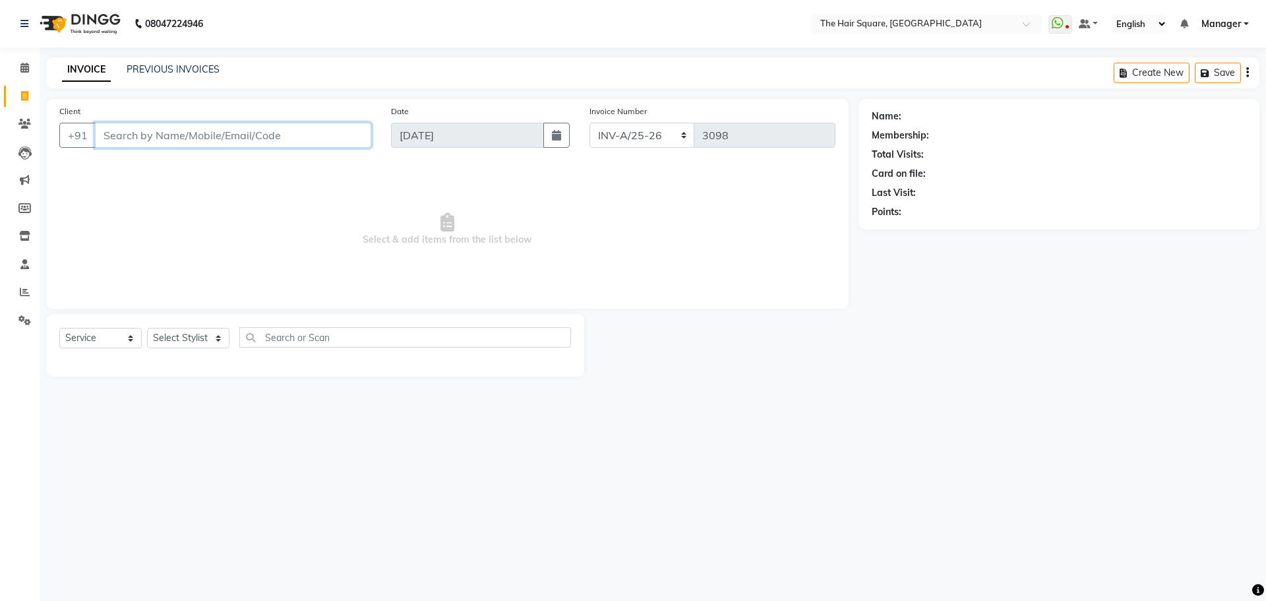
click at [212, 139] on input "Client" at bounding box center [233, 135] width 276 height 25
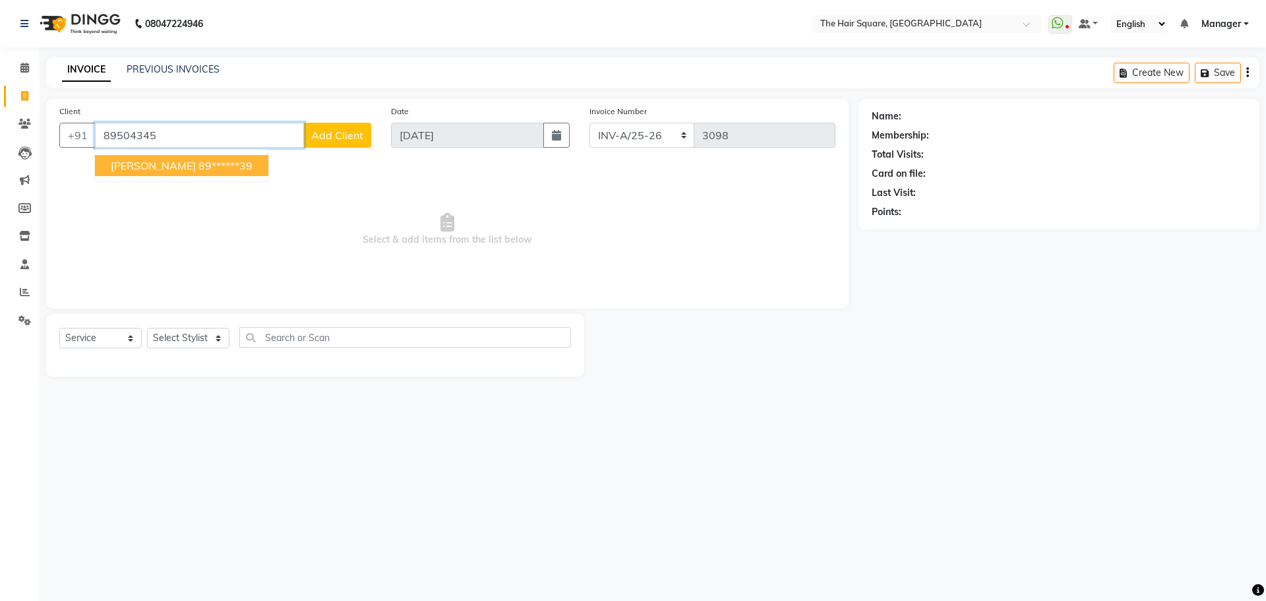
click at [199, 159] on ngb-highlight "89******39" at bounding box center [226, 165] width 54 height 13
type input "89******39"
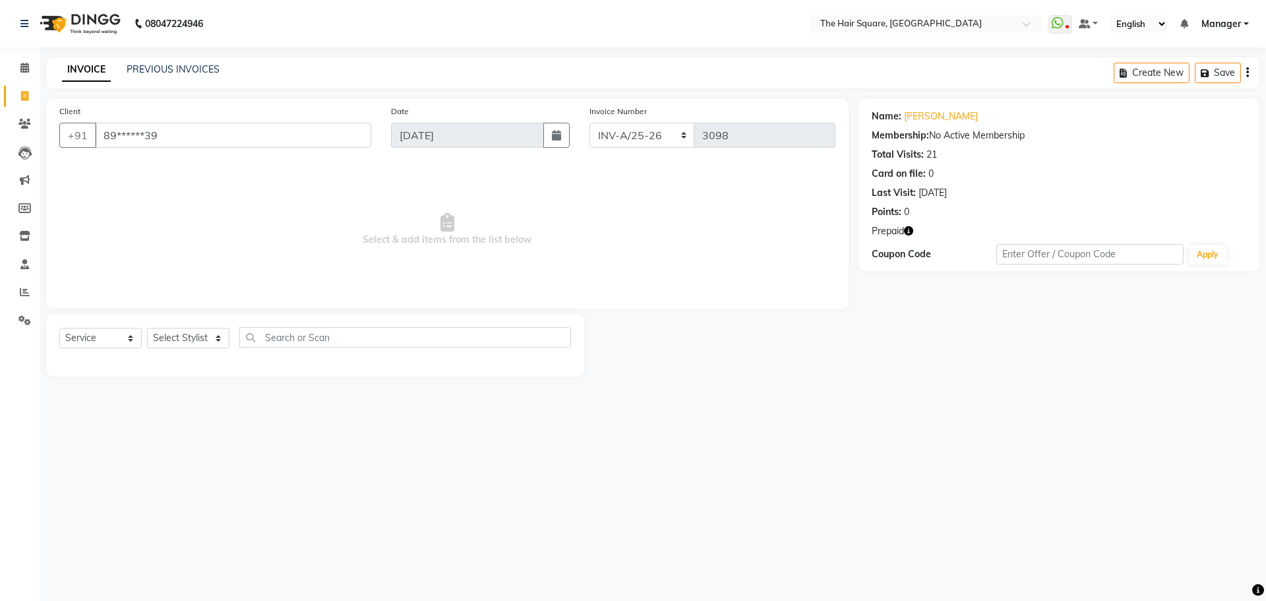
click at [913, 228] on icon "button" at bounding box center [908, 230] width 9 height 9
click at [203, 346] on select "Select Stylist Amit [PERSON_NAME] Dev Imran [PERSON_NAME] [PERSON_NAME] Manager…" at bounding box center [188, 338] width 82 height 20
select select "44563"
click at [147, 328] on select "Select Stylist Amit [PERSON_NAME] Dev Imran [PERSON_NAME] [PERSON_NAME] Manager…" at bounding box center [188, 338] width 82 height 20
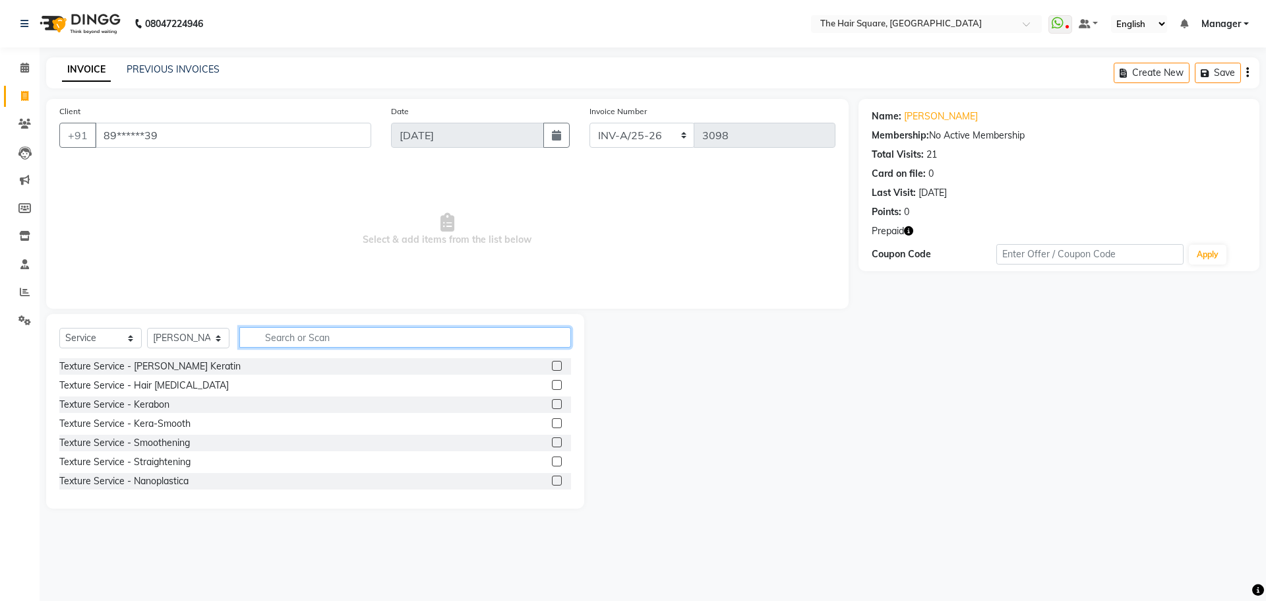
click at [289, 342] on input "text" at bounding box center [405, 337] width 332 height 20
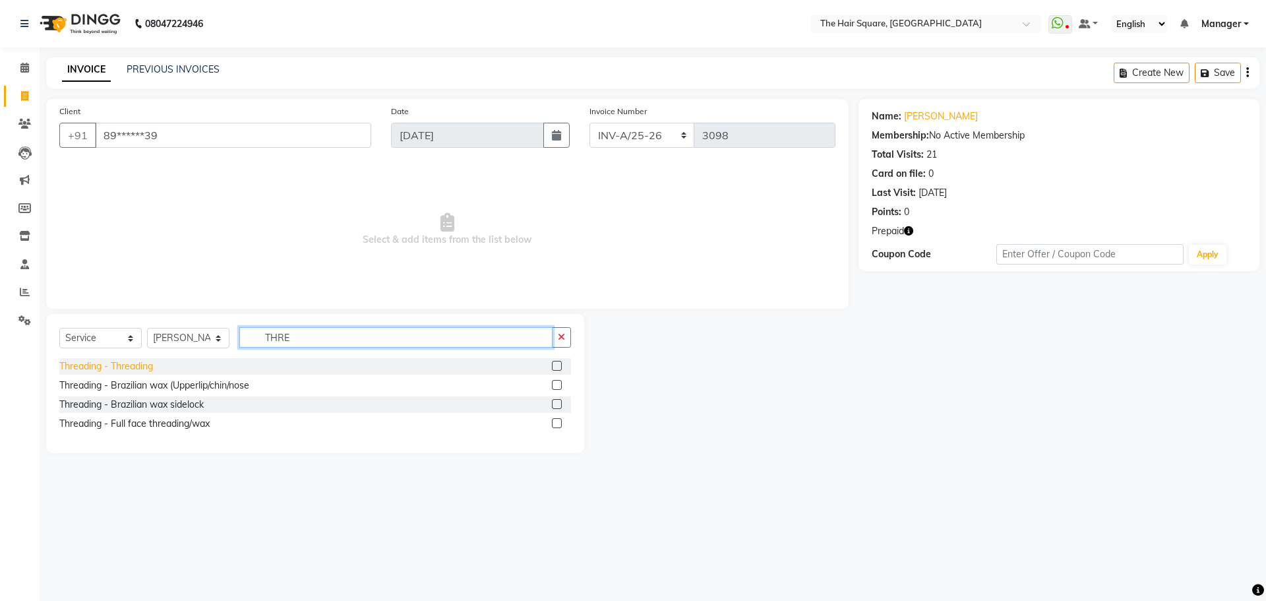
type input "THRE"
click at [110, 365] on div "Threading - Threading" at bounding box center [106, 366] width 94 height 14
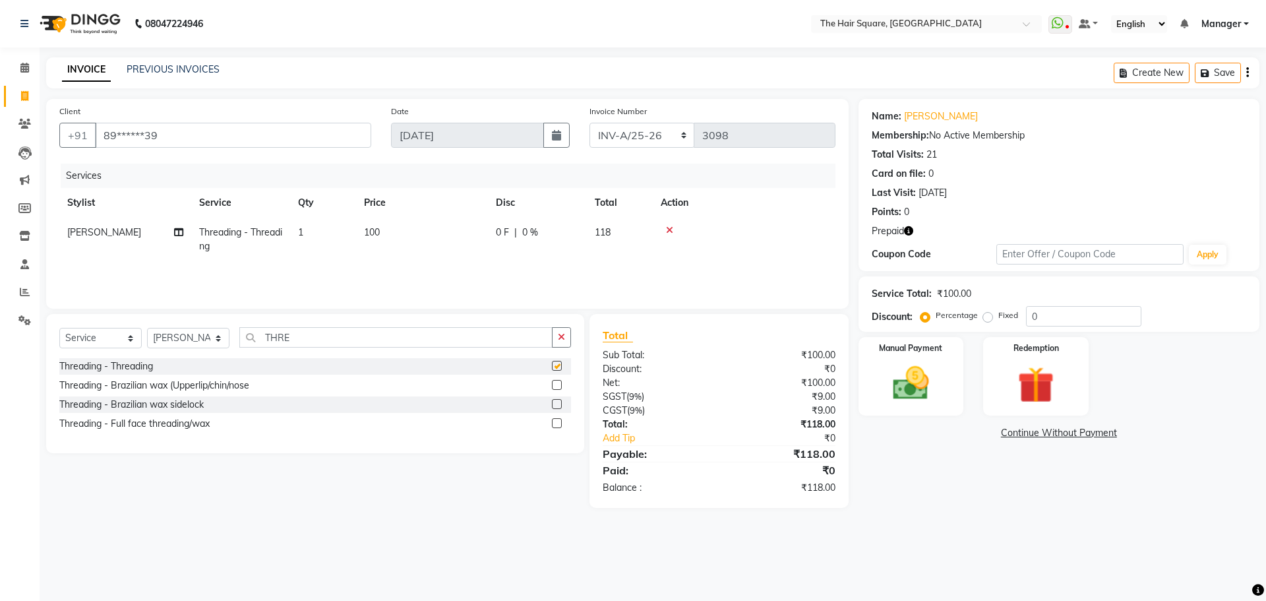
checkbox input "false"
drag, startPoint x: 341, startPoint y: 338, endPoint x: 178, endPoint y: 342, distance: 162.9
click at [178, 342] on div "Select Service Product Membership Package Voucher Prepaid Gift Card Select Styl…" at bounding box center [315, 342] width 512 height 31
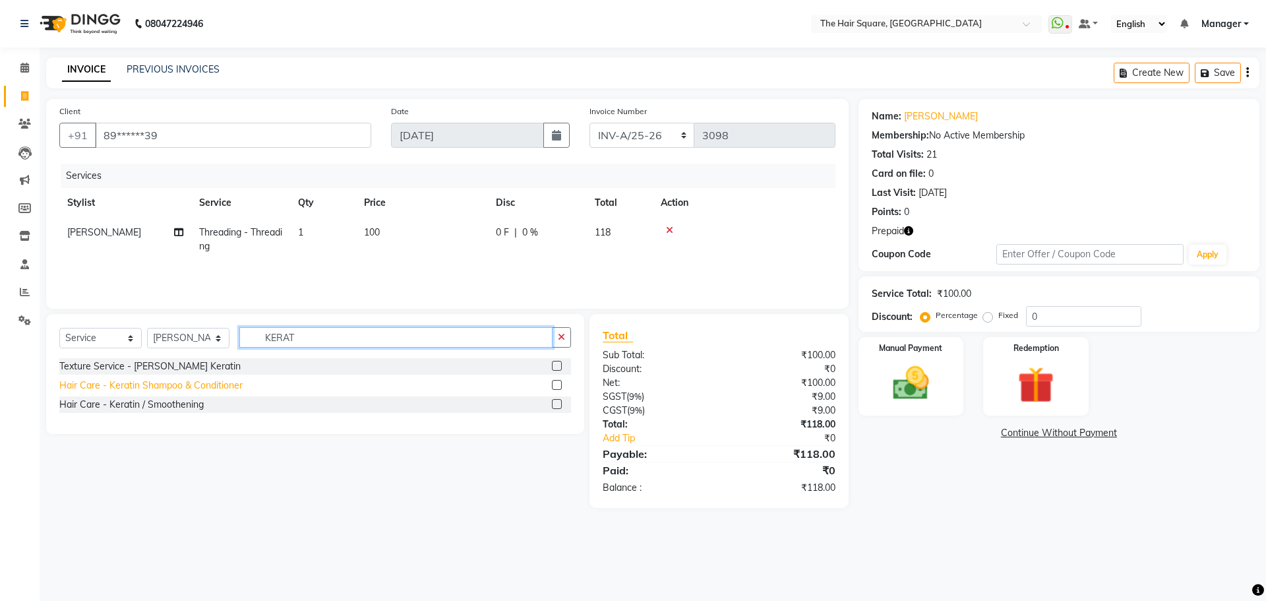
type input "KERAT"
click at [181, 388] on div "Hair Care - Keratin Shampoo & Conditioner" at bounding box center [150, 386] width 183 height 14
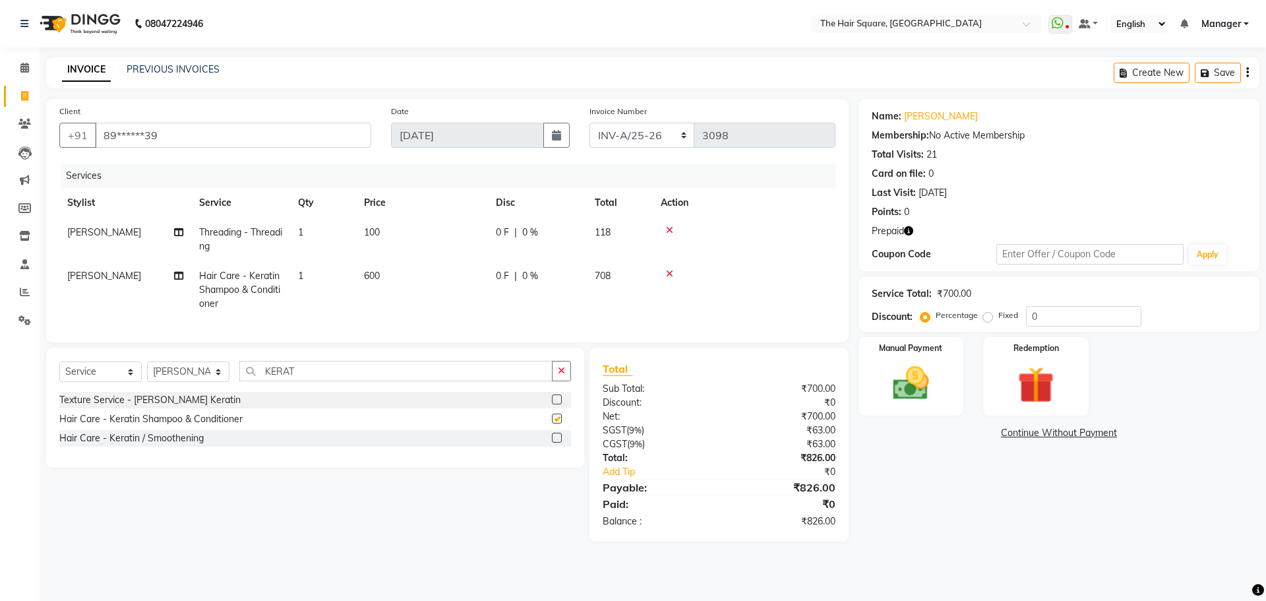
checkbox input "false"
drag, startPoint x: 636, startPoint y: 122, endPoint x: 640, endPoint y: 141, distance: 19.5
click at [636, 122] on div "Invoice Number INV-A-M/25-26 INV-A/25-26 3098" at bounding box center [712, 131] width 265 height 54
select select "5954"
click at [590, 123] on select "INV-A-M/25-26 INV-A/25-26" at bounding box center [643, 135] width 106 height 25
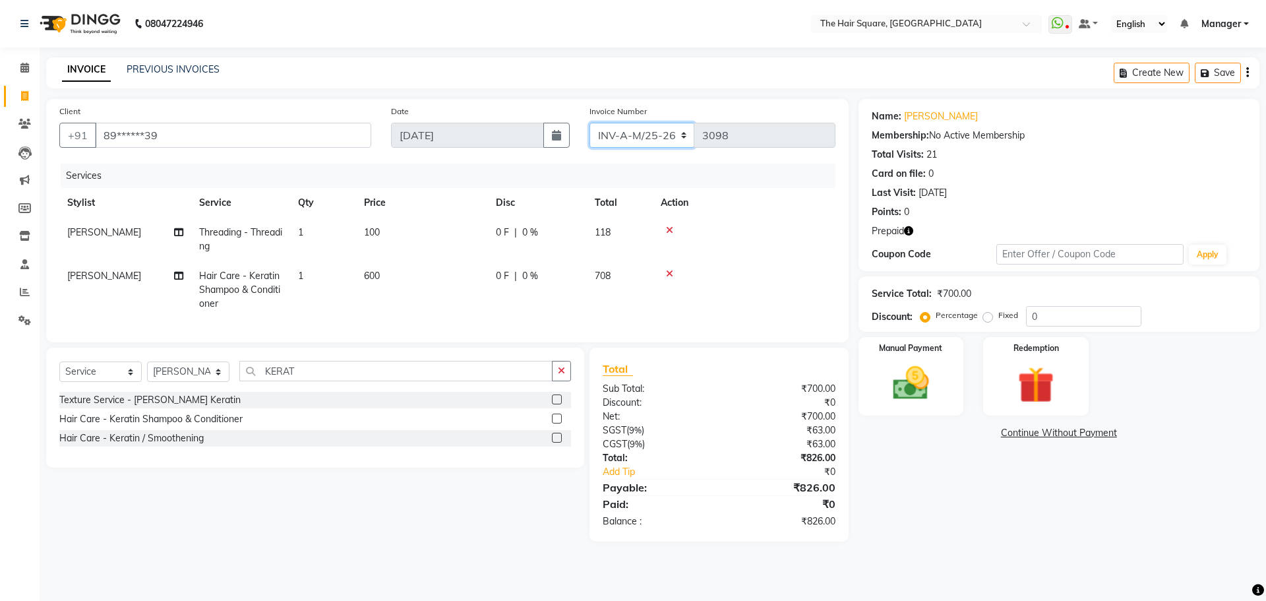
type input "0951"
click at [113, 261] on td "[PERSON_NAME]" at bounding box center [125, 289] width 132 height 57
select select "44563"
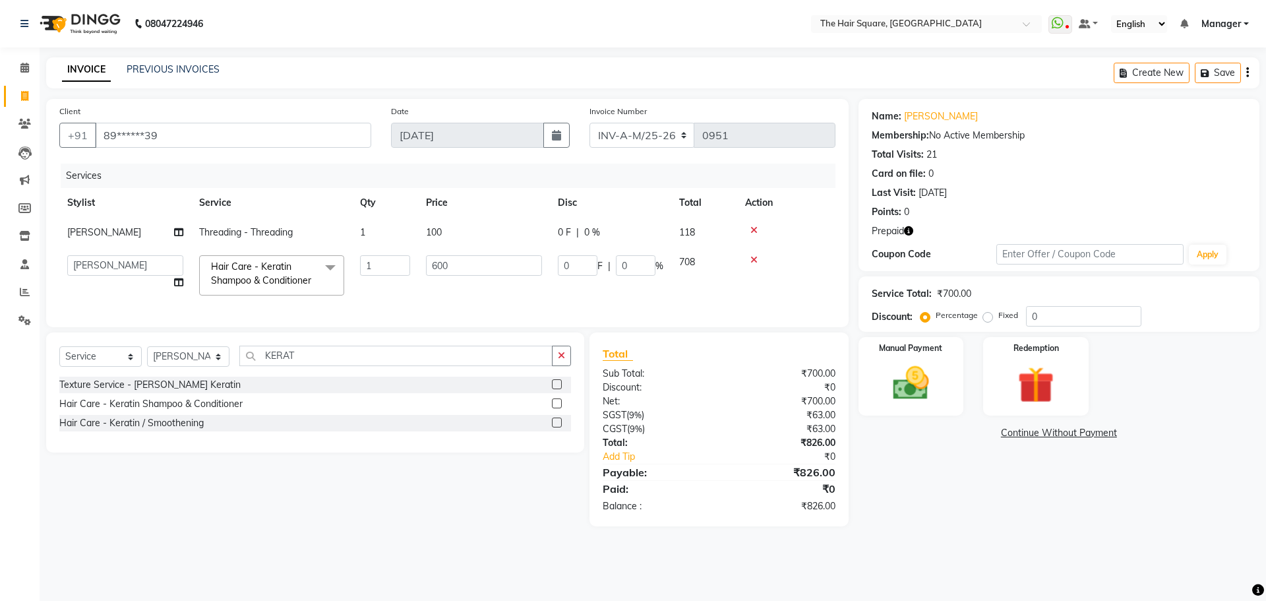
click at [114, 265] on select "Amit [PERSON_NAME] Dev [PERSON_NAME] [PERSON_NAME] [PERSON_NAME] Manager [PERSO…" at bounding box center [125, 265] width 116 height 20
click at [126, 262] on select "Amit [PERSON_NAME] Dev [PERSON_NAME] [PERSON_NAME] [PERSON_NAME] Manager [PERSO…" at bounding box center [125, 265] width 116 height 20
click at [903, 233] on span "Prepaid" at bounding box center [888, 231] width 32 height 14
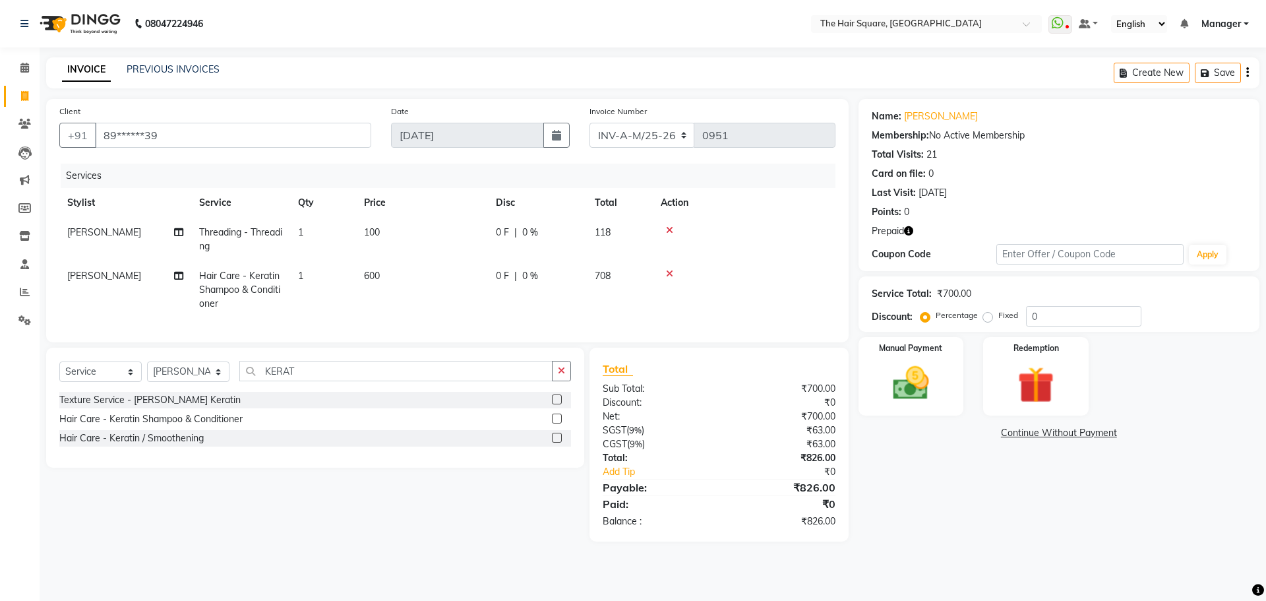
click at [916, 224] on div "Name: Suryanshu Membership: No Active Membership Total Visits: 21 Card on file:…" at bounding box center [1059, 185] width 401 height 172
click at [911, 228] on icon "button" at bounding box center [908, 230] width 9 height 9
click at [106, 277] on span "[PERSON_NAME]" at bounding box center [104, 276] width 74 height 12
select select "44563"
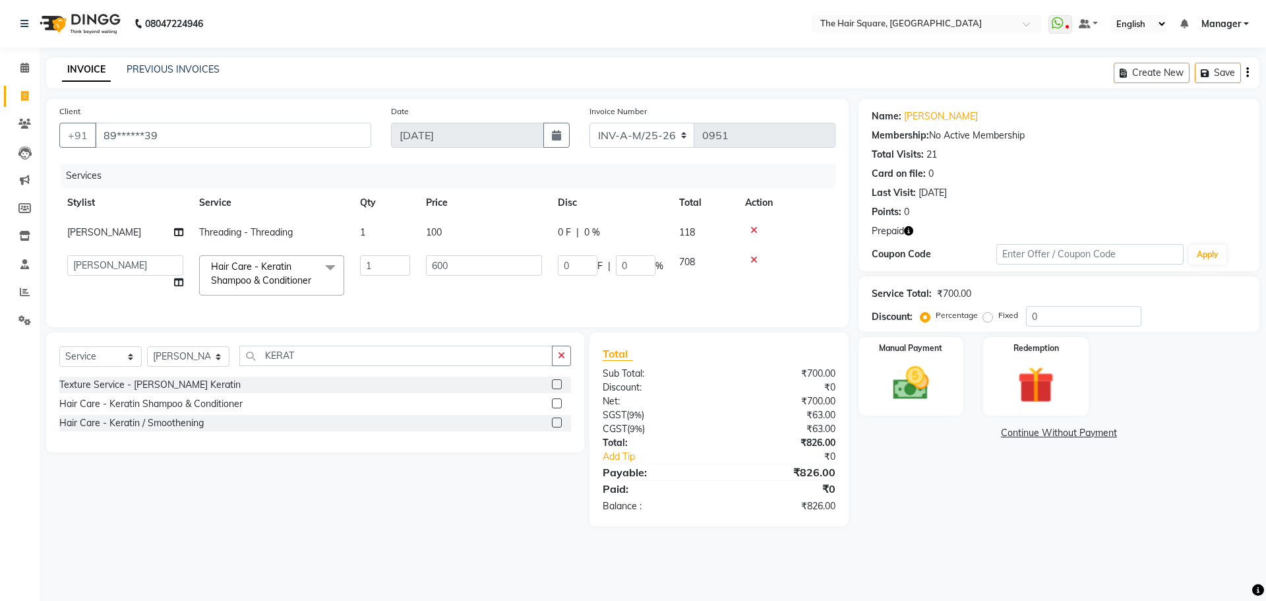
click at [106, 277] on td "Amit [PERSON_NAME] Dev [PERSON_NAME] [PERSON_NAME] [PERSON_NAME] Manager [PERSO…" at bounding box center [125, 275] width 132 height 56
click at [106, 266] on select "Amit [PERSON_NAME] Dev [PERSON_NAME] [PERSON_NAME] [PERSON_NAME] Manager [PERSO…" at bounding box center [125, 265] width 116 height 20
select select "39380"
click at [1044, 375] on img at bounding box center [1035, 384] width 61 height 47
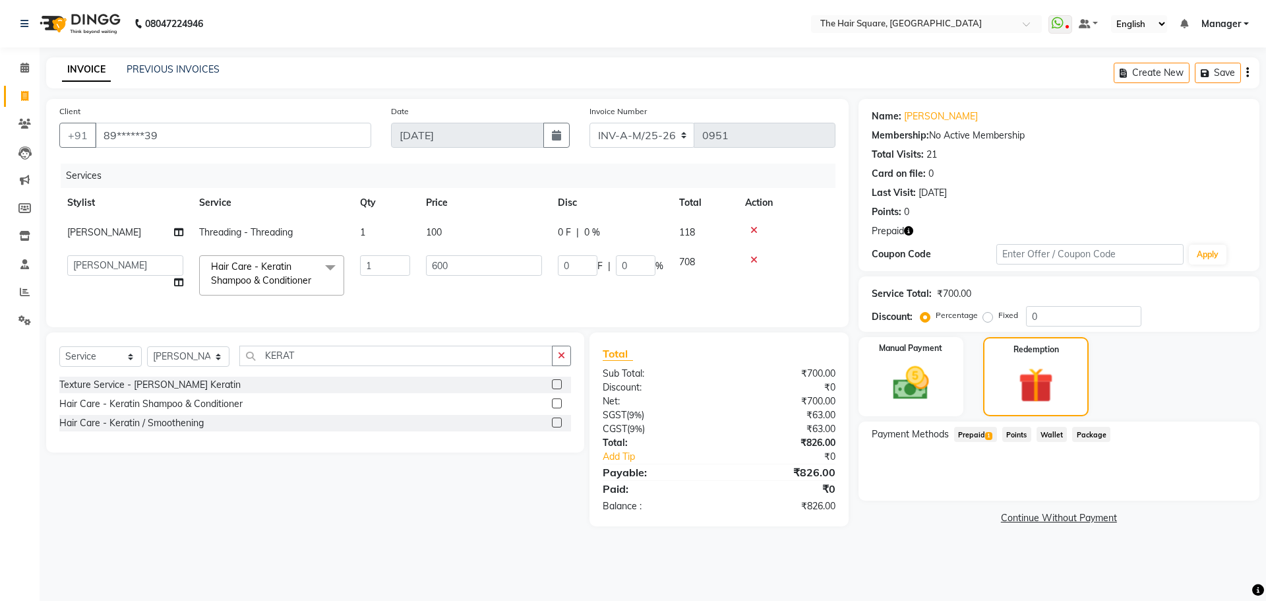
click at [983, 432] on span "Prepaid 1" at bounding box center [975, 434] width 43 height 15
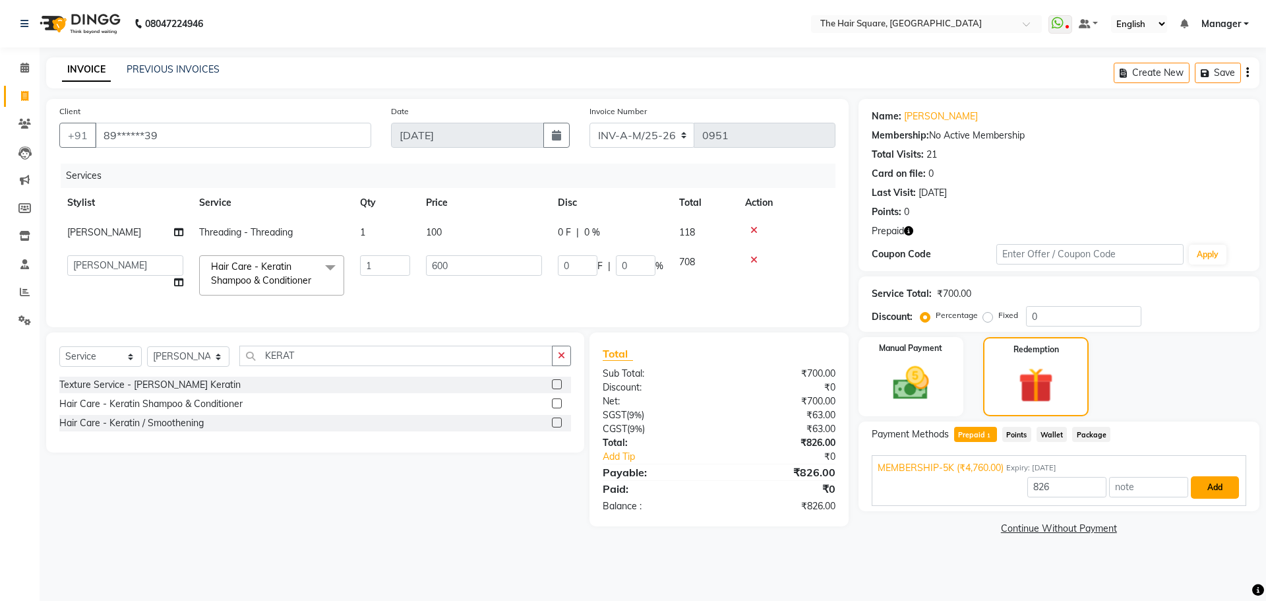
click at [1223, 485] on button "Add" at bounding box center [1215, 487] width 48 height 22
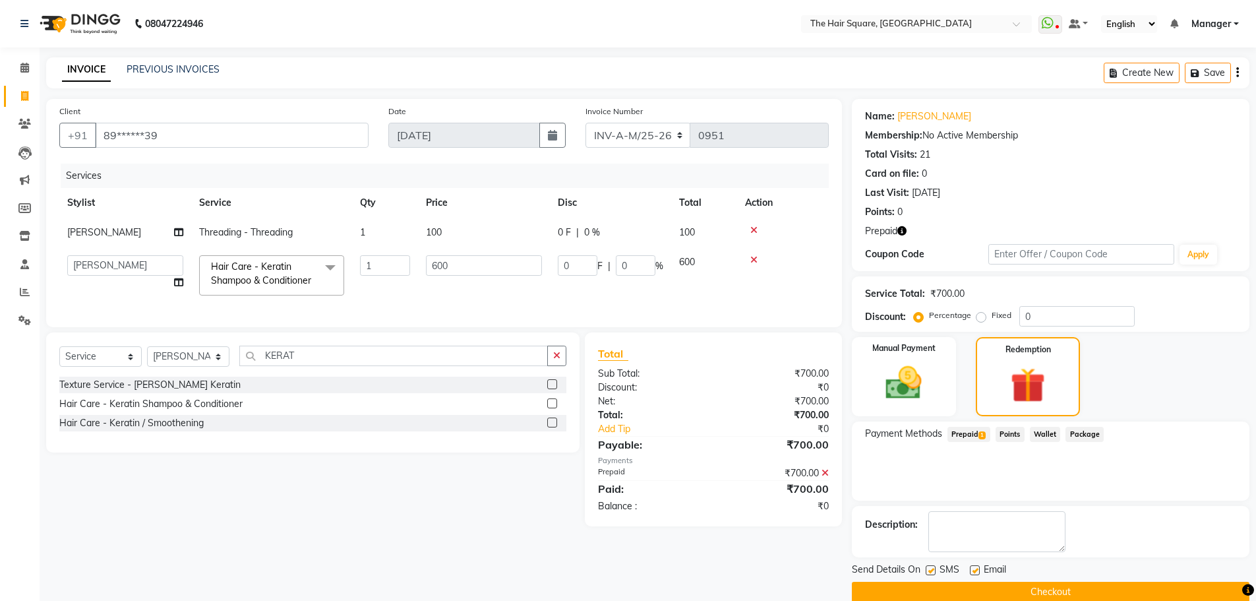
scroll to position [21, 0]
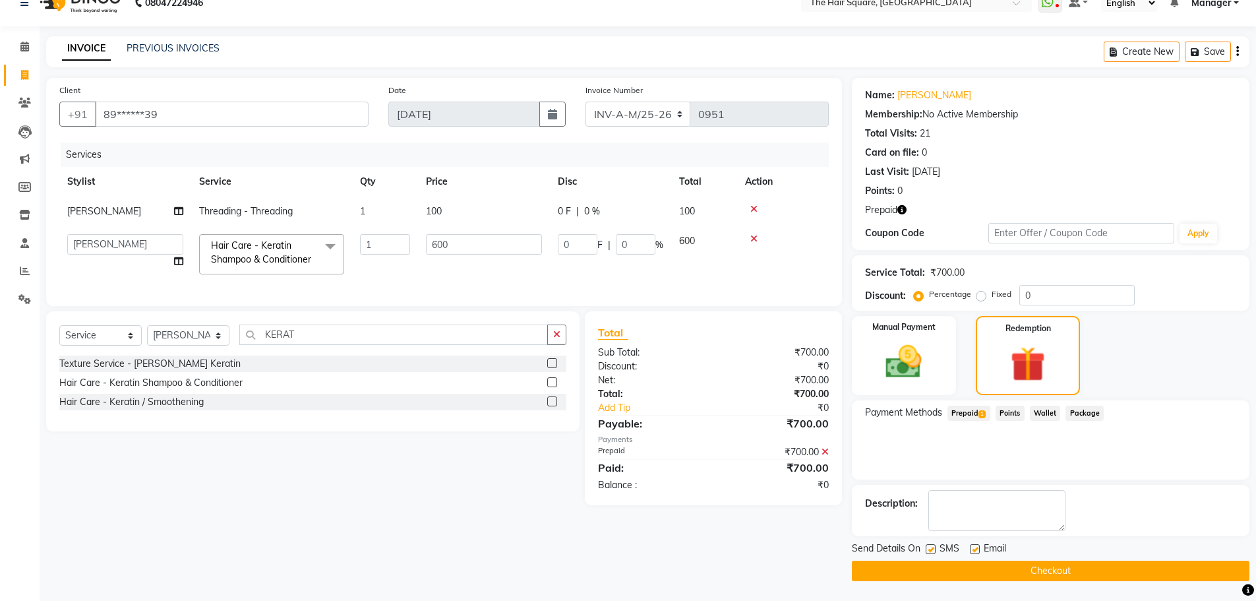
click at [1060, 573] on button "Checkout" at bounding box center [1051, 571] width 398 height 20
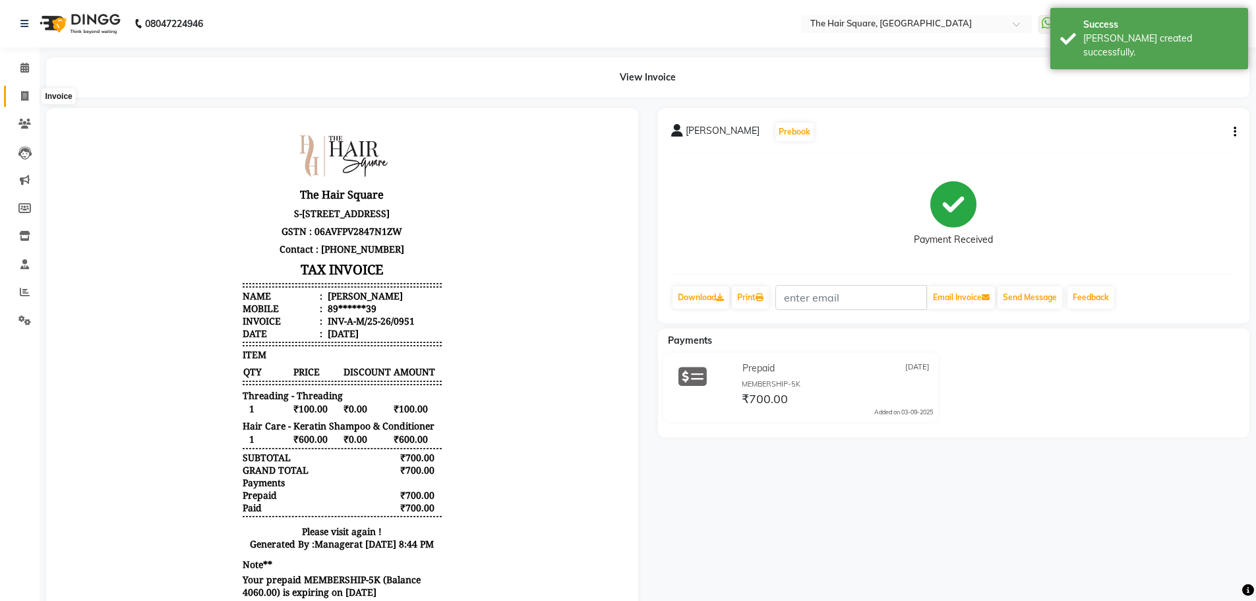
click at [16, 94] on span at bounding box center [24, 96] width 23 height 15
select select "service"
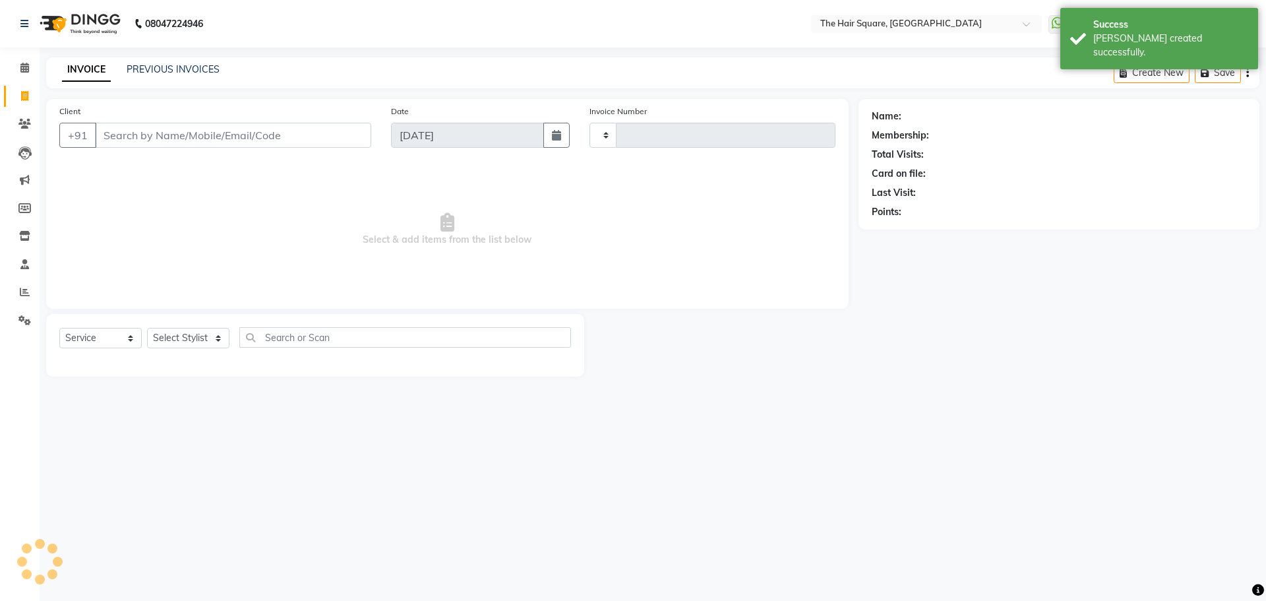
type input "3098"
click at [144, 76] on div "PREVIOUS INVOICES" at bounding box center [173, 70] width 93 height 14
select select "5768"
click at [158, 61] on div "INVOICE PREVIOUS INVOICES Create New Save" at bounding box center [652, 72] width 1213 height 31
click at [160, 72] on link "PREVIOUS INVOICES" at bounding box center [173, 69] width 93 height 12
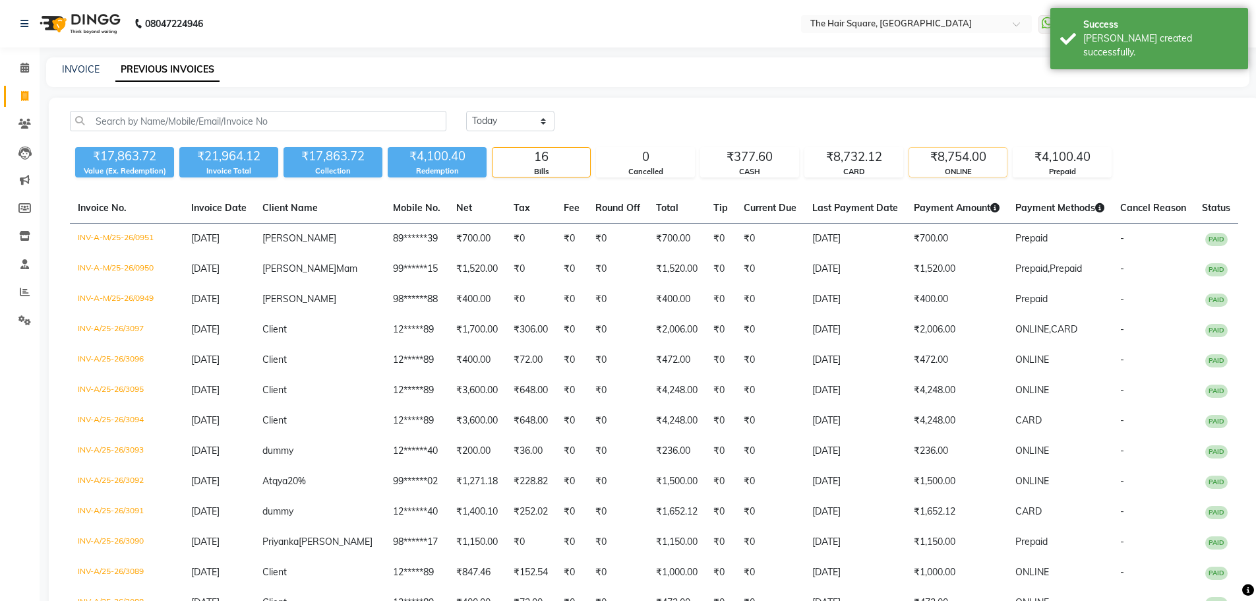
click at [927, 167] on div "ONLINE" at bounding box center [958, 171] width 98 height 11
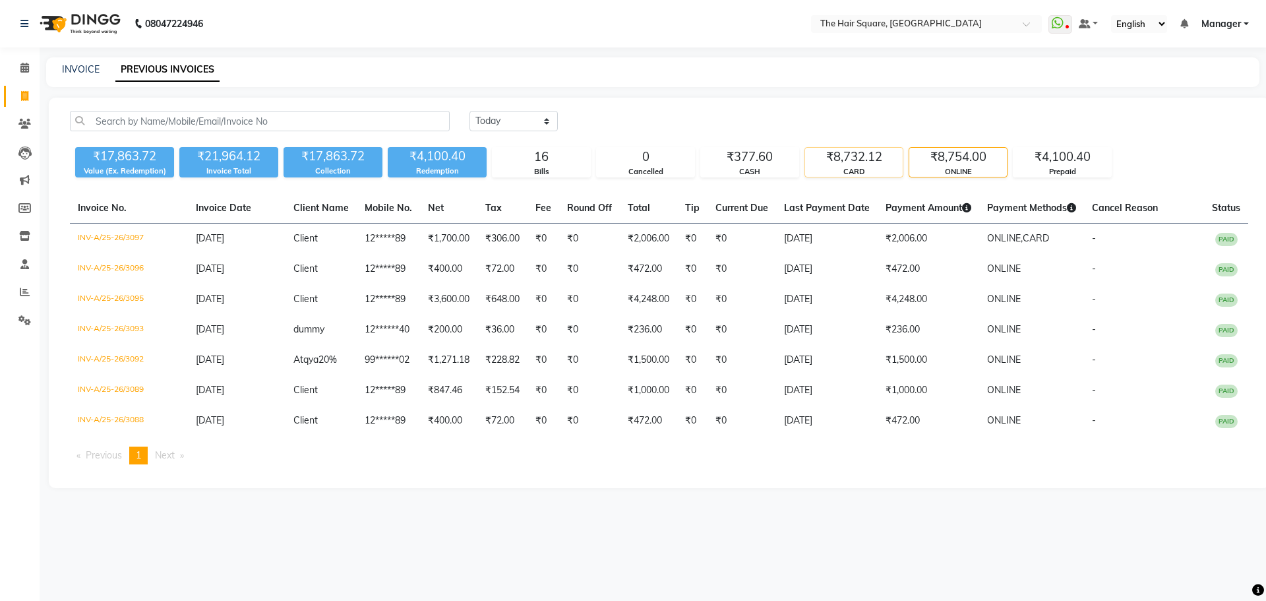
click at [851, 173] on div "CARD" at bounding box center [854, 171] width 98 height 11
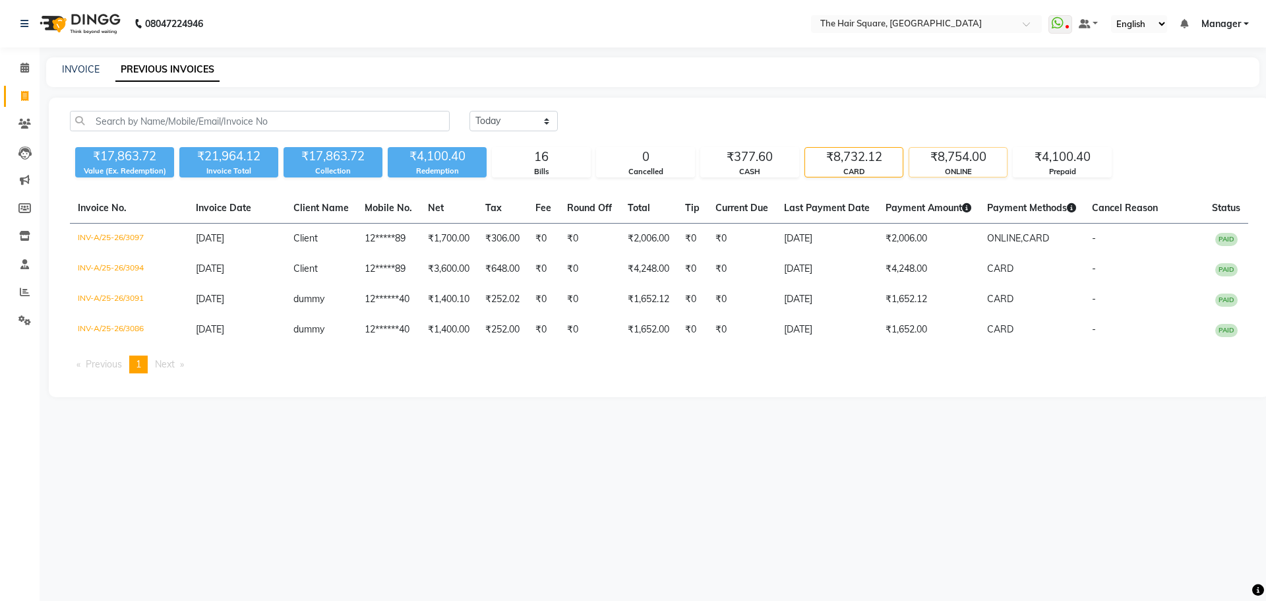
click at [948, 171] on div "ONLINE" at bounding box center [958, 171] width 98 height 11
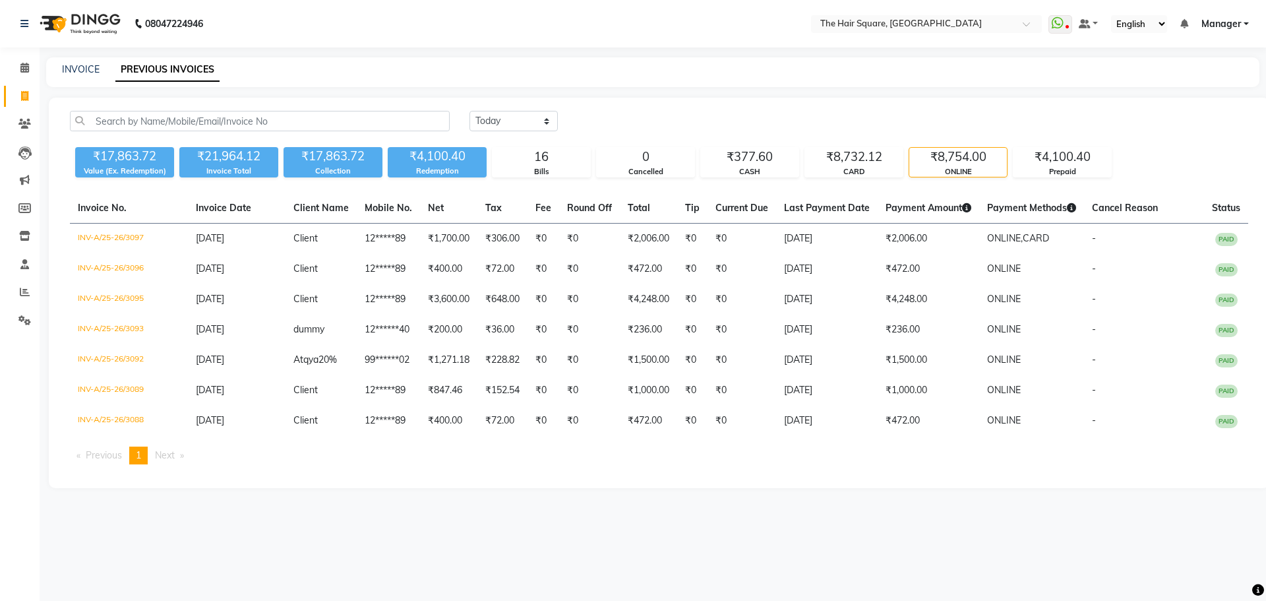
click at [13, 107] on li "Invoice" at bounding box center [20, 96] width 40 height 28
click at [15, 99] on span at bounding box center [24, 96] width 23 height 15
select select "service"
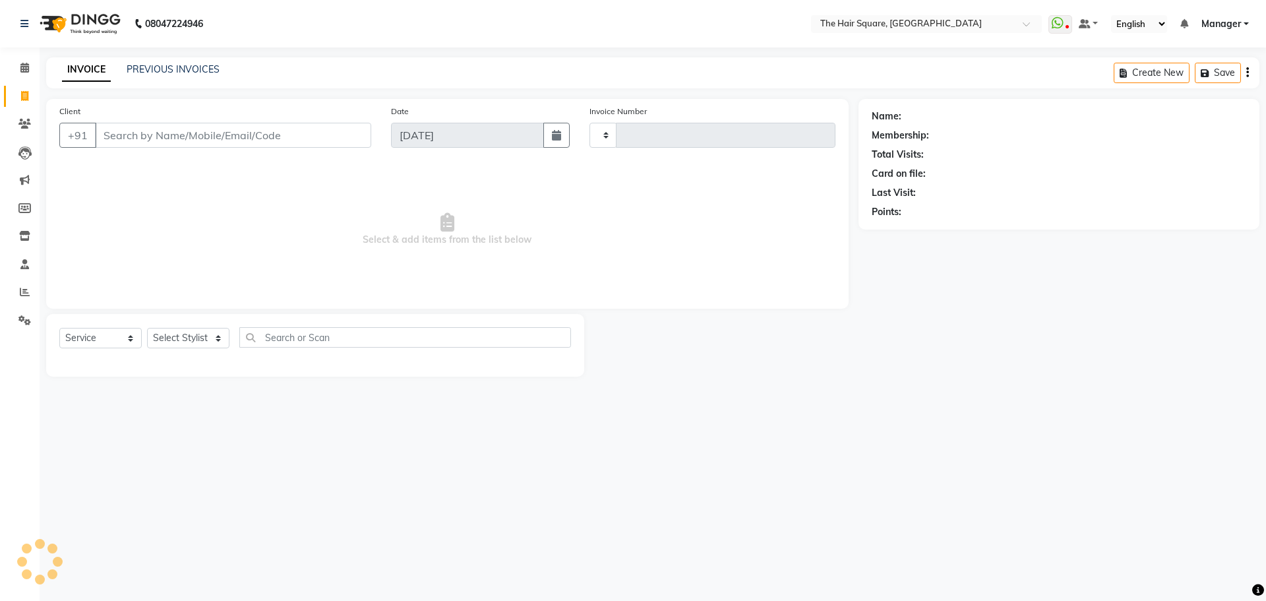
type input "3098"
select select "5768"
click at [153, 71] on link "PREVIOUS INVOICES" at bounding box center [173, 69] width 93 height 12
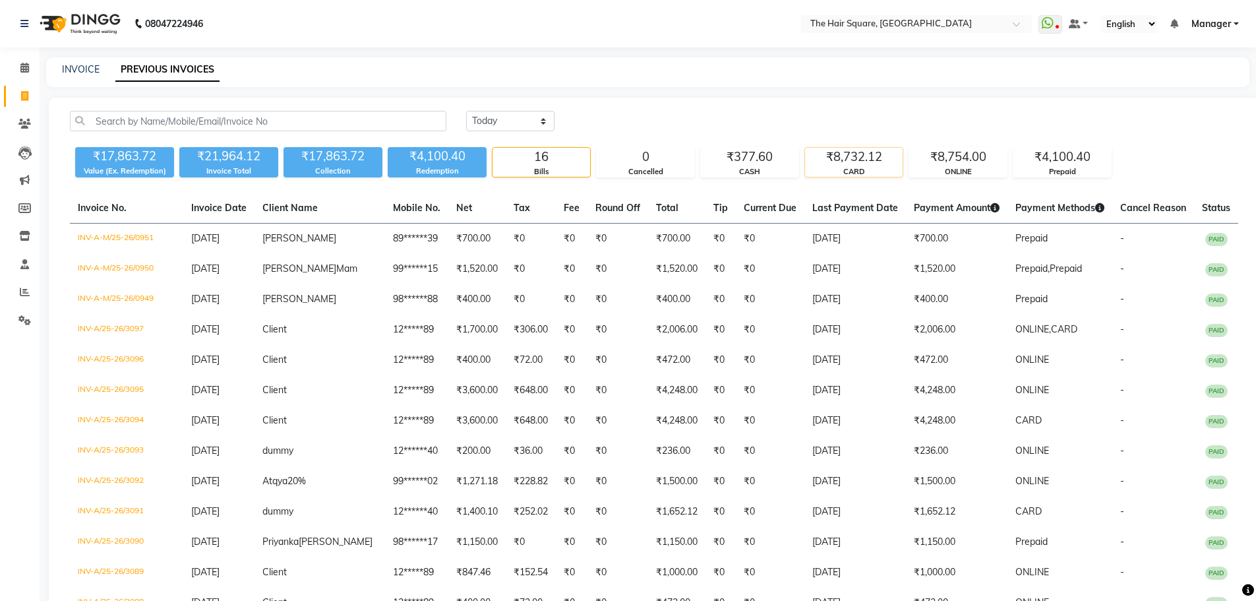
click at [833, 156] on div "₹8,732.12" at bounding box center [854, 157] width 98 height 18
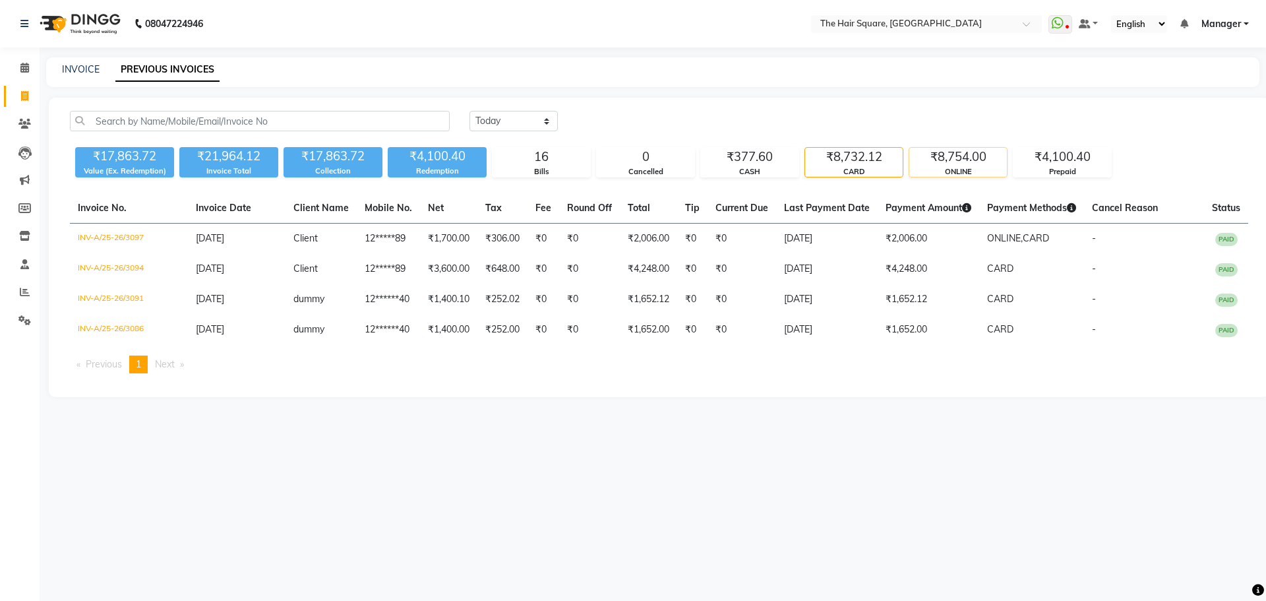
click at [936, 156] on div "₹8,754.00" at bounding box center [958, 157] width 98 height 18
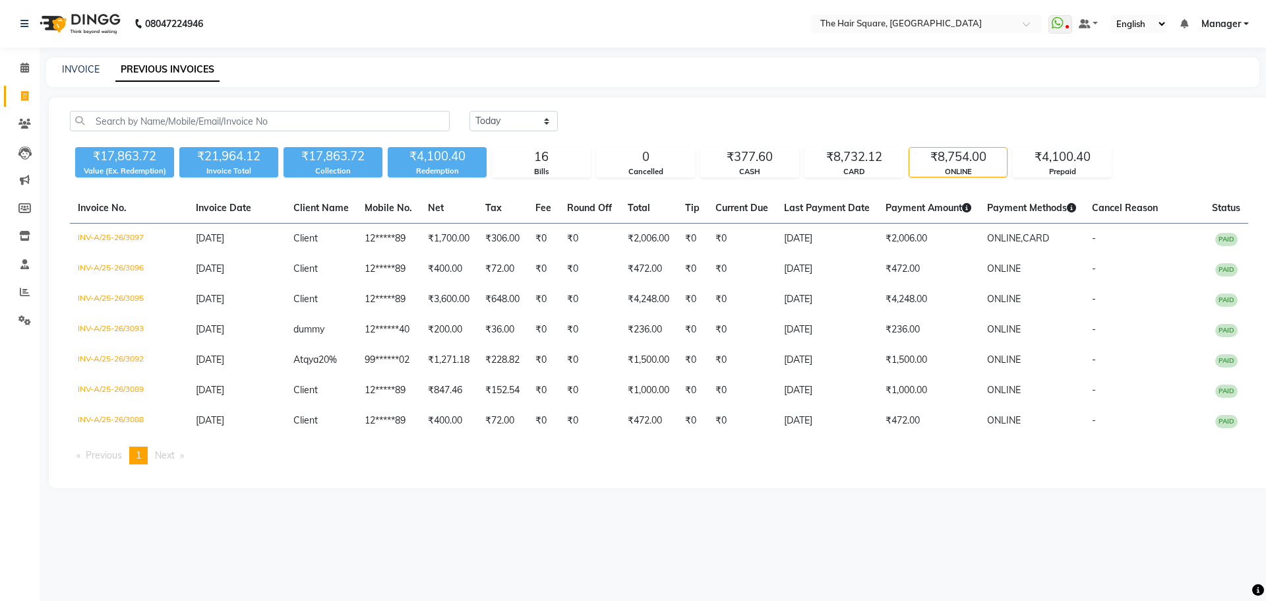
click at [61, 71] on div "INVOICE PREVIOUS INVOICES" at bounding box center [645, 70] width 1198 height 14
click at [60, 71] on div "INVOICE PREVIOUS INVOICES" at bounding box center [645, 70] width 1198 height 14
click at [75, 72] on link "INVOICE" at bounding box center [81, 69] width 38 height 12
select select "service"
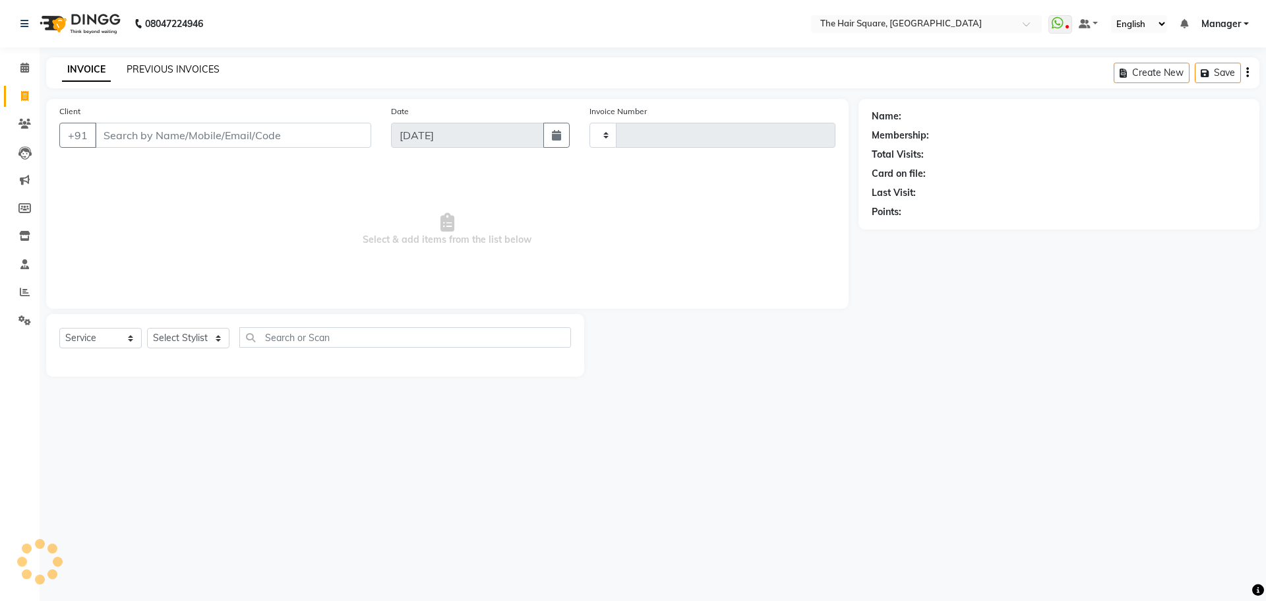
click at [160, 74] on link "PREVIOUS INVOICES" at bounding box center [173, 69] width 93 height 12
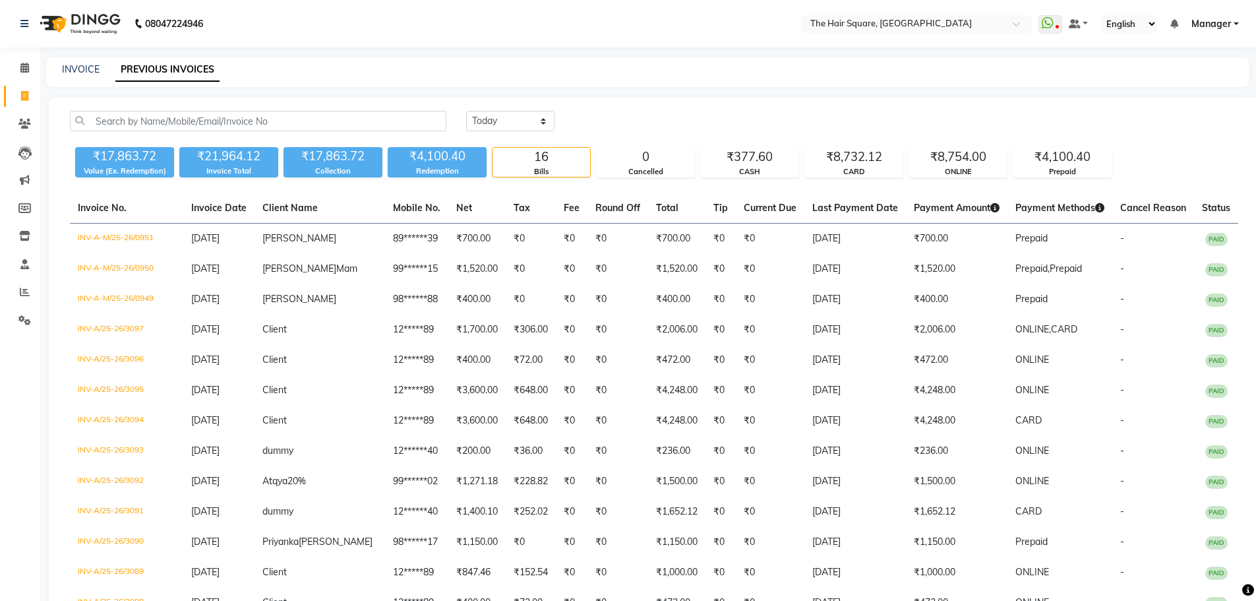
click at [18, 107] on li "Invoice" at bounding box center [20, 96] width 40 height 28
drag, startPoint x: 32, startPoint y: 102, endPoint x: 71, endPoint y: 94, distance: 40.5
click at [31, 102] on span at bounding box center [24, 96] width 23 height 15
select select "service"
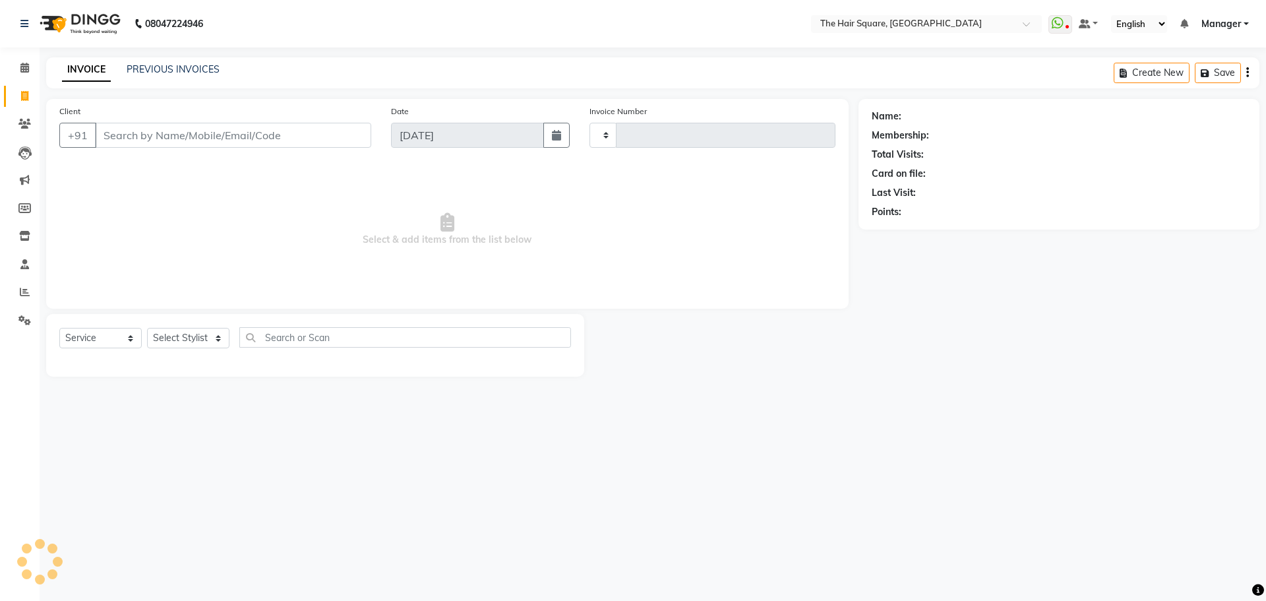
type input "3099"
click at [164, 62] on div "INVOICE PREVIOUS INVOICES Create New Save" at bounding box center [652, 72] width 1213 height 31
select select "5768"
click at [164, 69] on link "PREVIOUS INVOICES" at bounding box center [173, 69] width 93 height 12
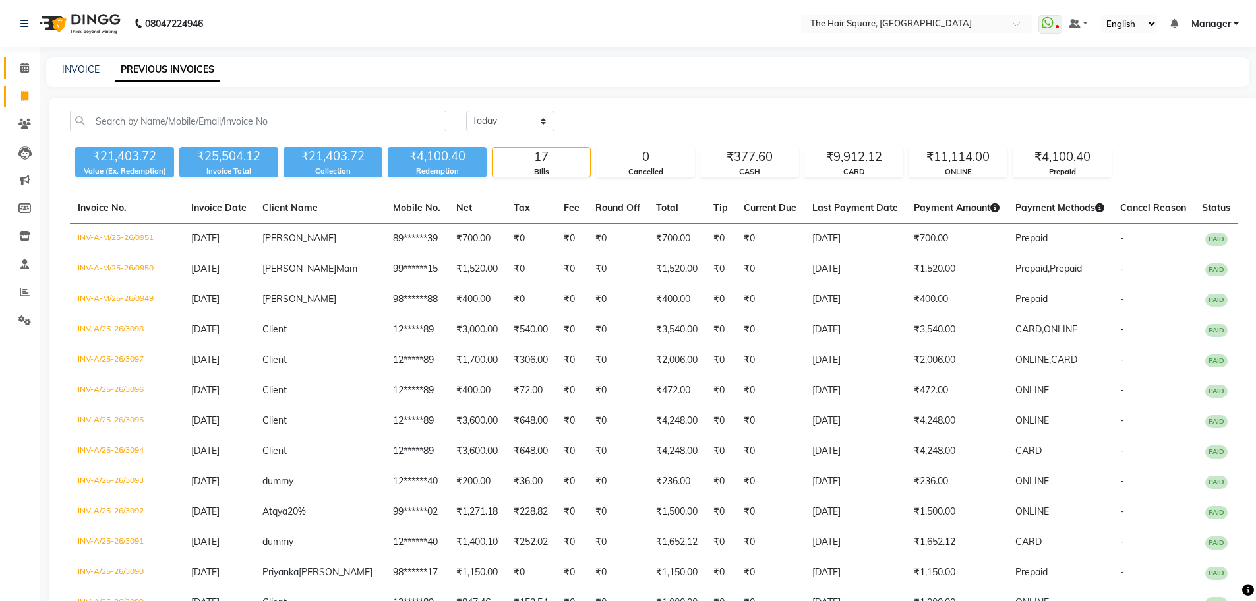
click at [13, 72] on link "Calendar" at bounding box center [20, 68] width 32 height 22
